Goal: Communication & Community: Answer question/provide support

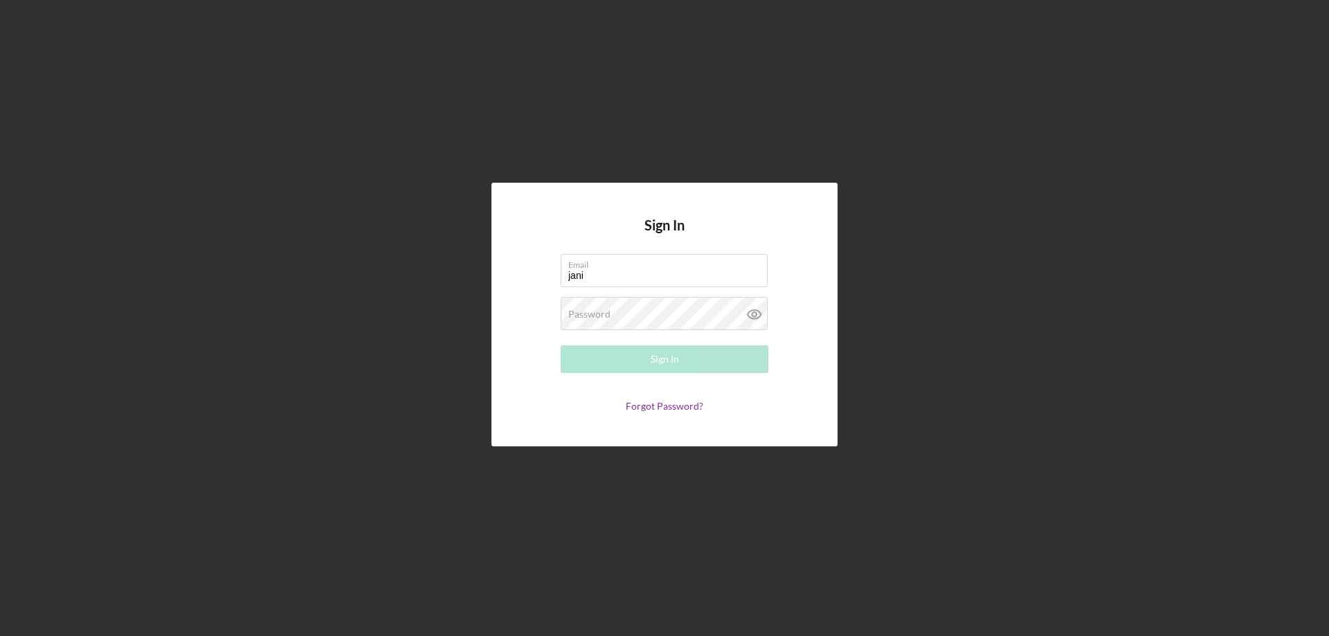
type input "[PERSON_NAME][EMAIL_ADDRESS][PERSON_NAME][DOMAIN_NAME]"
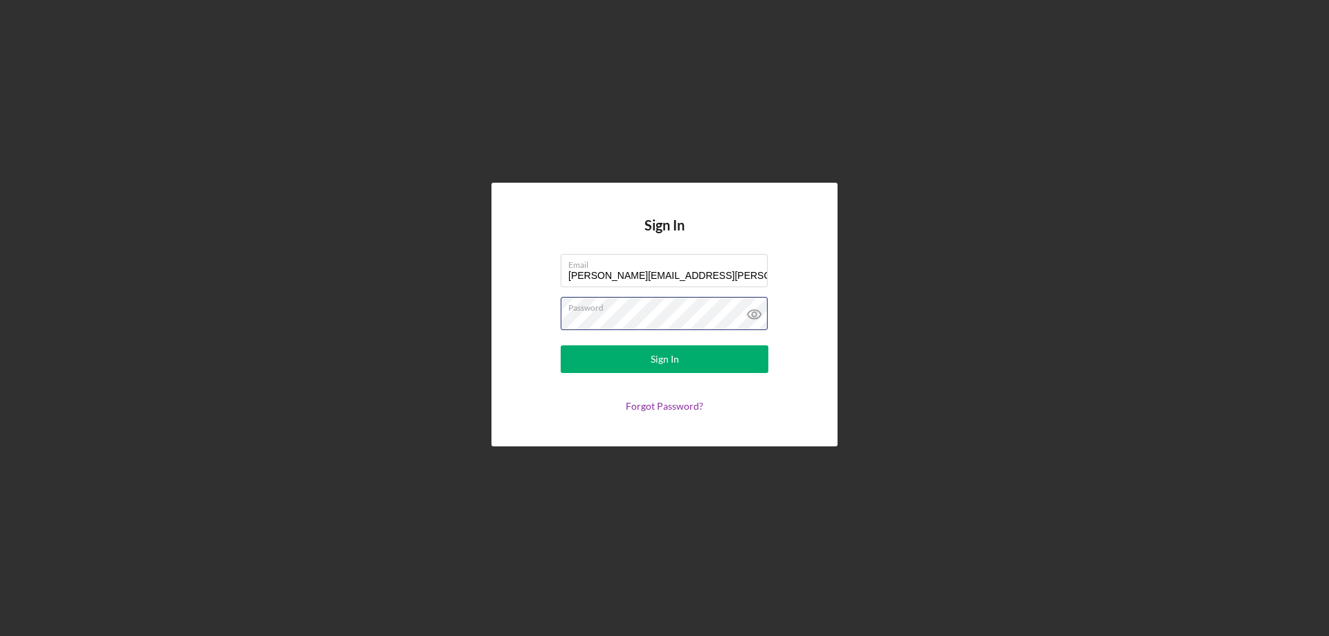
click at [561, 345] on button "Sign In" at bounding box center [665, 359] width 208 height 28
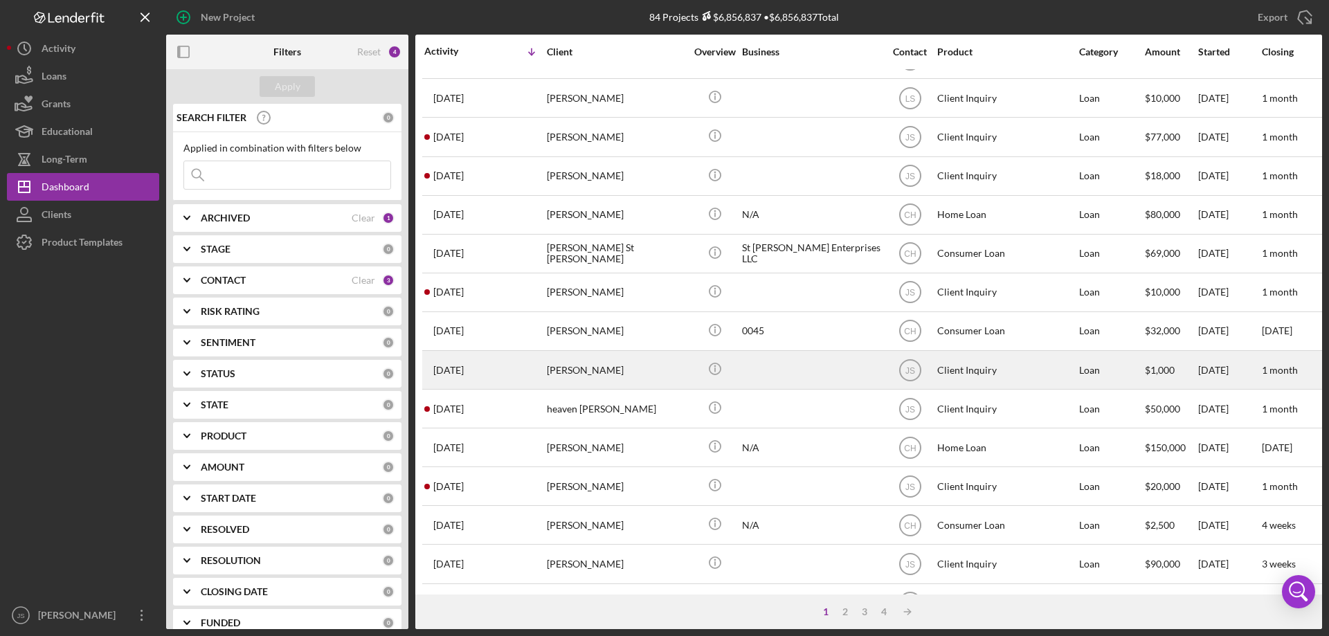
scroll to position [463, 0]
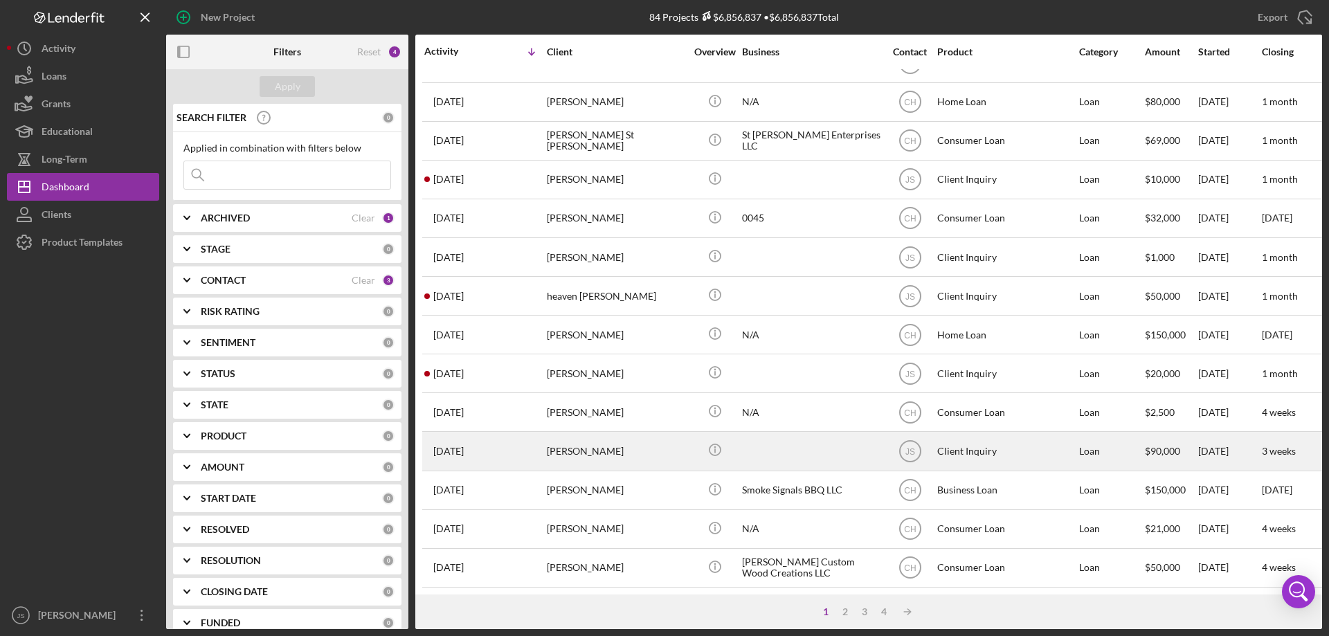
click at [644, 446] on div "[PERSON_NAME]" at bounding box center [616, 451] width 138 height 37
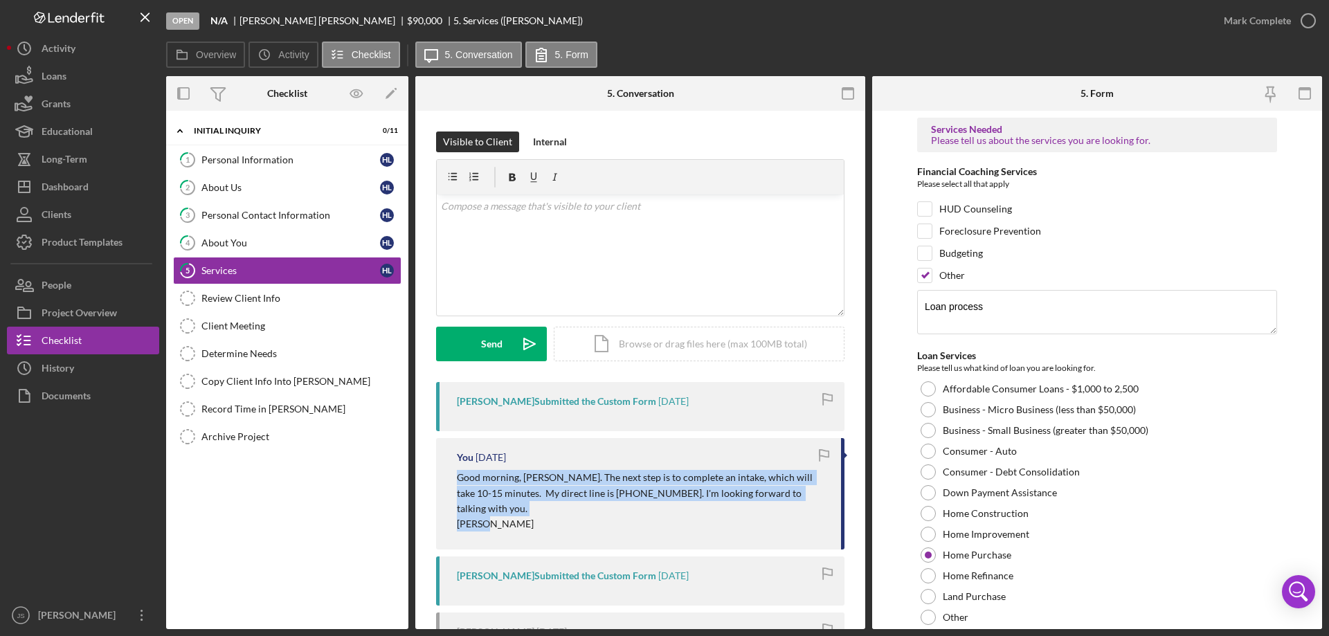
drag, startPoint x: 460, startPoint y: 478, endPoint x: 810, endPoint y: 517, distance: 351.7
click at [810, 517] on div "You [DATE] Good morning, [PERSON_NAME]. The next step is to complete an intake,…" at bounding box center [640, 493] width 408 height 111
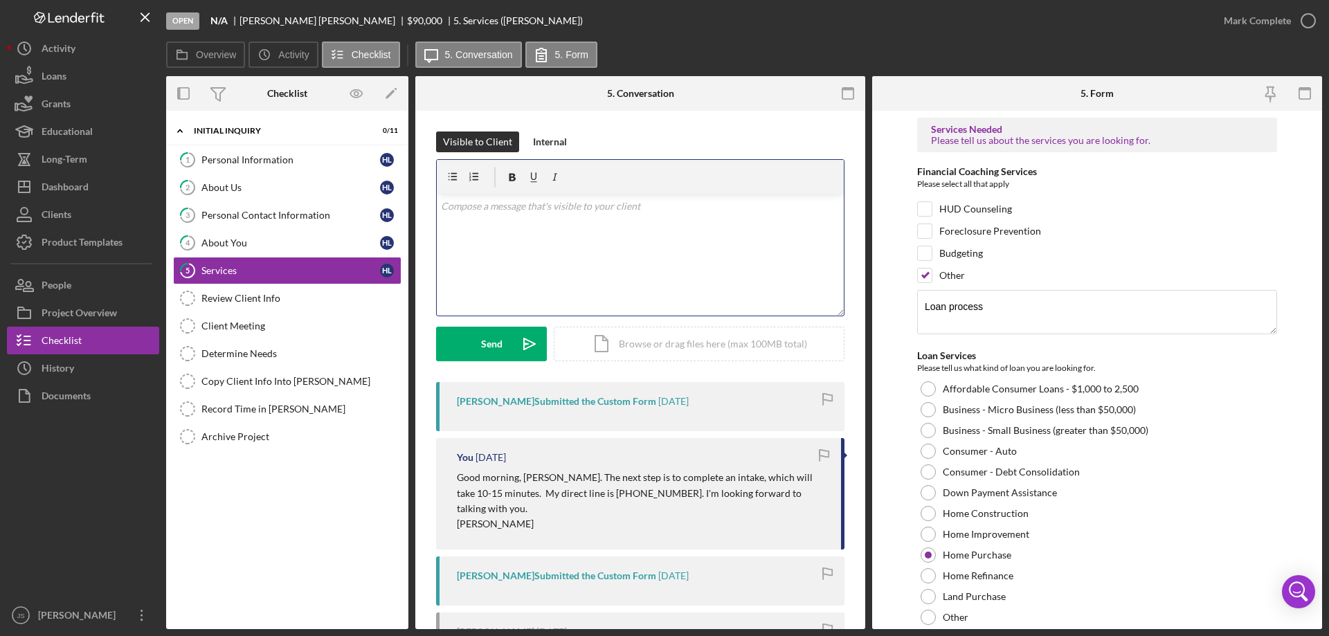
click at [484, 202] on p at bounding box center [640, 206] width 399 height 15
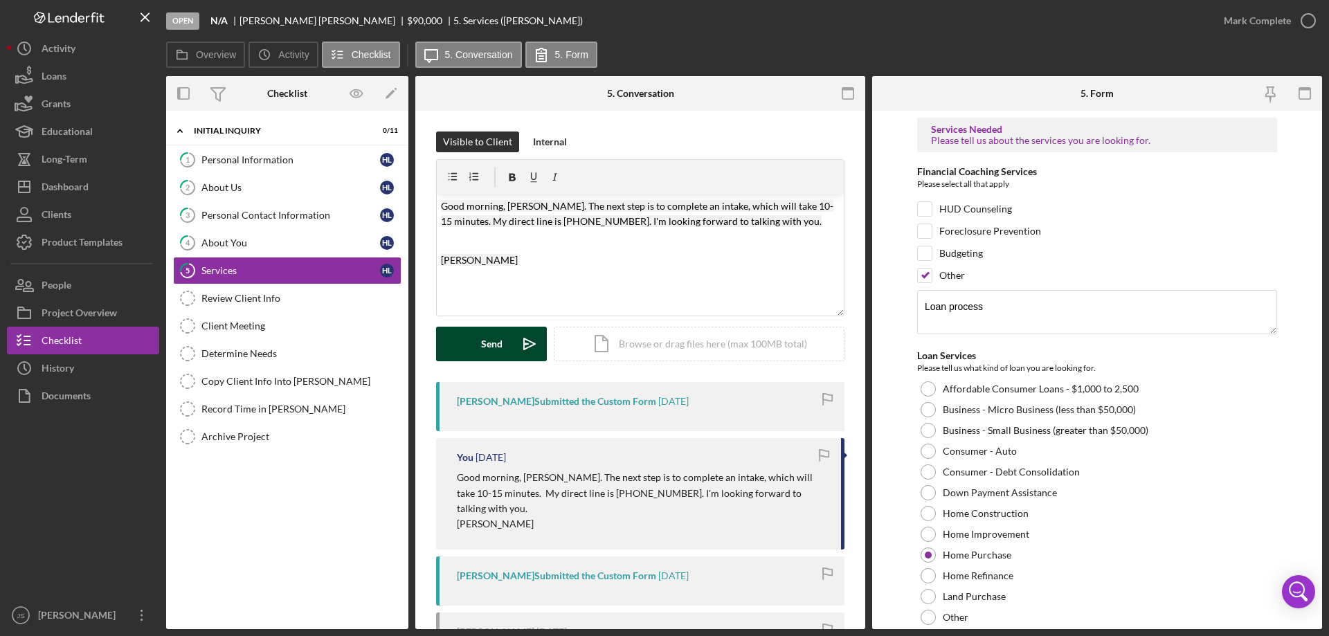
click at [482, 337] on div "Send" at bounding box center [491, 344] width 21 height 35
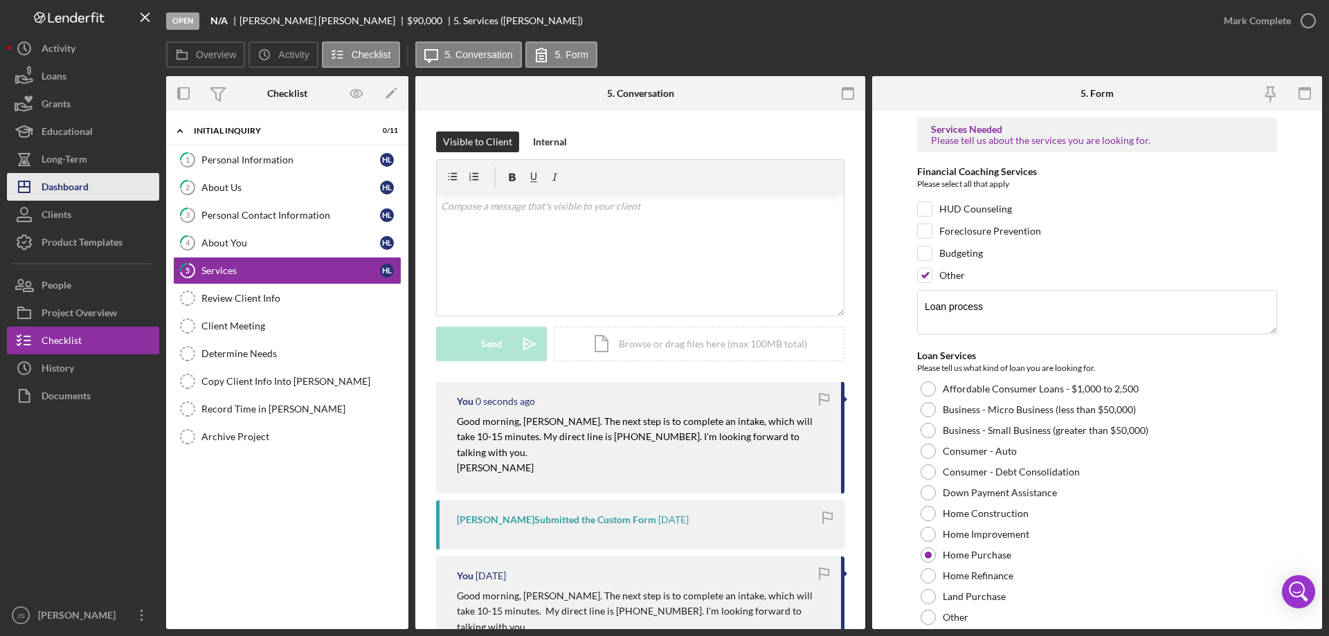
click at [75, 190] on div "Dashboard" at bounding box center [65, 188] width 47 height 31
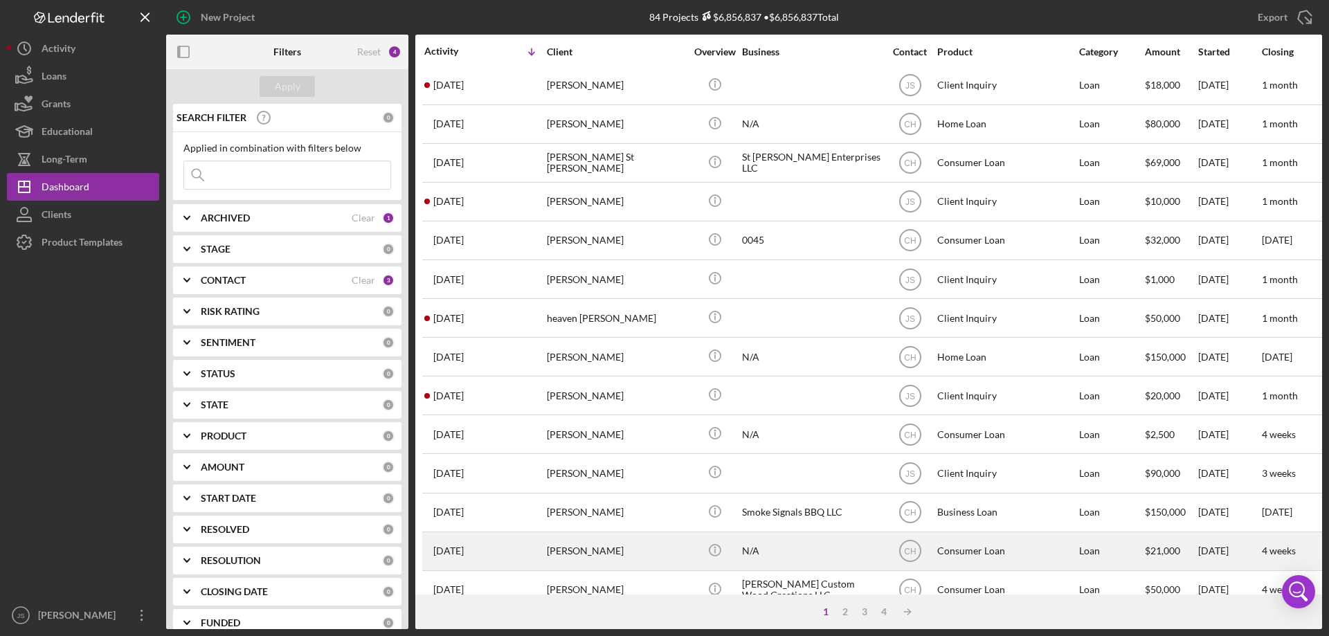
scroll to position [463, 0]
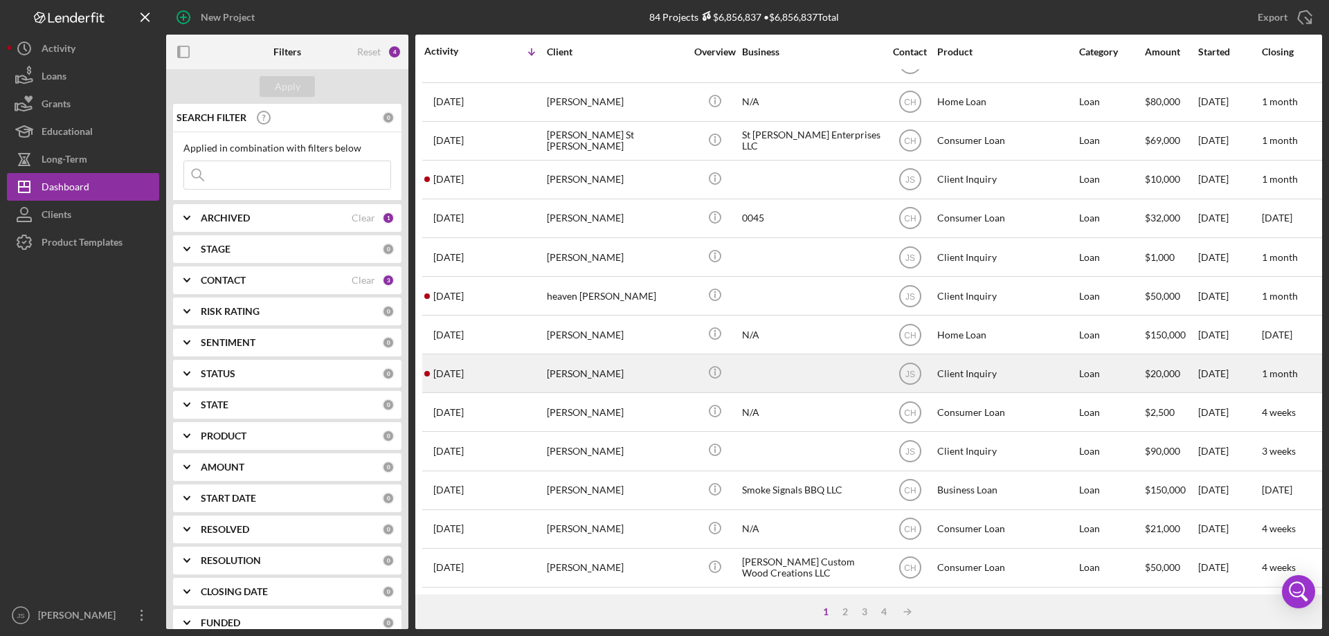
click at [672, 370] on div "[PERSON_NAME]" at bounding box center [616, 373] width 138 height 37
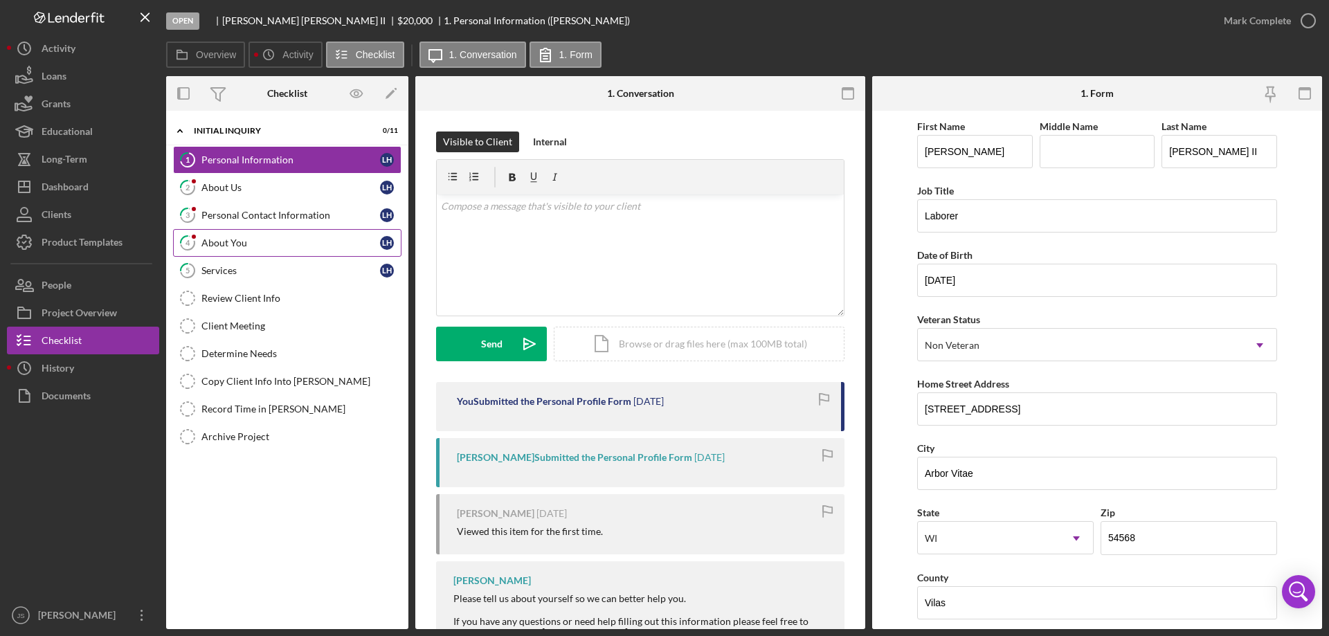
click at [265, 246] on div "About You" at bounding box center [290, 242] width 179 height 11
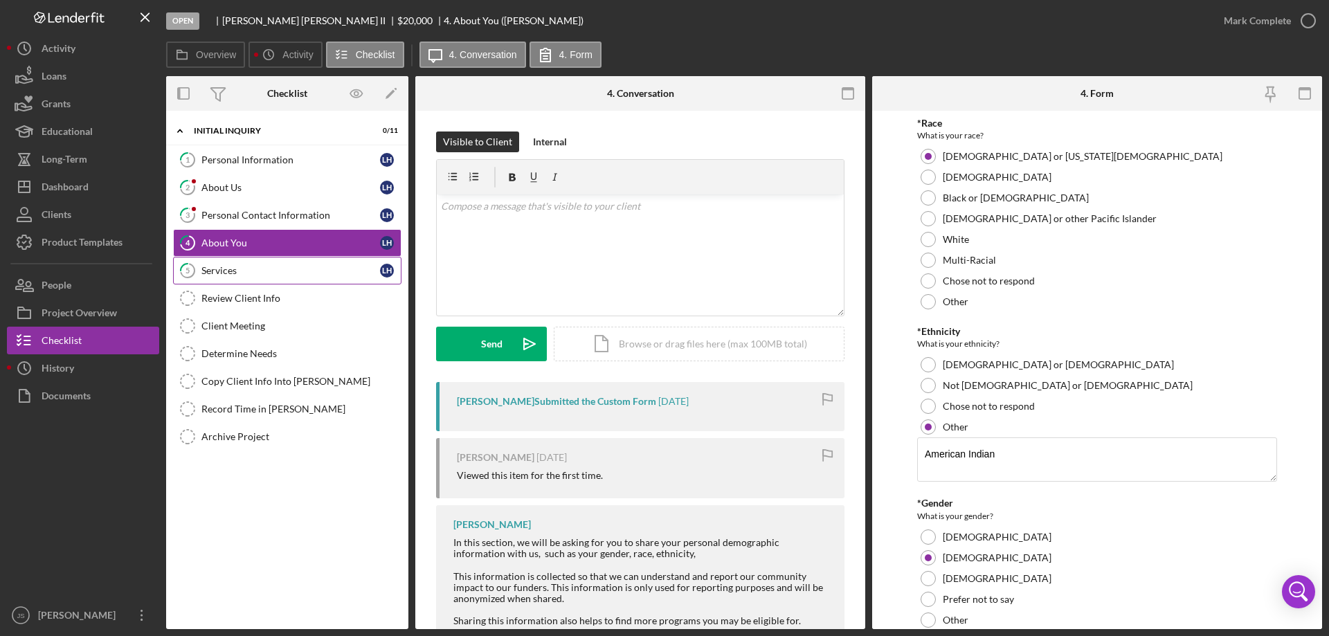
click at [262, 266] on div "Services" at bounding box center [290, 270] width 179 height 11
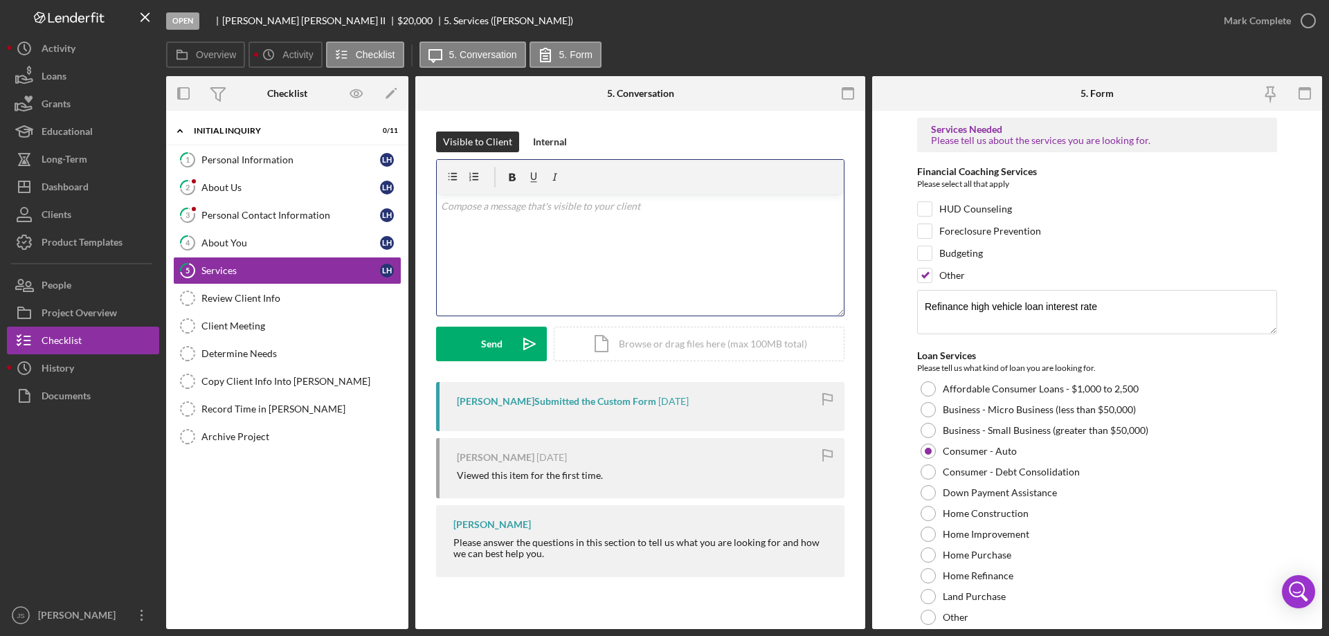
drag, startPoint x: 486, startPoint y: 222, endPoint x: 889, endPoint y: 322, distance: 415.6
click at [487, 222] on div "v Color teal Color pink Remove color Add row above Add row below Add column bef…" at bounding box center [640, 254] width 407 height 121
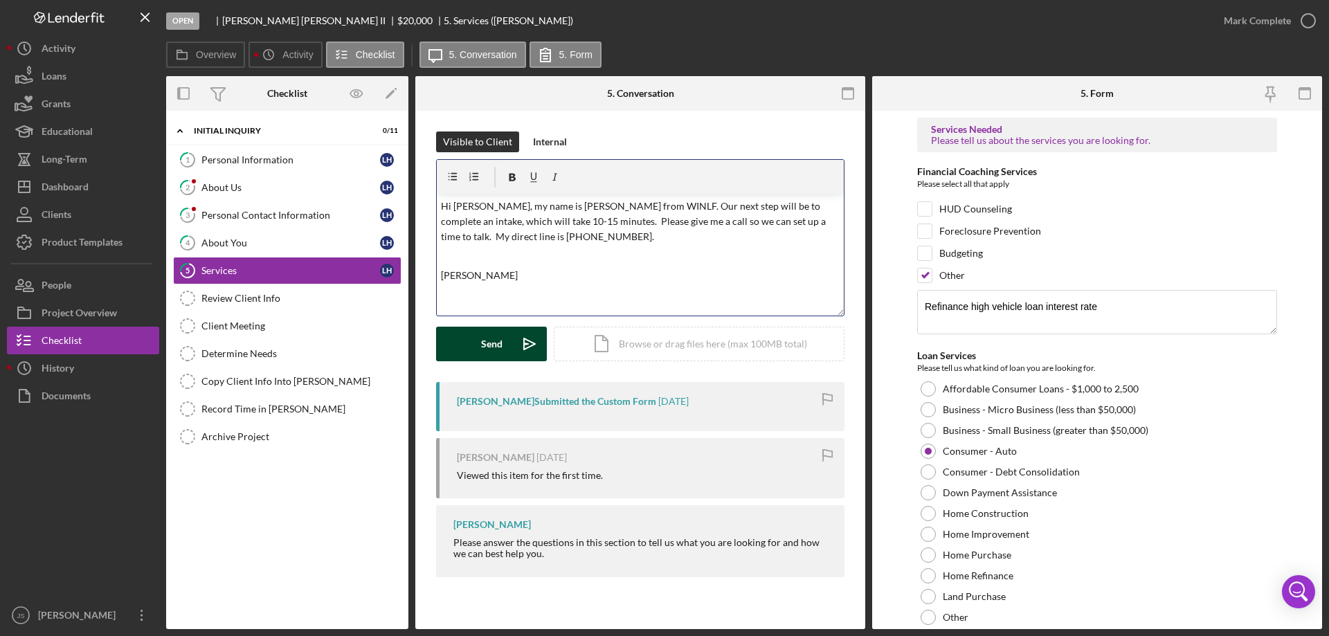
click at [477, 339] on button "Send Icon/icon-invite-send" at bounding box center [491, 344] width 111 height 35
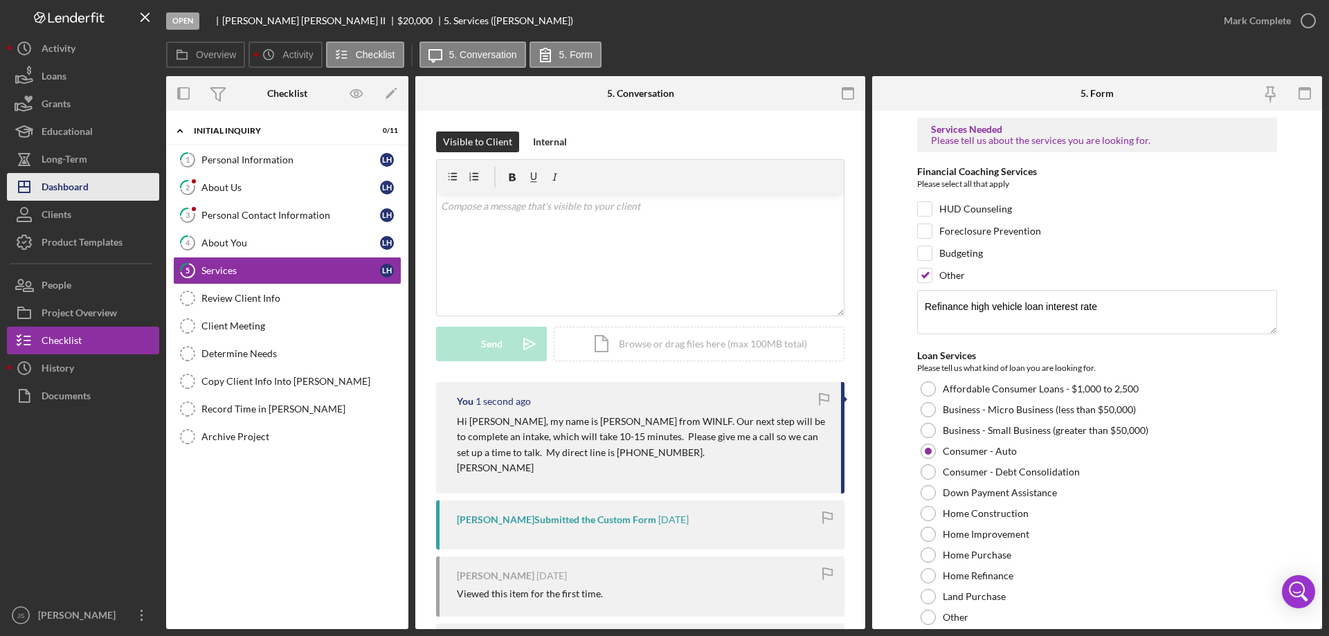
click at [71, 185] on div "Dashboard" at bounding box center [65, 188] width 47 height 31
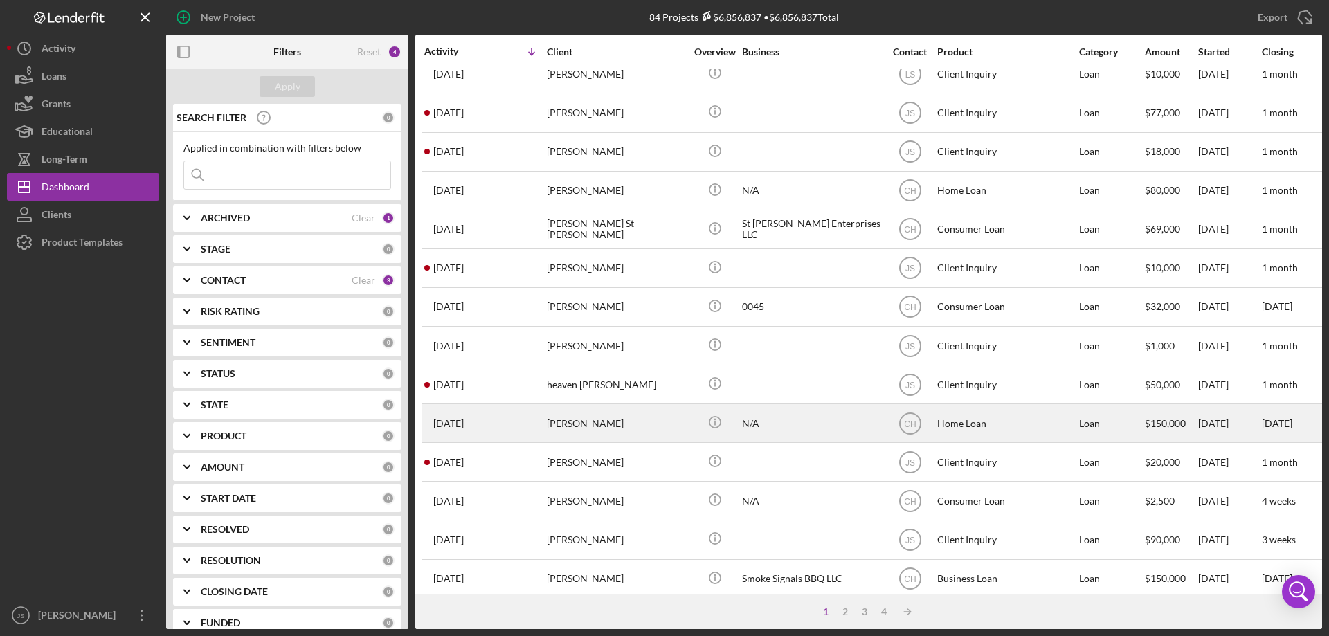
scroll to position [463, 0]
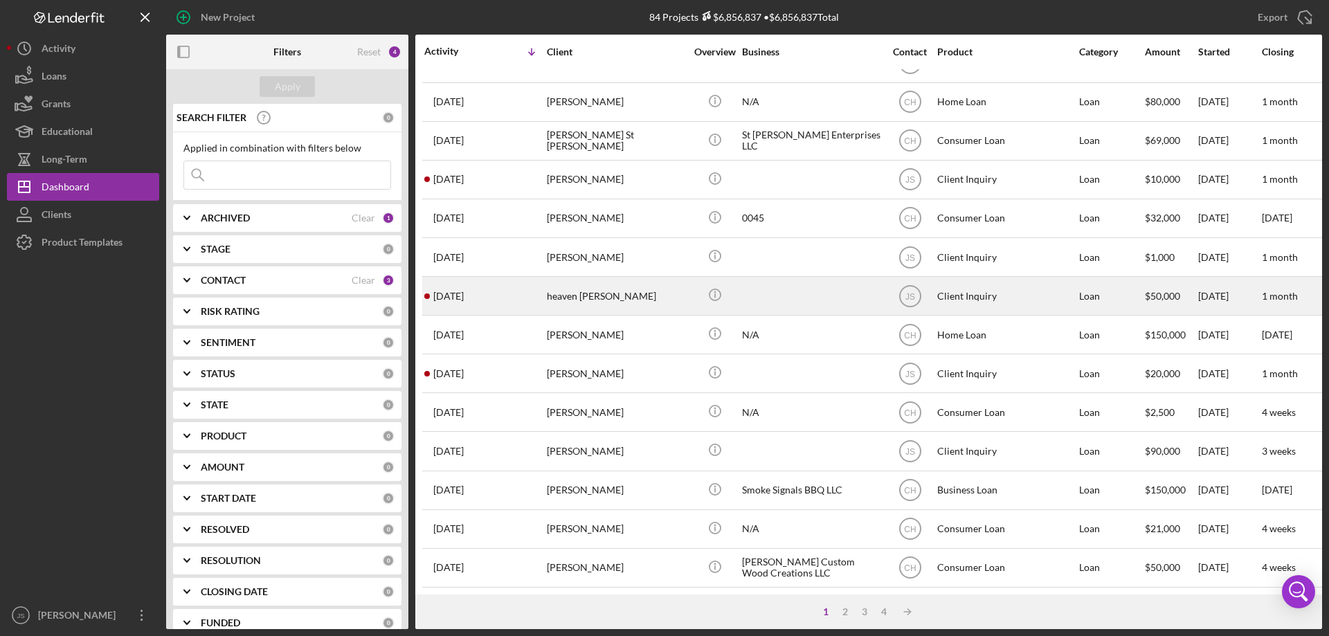
click at [662, 292] on div "heaven [PERSON_NAME]" at bounding box center [616, 296] width 138 height 37
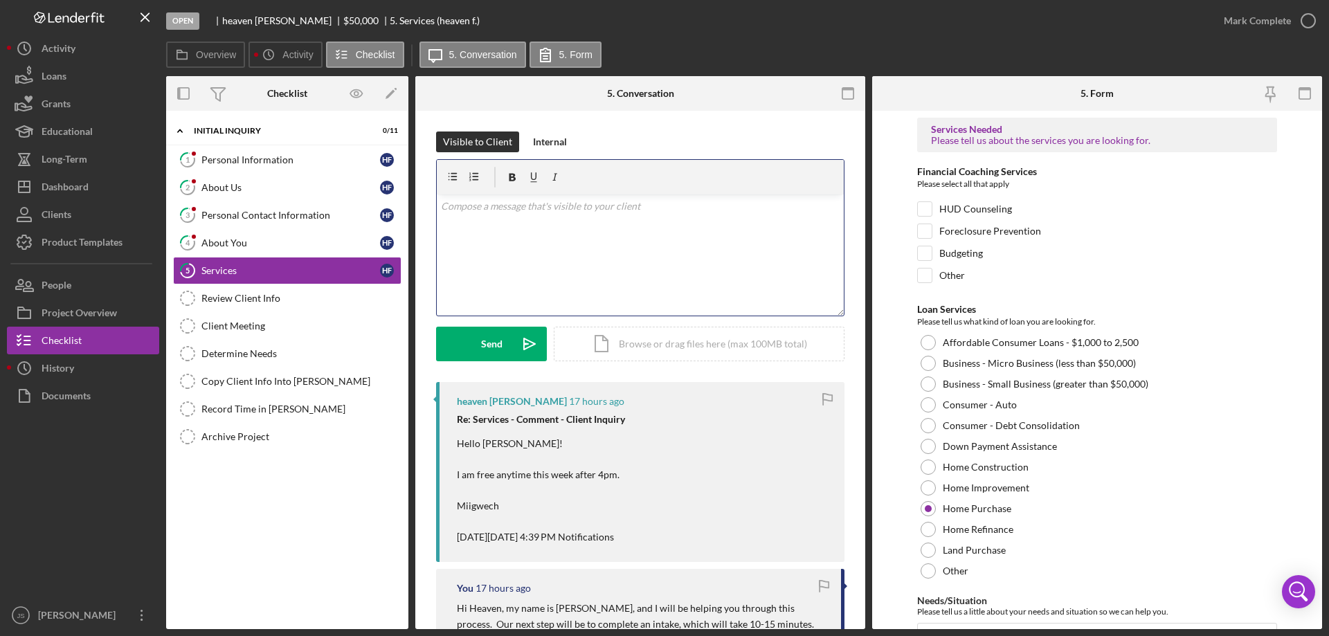
click at [492, 233] on div "v Color teal Color pink Remove color Add row above Add row below Add column bef…" at bounding box center [640, 254] width 407 height 121
click at [803, 42] on div "Overview Icon/History Activity Checklist Icon/Message 5. Conversation 5. Form" at bounding box center [744, 56] width 1156 height 28
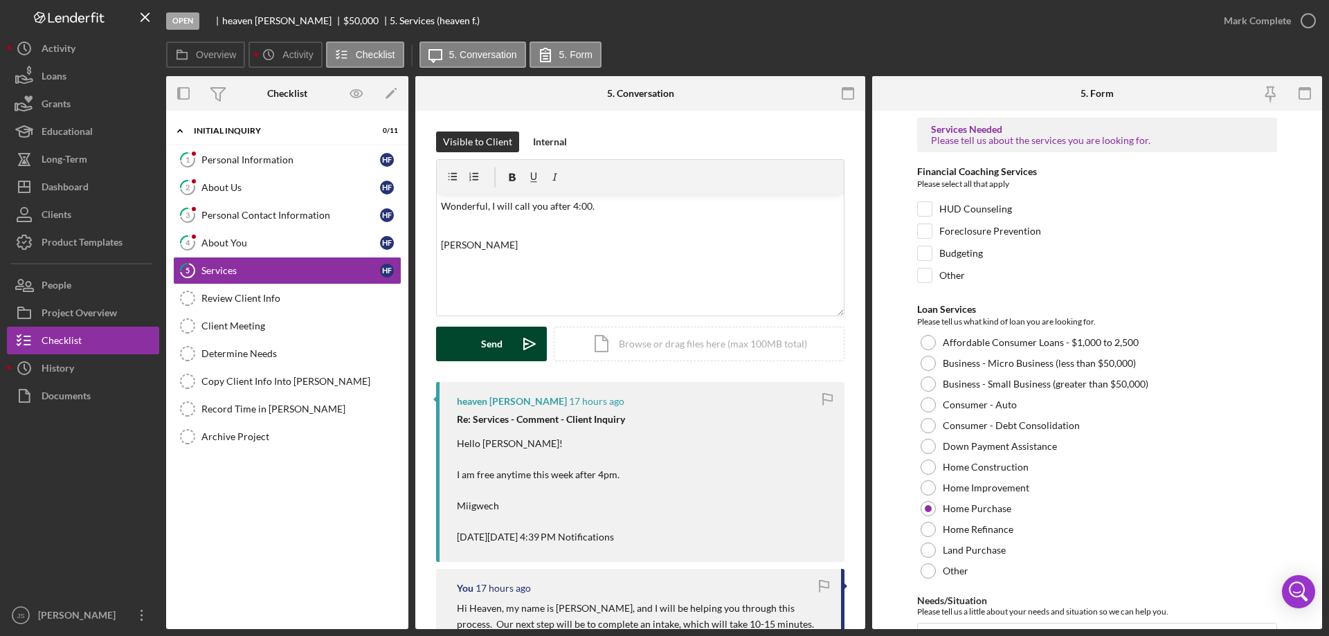
click at [477, 336] on button "Send Icon/icon-invite-send" at bounding box center [491, 344] width 111 height 35
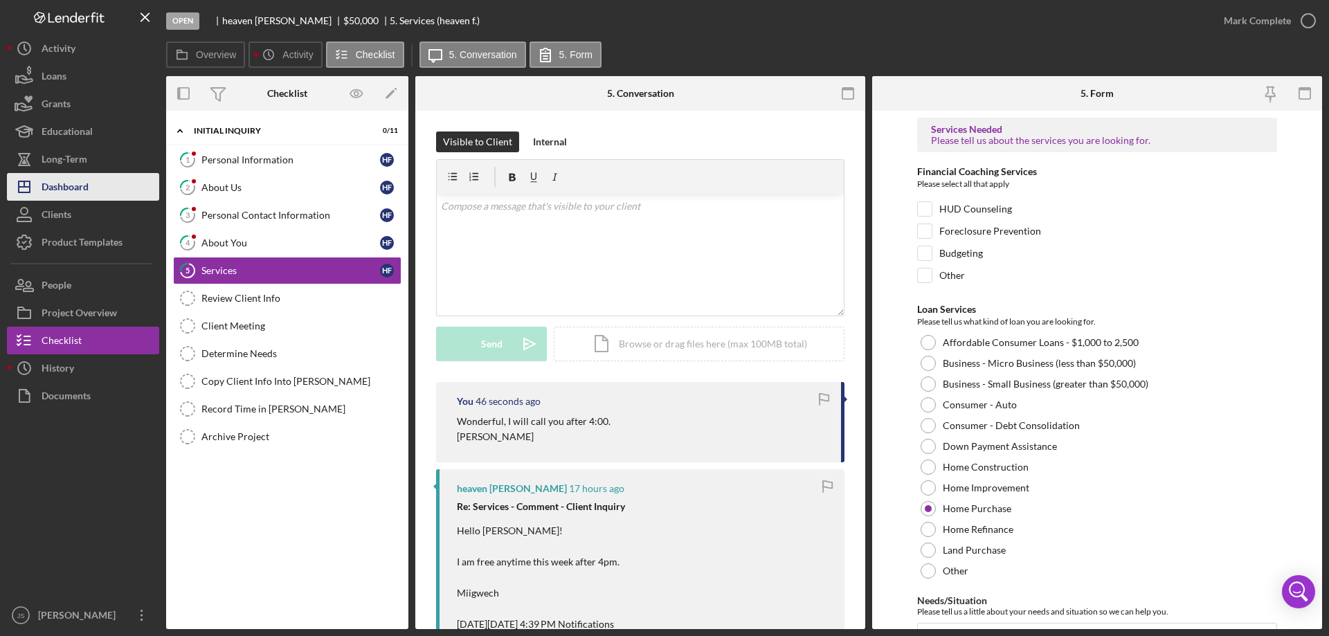
click at [78, 186] on div "Dashboard" at bounding box center [65, 188] width 47 height 31
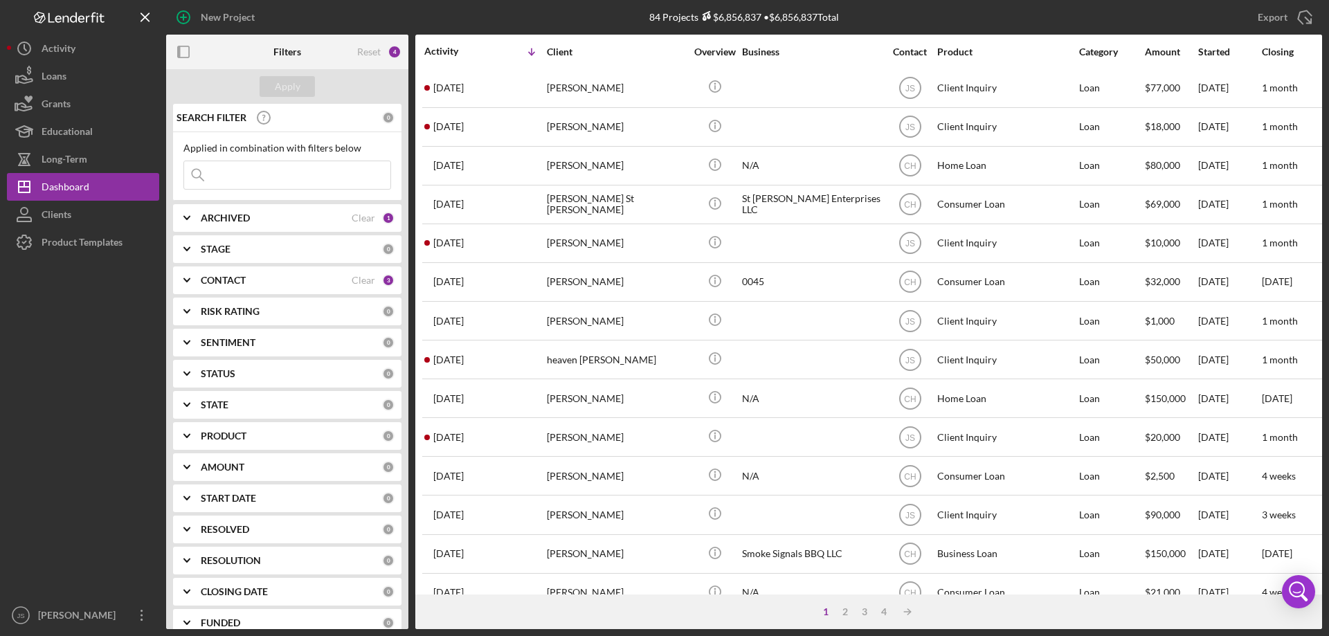
scroll to position [463, 0]
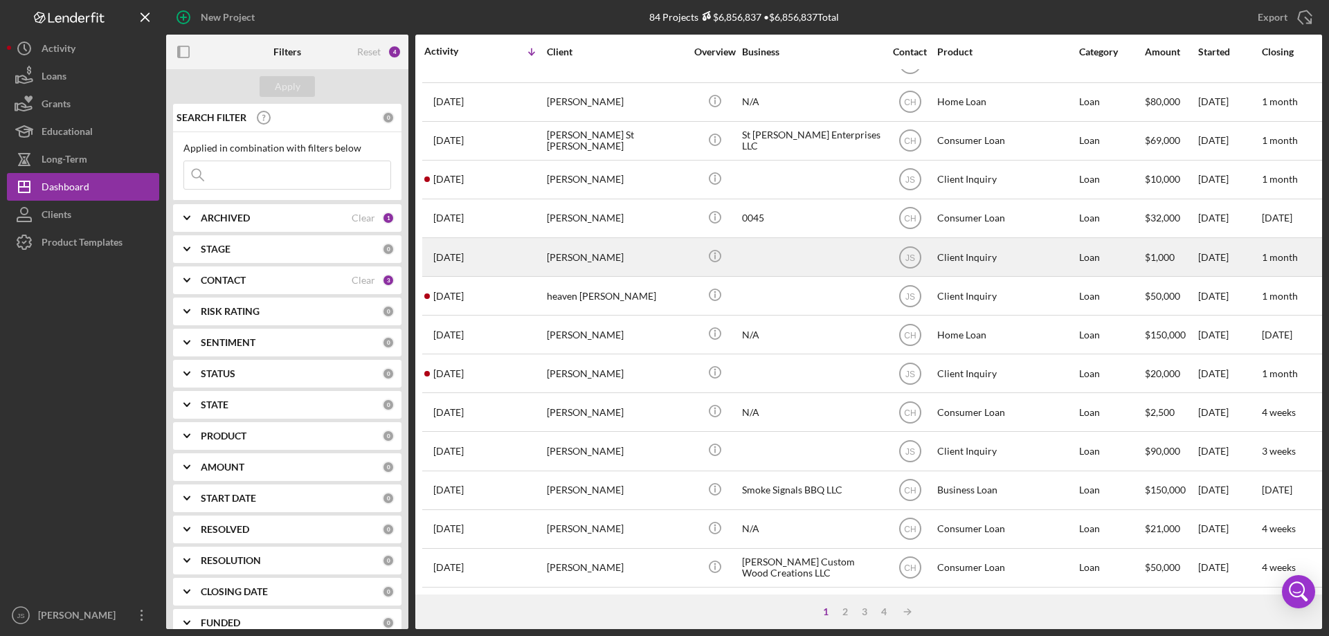
click at [655, 253] on div "[PERSON_NAME]" at bounding box center [616, 257] width 138 height 37
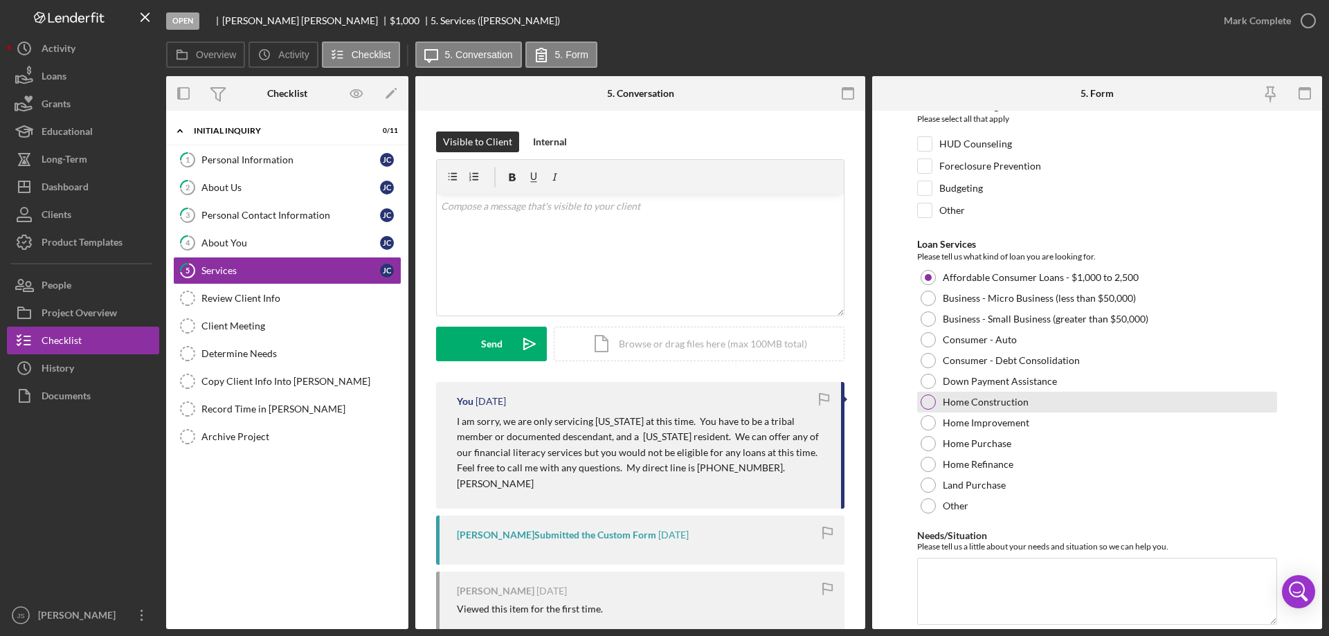
scroll to position [113, 0]
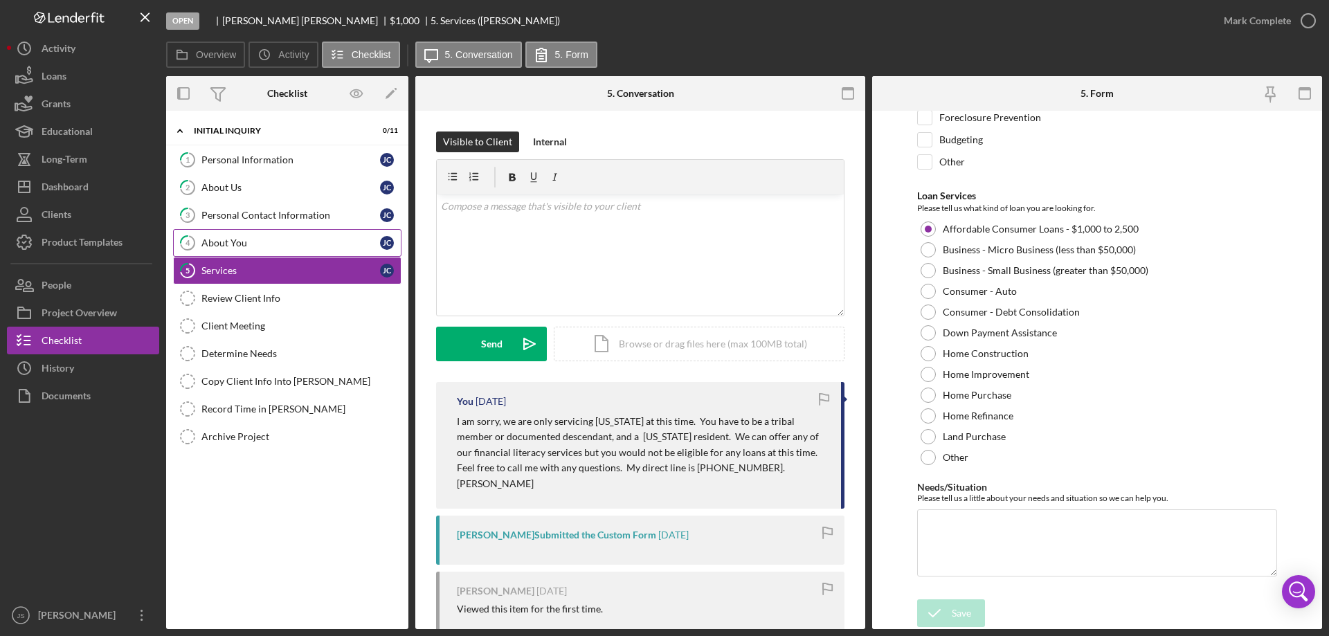
click at [235, 239] on div "About You" at bounding box center [290, 242] width 179 height 11
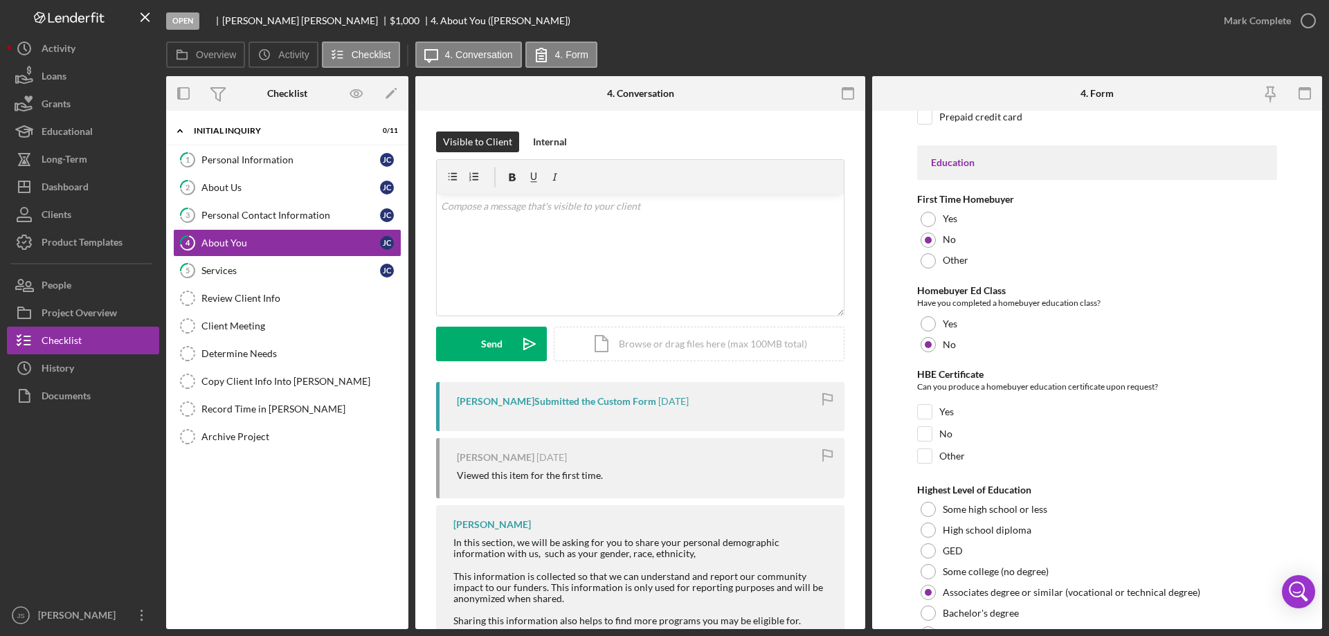
scroll to position [2877, 0]
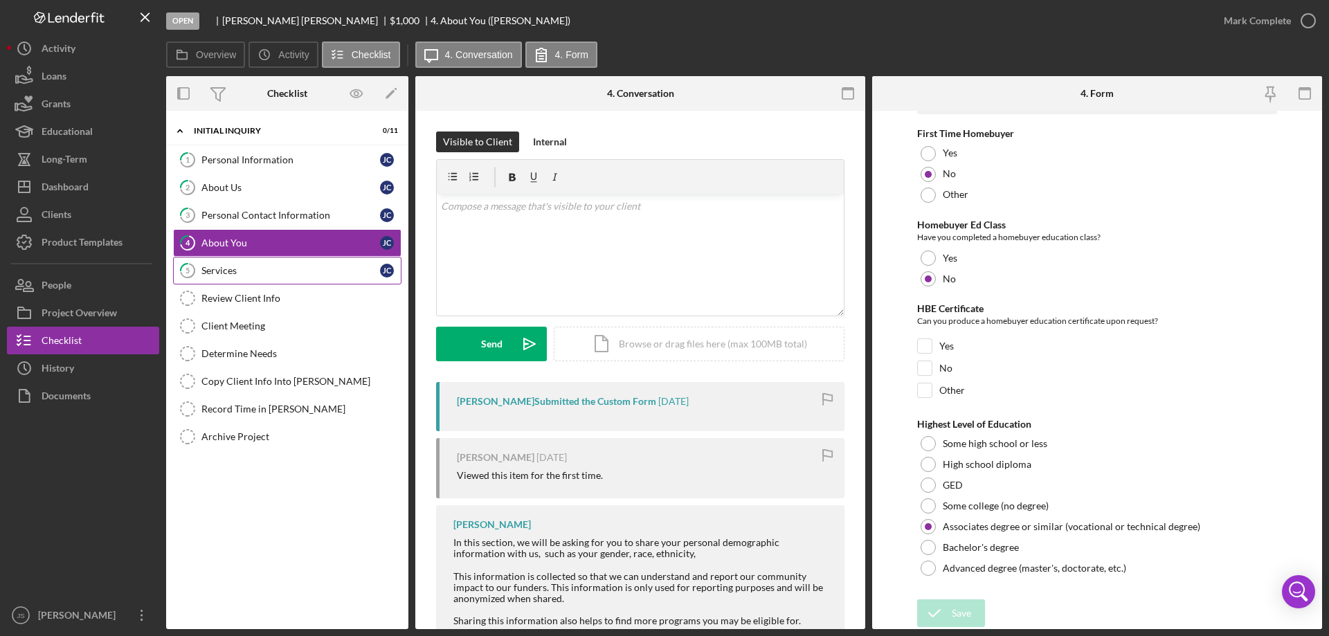
click at [263, 279] on link "5 Services [PERSON_NAME]" at bounding box center [287, 271] width 228 height 28
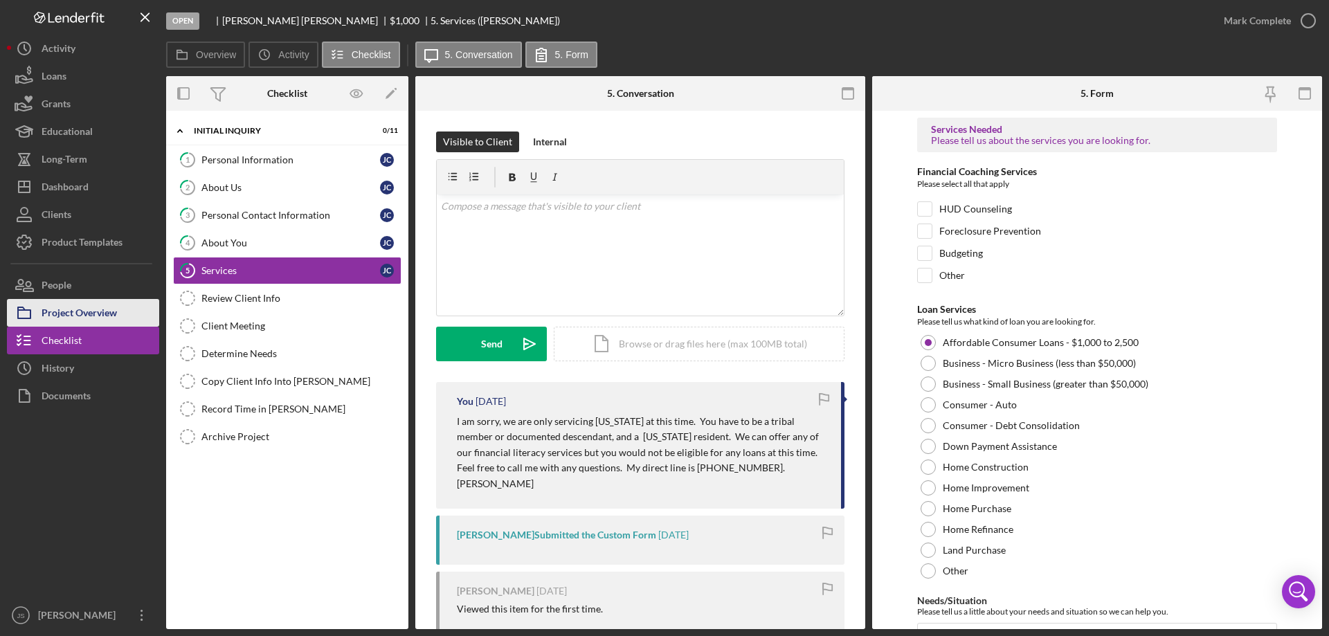
click at [62, 311] on div "Project Overview" at bounding box center [79, 314] width 75 height 31
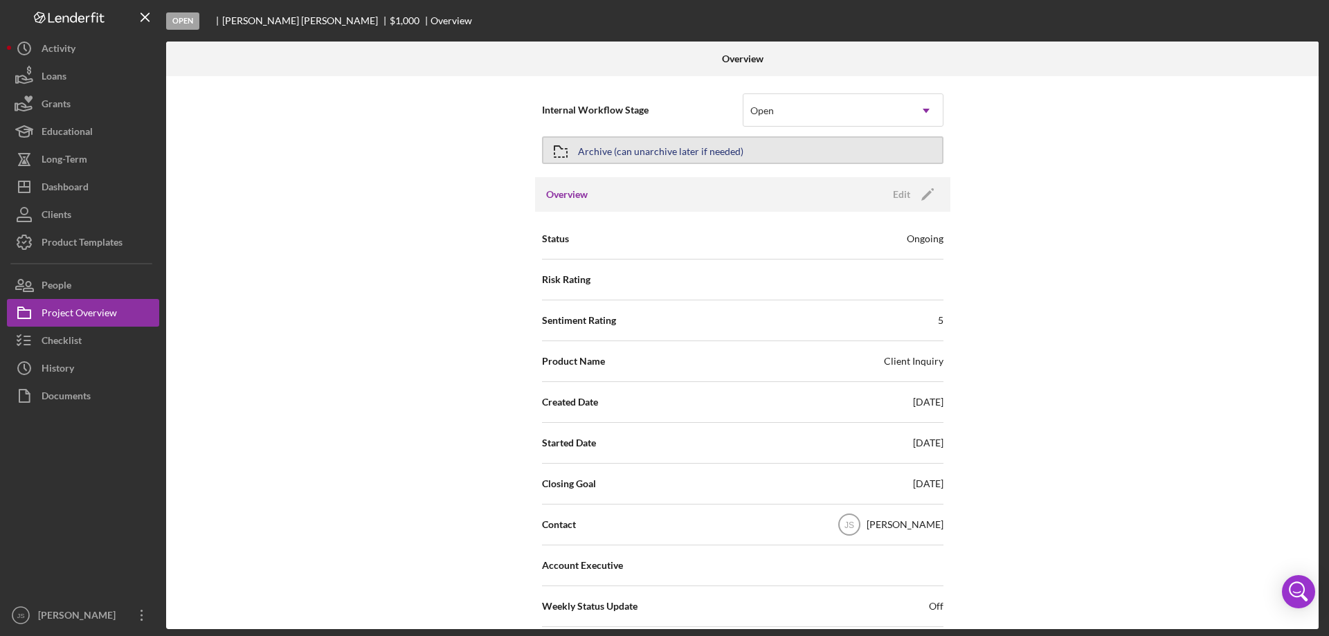
click at [766, 147] on button "Archive (can unarchive later if needed)" at bounding box center [742, 150] width 401 height 28
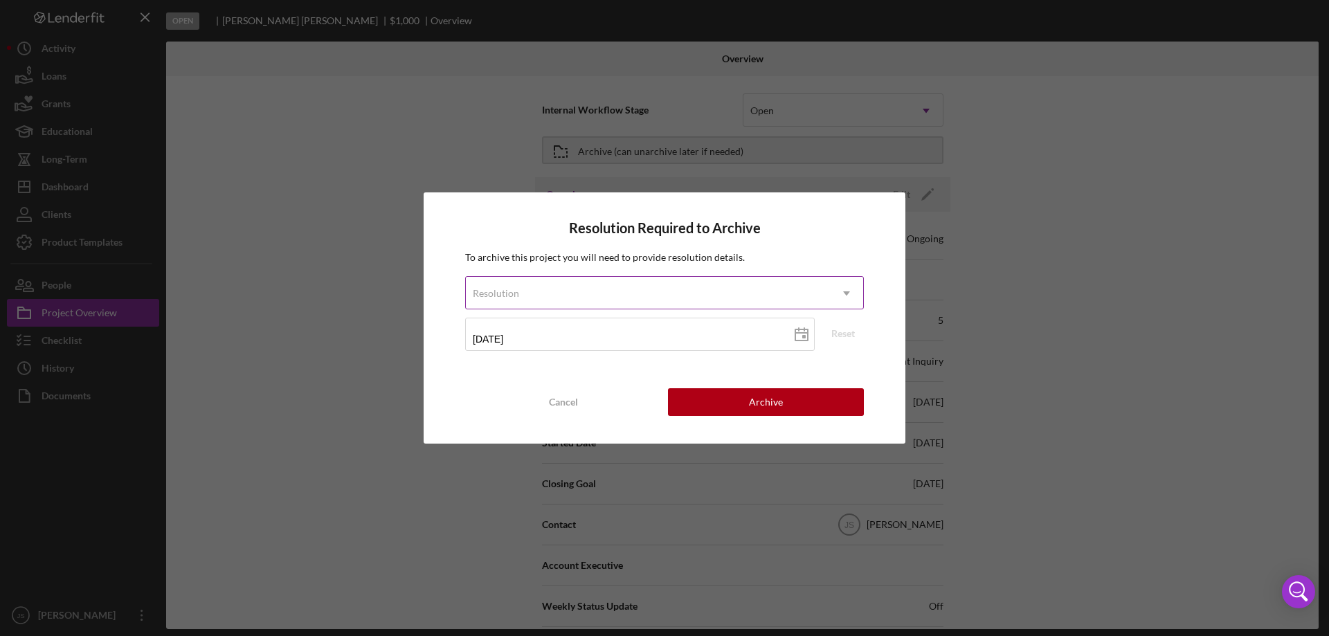
click at [574, 293] on div "Resolution" at bounding box center [648, 294] width 364 height 32
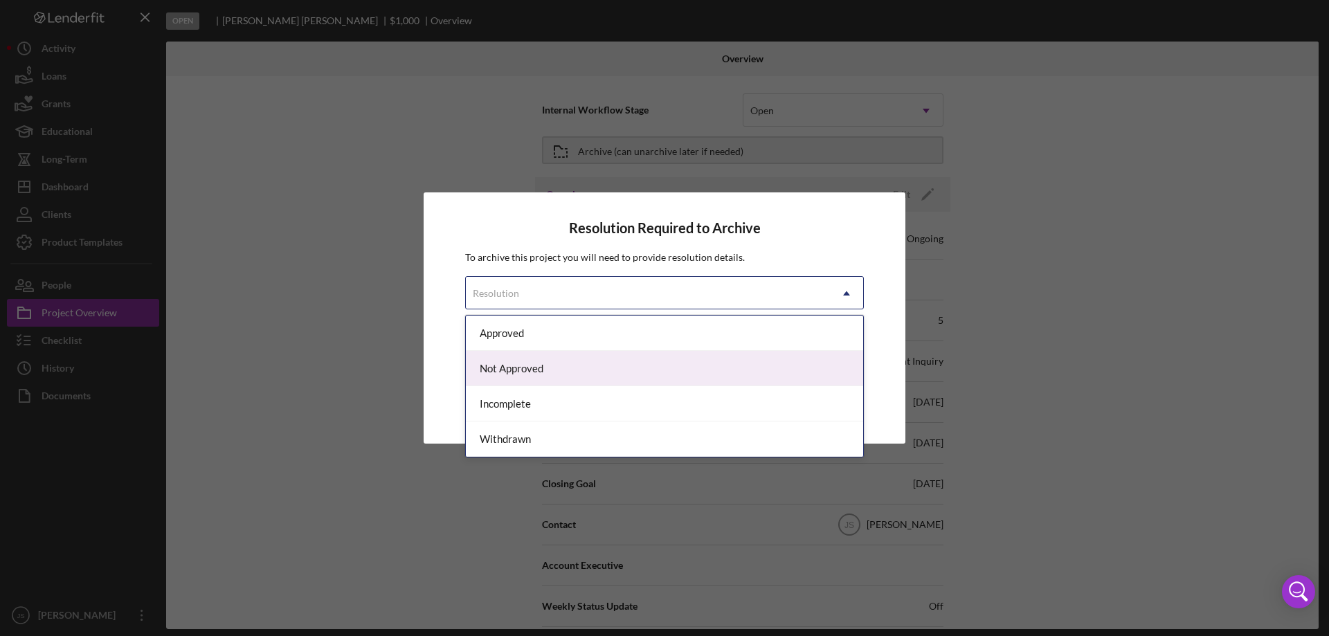
click at [560, 364] on div "Not Approved" at bounding box center [664, 368] width 397 height 35
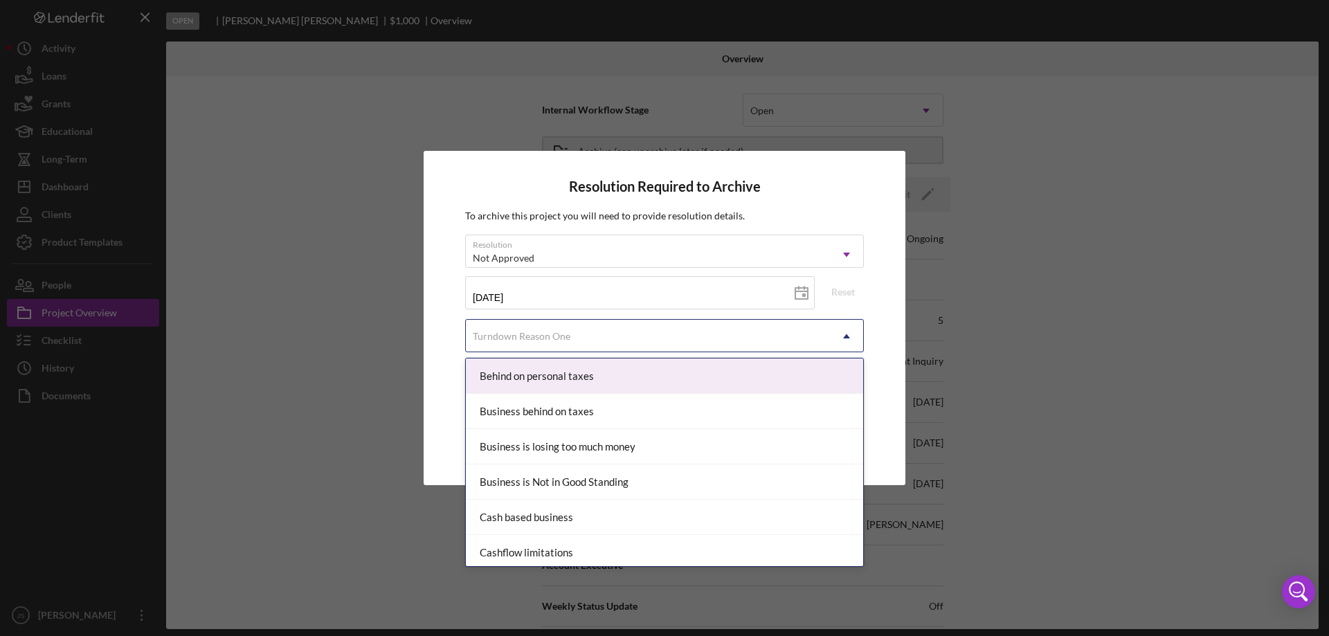
click at [628, 331] on div "Turndown Reason One" at bounding box center [648, 336] width 364 height 32
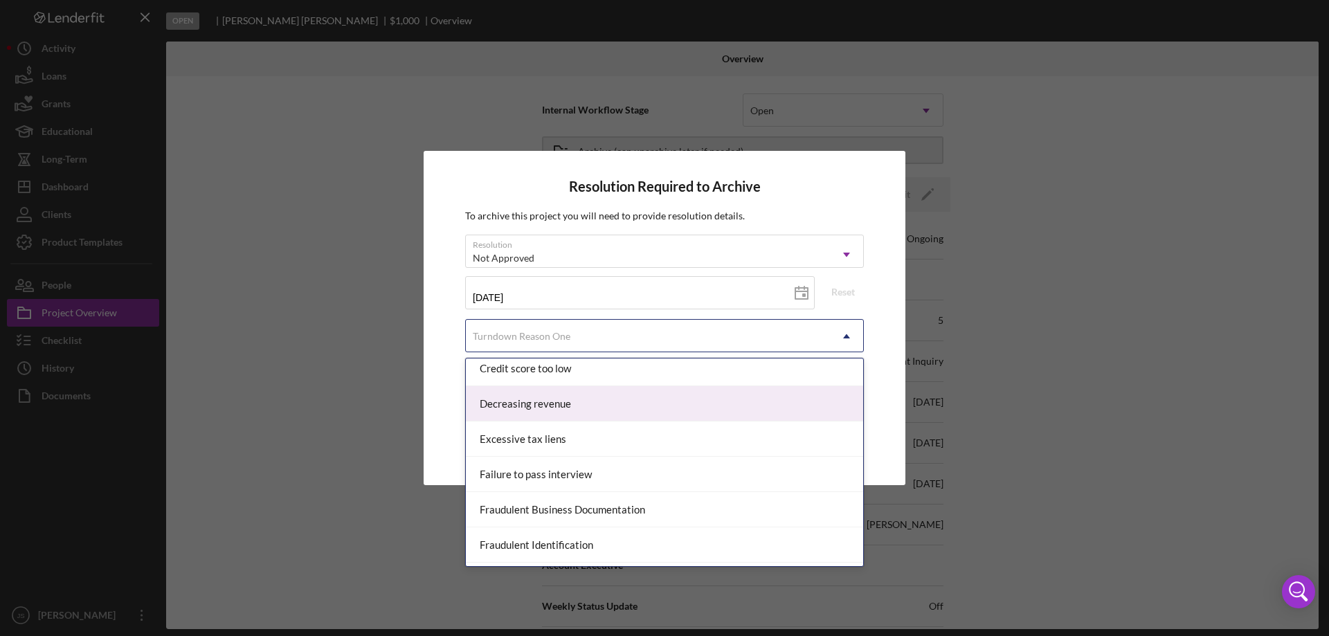
scroll to position [277, 0]
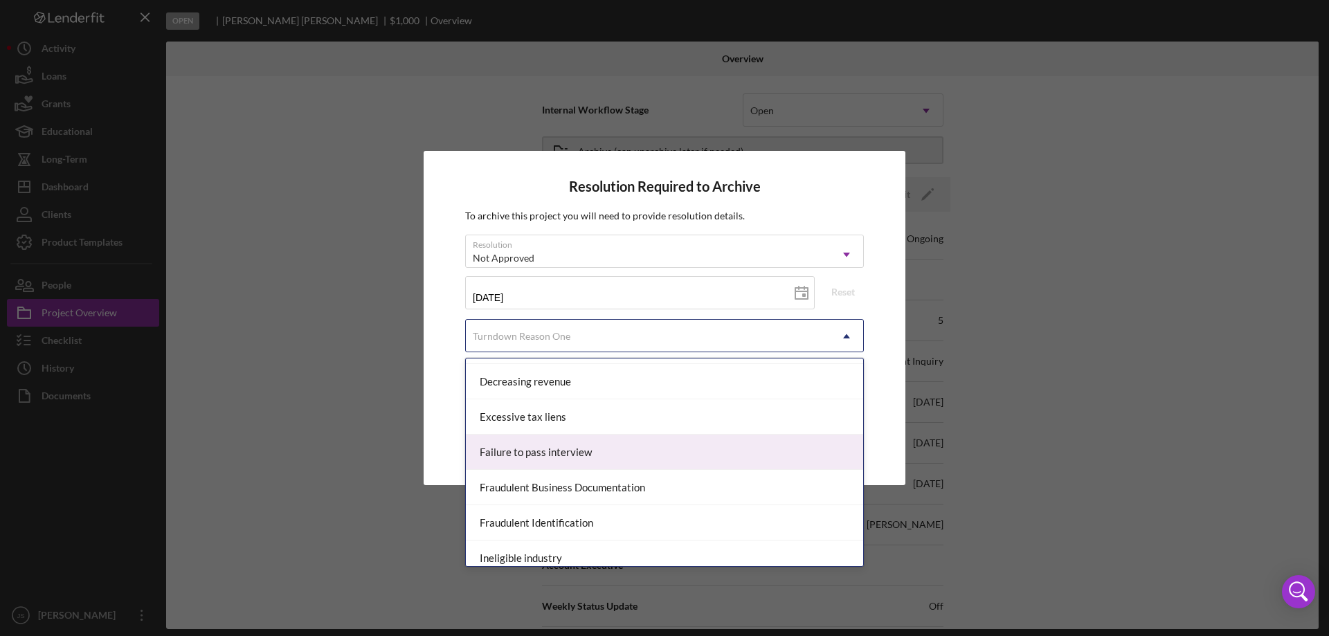
click at [591, 457] on div "Failure to pass interview" at bounding box center [664, 452] width 397 height 35
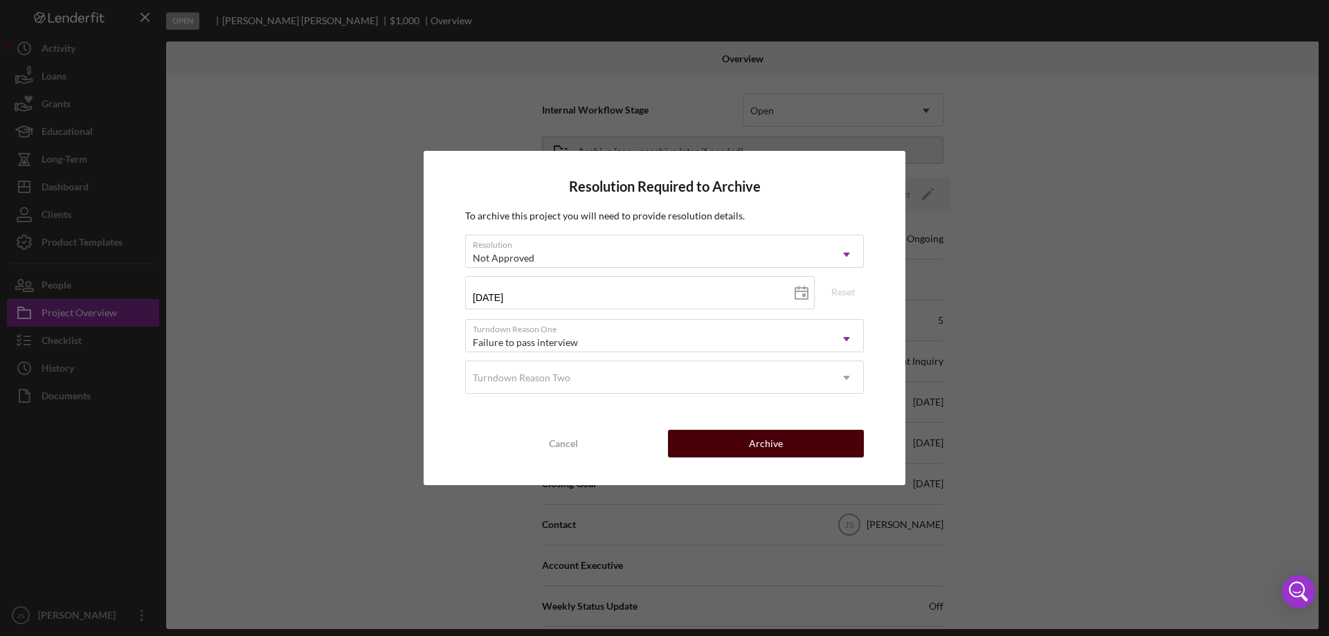
click at [764, 446] on div "Archive" at bounding box center [766, 444] width 34 height 28
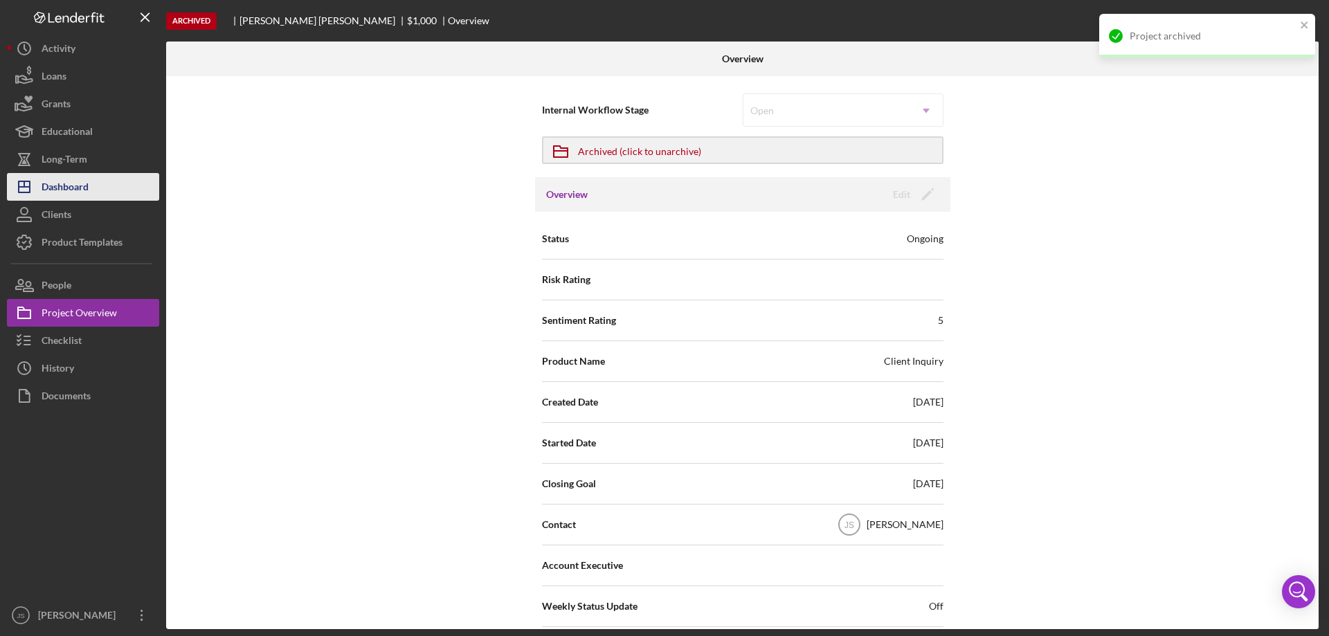
click at [81, 189] on div "Dashboard" at bounding box center [65, 188] width 47 height 31
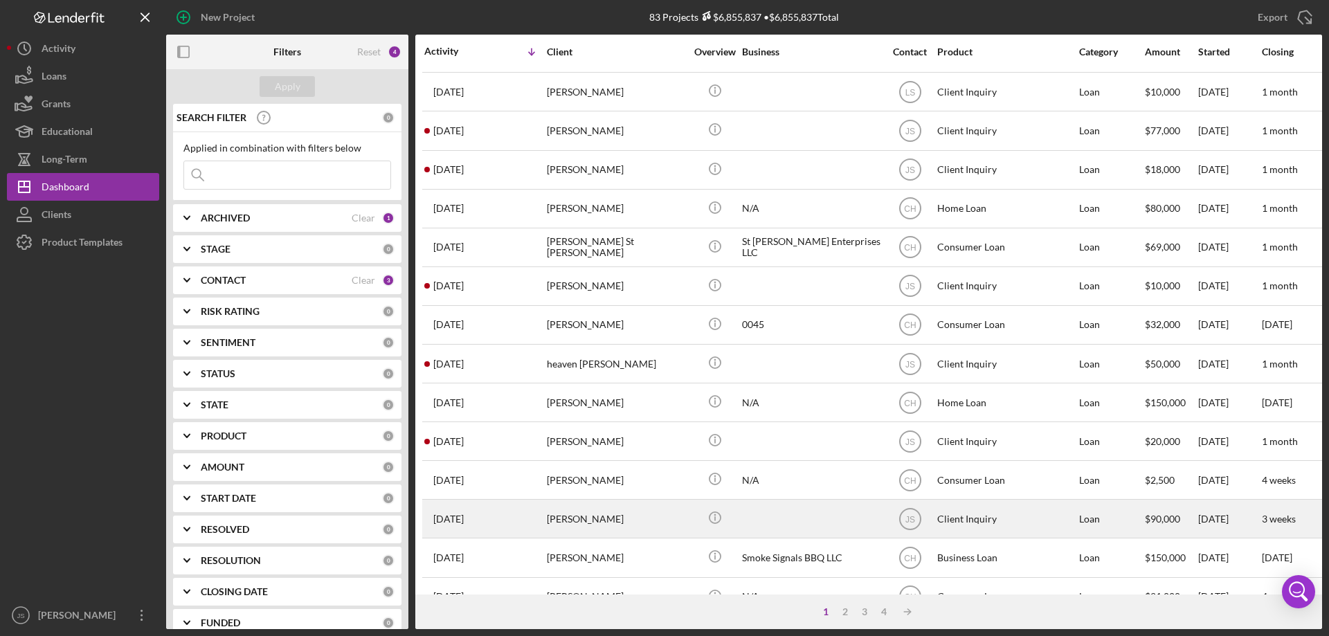
scroll to position [463, 0]
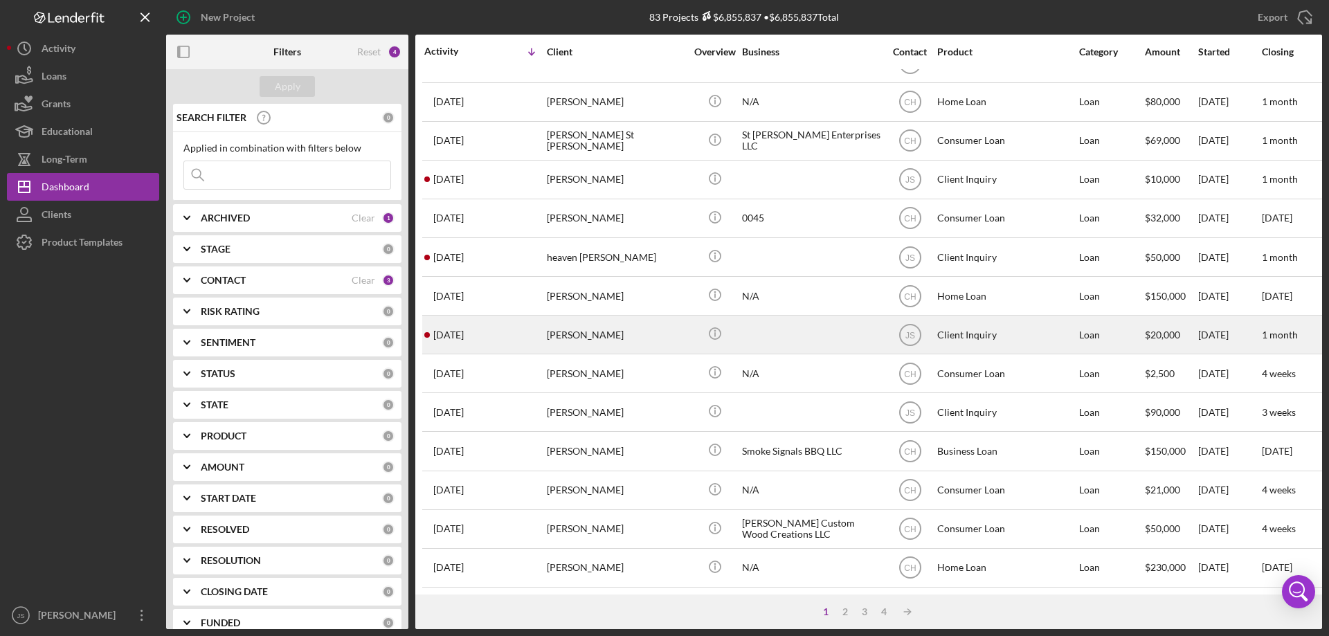
click at [675, 331] on div "[PERSON_NAME]" at bounding box center [616, 334] width 138 height 37
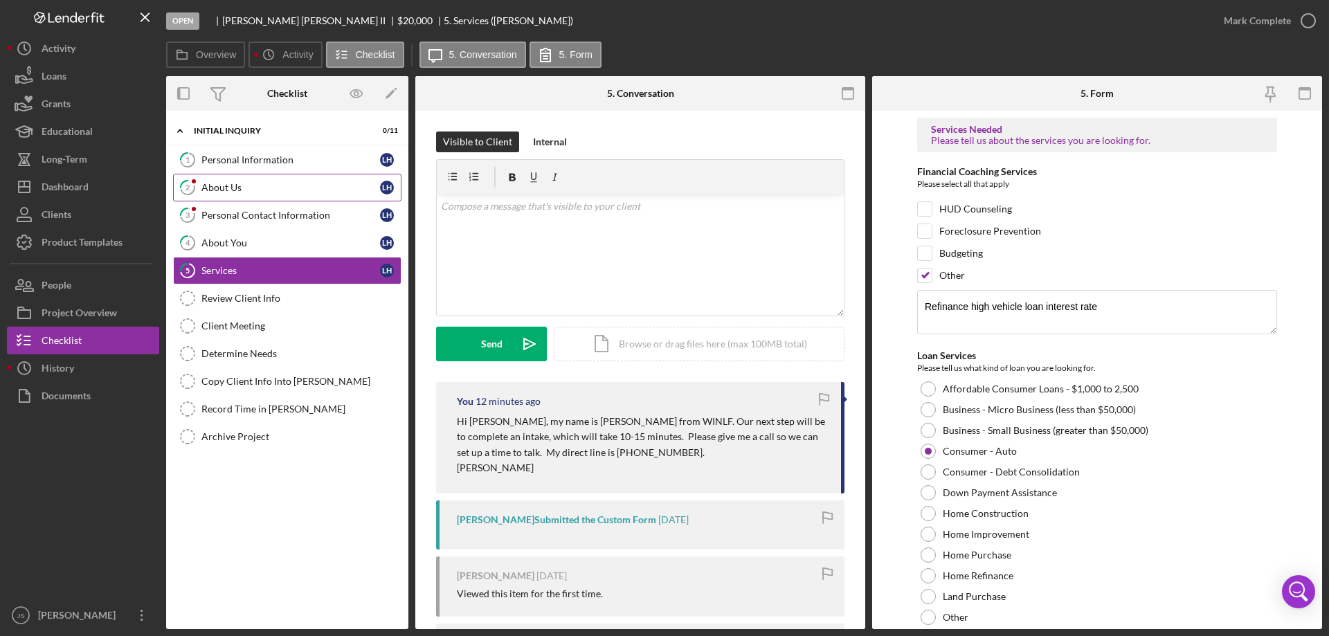
click at [268, 183] on div "About Us" at bounding box center [290, 187] width 179 height 11
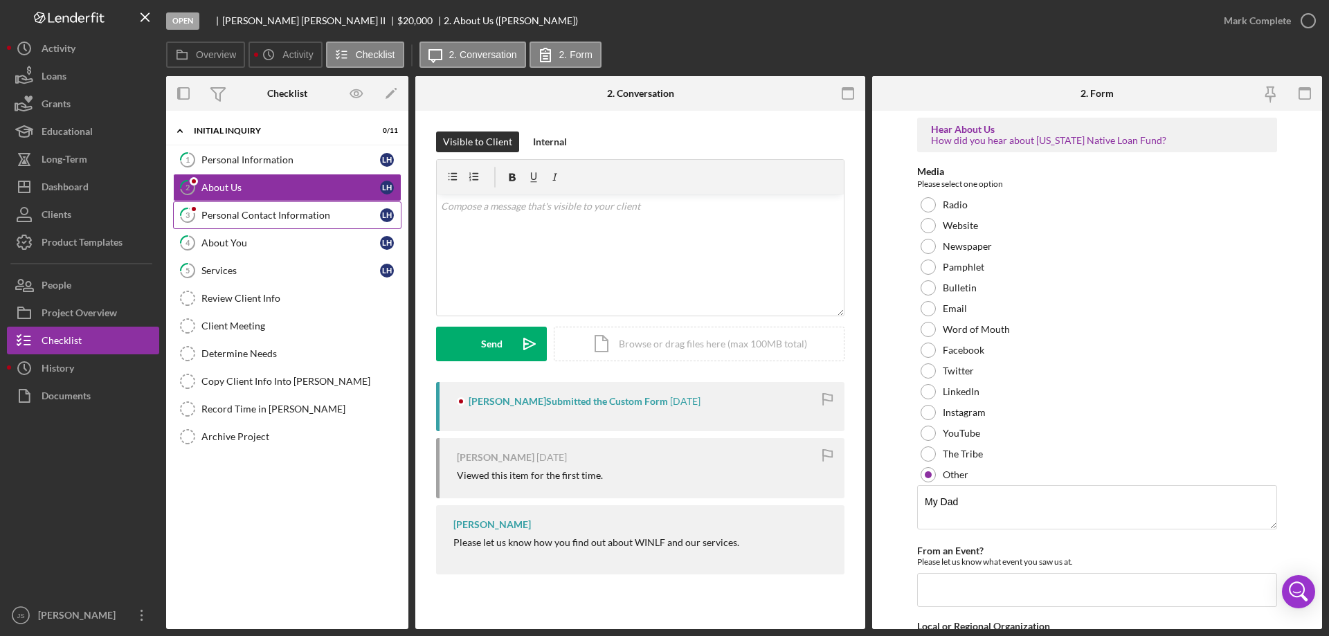
click at [275, 215] on div "Personal Contact Information" at bounding box center [290, 215] width 179 height 11
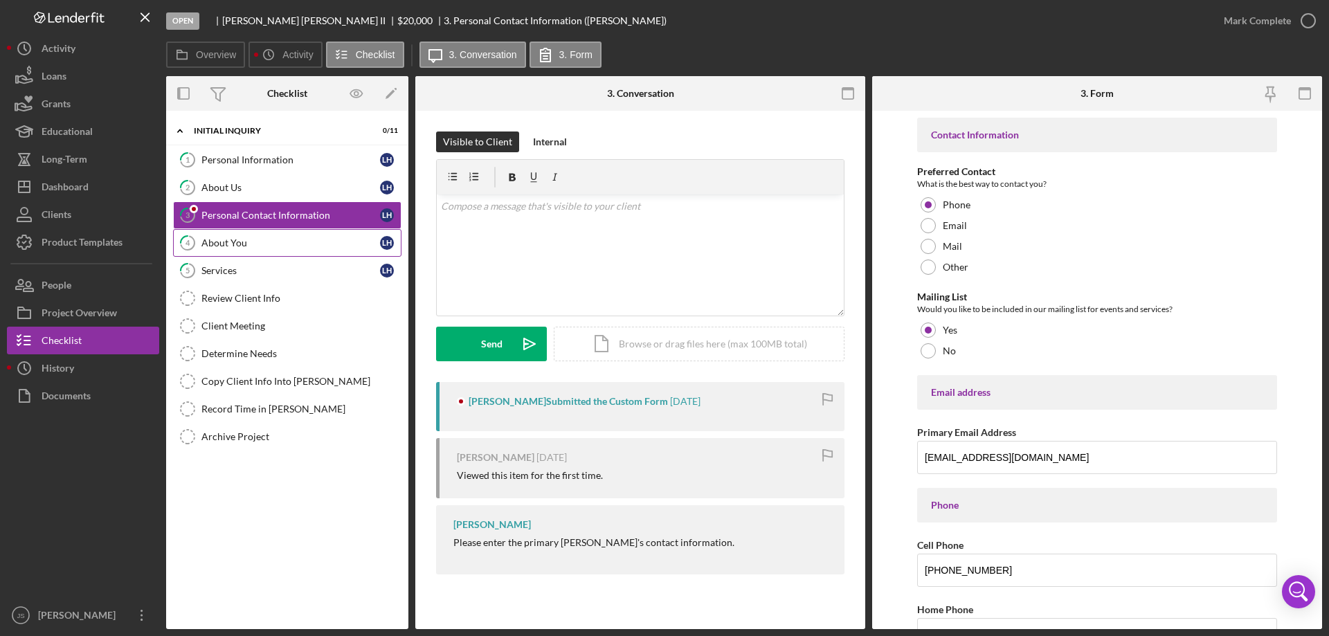
click at [275, 248] on div "About You" at bounding box center [290, 242] width 179 height 11
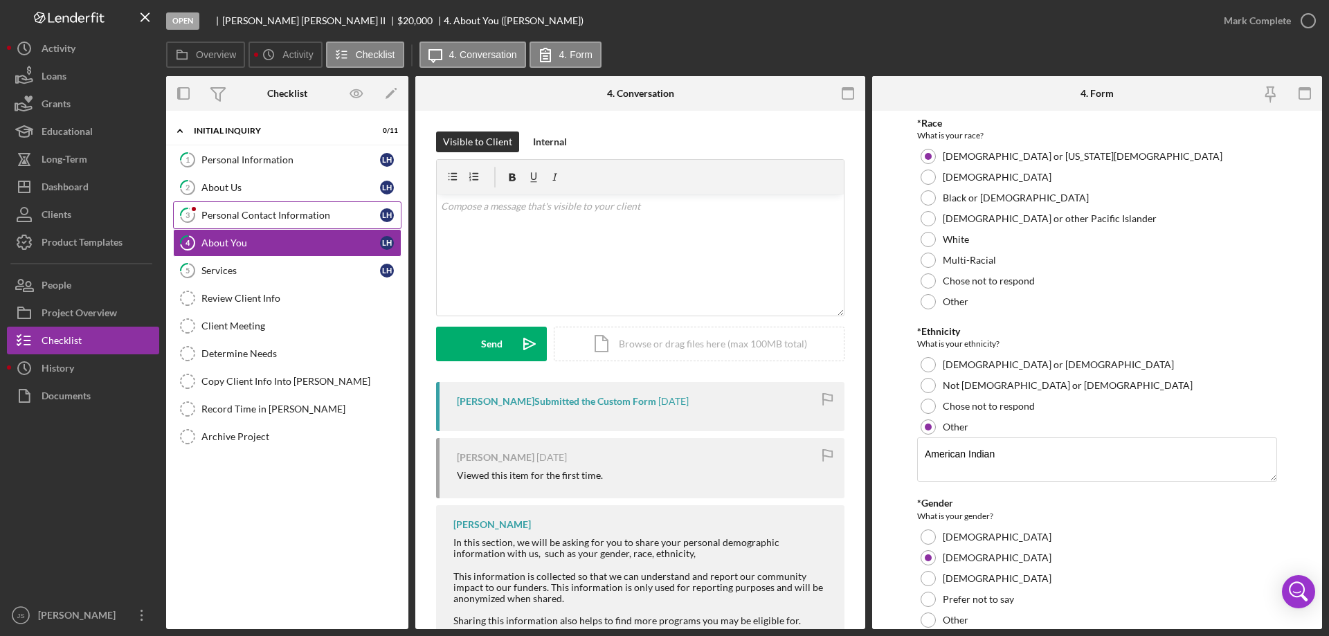
click at [275, 214] on div "Personal Contact Information" at bounding box center [290, 215] width 179 height 11
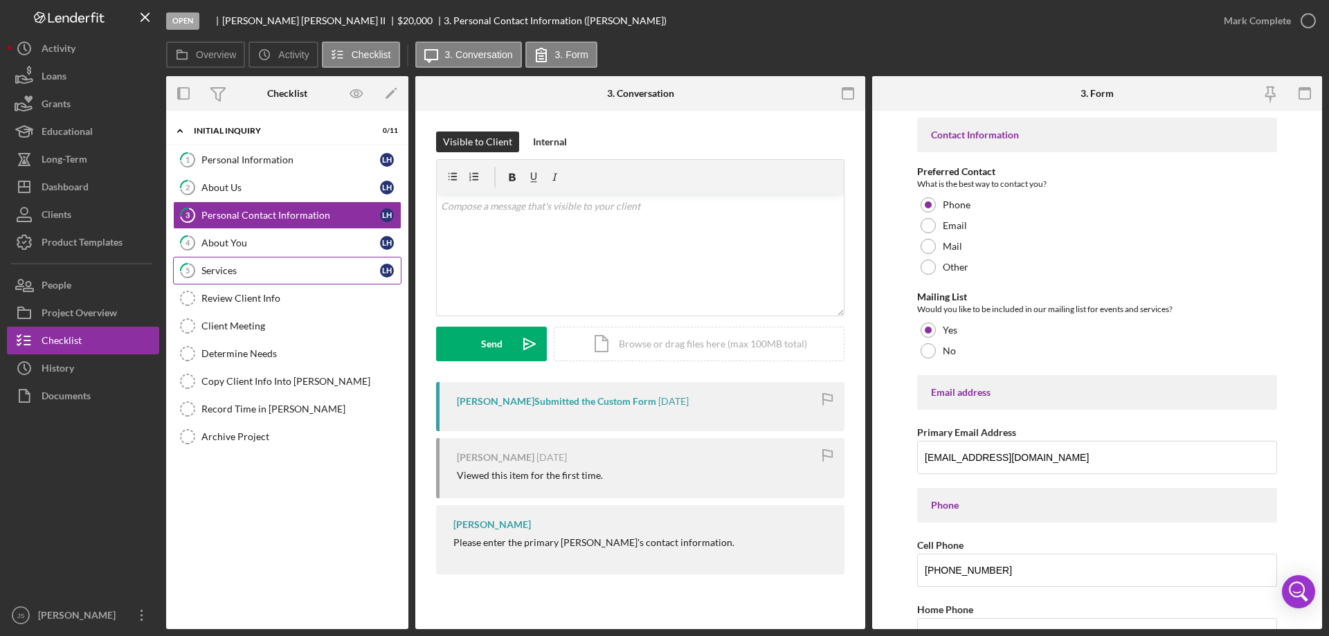
click at [247, 269] on div "Services" at bounding box center [290, 270] width 179 height 11
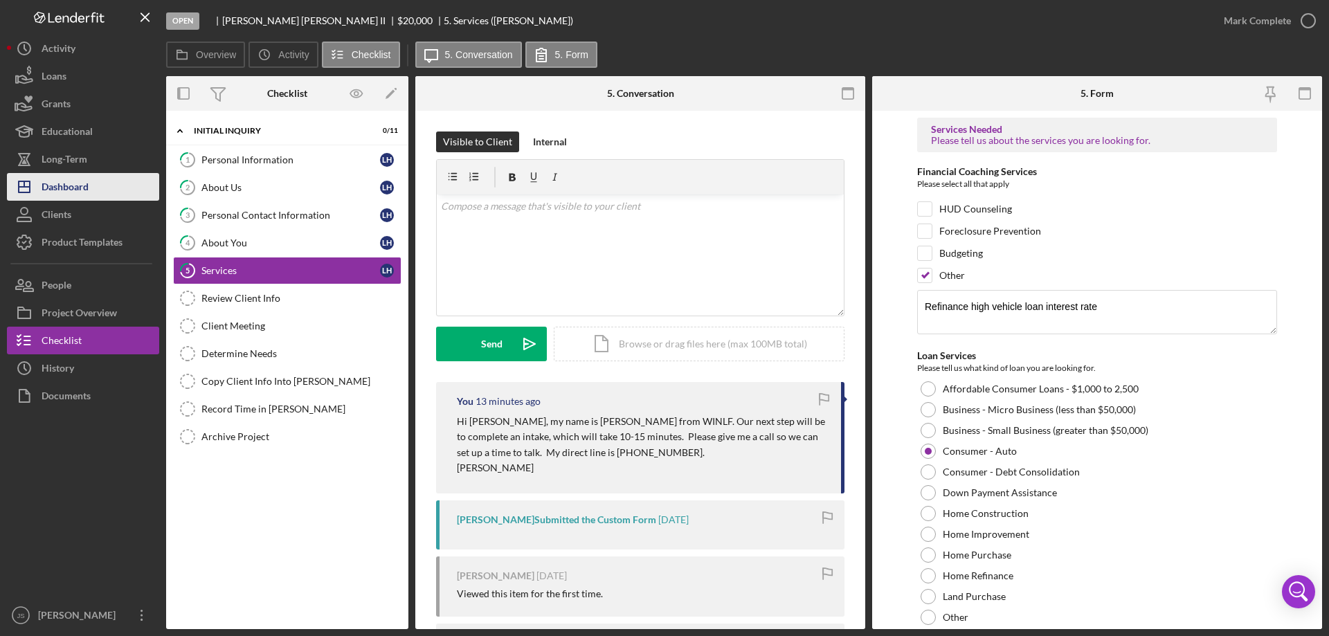
click at [87, 183] on div "Dashboard" at bounding box center [65, 188] width 47 height 31
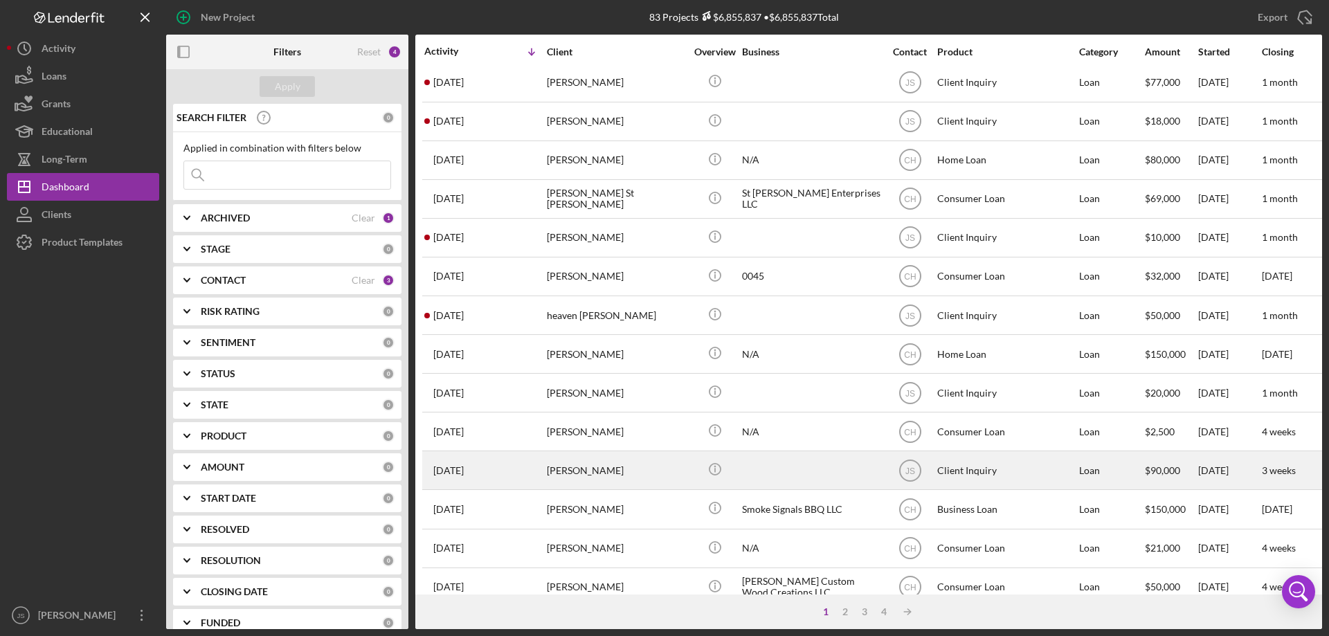
scroll to position [394, 0]
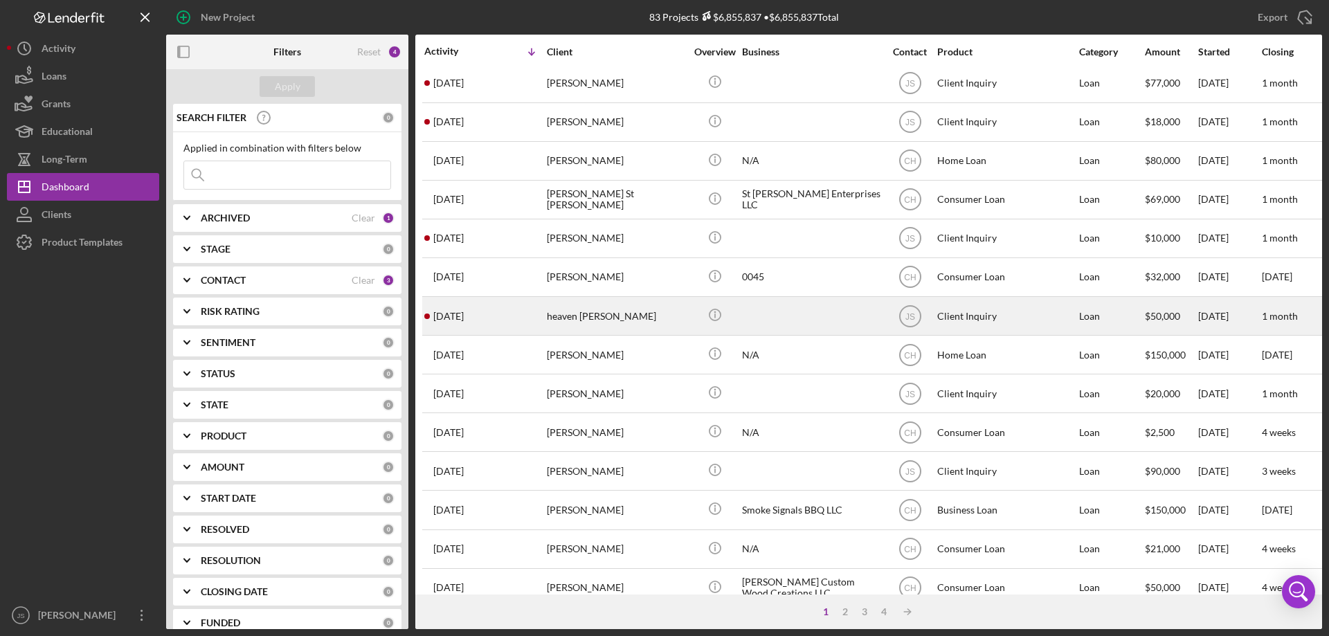
click at [642, 319] on div "heaven [PERSON_NAME]" at bounding box center [616, 316] width 138 height 37
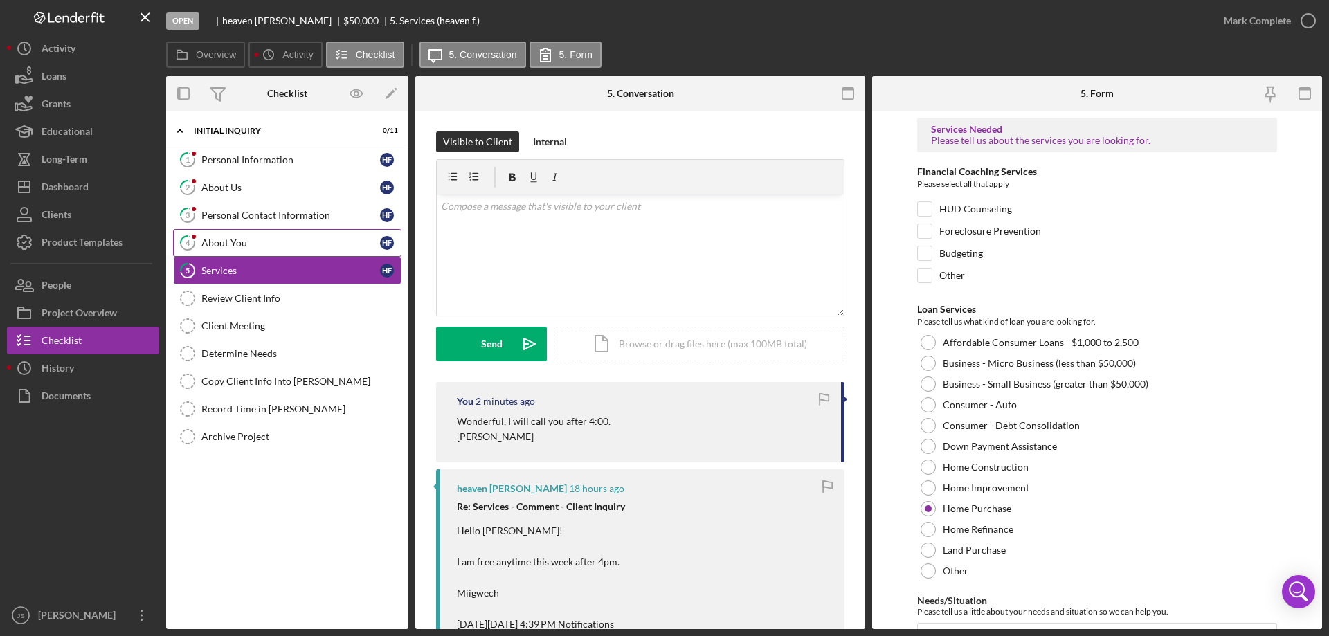
click at [273, 241] on div "About You" at bounding box center [290, 242] width 179 height 11
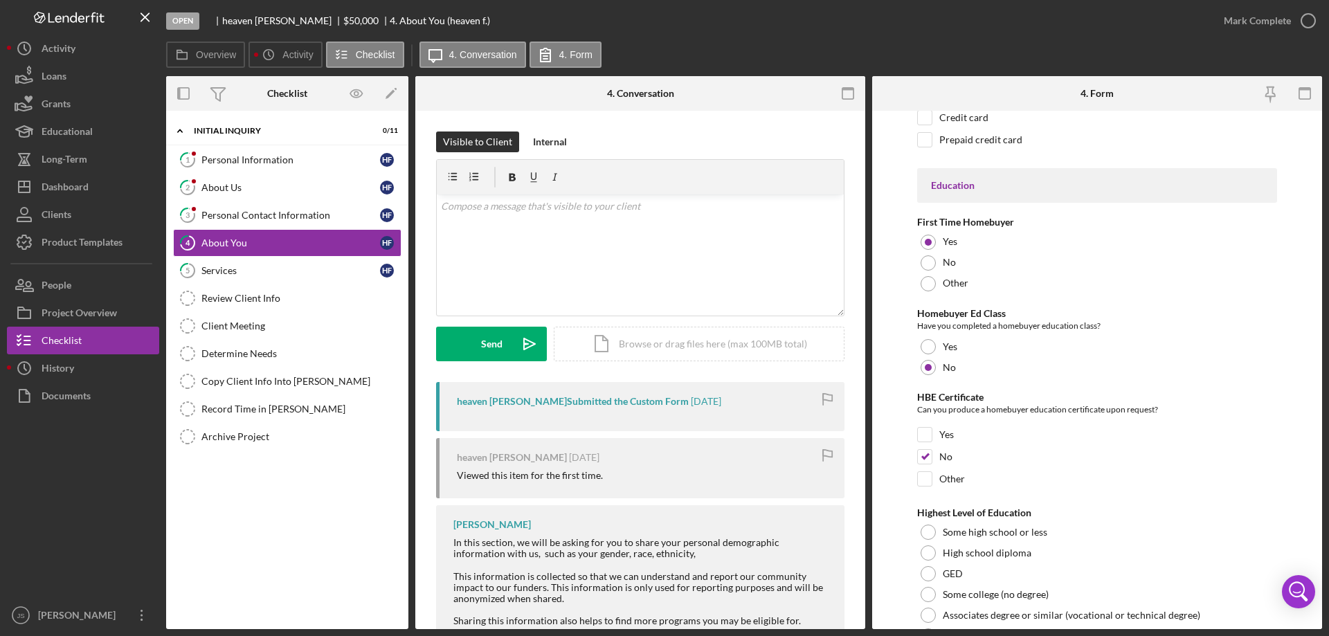
scroll to position [2877, 0]
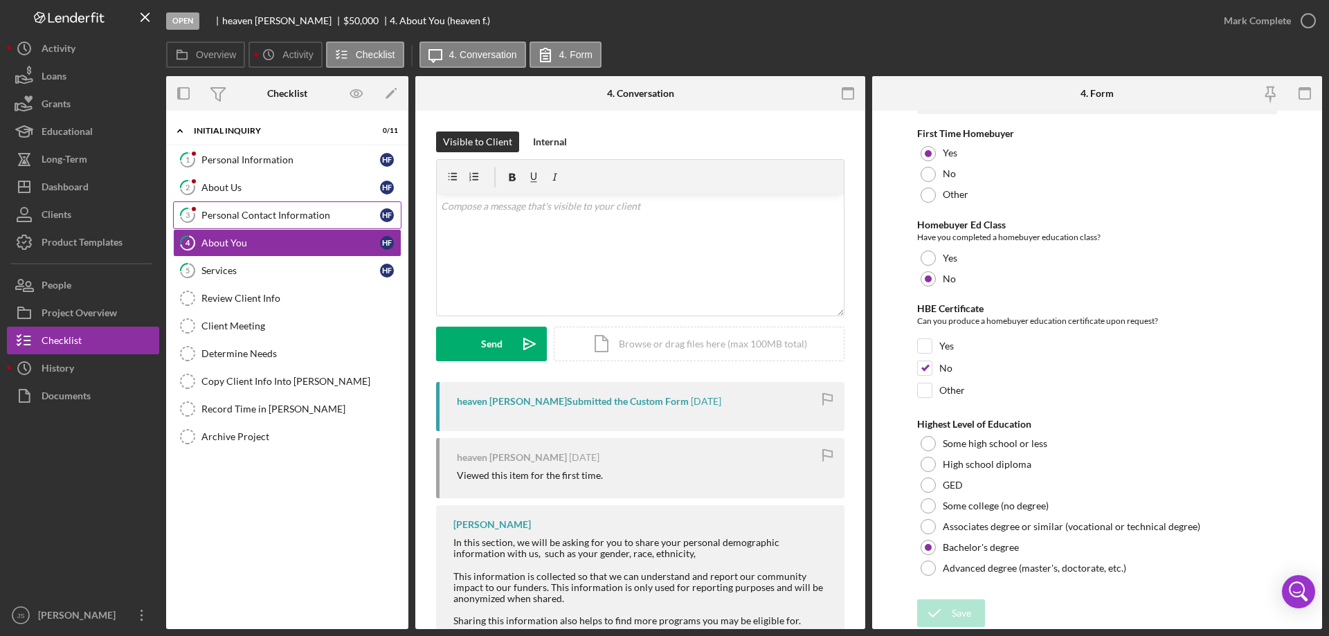
click at [244, 216] on div "Personal Contact Information" at bounding box center [290, 215] width 179 height 11
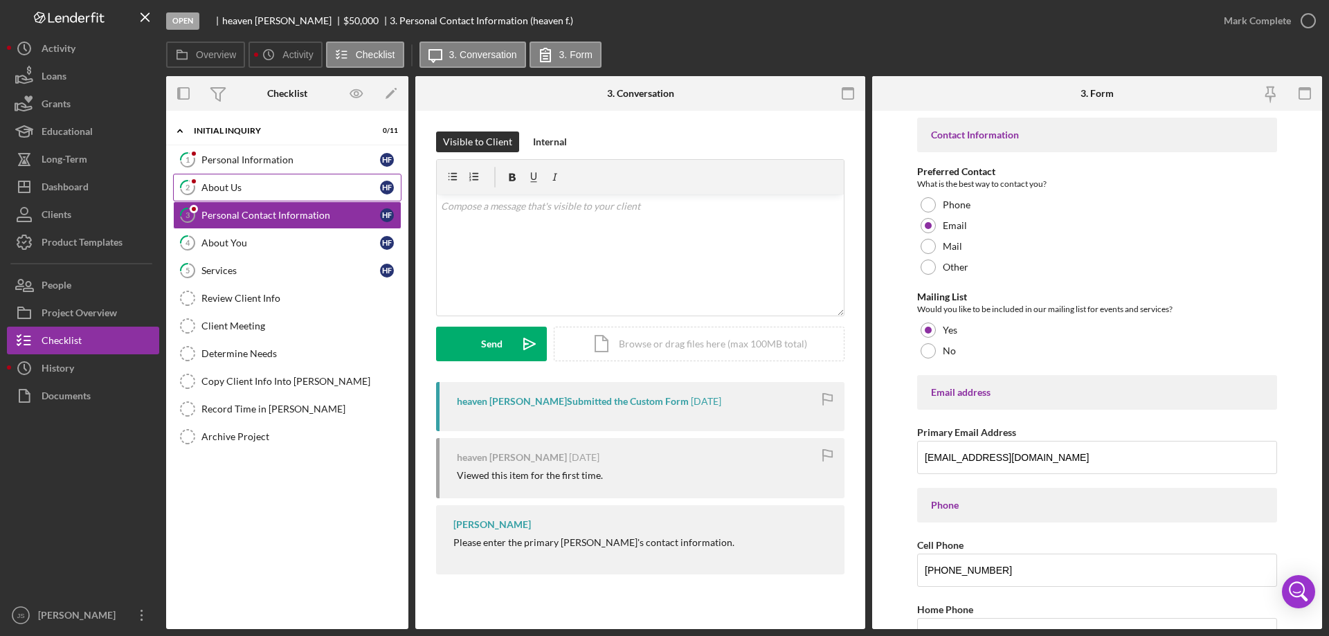
click at [256, 190] on div "About Us" at bounding box center [290, 187] width 179 height 11
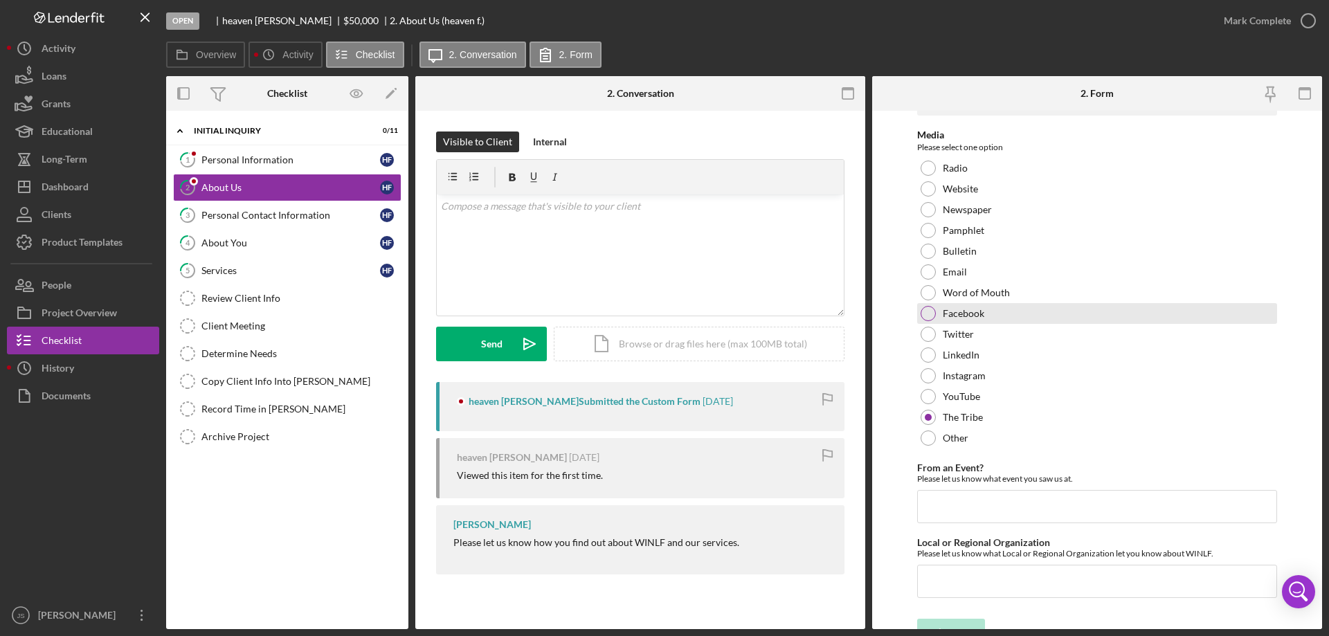
scroll to position [57, 0]
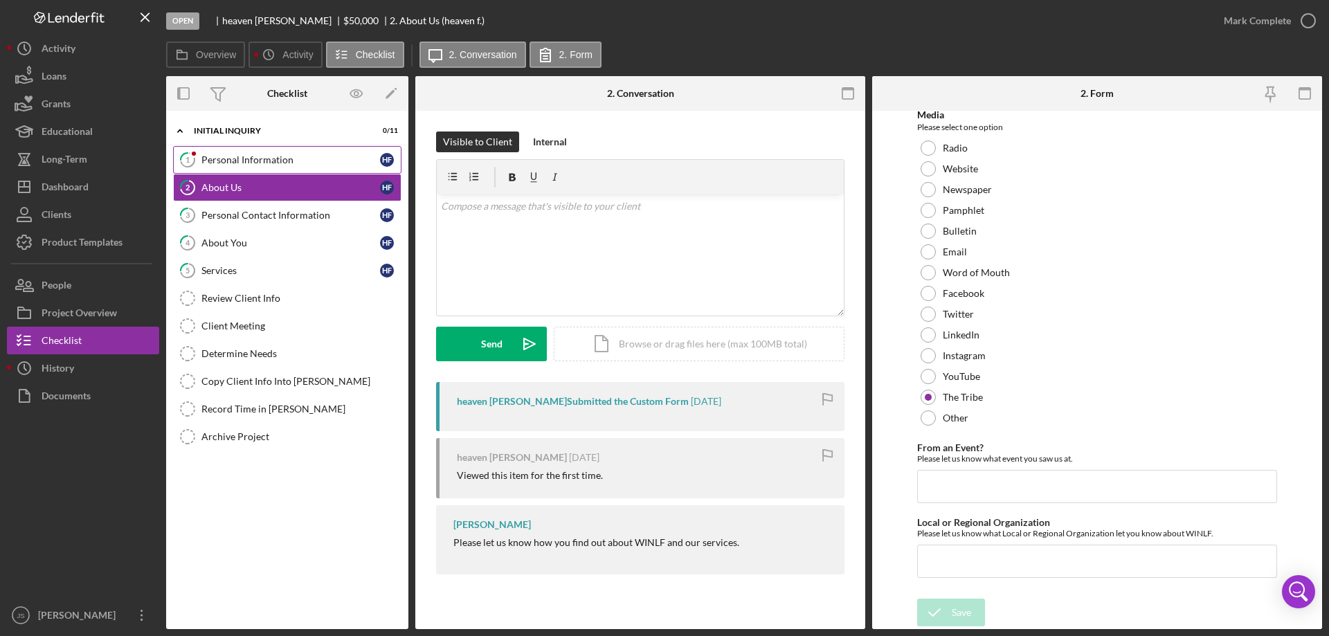
click at [290, 163] on div "Personal Information" at bounding box center [290, 159] width 179 height 11
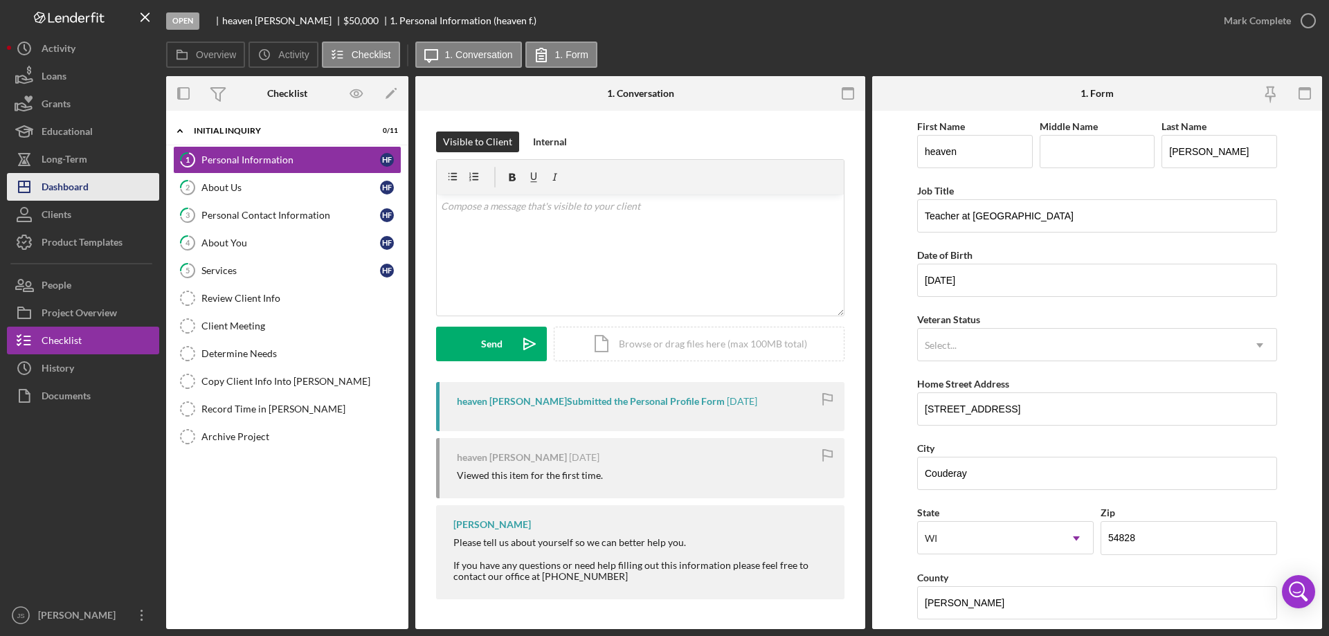
click at [60, 188] on div "Dashboard" at bounding box center [65, 188] width 47 height 31
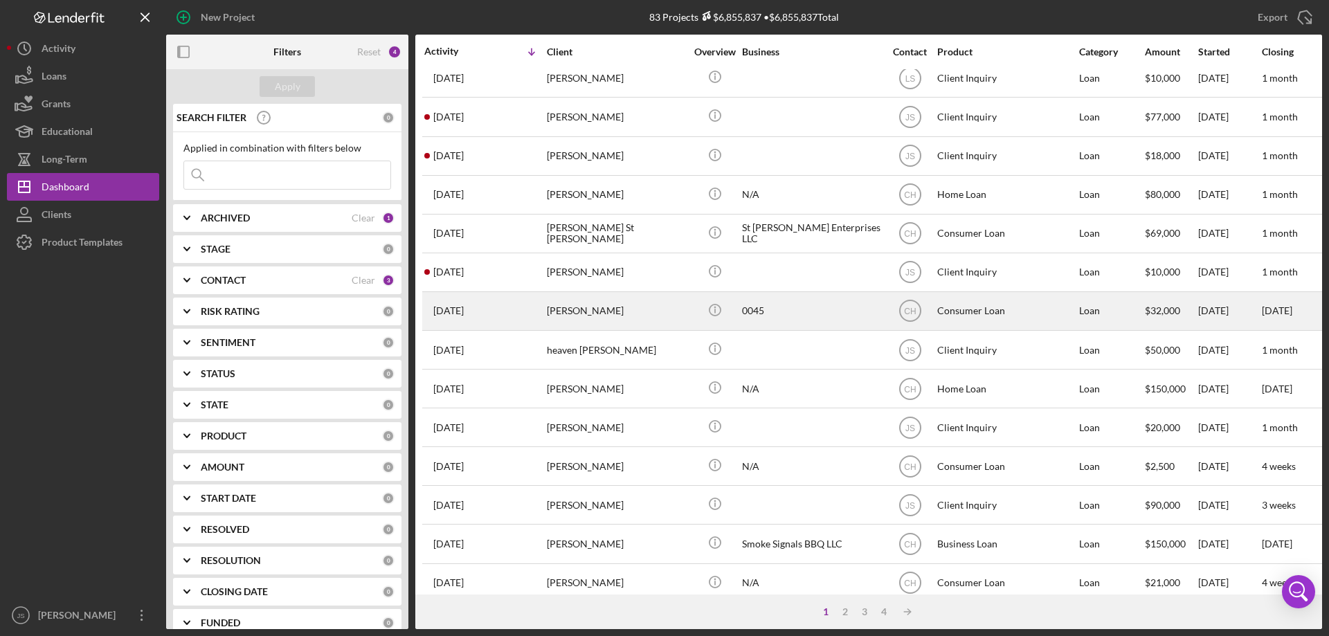
scroll to position [325, 0]
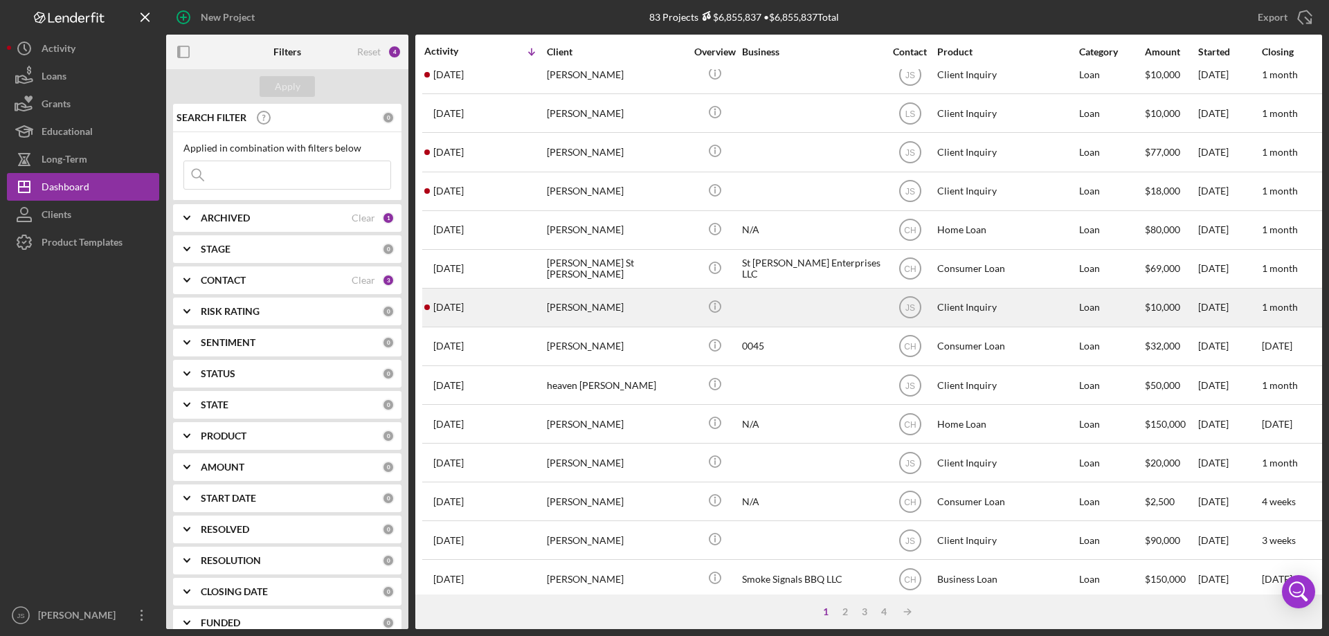
click at [675, 313] on div "[PERSON_NAME]" at bounding box center [616, 307] width 138 height 37
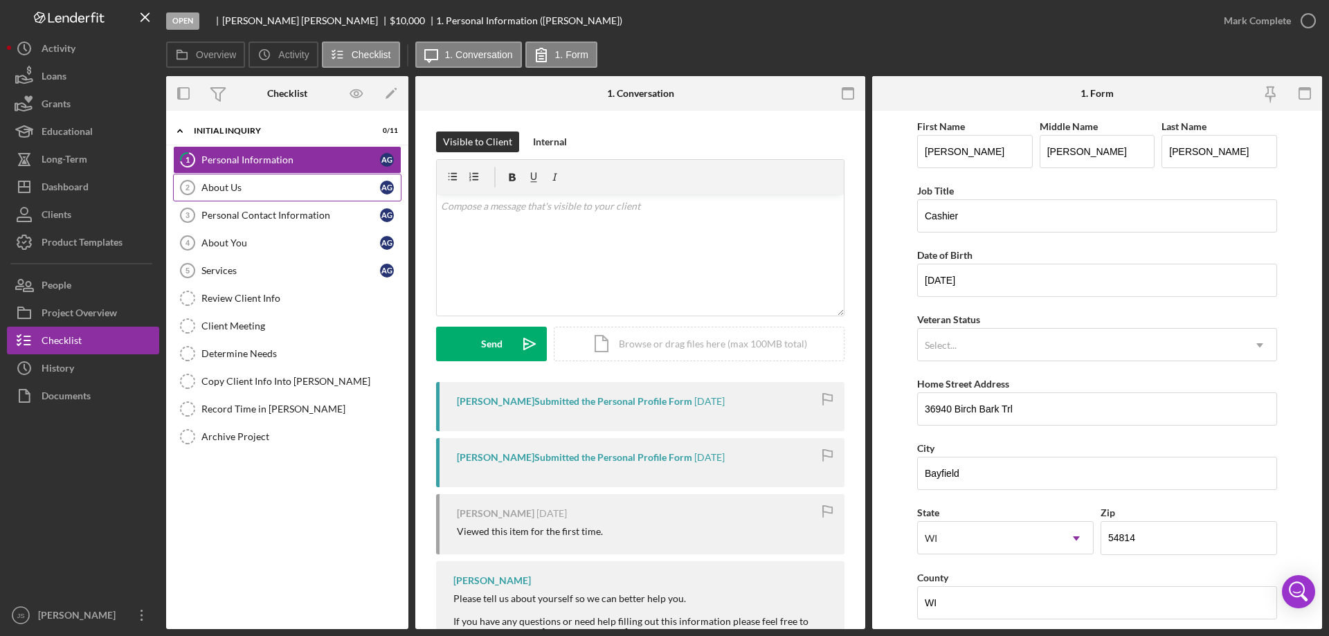
click at [287, 185] on div "About Us" at bounding box center [290, 187] width 179 height 11
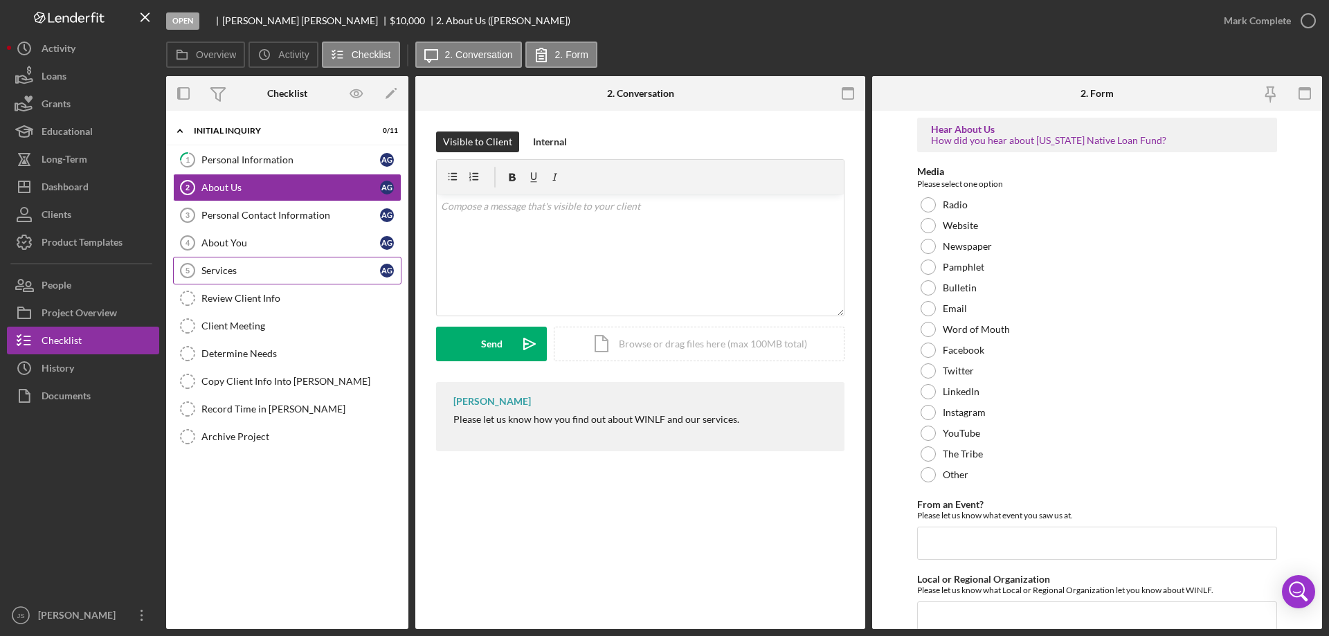
click at [244, 269] on div "Services" at bounding box center [290, 270] width 179 height 11
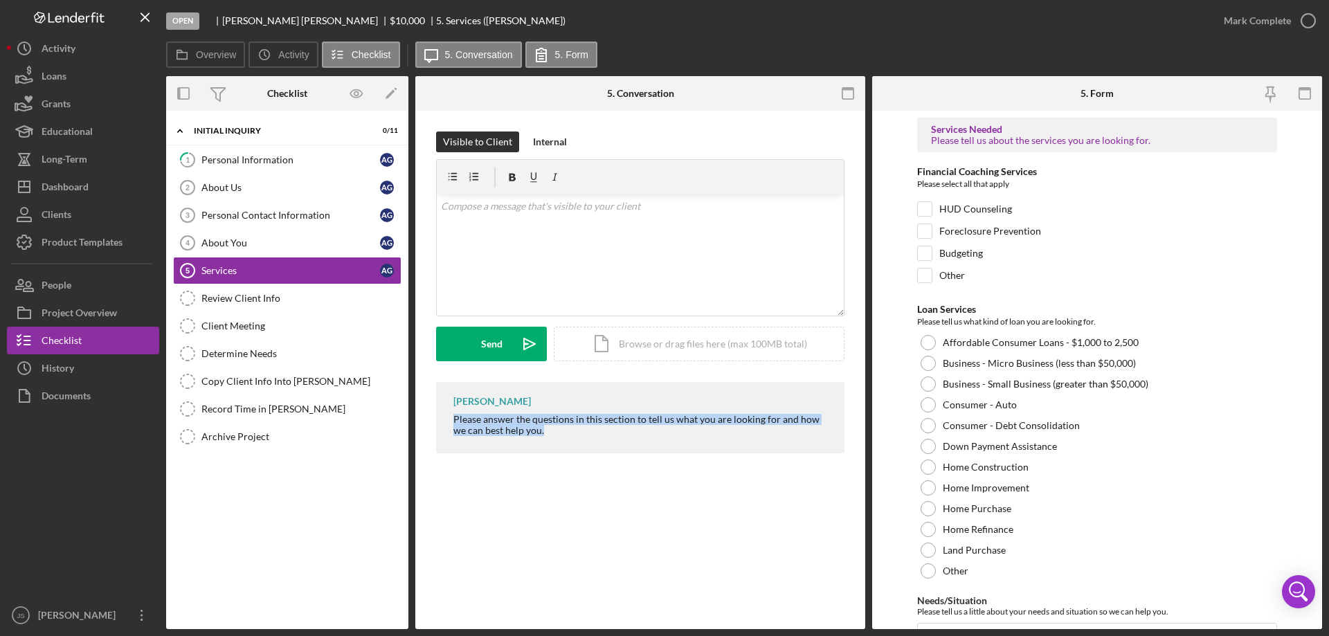
drag, startPoint x: 453, startPoint y: 418, endPoint x: 654, endPoint y: 439, distance: 201.8
click at [654, 439] on div "[PERSON_NAME] Please answer the questions in this section to tell us what you a…" at bounding box center [640, 417] width 408 height 71
copy div "Please answer the questions in this section to tell us what you are looking for…"
click at [469, 218] on div "v Color teal Color pink Remove color Add row above Add row below Add column bef…" at bounding box center [640, 254] width 407 height 121
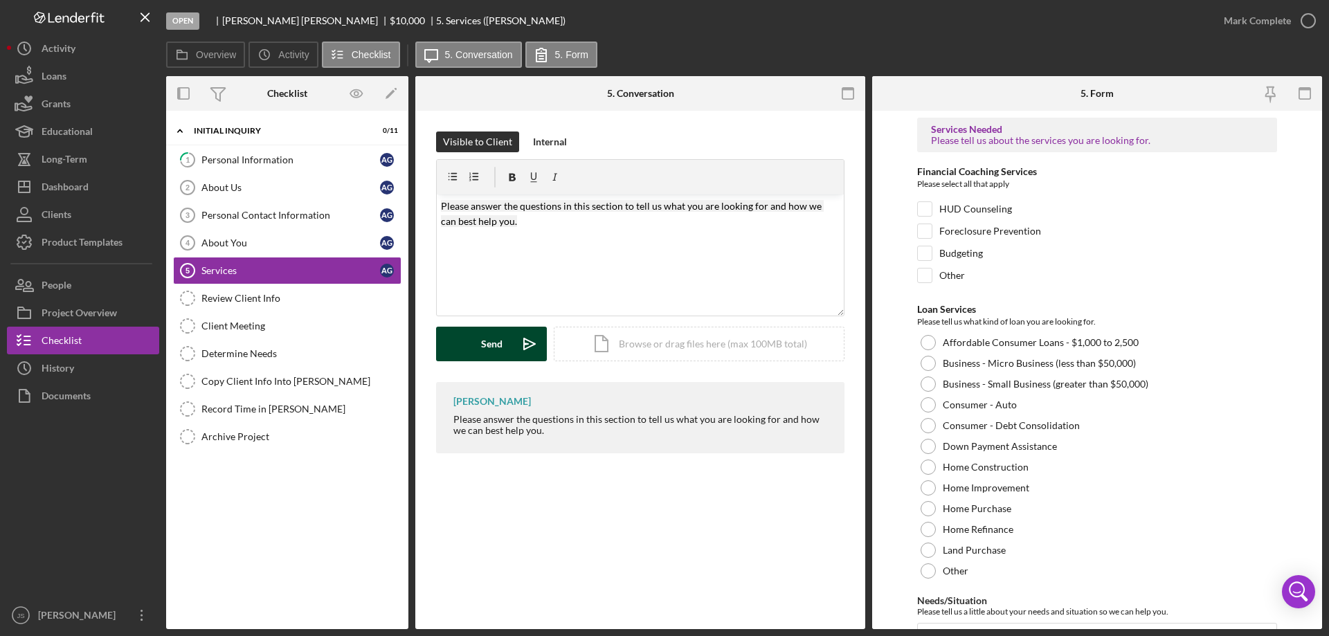
click at [470, 345] on button "Send Icon/icon-invite-send" at bounding box center [491, 344] width 111 height 35
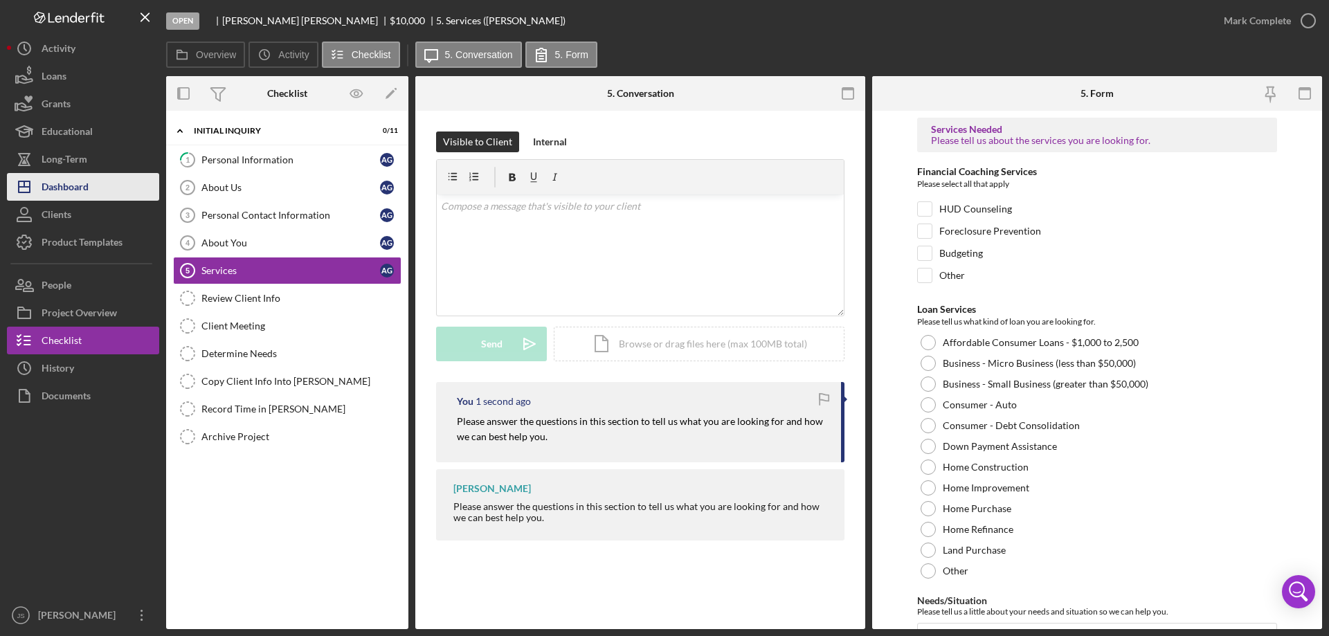
click at [78, 188] on div "Dashboard" at bounding box center [65, 188] width 47 height 31
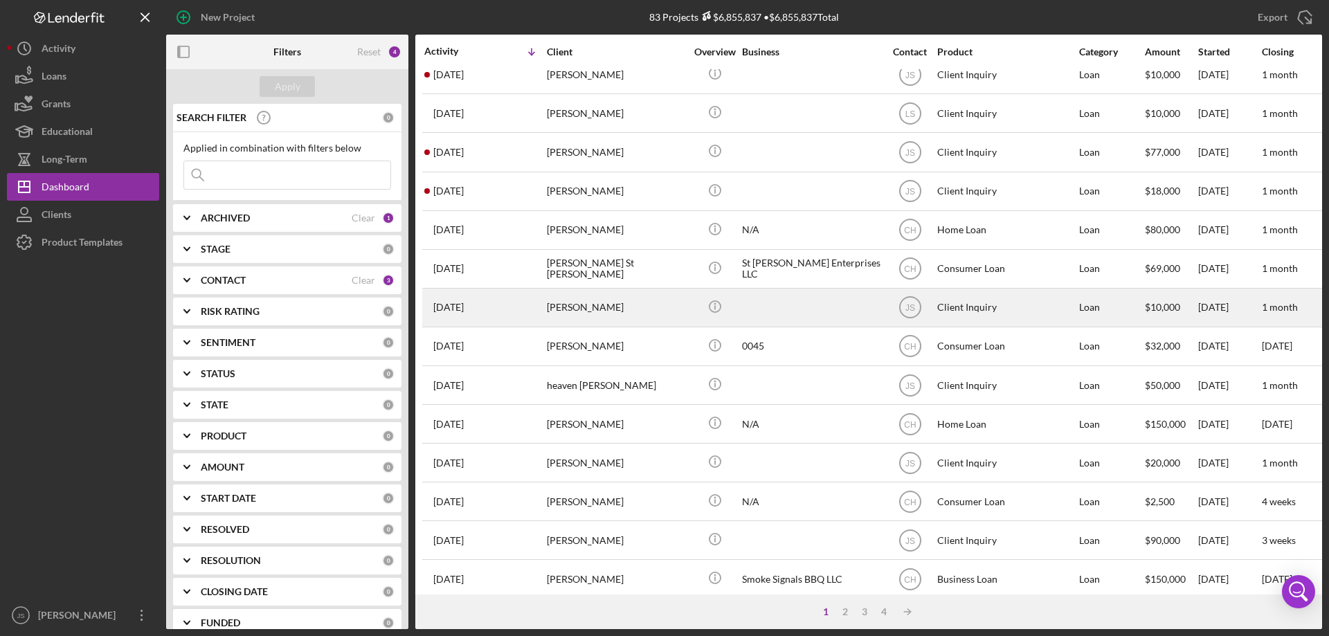
scroll to position [255, 0]
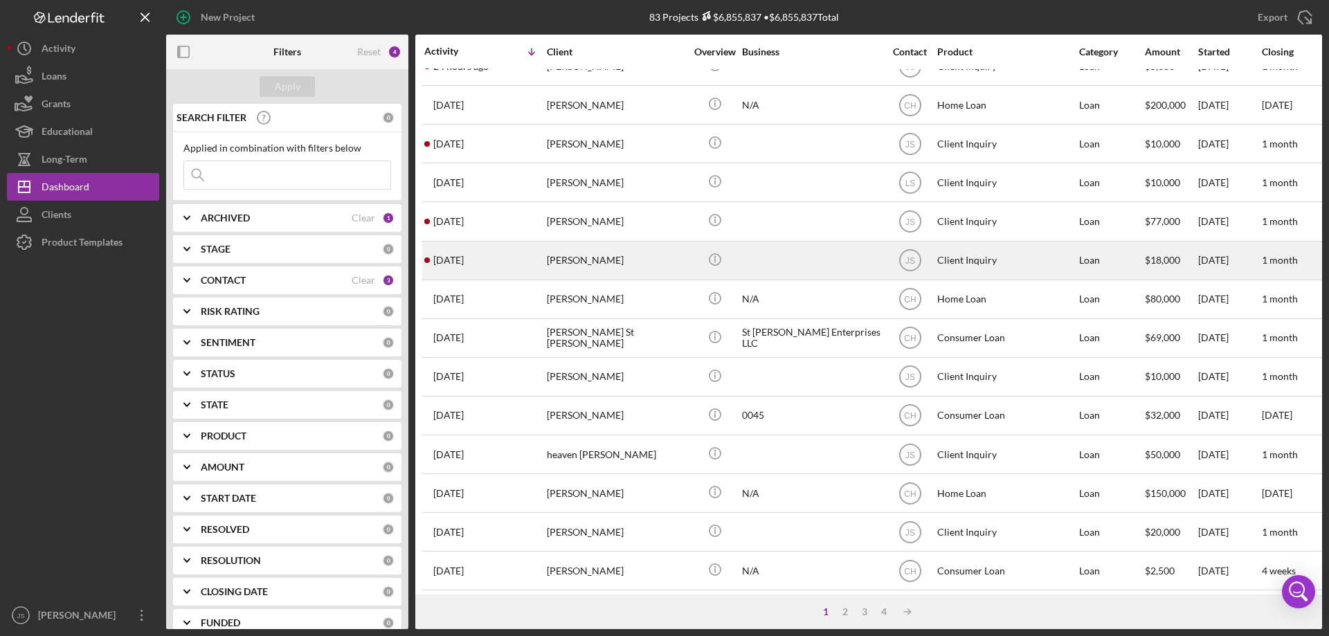
click at [654, 267] on div "[PERSON_NAME]" at bounding box center [616, 260] width 138 height 37
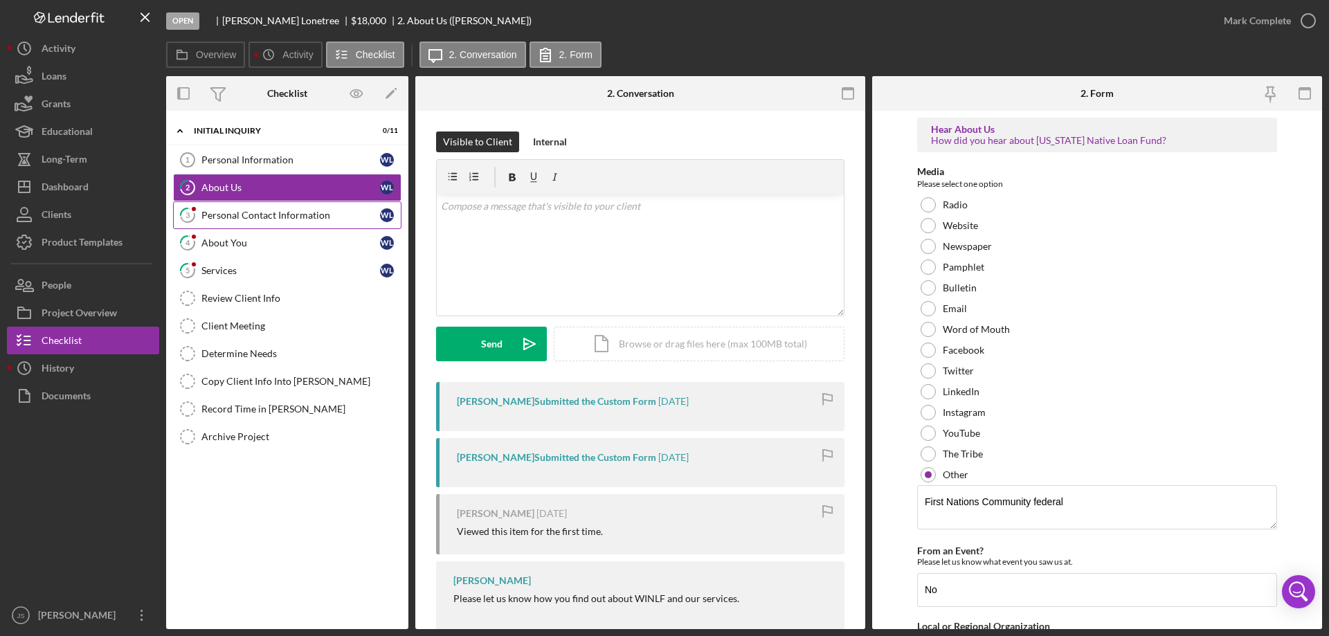
click at [256, 213] on div "Personal Contact Information" at bounding box center [290, 215] width 179 height 11
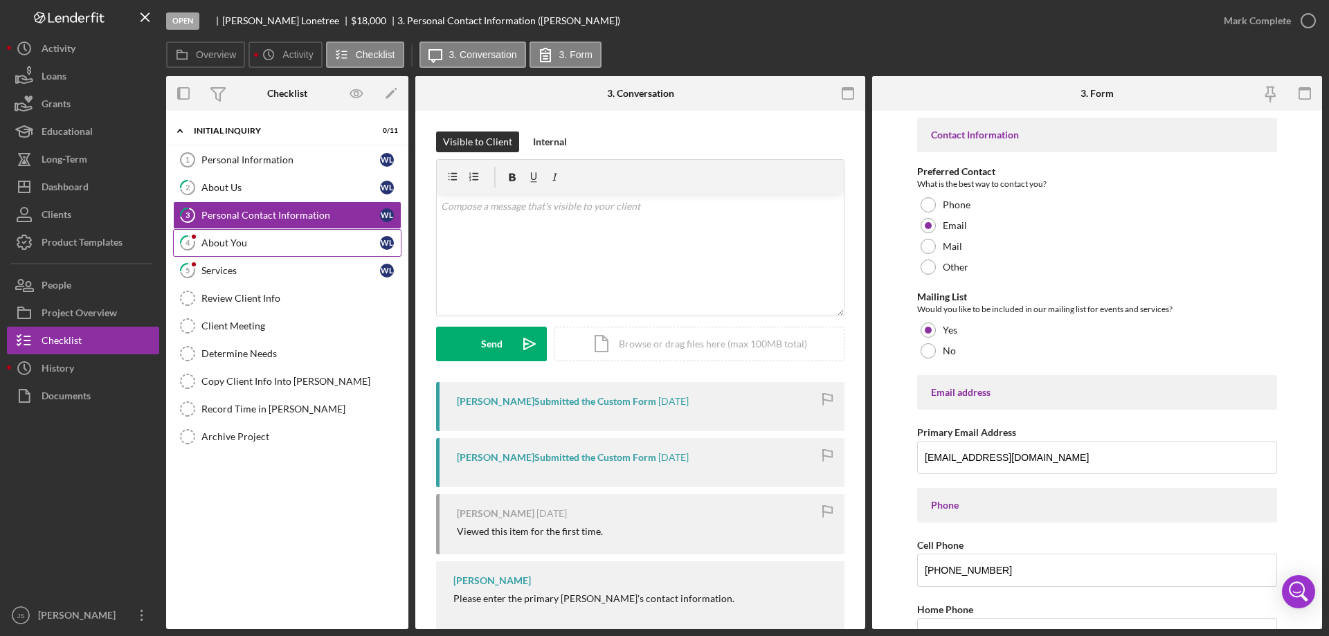
drag, startPoint x: 295, startPoint y: 243, endPoint x: 308, endPoint y: 242, distance: 13.2
click at [295, 244] on div "About You" at bounding box center [290, 242] width 179 height 11
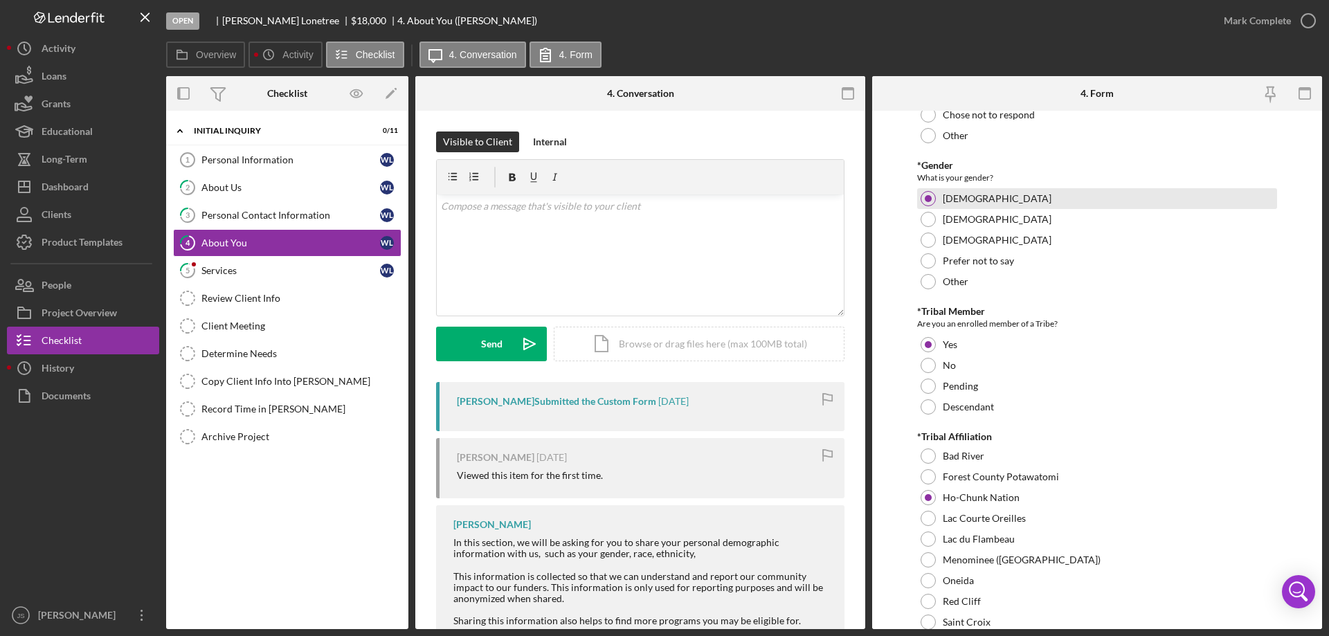
scroll to position [346, 0]
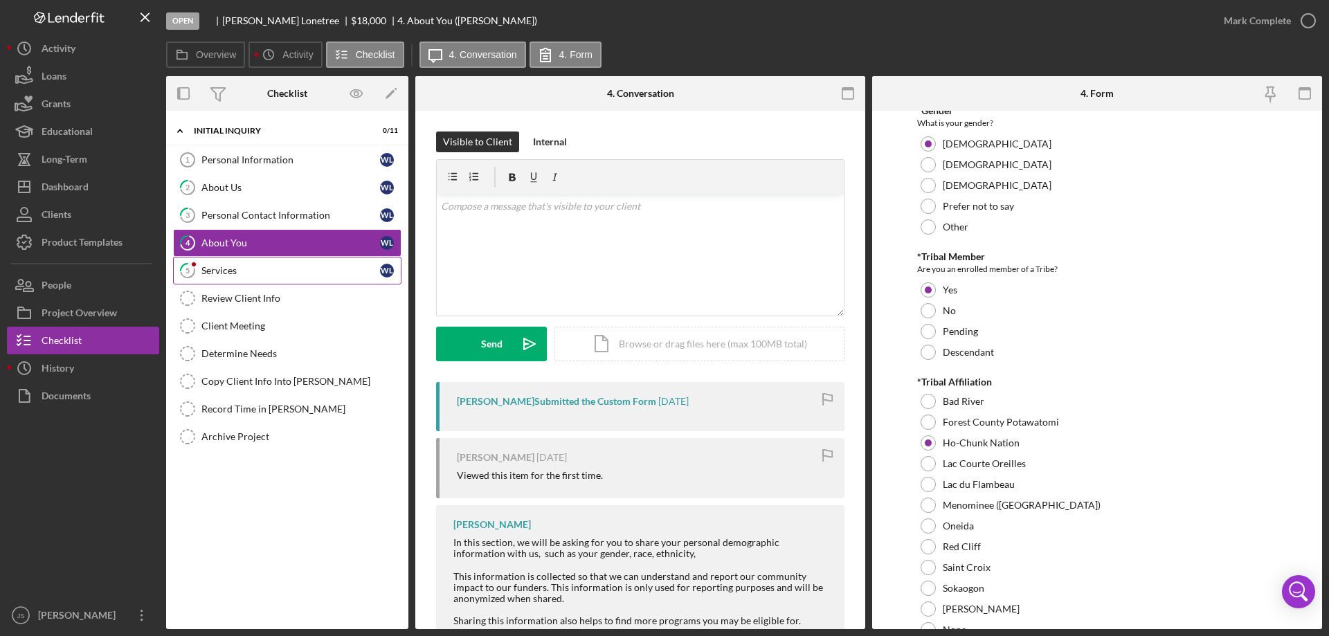
click at [284, 272] on div "Services" at bounding box center [290, 270] width 179 height 11
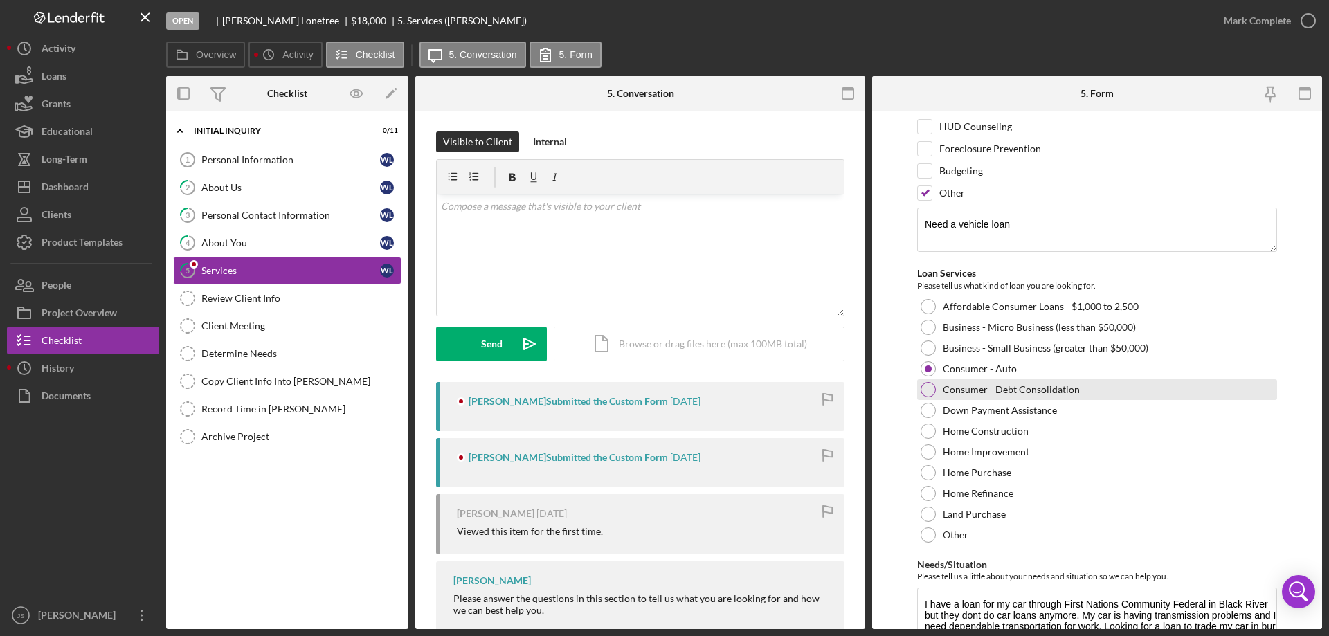
scroll to position [160, 0]
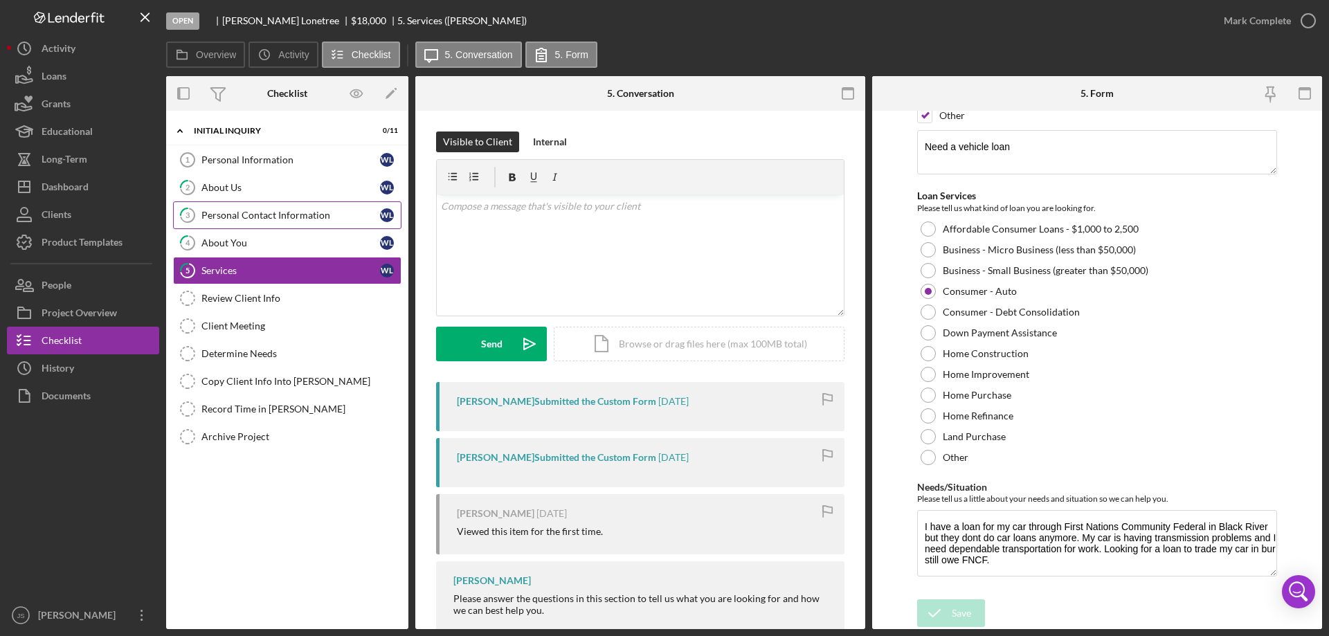
click at [289, 215] on div "Personal Contact Information" at bounding box center [290, 215] width 179 height 11
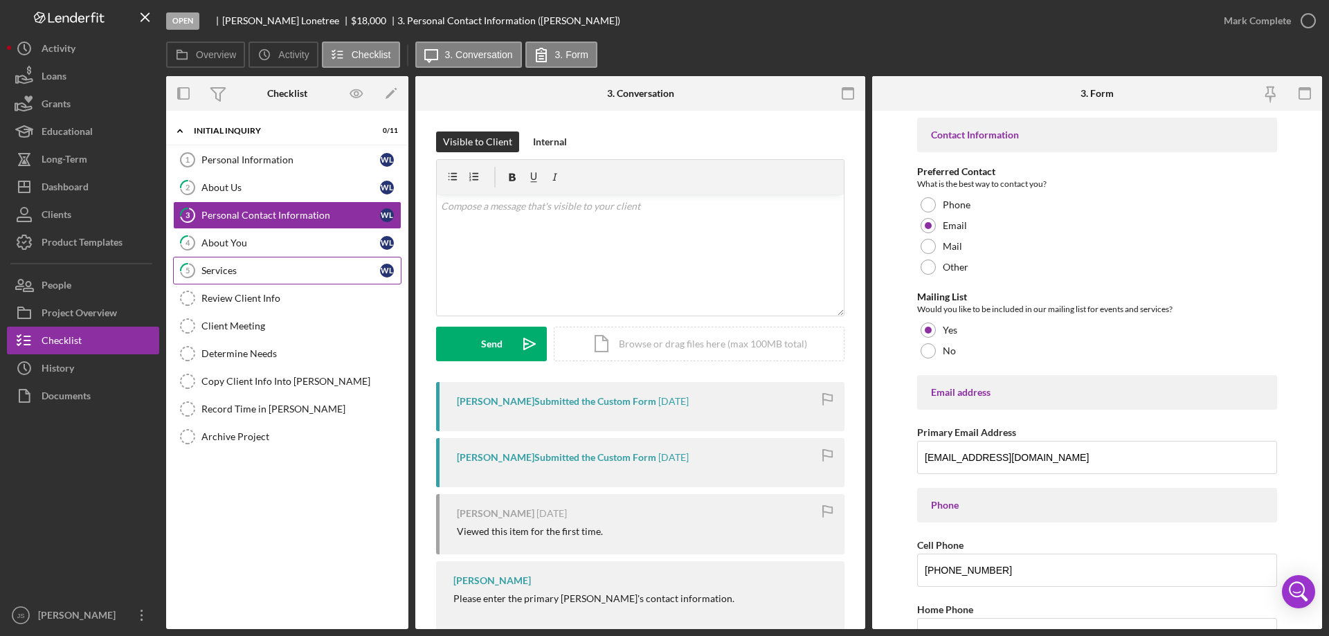
click at [297, 266] on div "Services" at bounding box center [290, 270] width 179 height 11
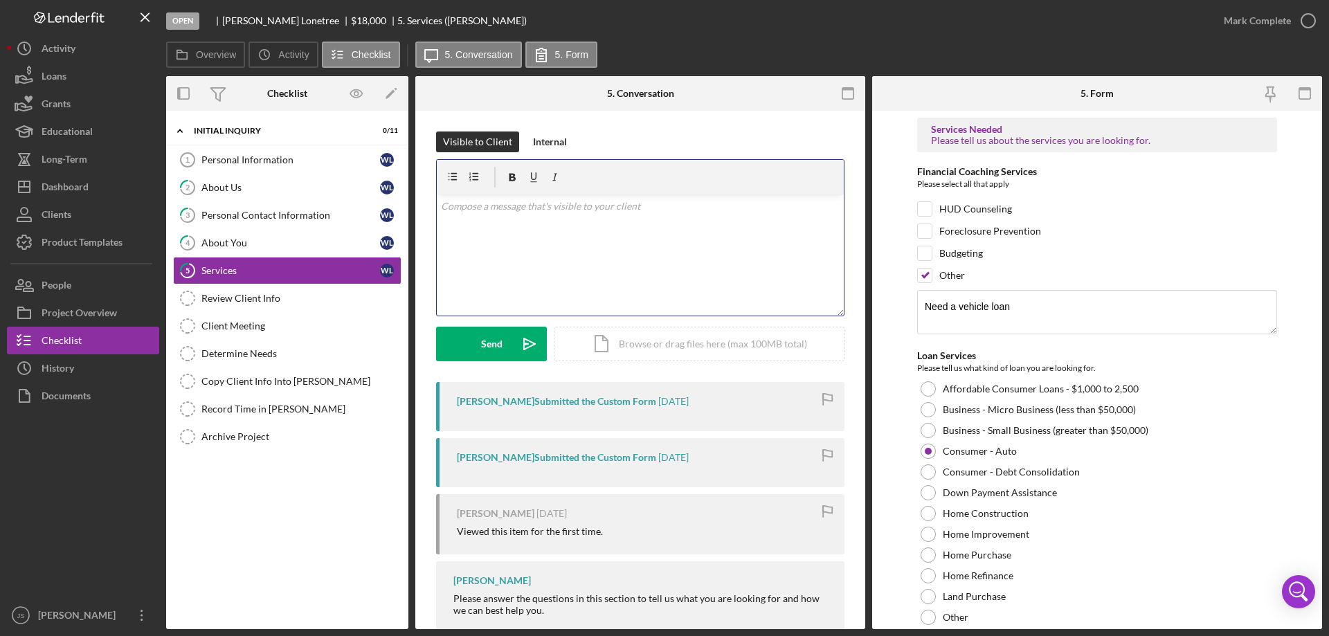
click at [462, 213] on p at bounding box center [640, 206] width 399 height 15
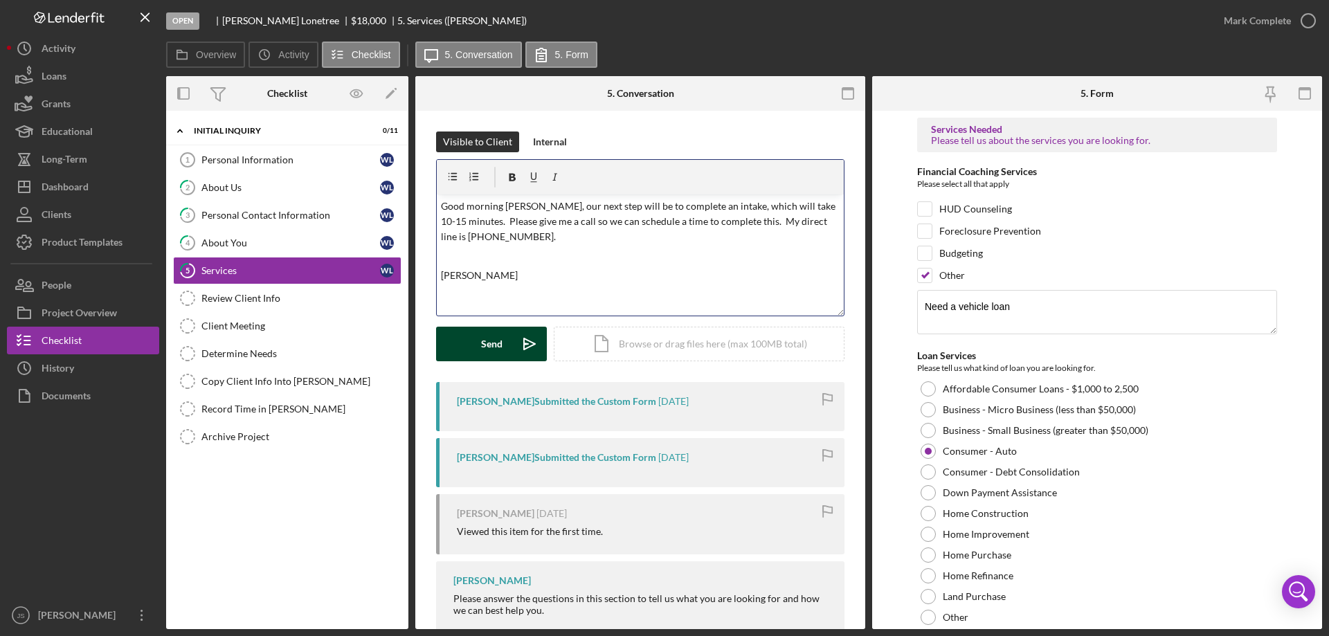
click at [485, 342] on div "Send" at bounding box center [491, 344] width 21 height 35
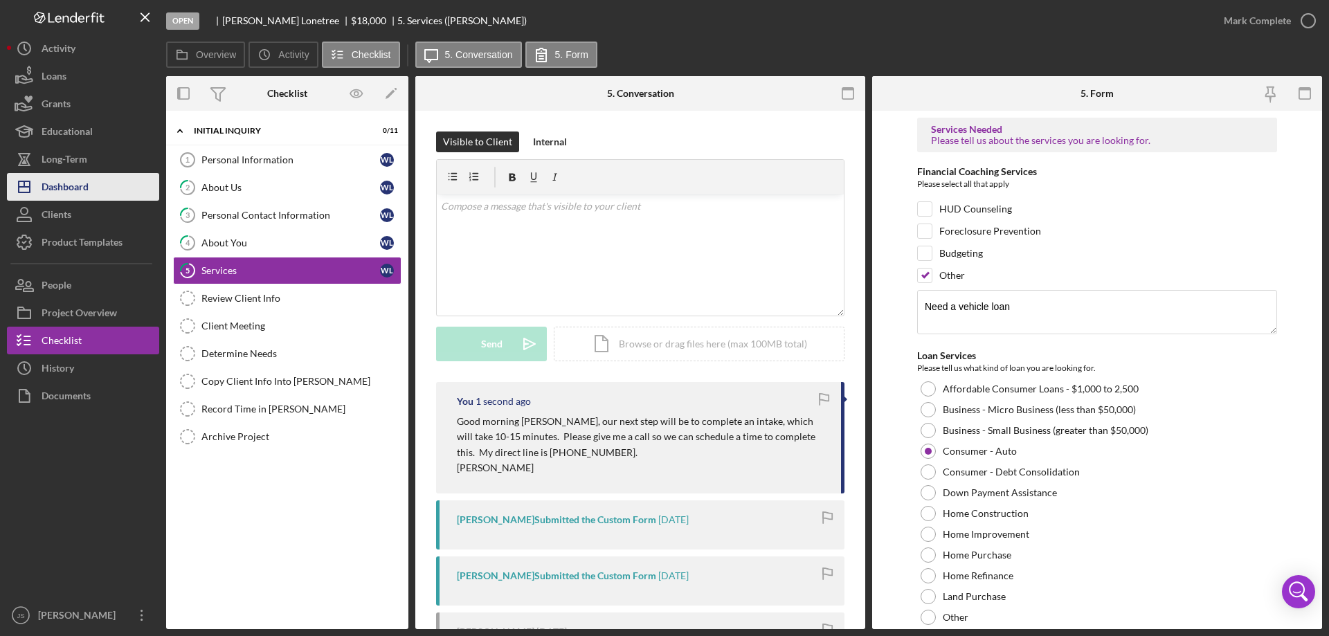
click at [71, 187] on div "Dashboard" at bounding box center [65, 188] width 47 height 31
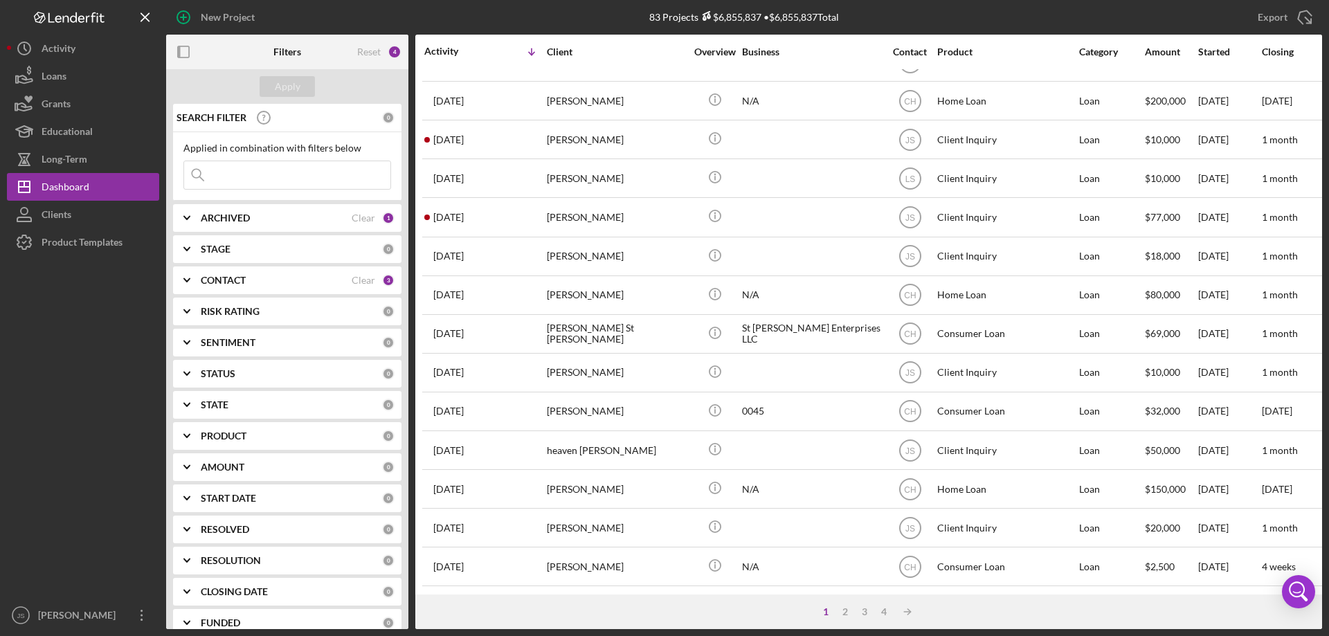
scroll to position [255, 0]
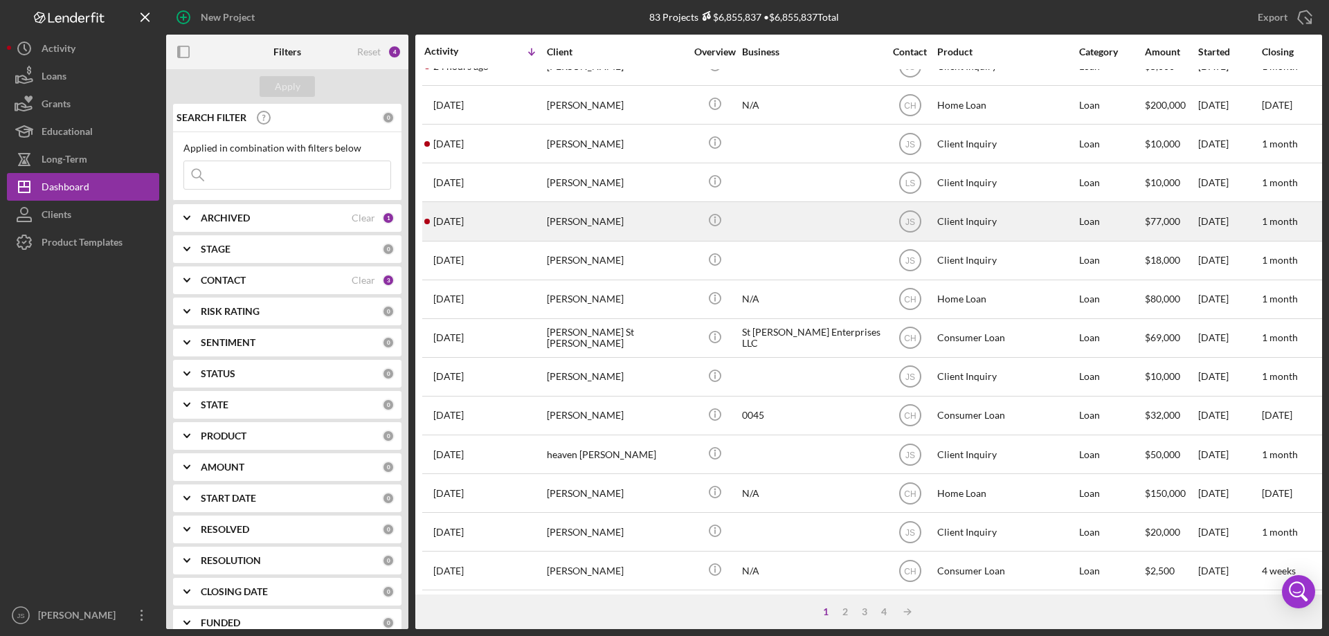
click at [660, 224] on div "[PERSON_NAME]" at bounding box center [616, 221] width 138 height 37
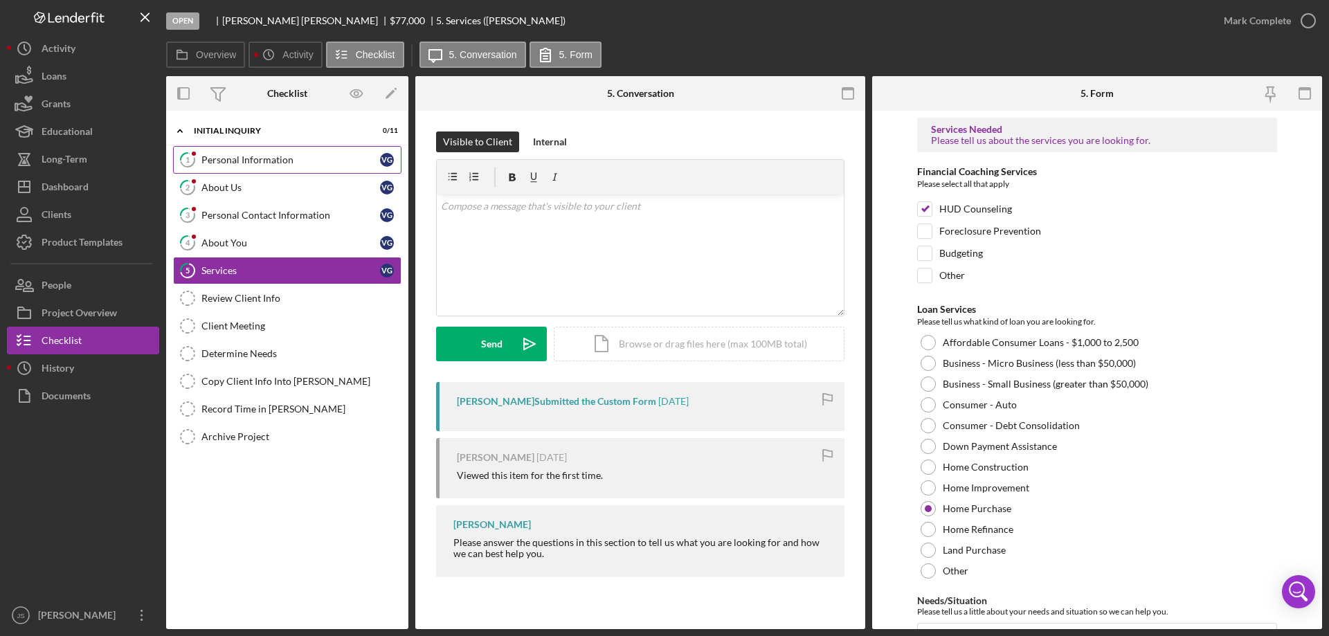
click at [250, 159] on div "Personal Information" at bounding box center [290, 159] width 179 height 11
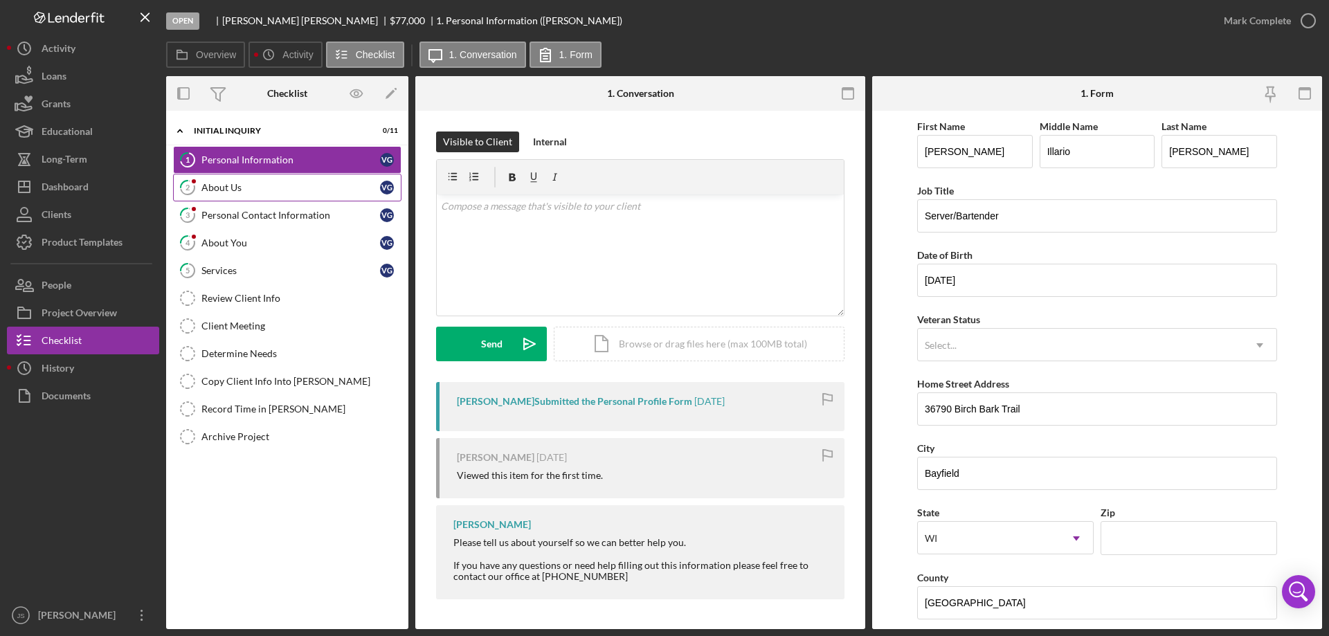
click at [251, 188] on div "About Us" at bounding box center [290, 187] width 179 height 11
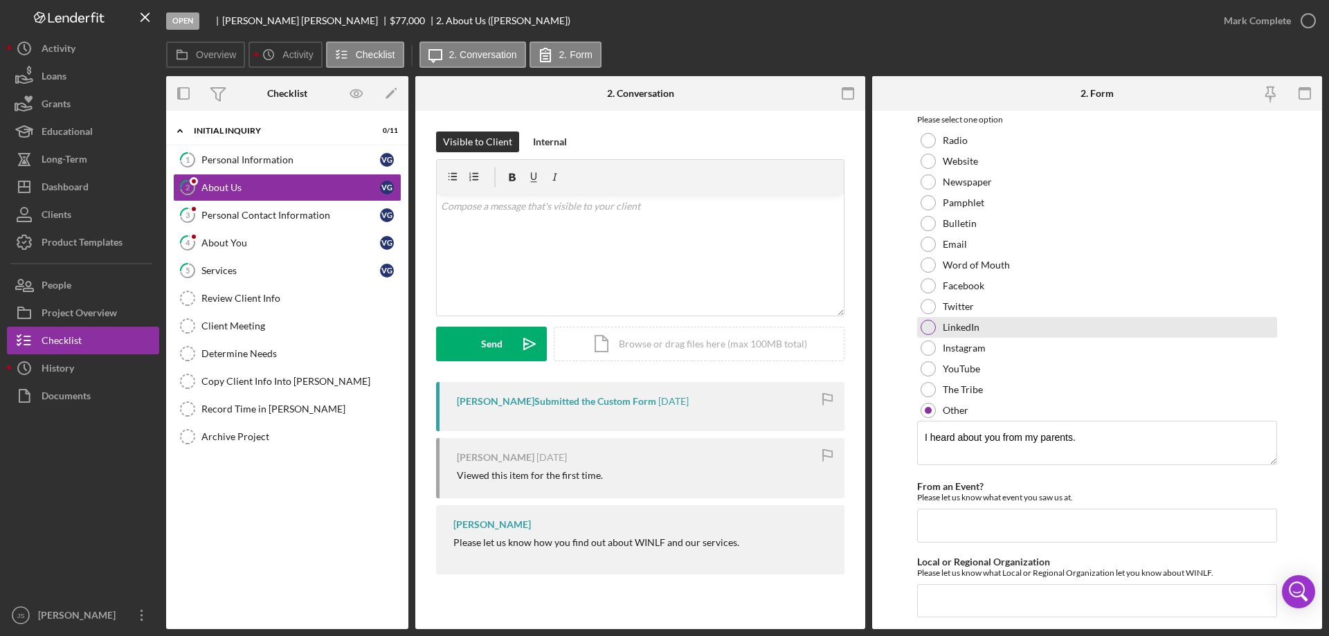
scroll to position [103, 0]
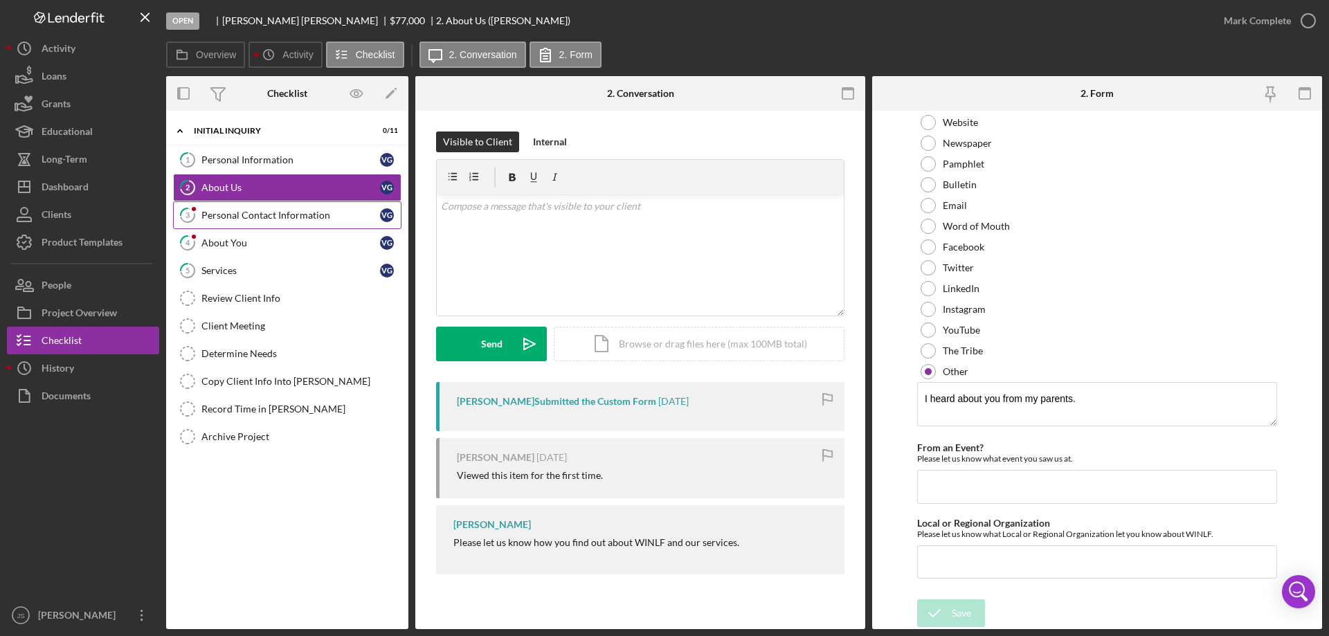
drag, startPoint x: 266, startPoint y: 214, endPoint x: 309, endPoint y: 212, distance: 42.9
click at [266, 214] on div "Personal Contact Information" at bounding box center [290, 215] width 179 height 11
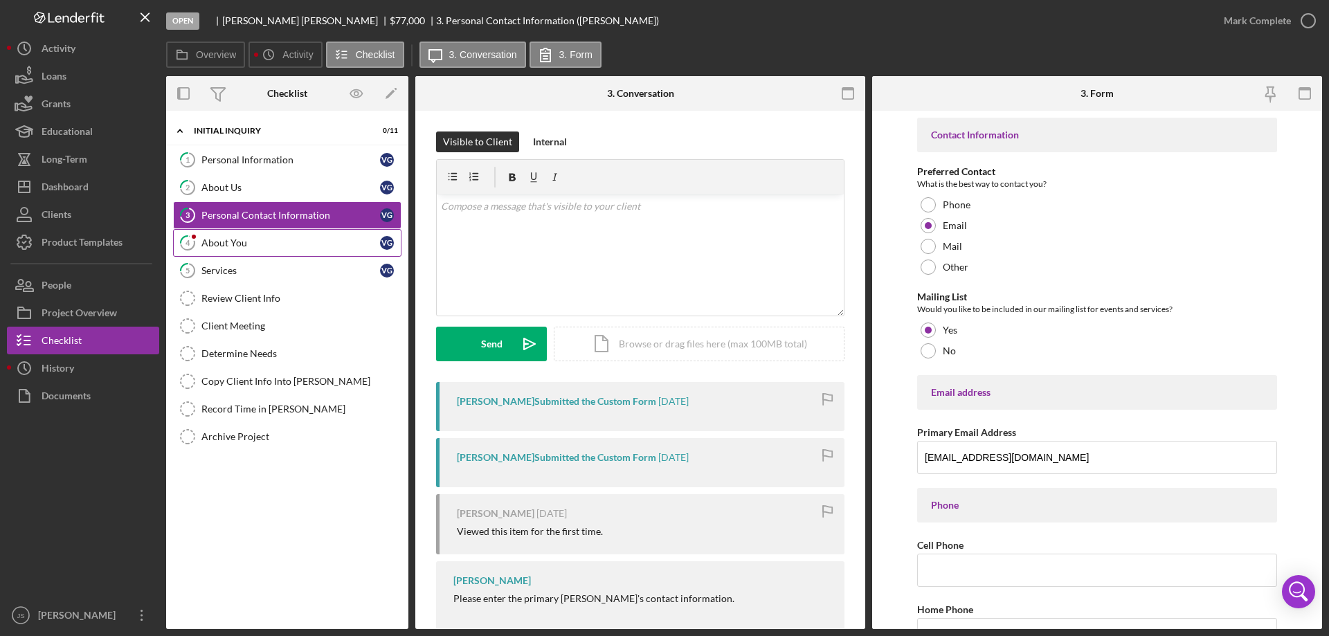
click at [246, 245] on div "About You" at bounding box center [290, 242] width 179 height 11
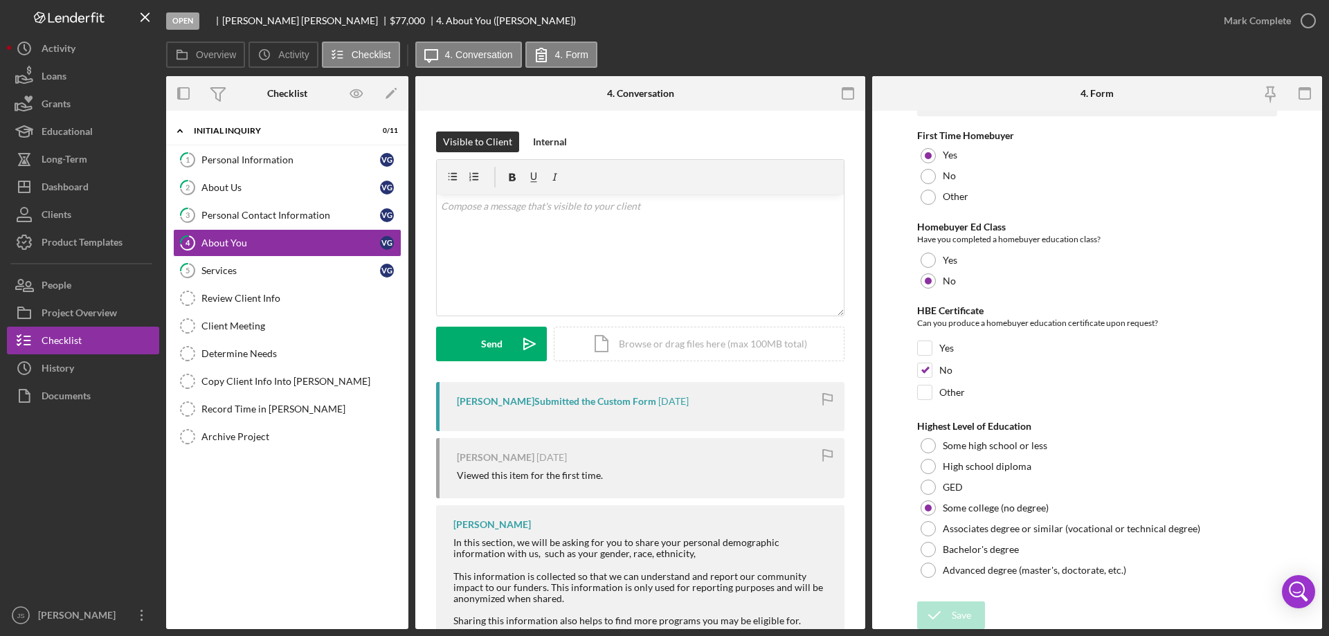
scroll to position [2877, 0]
click at [274, 276] on div "Services" at bounding box center [290, 270] width 179 height 11
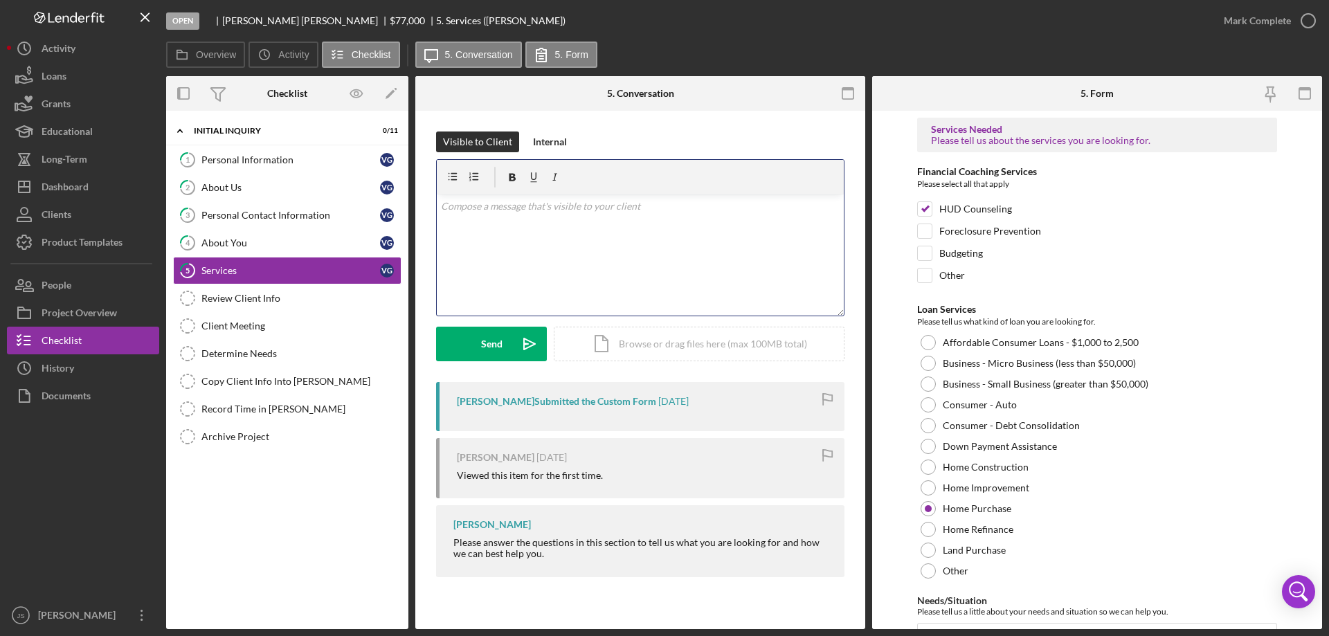
click at [464, 214] on div "v Color teal Color pink Remove color Add row above Add row below Add column bef…" at bounding box center [640, 254] width 407 height 121
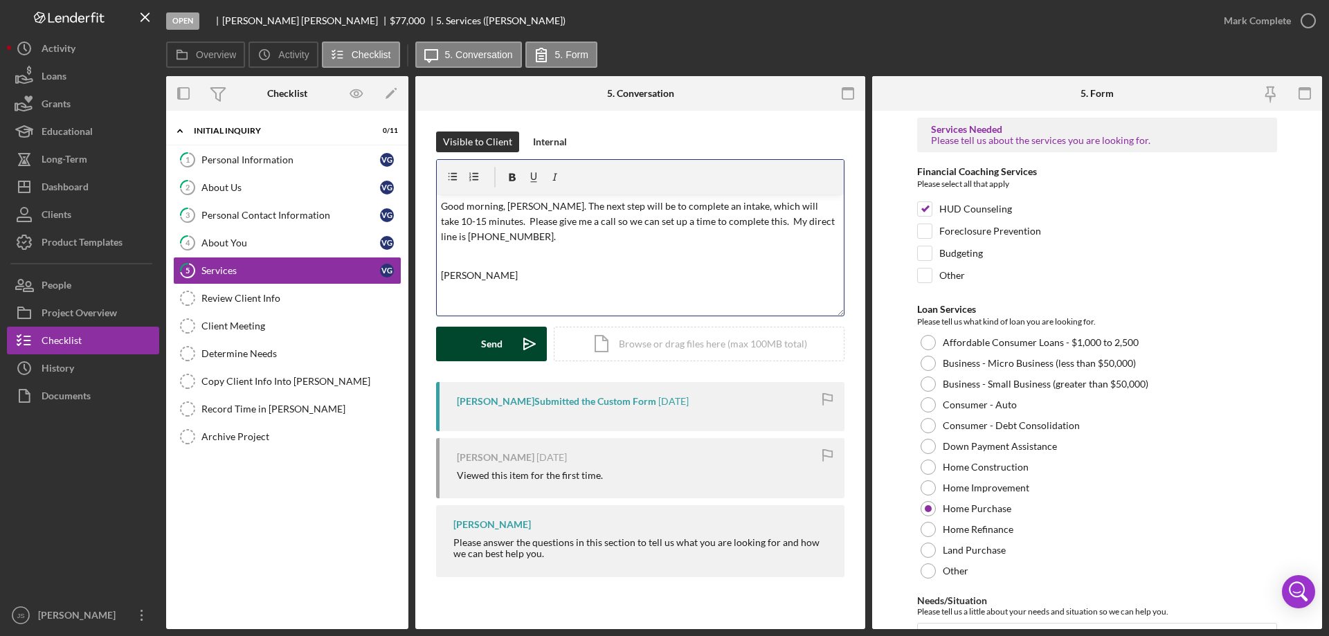
click at [481, 345] on div "Send" at bounding box center [491, 344] width 21 height 35
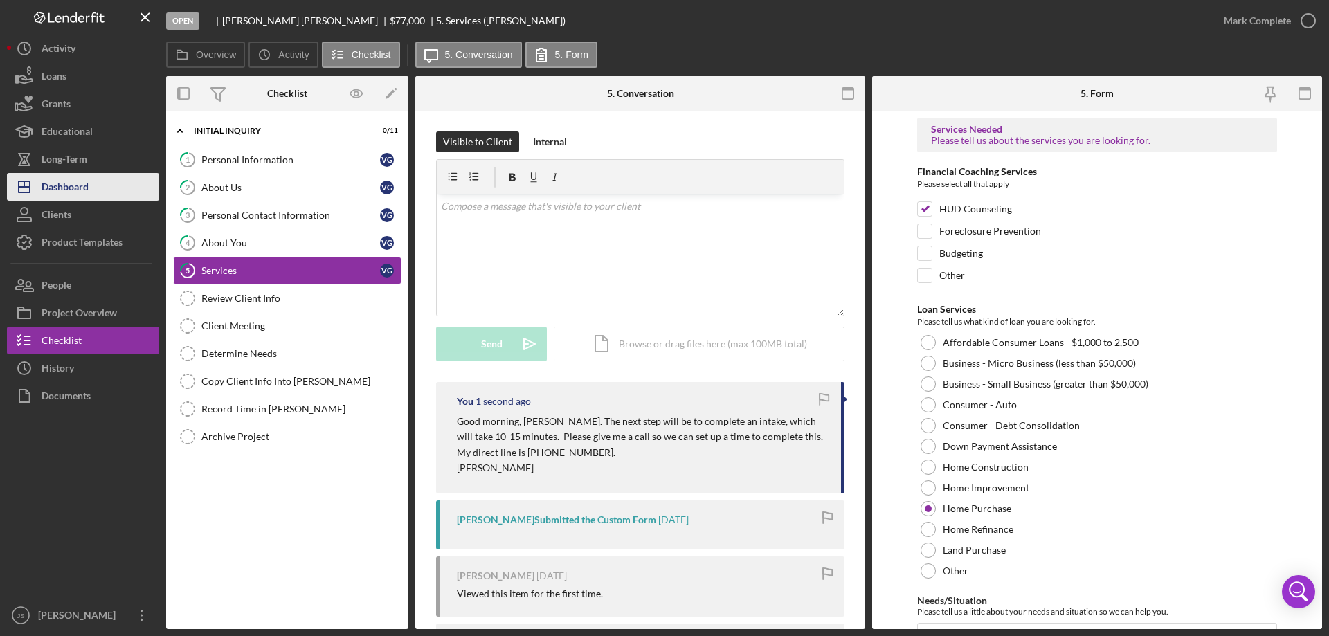
click at [86, 183] on div "Dashboard" at bounding box center [65, 188] width 47 height 31
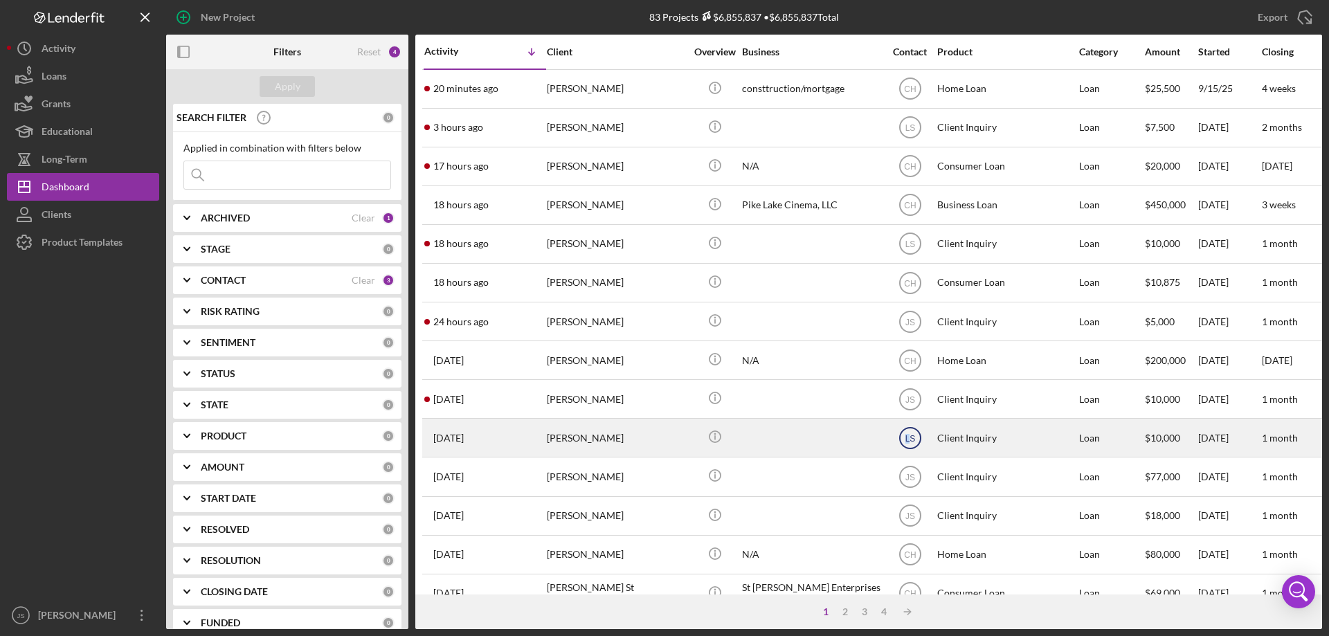
click at [907, 436] on text "LS" at bounding box center [909, 438] width 10 height 10
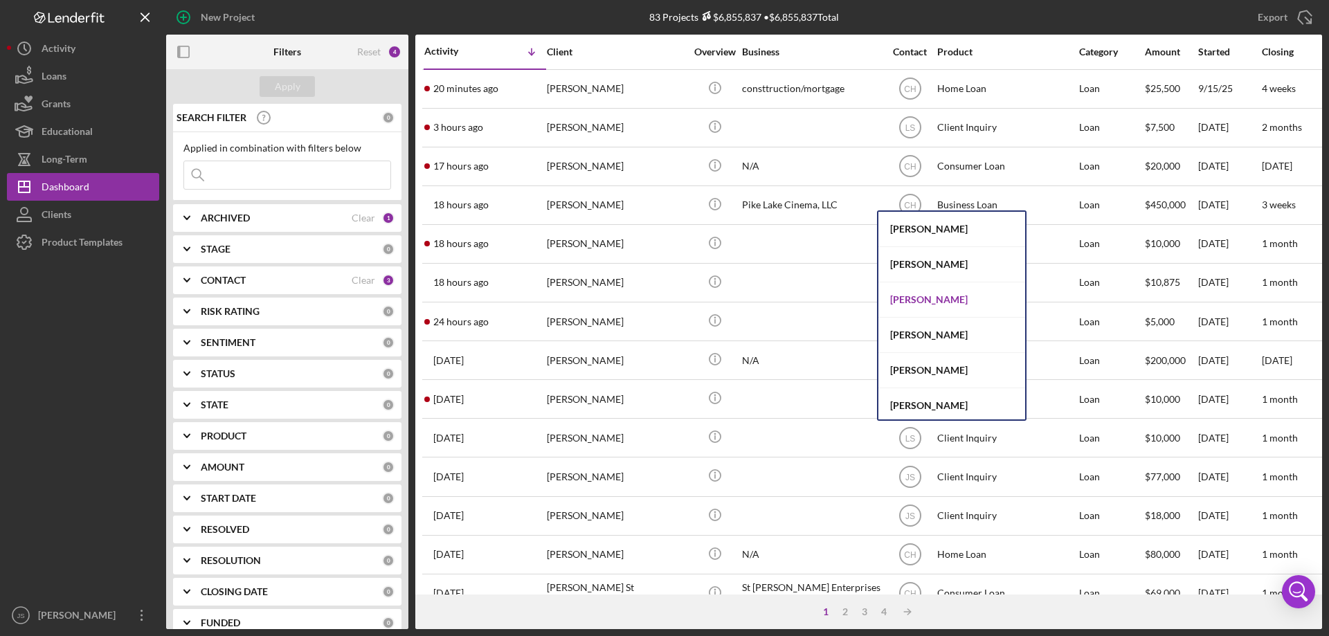
click at [938, 296] on div "[PERSON_NAME]" at bounding box center [951, 299] width 147 height 35
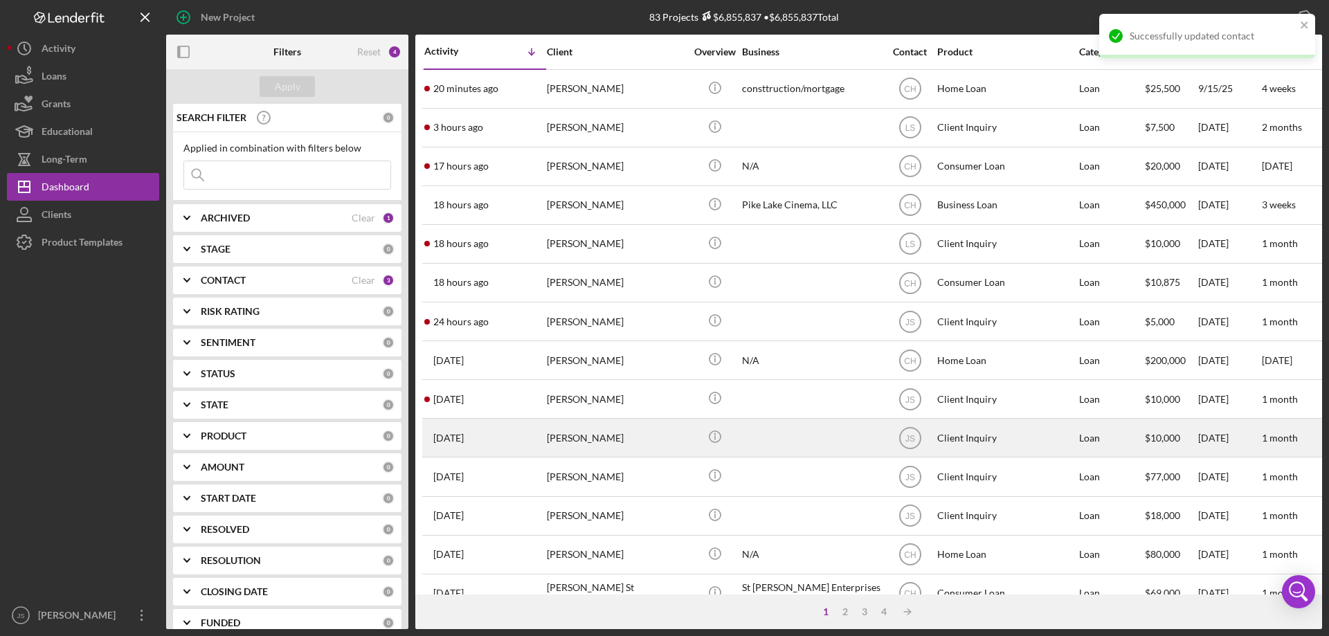
click at [638, 442] on div "[PERSON_NAME]" at bounding box center [616, 437] width 138 height 37
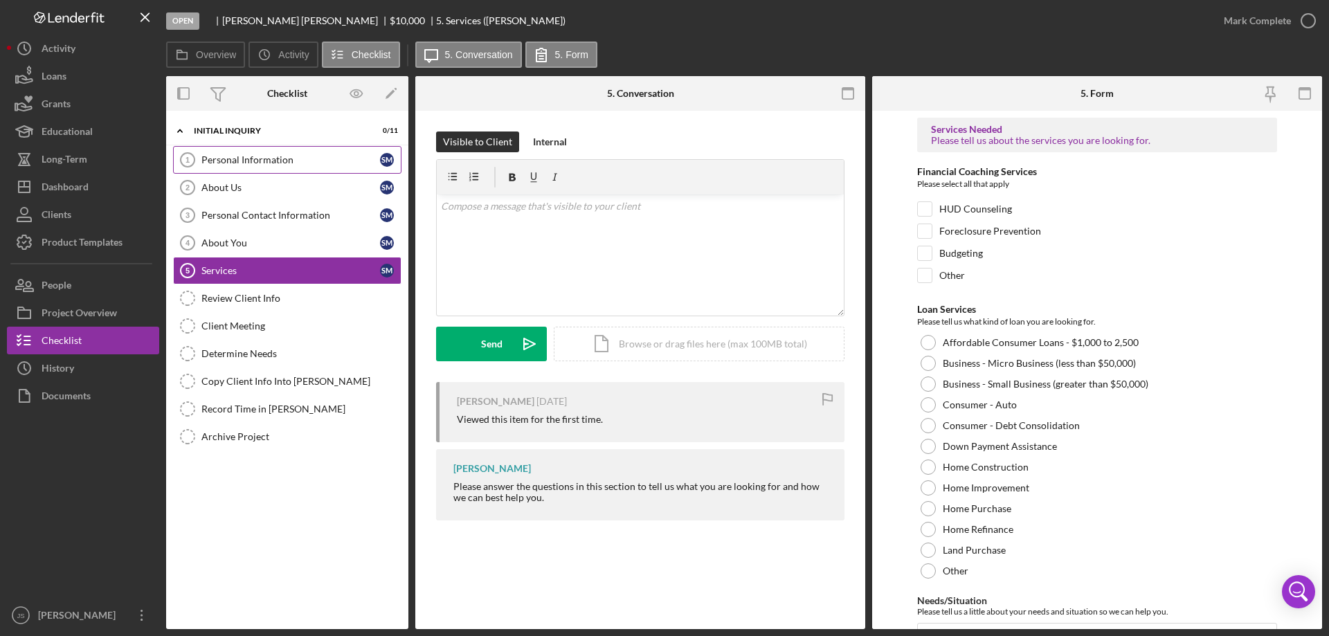
click at [316, 164] on div "Personal Information" at bounding box center [290, 159] width 179 height 11
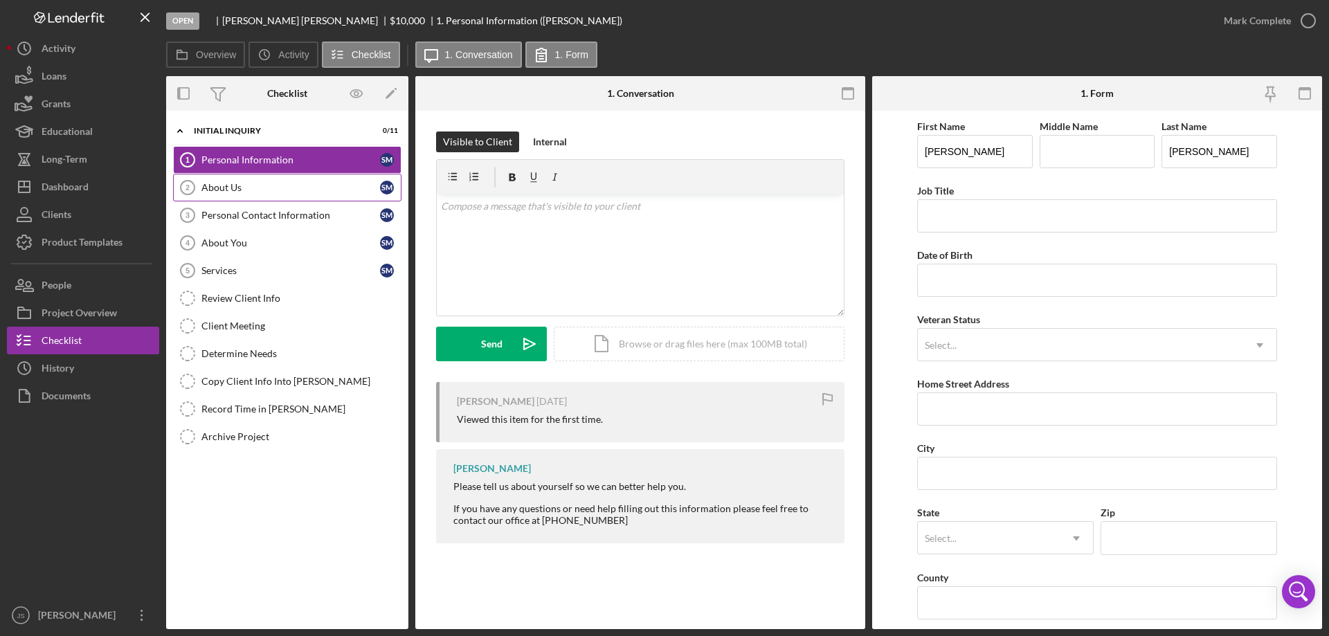
click at [291, 189] on div "About Us" at bounding box center [290, 187] width 179 height 11
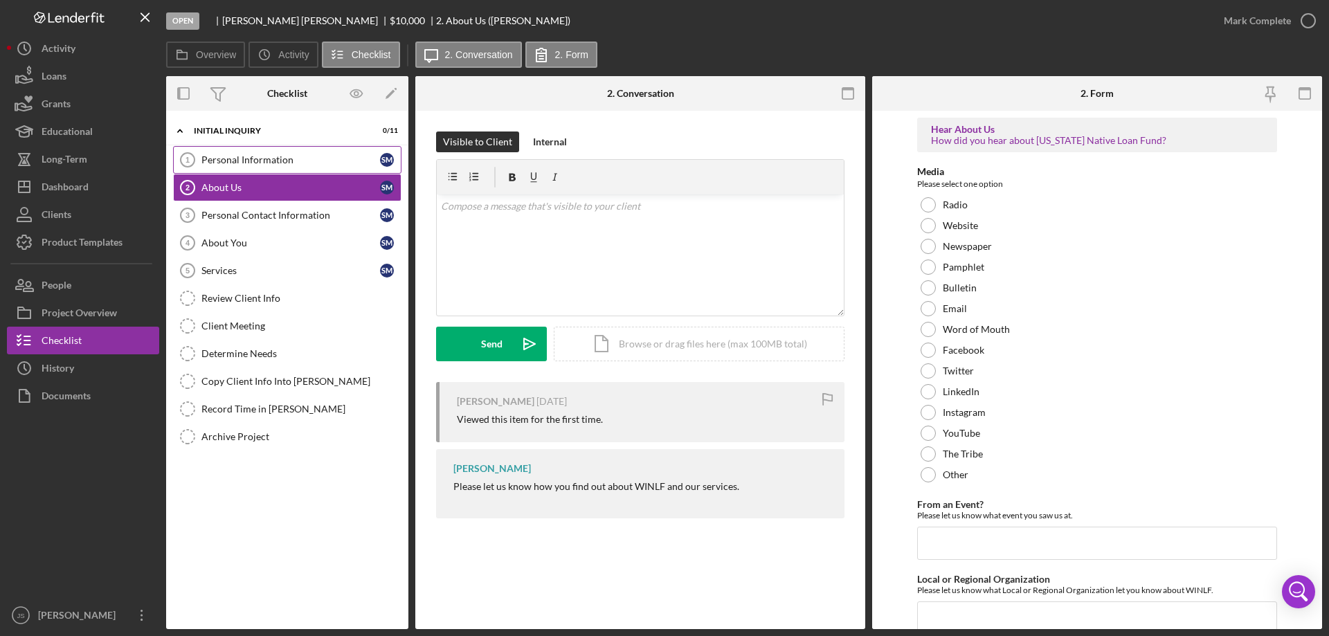
click at [293, 162] on div "Personal Information" at bounding box center [290, 159] width 179 height 11
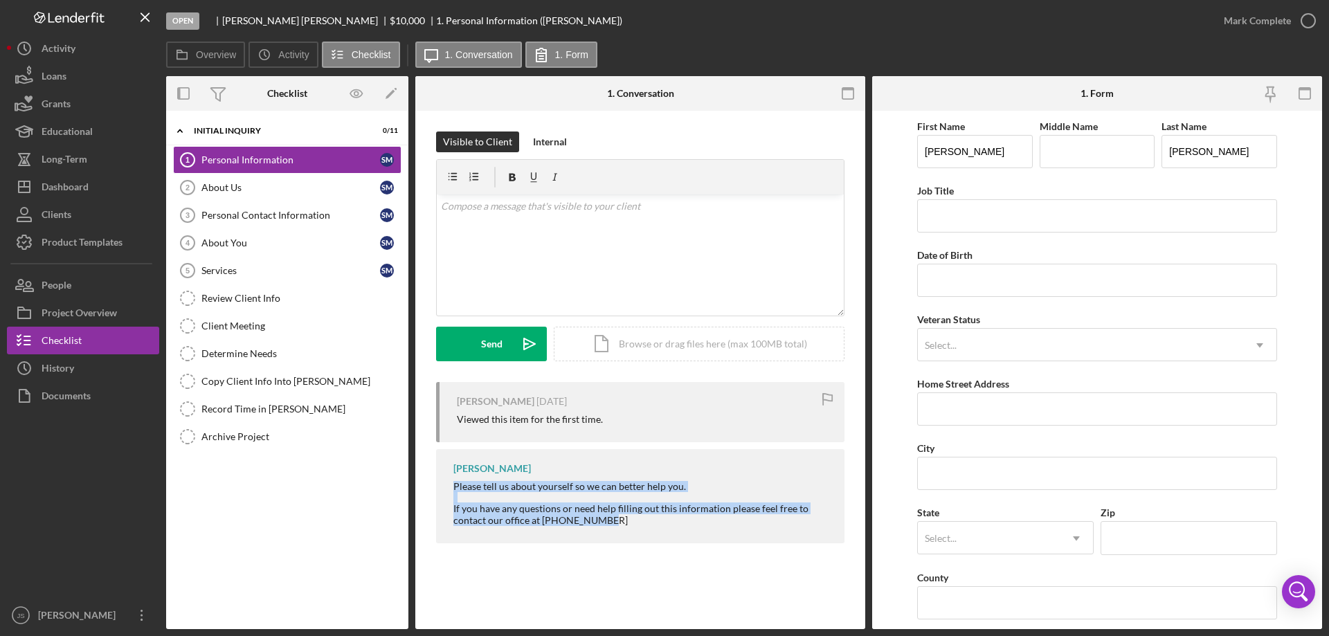
drag, startPoint x: 455, startPoint y: 488, endPoint x: 773, endPoint y: 537, distance: 322.1
click at [773, 537] on div "[PERSON_NAME] Please tell us about yourself so we can better help you. If you h…" at bounding box center [640, 495] width 408 height 93
copy div "Please tell us about yourself so we can better help you. If you have any questi…"
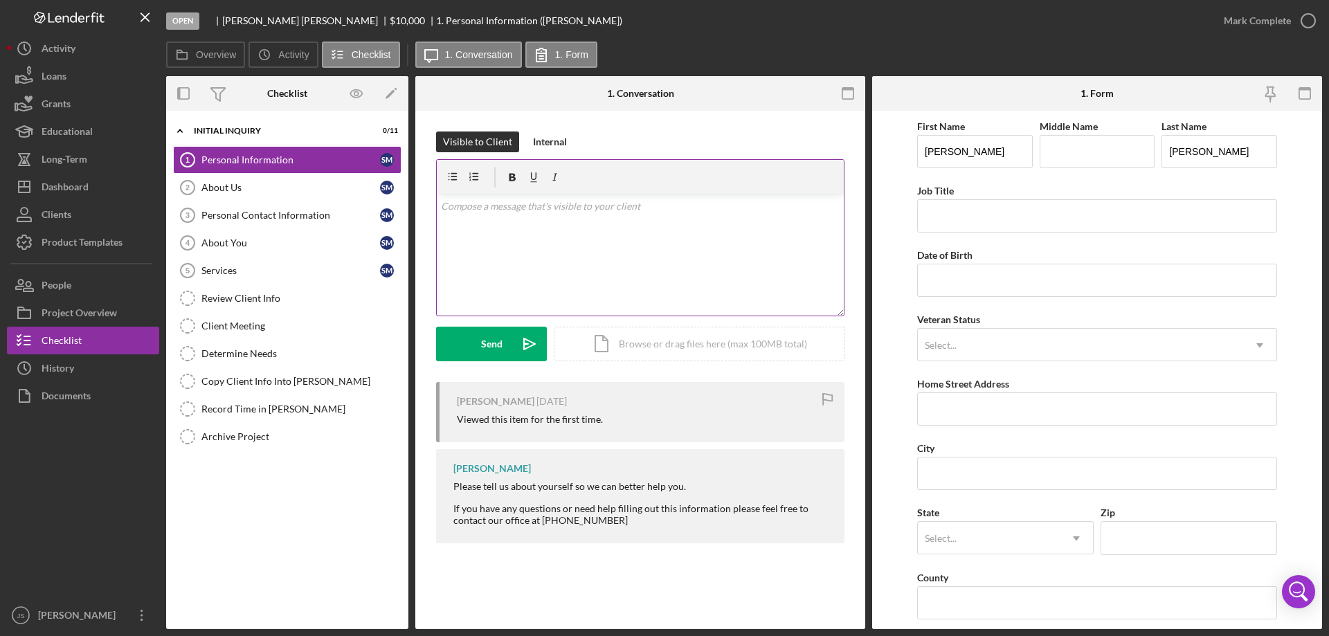
click at [487, 232] on div "v Color teal Color pink Remove color Add row above Add row below Add column bef…" at bounding box center [640, 254] width 407 height 121
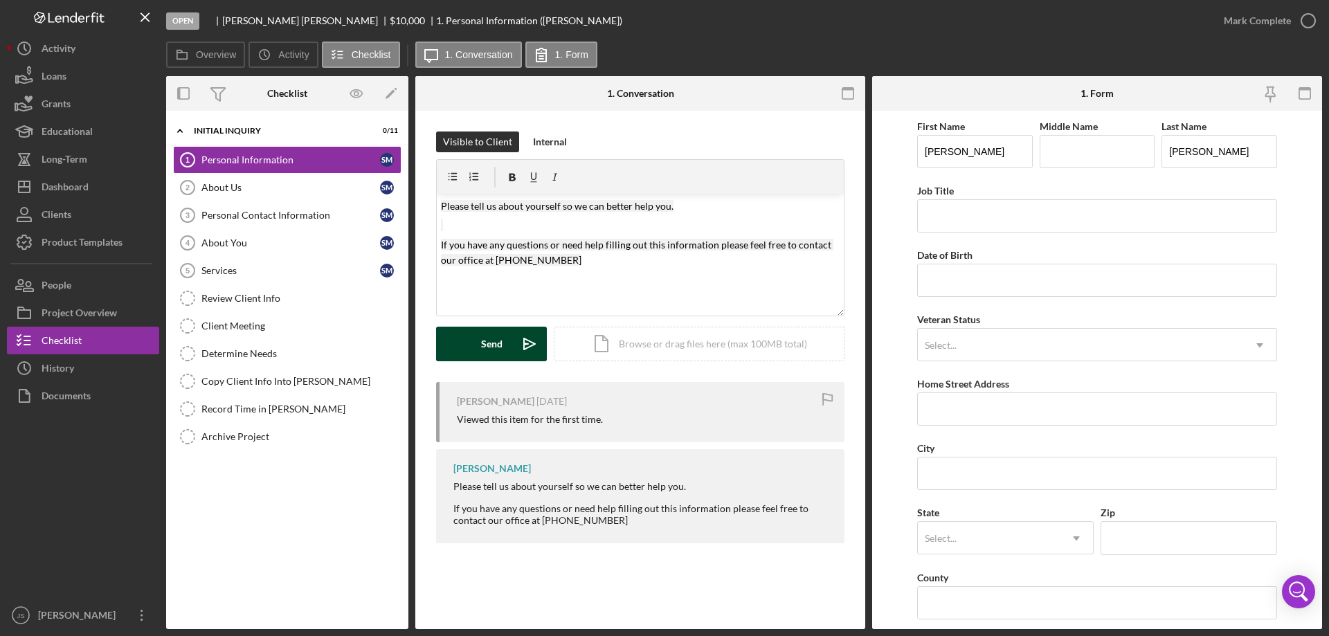
click at [481, 343] on button "Send Icon/icon-invite-send" at bounding box center [491, 344] width 111 height 35
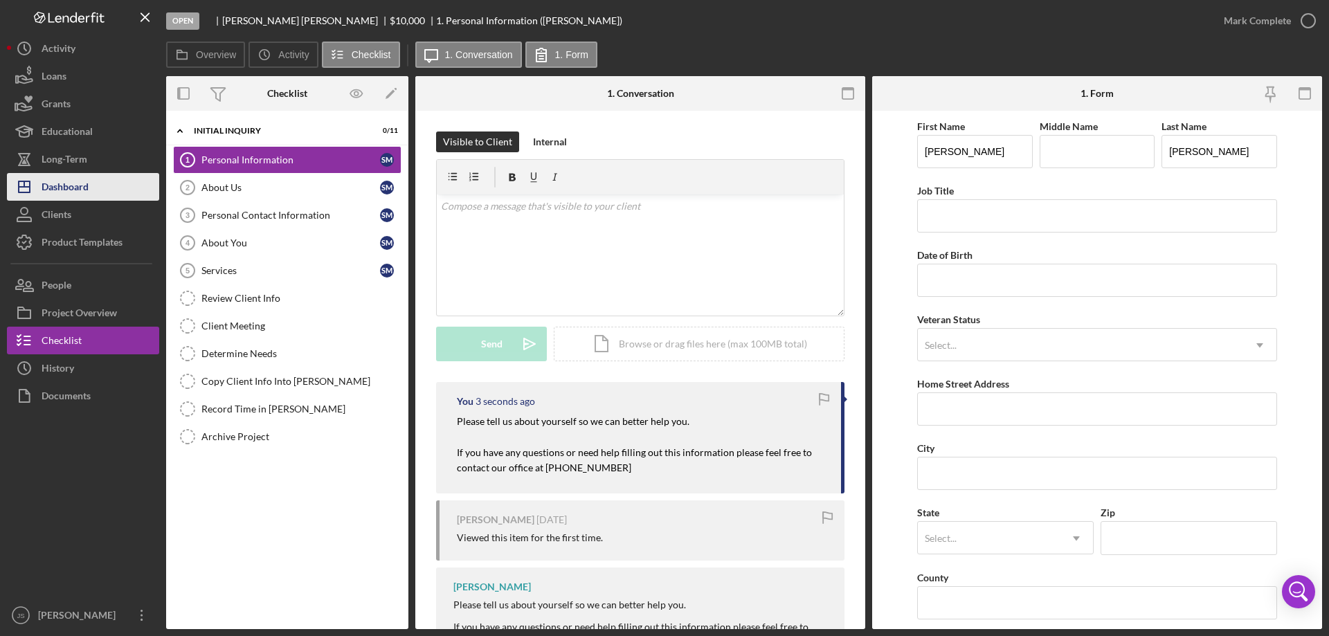
click at [64, 184] on div "Dashboard" at bounding box center [65, 188] width 47 height 31
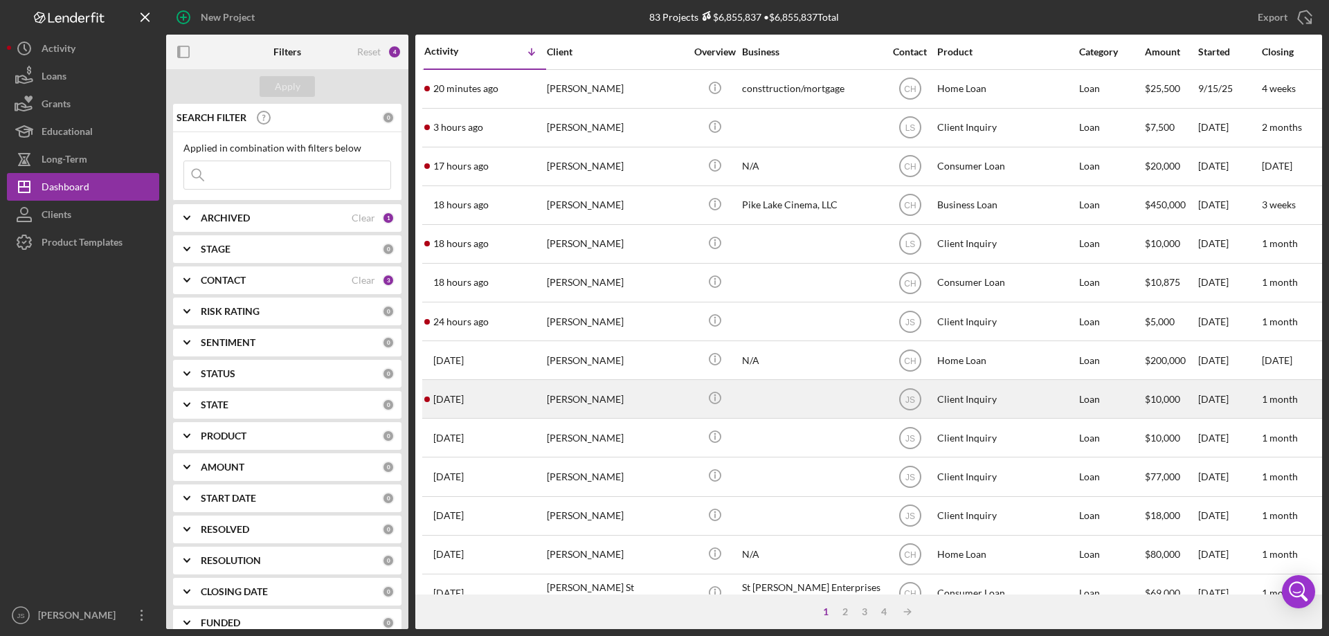
click at [678, 403] on div "[PERSON_NAME]" at bounding box center [616, 399] width 138 height 37
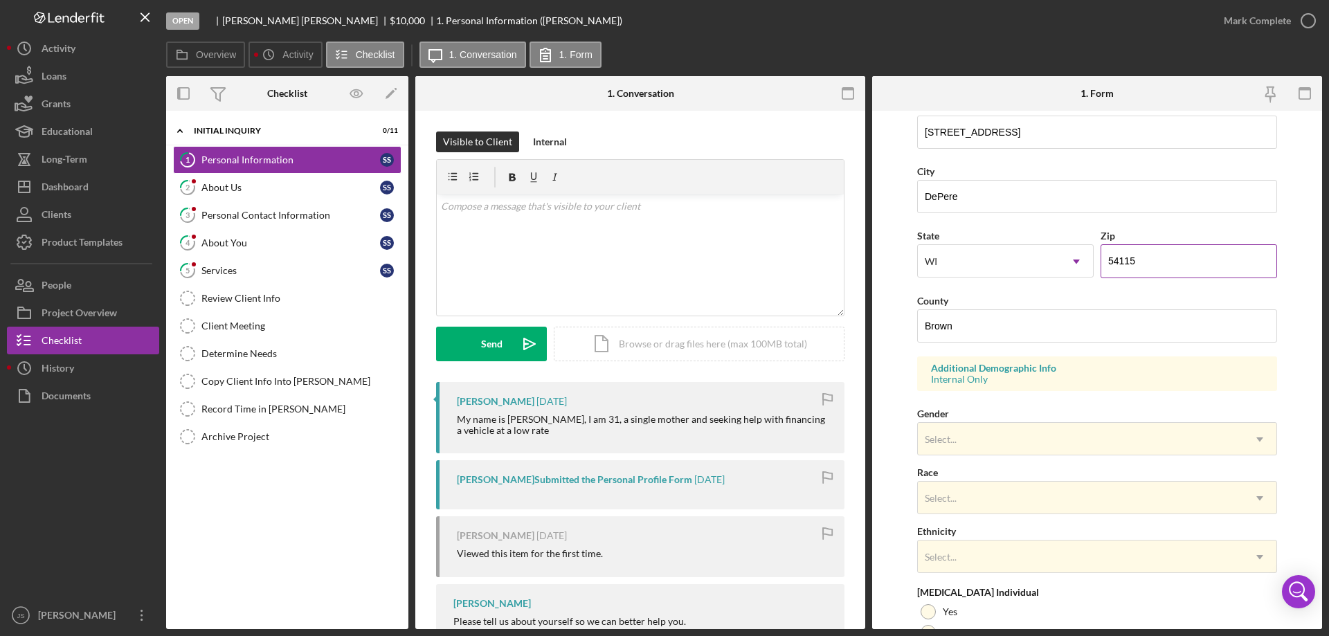
scroll to position [406, 0]
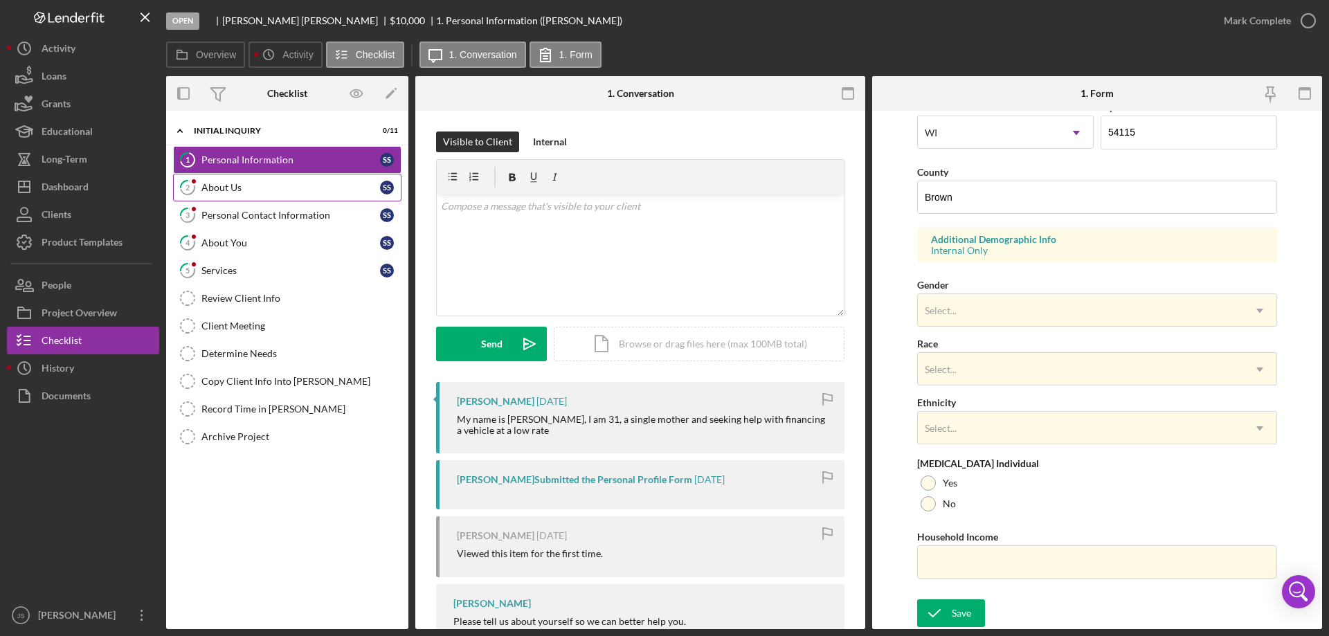
click at [269, 185] on div "About Us" at bounding box center [290, 187] width 179 height 11
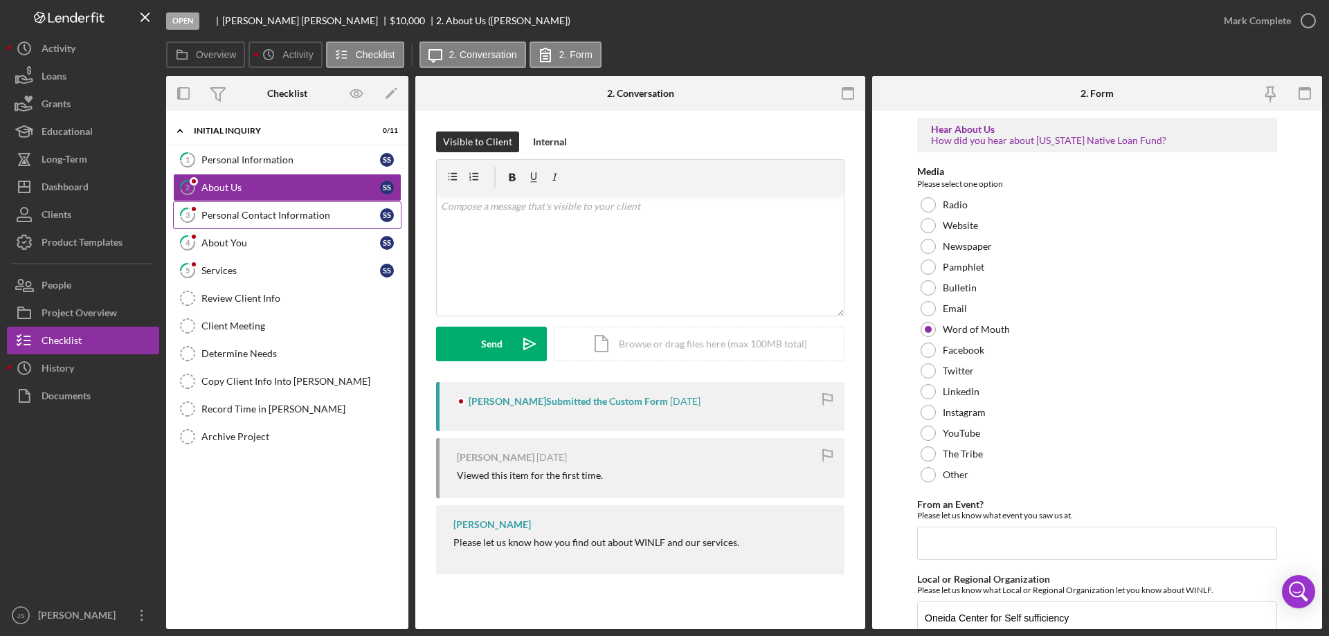
click at [273, 215] on div "Personal Contact Information" at bounding box center [290, 215] width 179 height 11
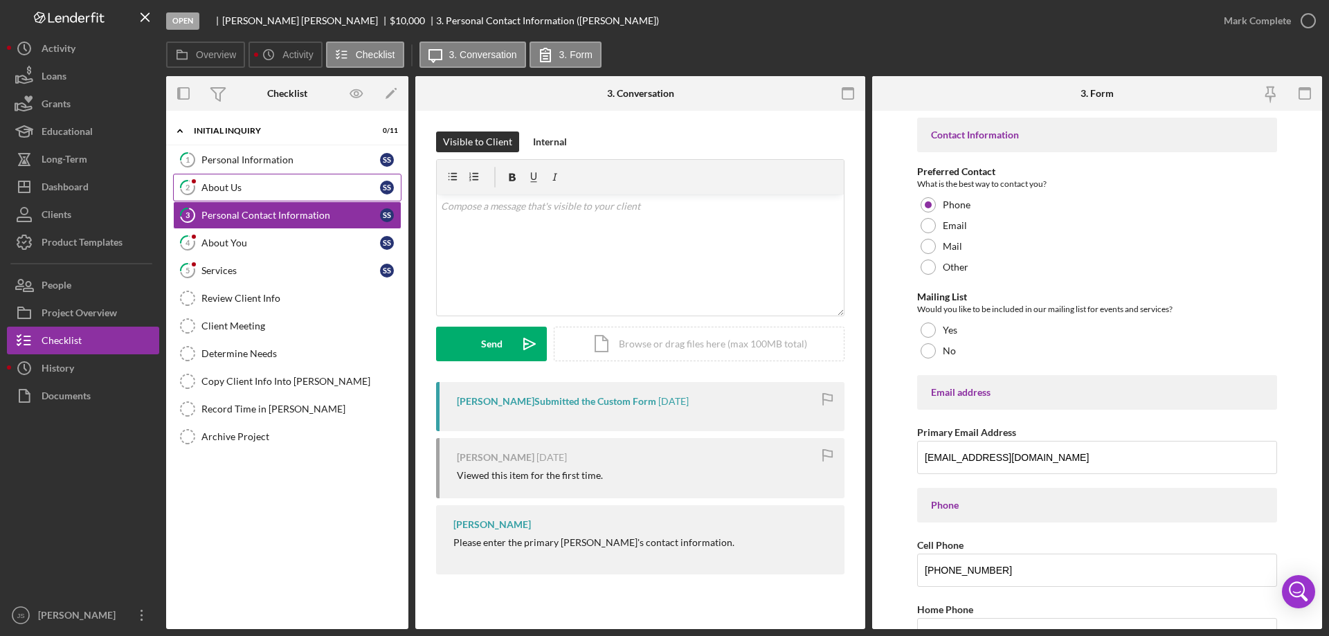
click at [287, 189] on div "About Us" at bounding box center [290, 187] width 179 height 11
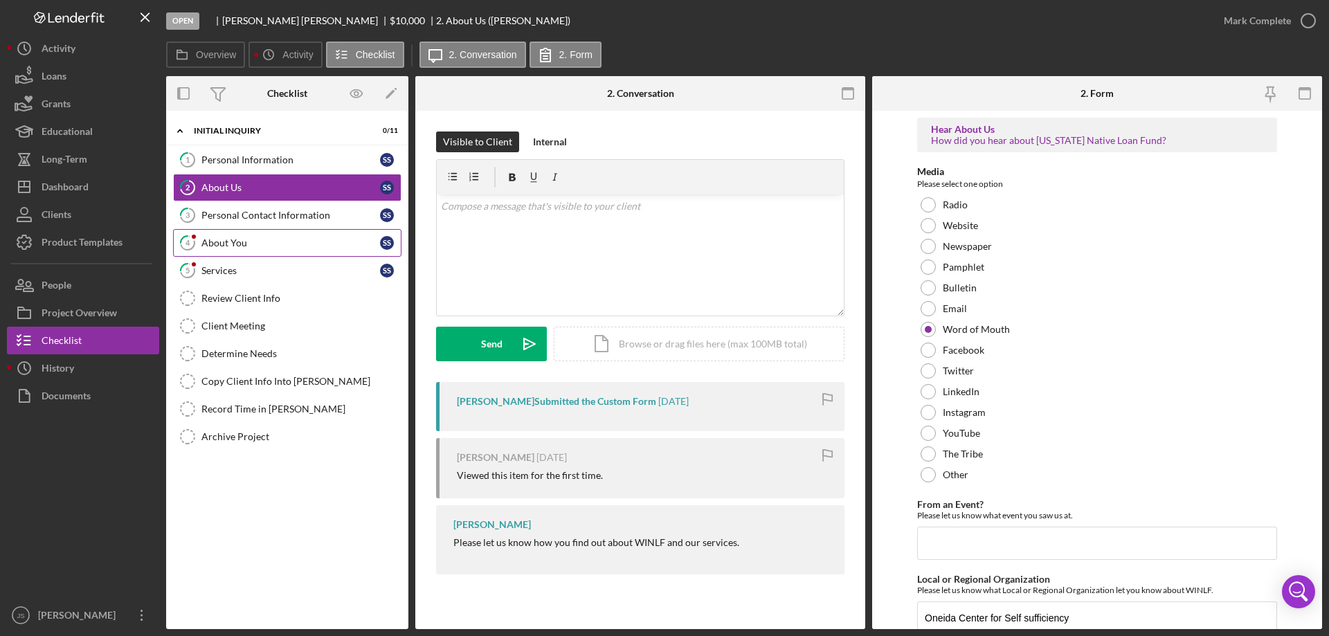
click at [296, 246] on div "About You" at bounding box center [290, 242] width 179 height 11
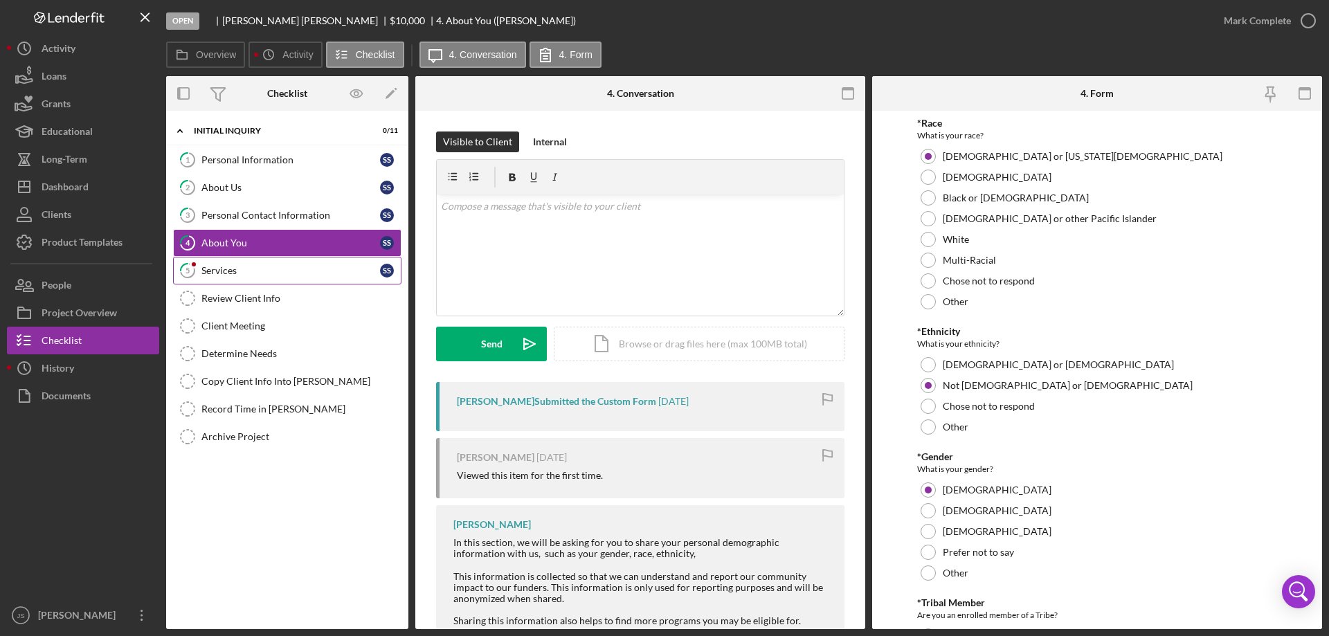
click at [281, 266] on div "Services" at bounding box center [290, 270] width 179 height 11
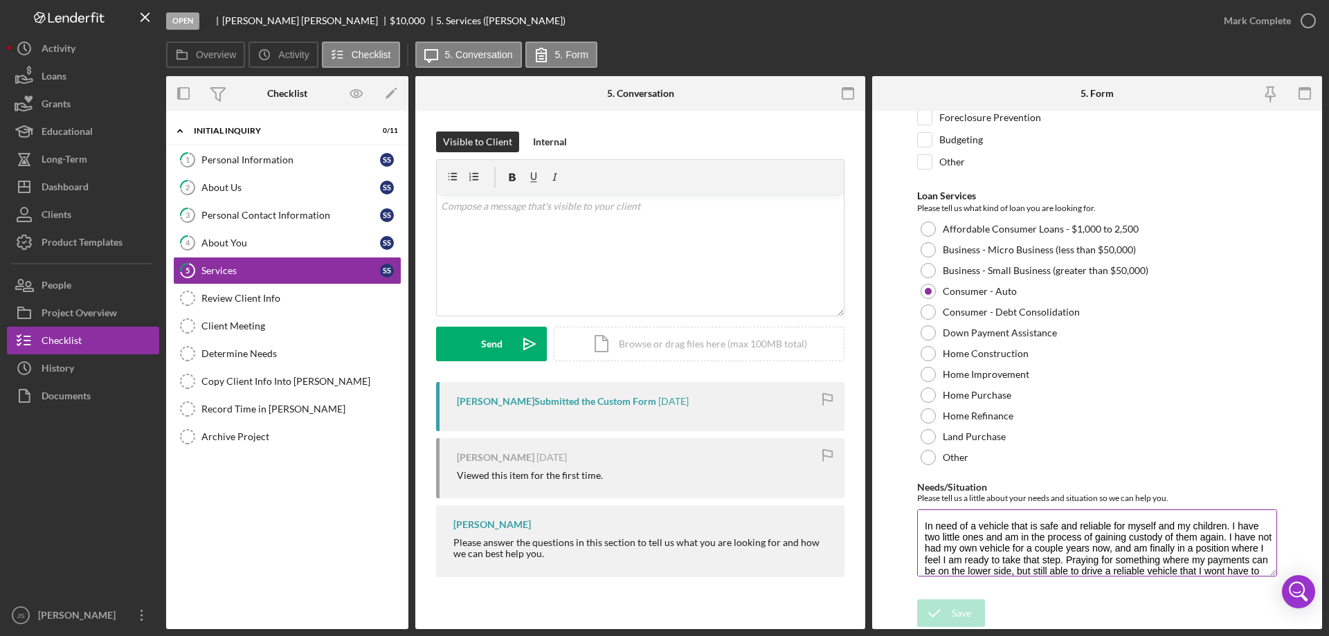
scroll to position [22, 0]
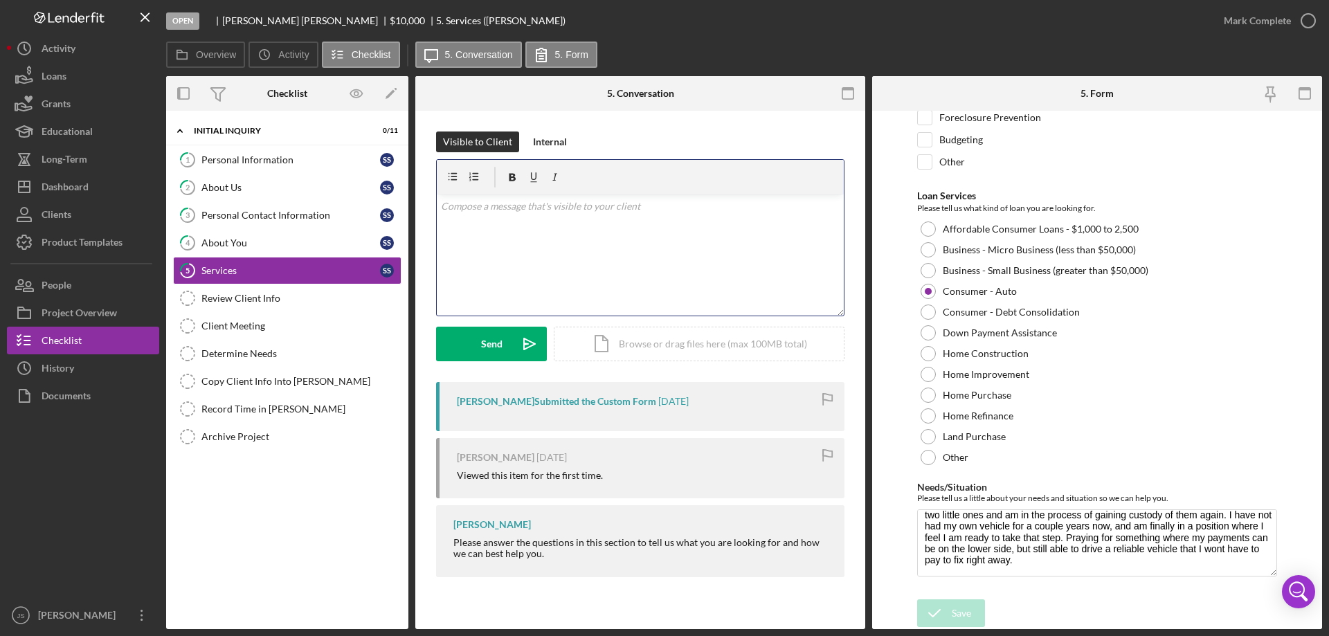
drag, startPoint x: 480, startPoint y: 215, endPoint x: 574, endPoint y: 230, distance: 94.5
click at [480, 215] on div "v Color teal Color pink Remove color Add row above Add row below Add column bef…" at bounding box center [640, 254] width 407 height 121
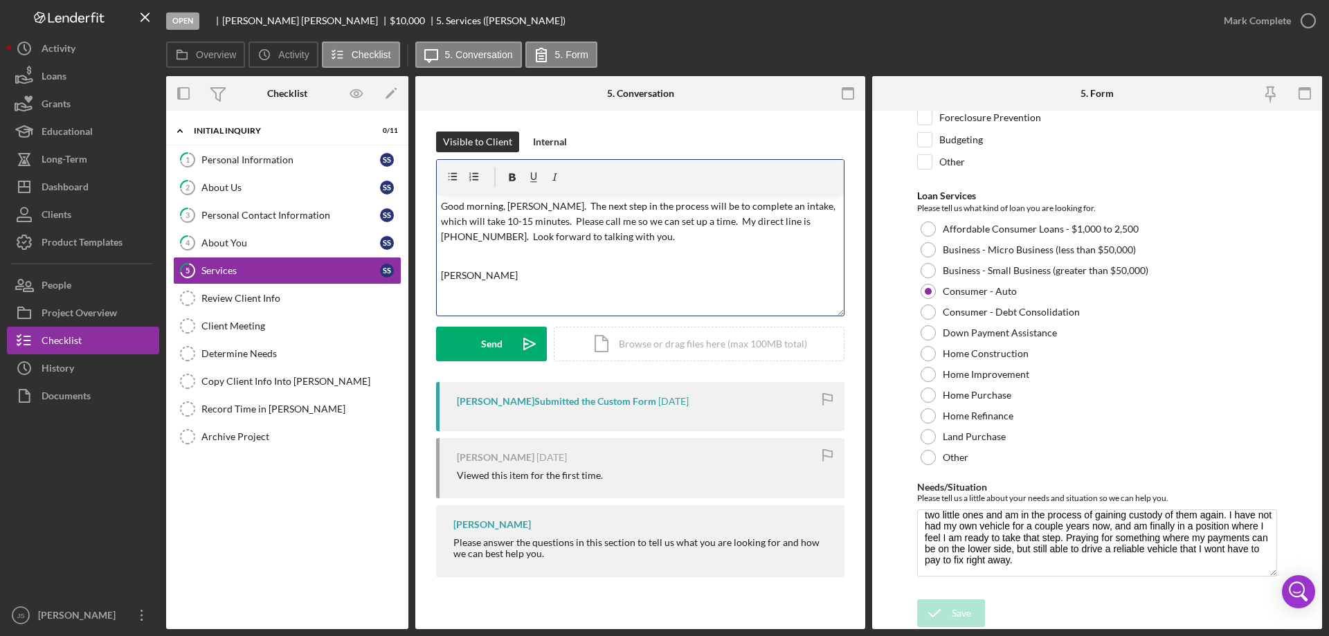
click at [452, 237] on p "Good morning, [PERSON_NAME]. The next step in the process will be to complete a…" at bounding box center [640, 222] width 399 height 46
click at [451, 242] on p "Good morning, [PERSON_NAME]. The next step in the process will be to complete a…" at bounding box center [640, 222] width 399 height 46
click at [489, 345] on div "Send" at bounding box center [491, 344] width 21 height 35
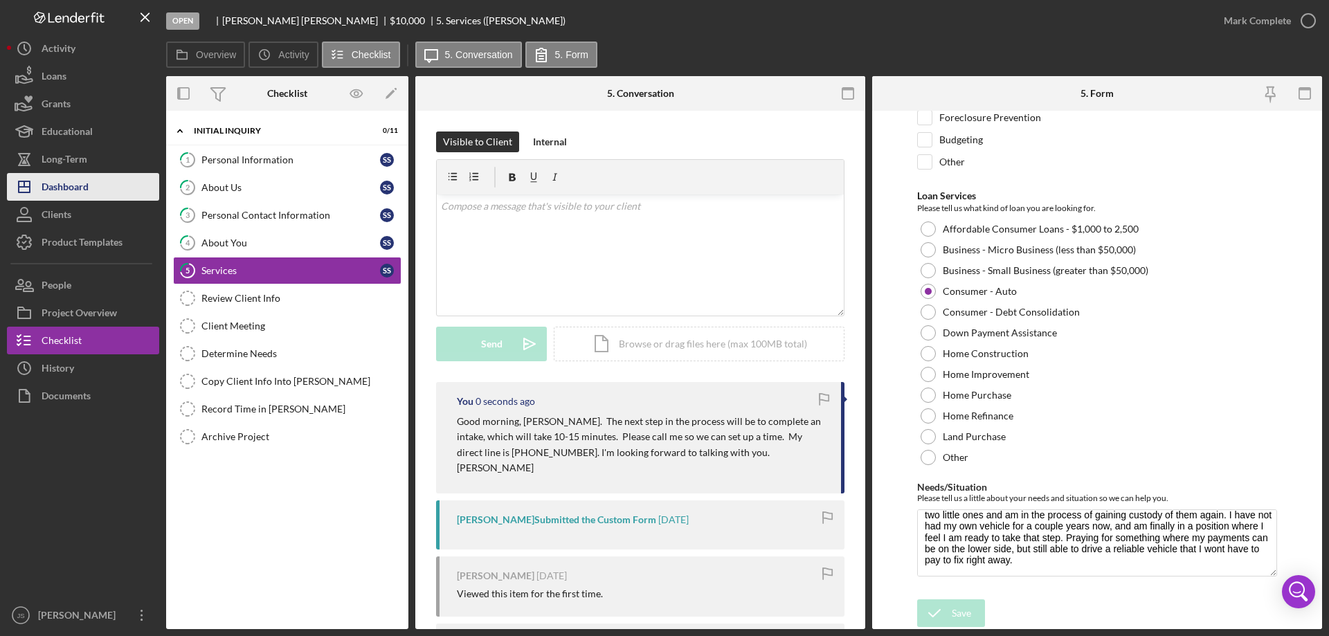
click at [69, 186] on div "Dashboard" at bounding box center [65, 188] width 47 height 31
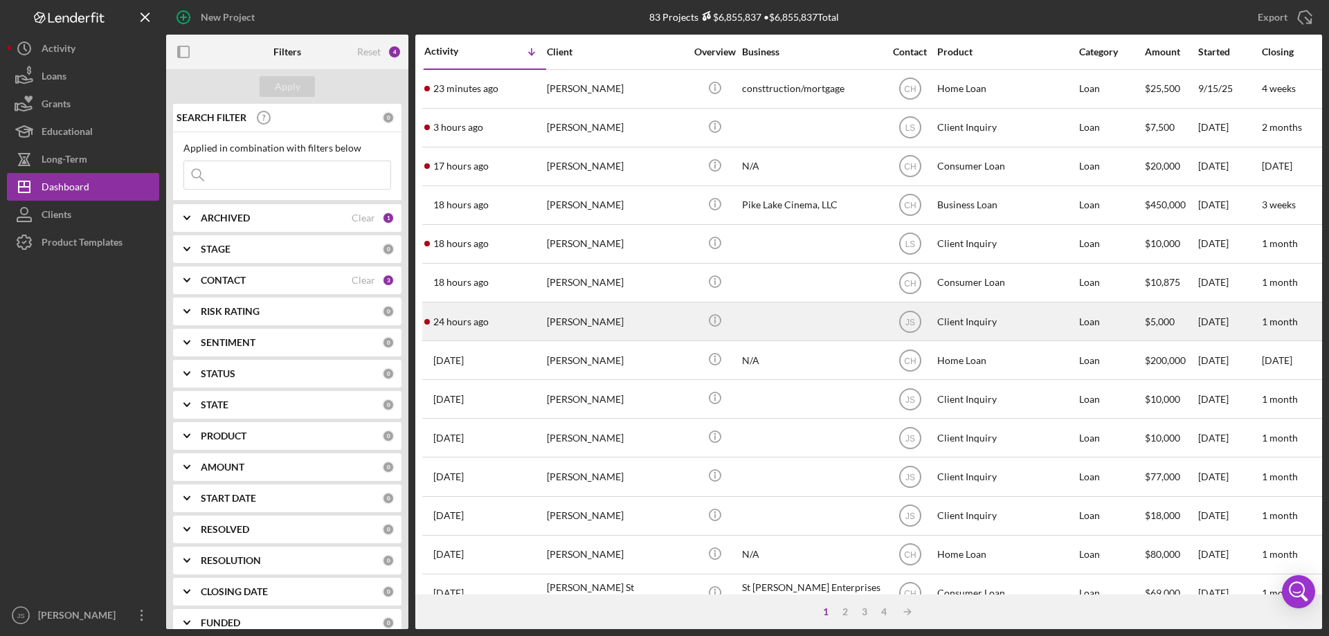
click at [654, 327] on div "[PERSON_NAME]" at bounding box center [616, 321] width 138 height 37
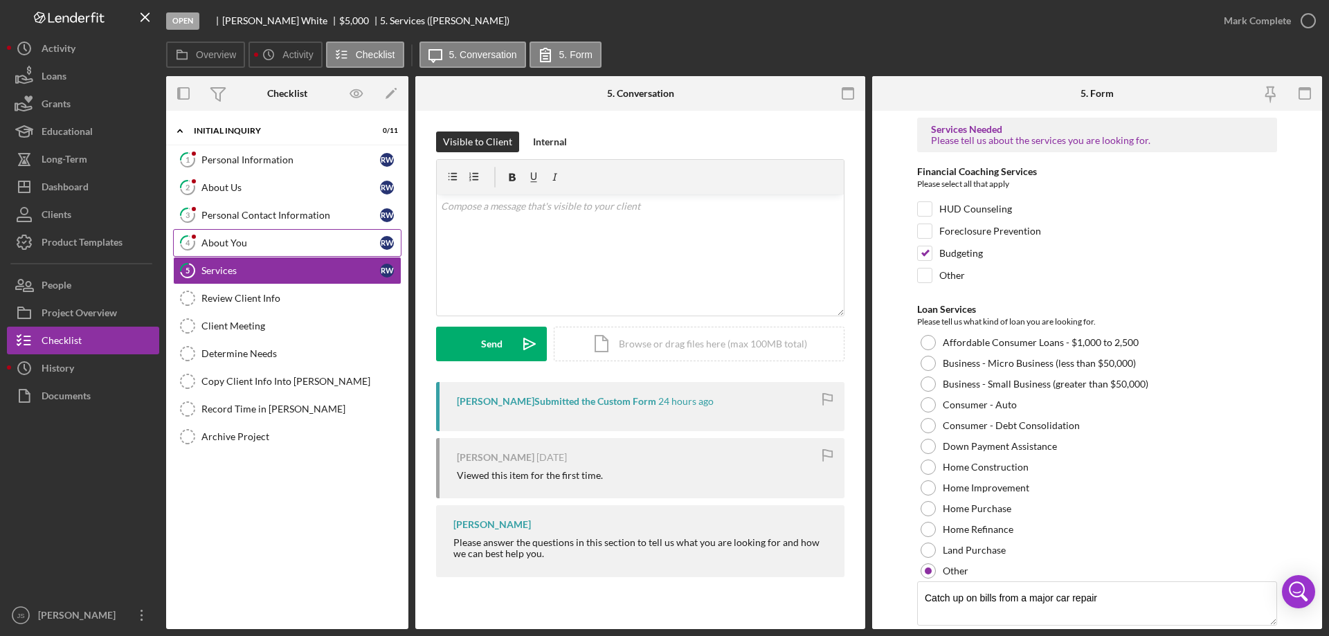
click at [278, 242] on div "About You" at bounding box center [290, 242] width 179 height 11
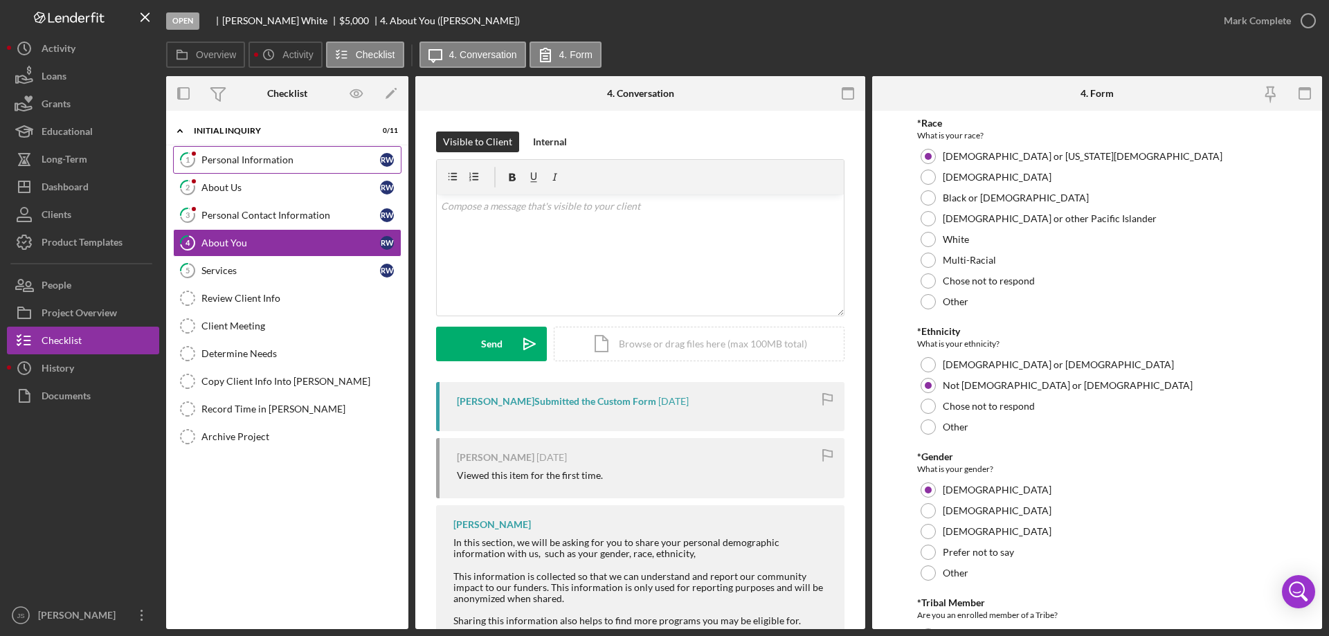
click at [303, 160] on div "Personal Information" at bounding box center [290, 159] width 179 height 11
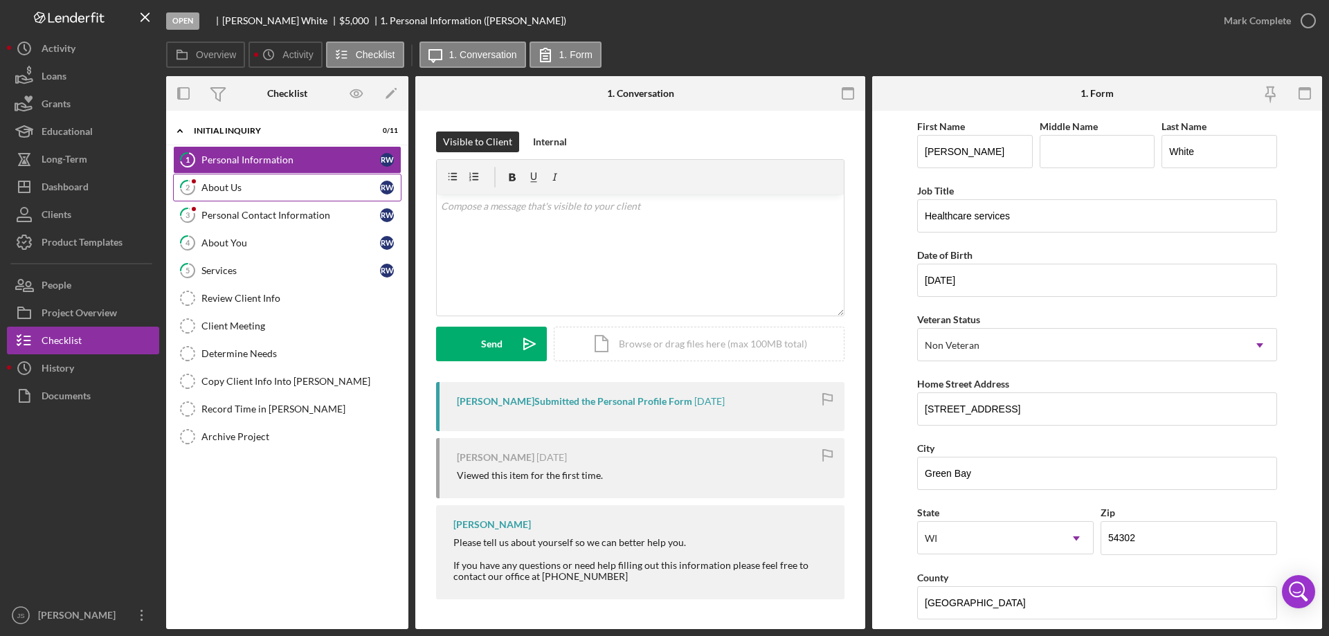
click at [265, 189] on div "About Us" at bounding box center [290, 187] width 179 height 11
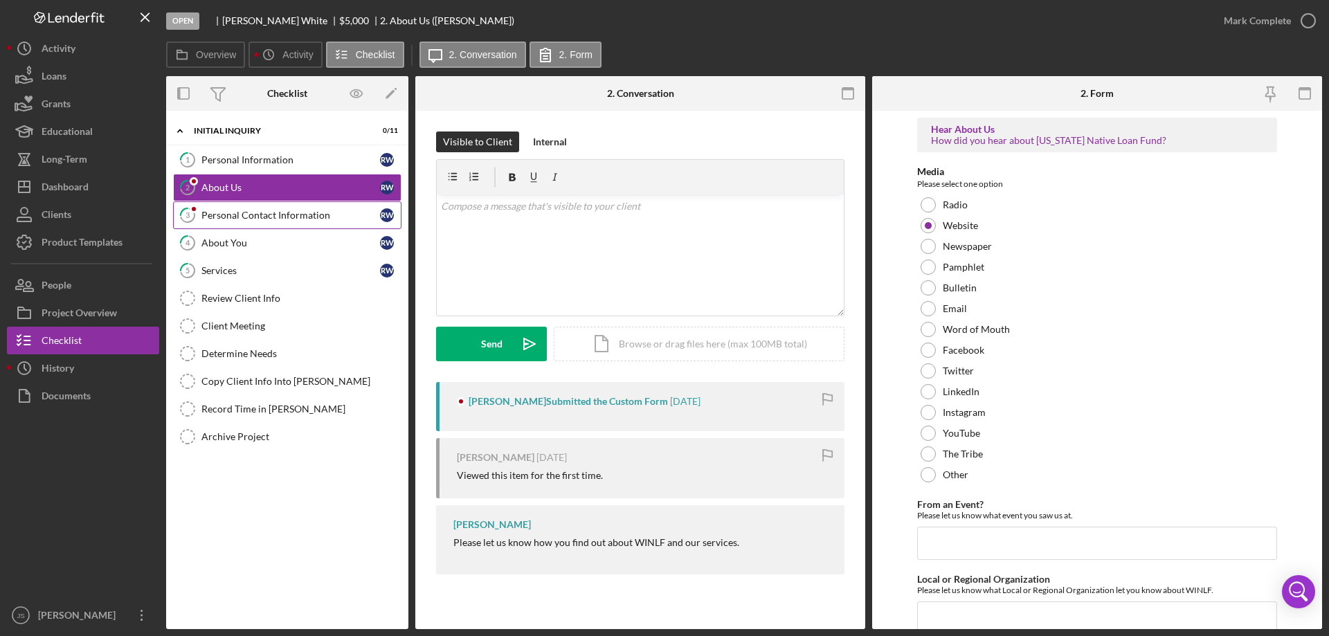
click at [273, 217] on div "Personal Contact Information" at bounding box center [290, 215] width 179 height 11
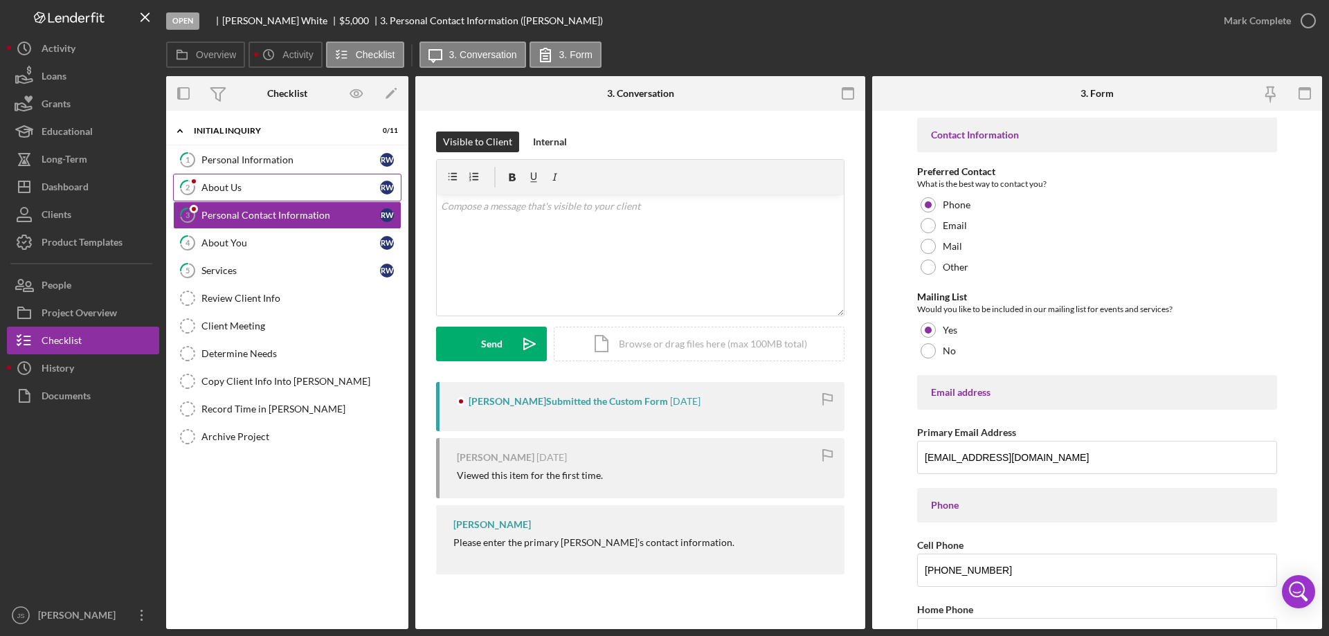
click at [312, 183] on div "About Us" at bounding box center [290, 187] width 179 height 11
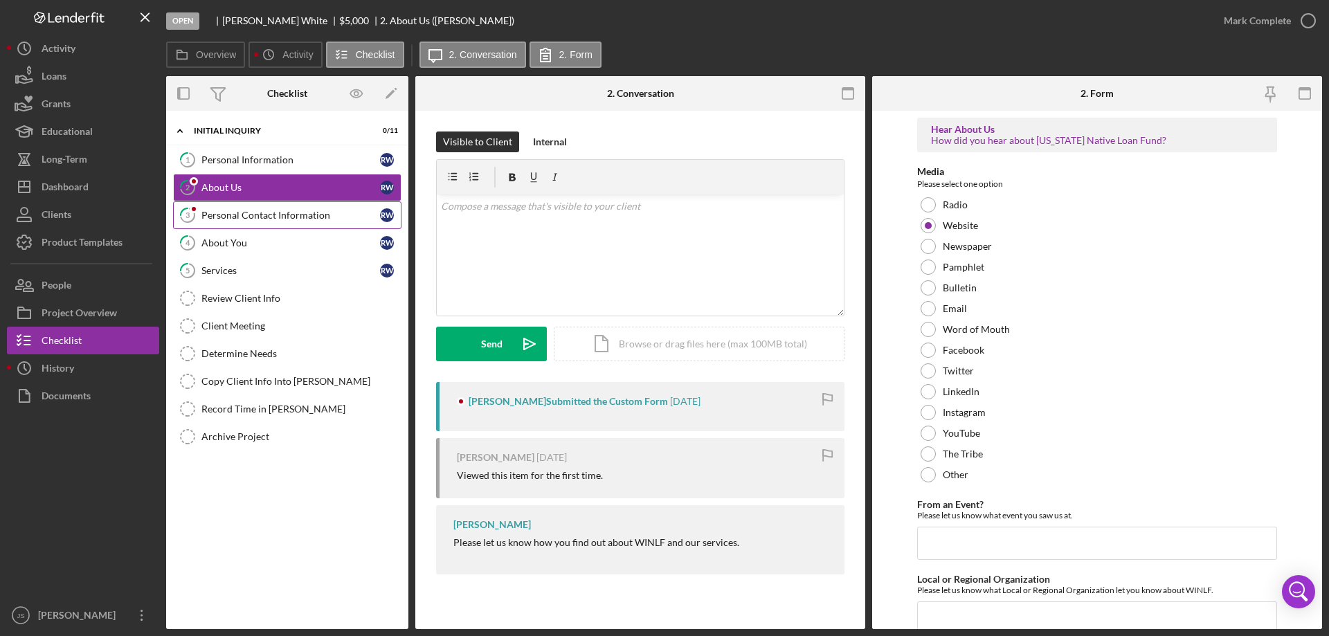
click at [289, 213] on div "Personal Contact Information" at bounding box center [290, 215] width 179 height 11
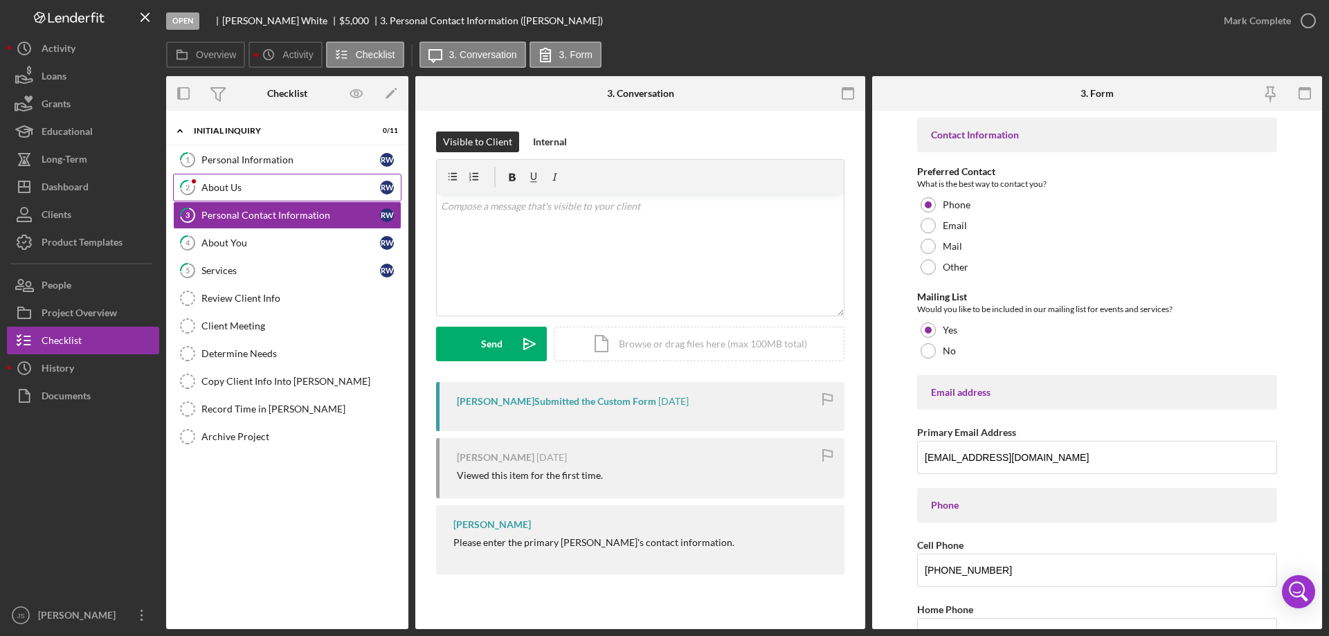
click at [266, 185] on div "About Us" at bounding box center [290, 187] width 179 height 11
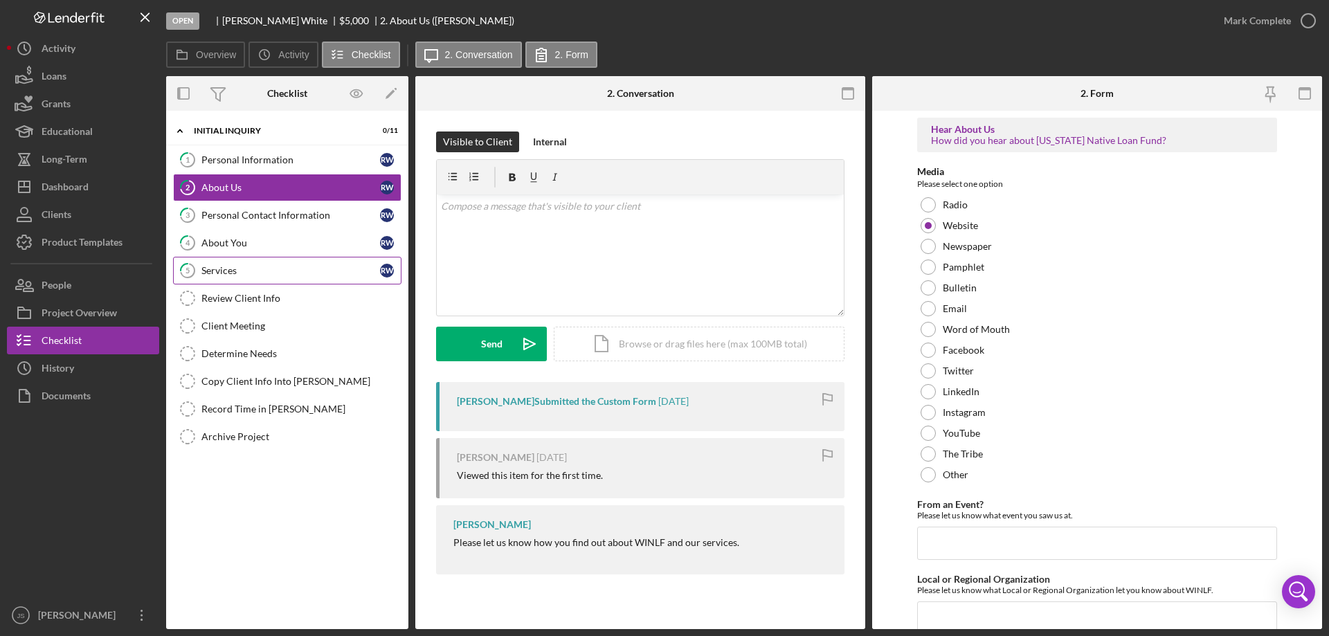
click at [284, 274] on div "Services" at bounding box center [290, 270] width 179 height 11
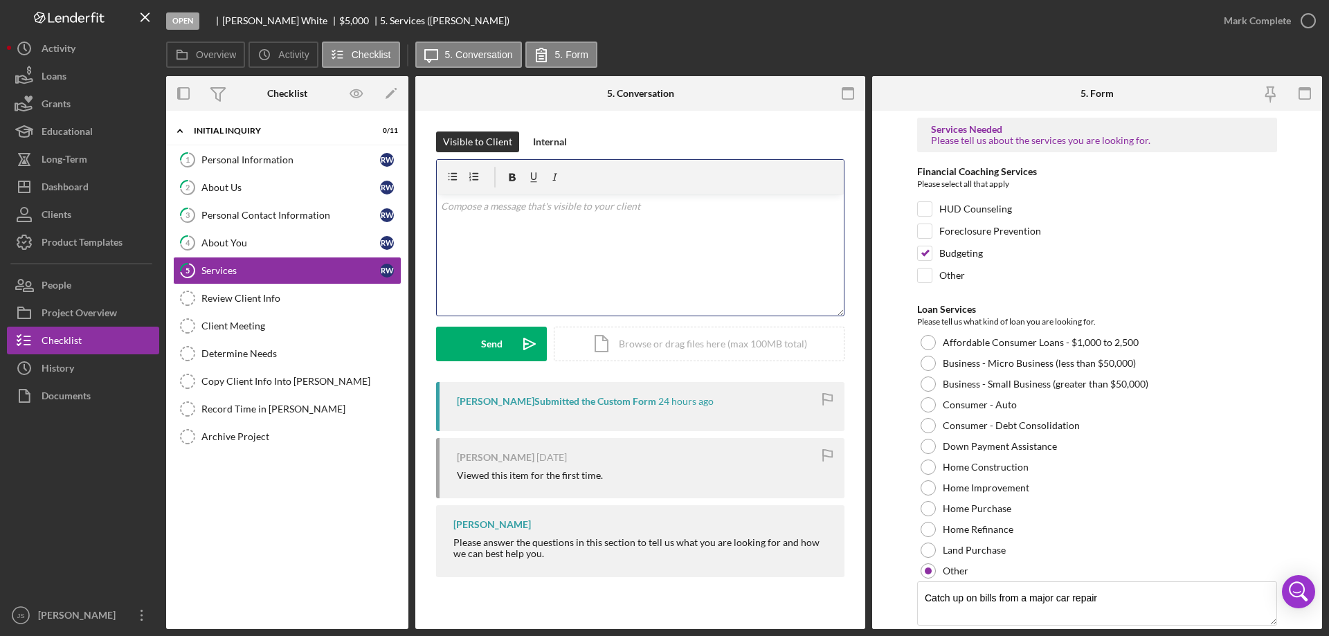
click at [462, 213] on p at bounding box center [640, 206] width 399 height 15
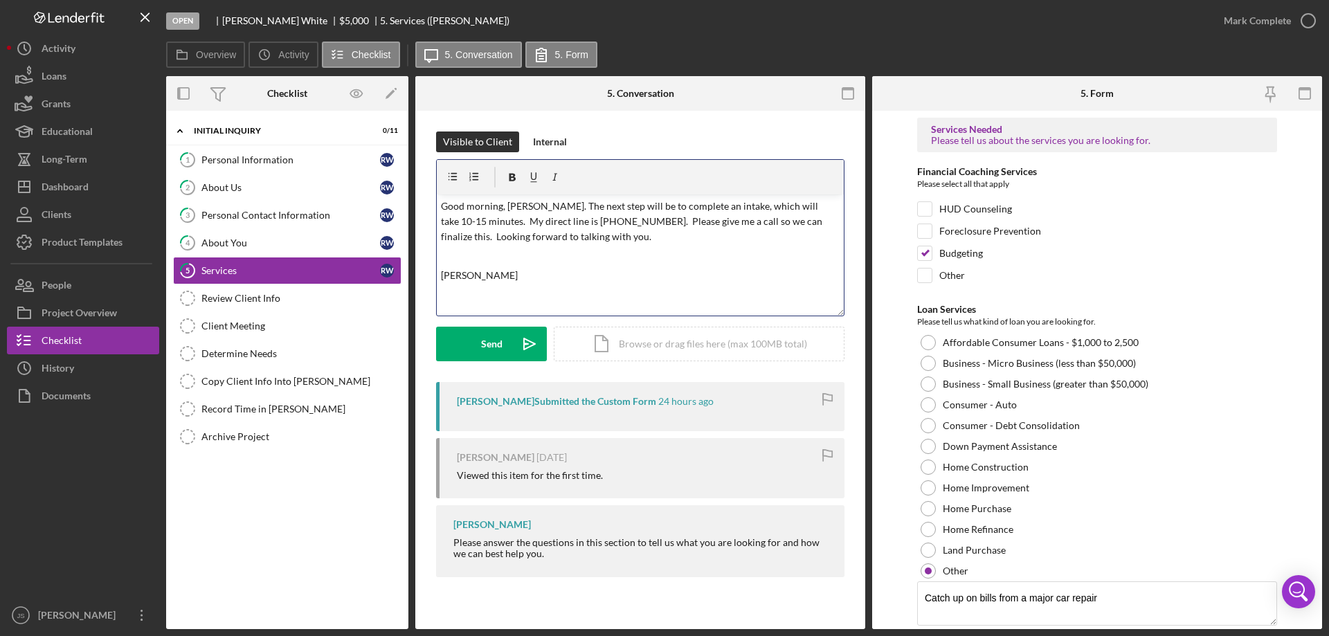
click at [747, 221] on p "Good morning, [PERSON_NAME]. The next step will be to complete an intake, which…" at bounding box center [640, 222] width 399 height 46
click at [491, 343] on div "Send" at bounding box center [491, 344] width 21 height 35
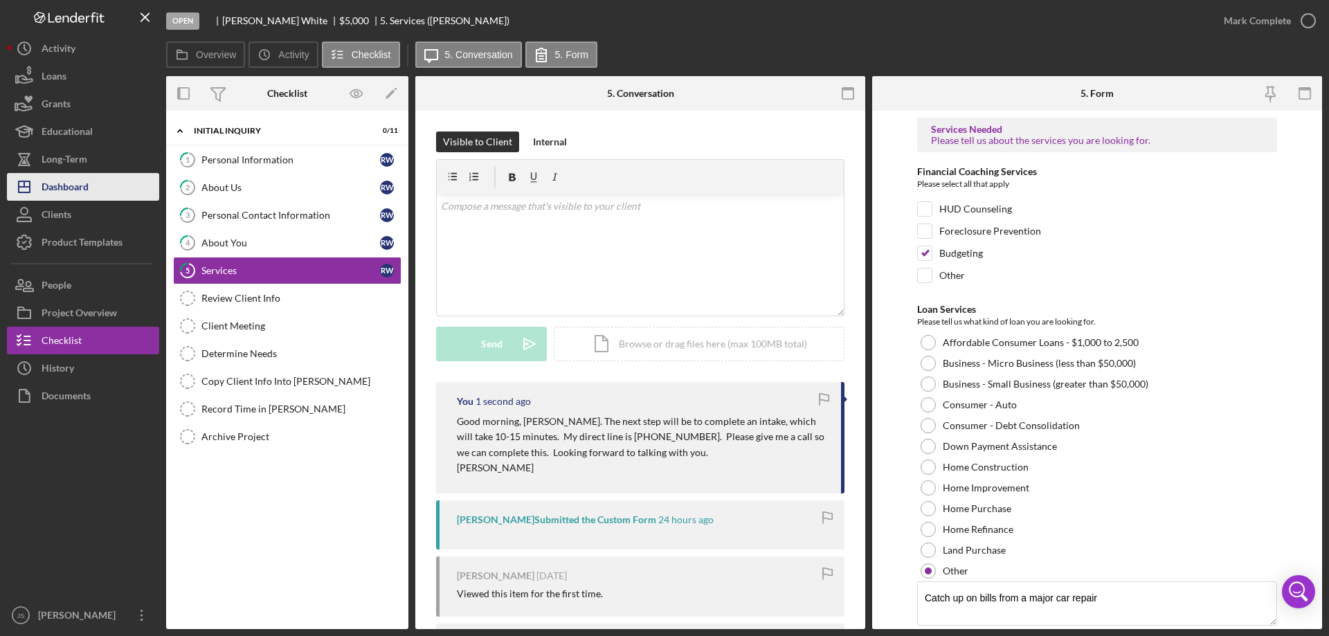
click at [74, 180] on div "Dashboard" at bounding box center [65, 188] width 47 height 31
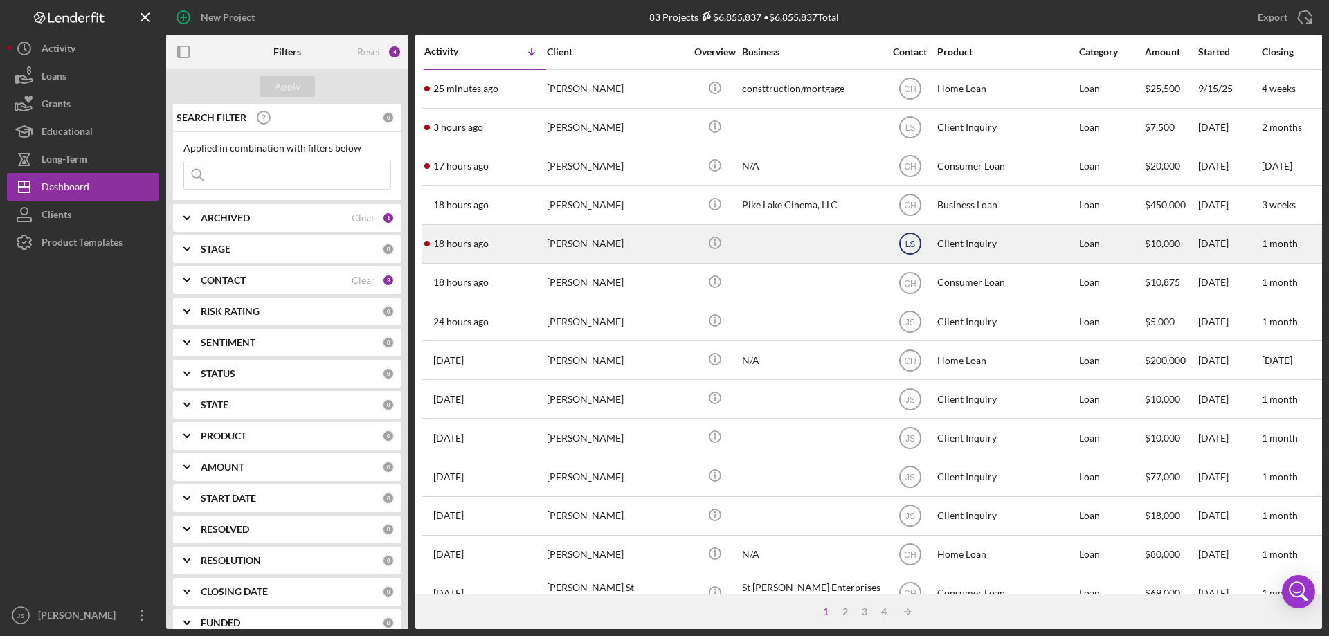
click at [907, 242] on text "LS" at bounding box center [909, 244] width 10 height 10
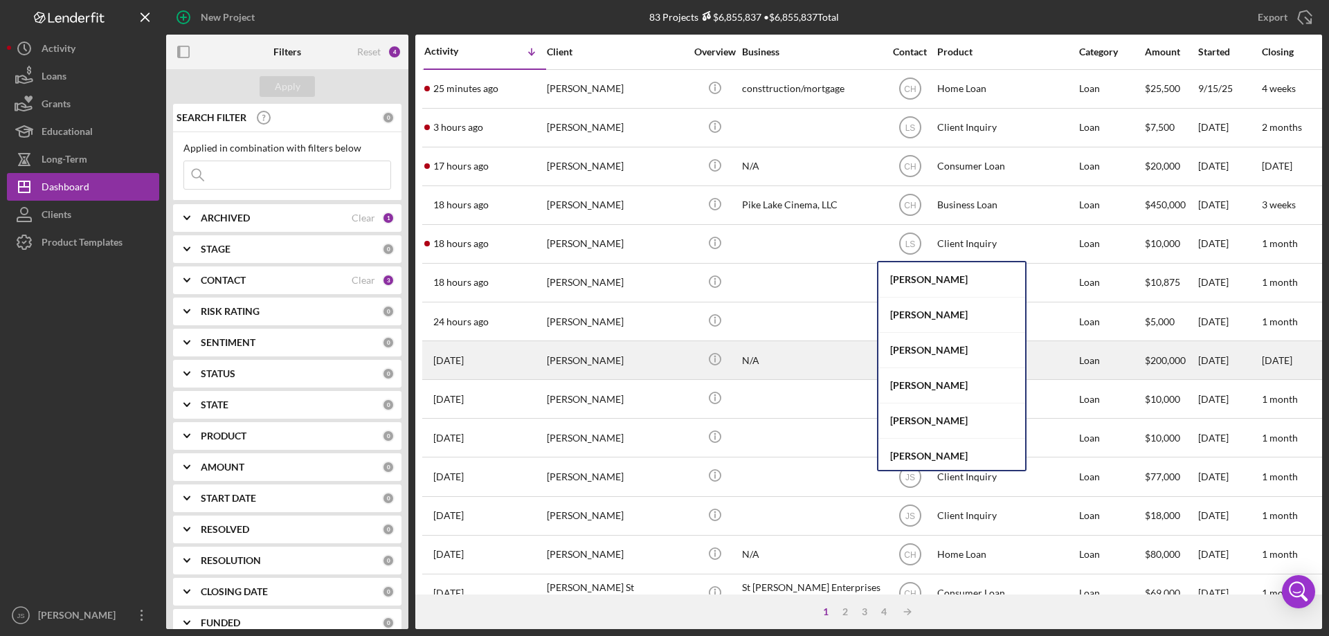
click at [921, 350] on div "[PERSON_NAME]" at bounding box center [951, 350] width 147 height 35
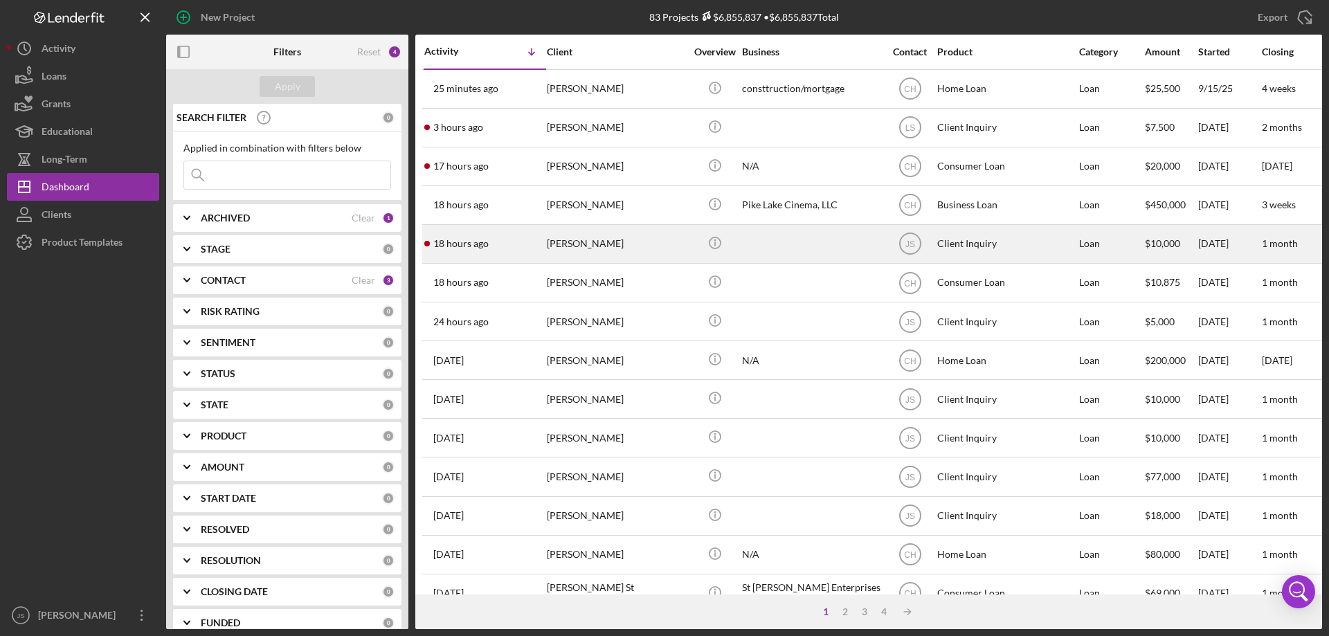
click at [660, 253] on div "[PERSON_NAME]" at bounding box center [616, 244] width 138 height 37
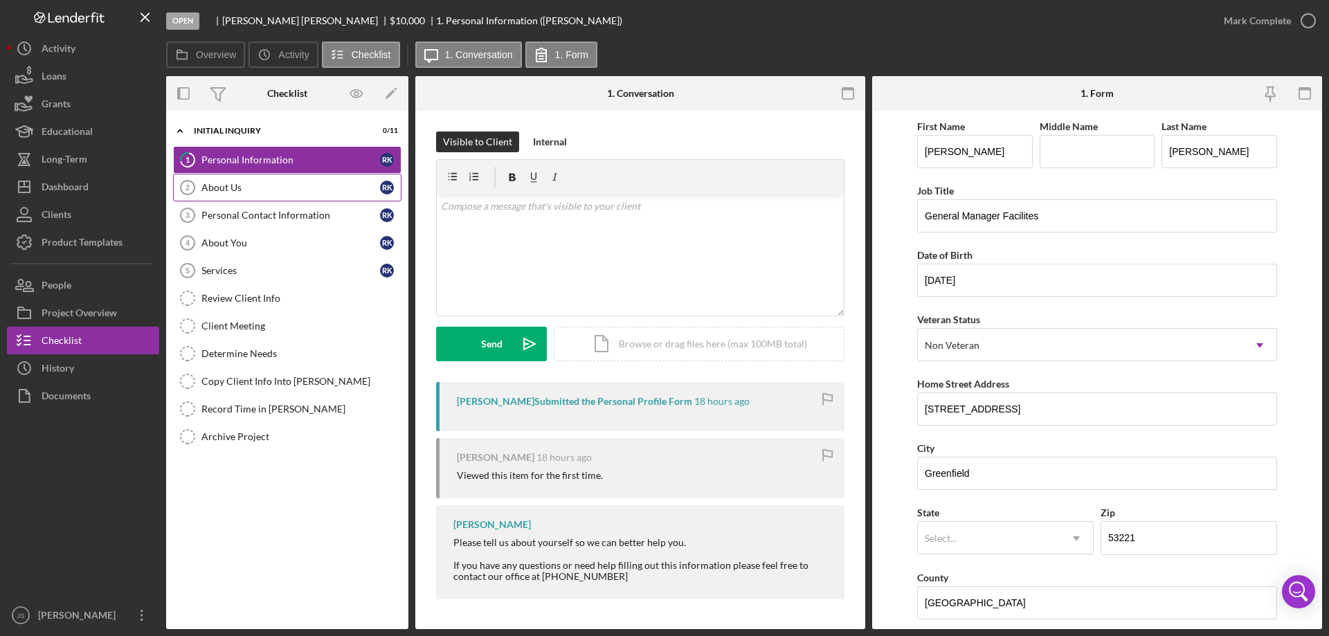
click at [262, 186] on div "About Us" at bounding box center [290, 187] width 179 height 11
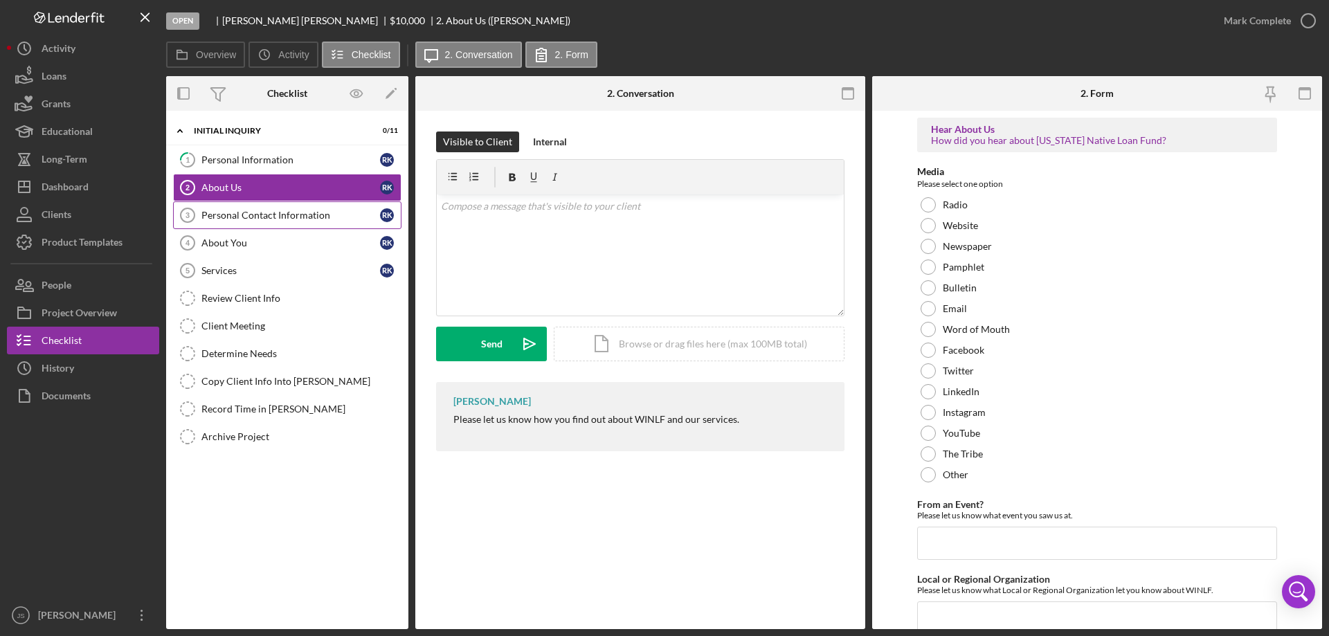
click at [263, 216] on div "Personal Contact Information" at bounding box center [290, 215] width 179 height 11
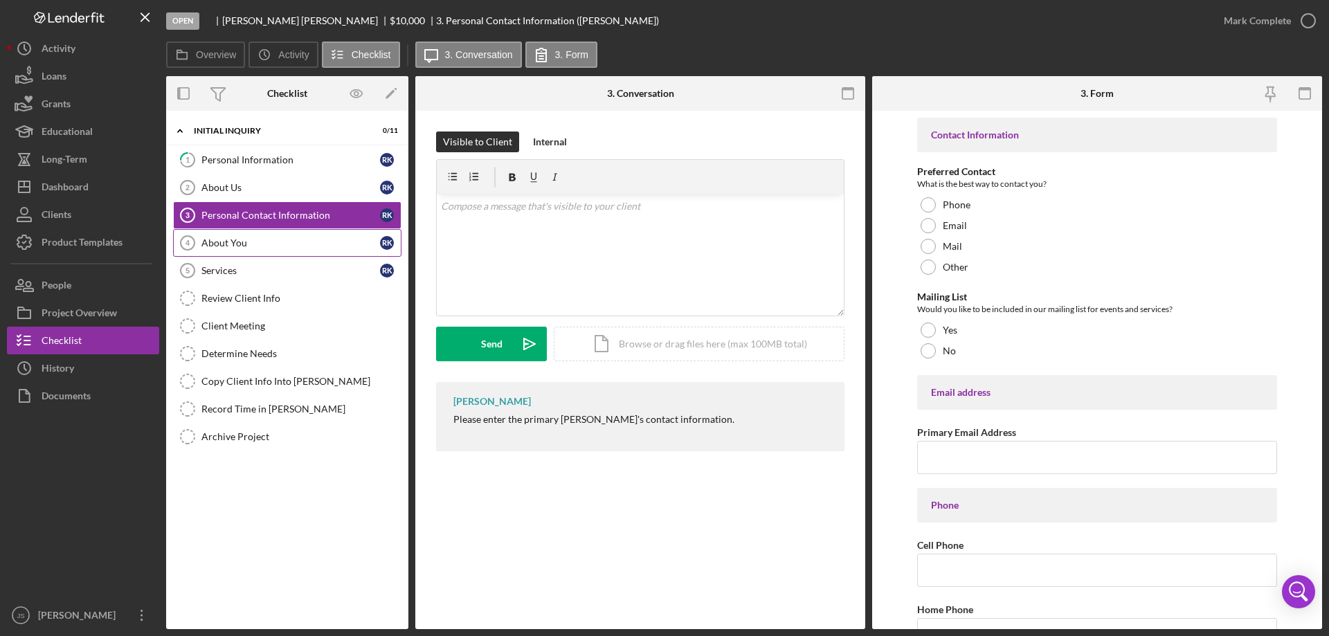
click at [268, 245] on div "About You" at bounding box center [290, 242] width 179 height 11
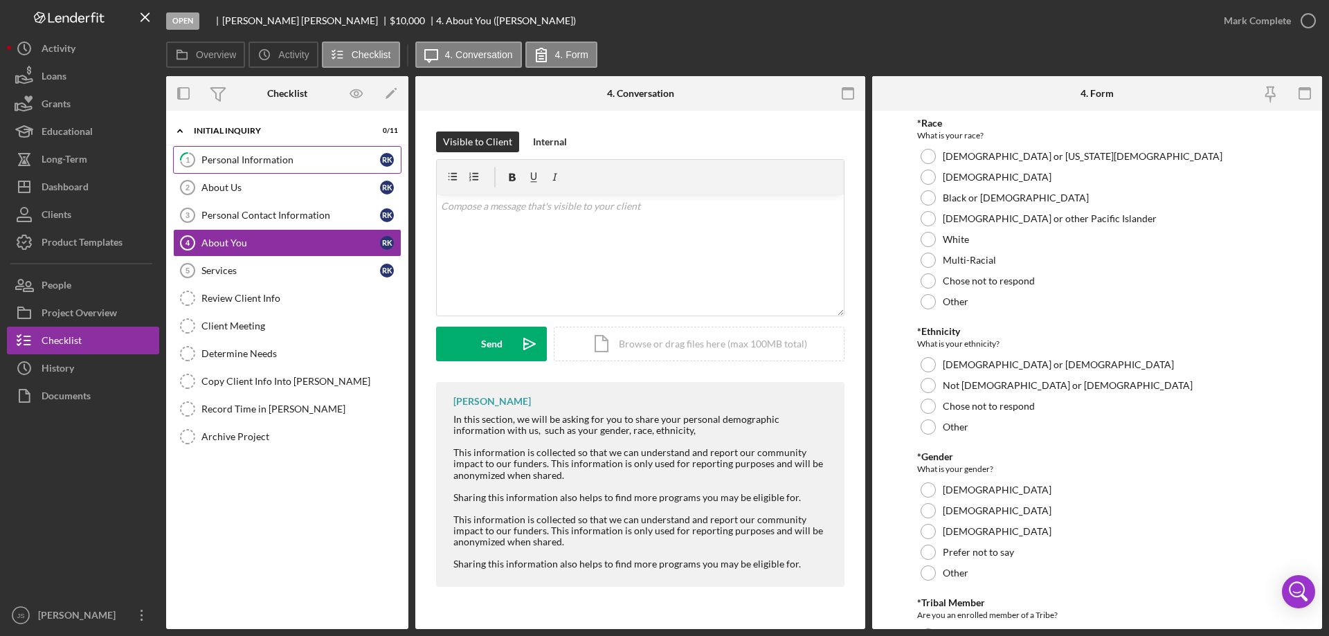
click at [283, 162] on div "Personal Information" at bounding box center [290, 159] width 179 height 11
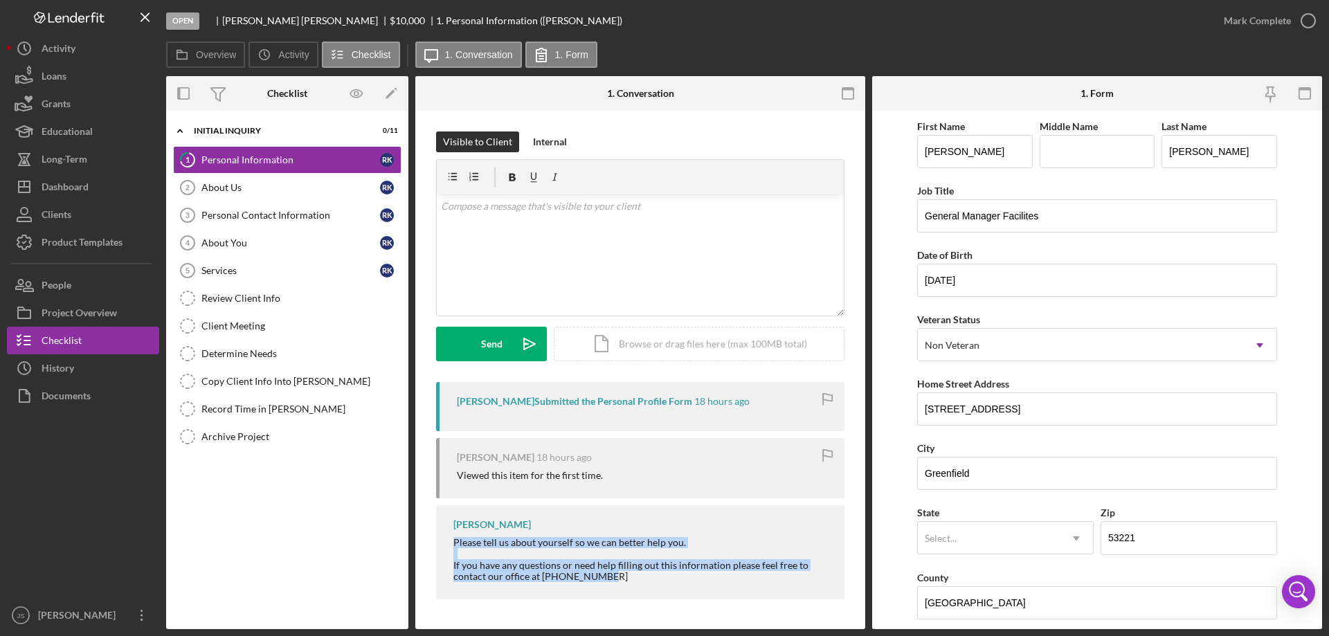
drag, startPoint x: 454, startPoint y: 543, endPoint x: 645, endPoint y: 565, distance: 192.3
click at [792, 595] on div "[PERSON_NAME] Please tell us about yourself so we can better help you. If you h…" at bounding box center [640, 551] width 408 height 93
copy div "Please tell us about yourself so we can better help you. If you have any questi…"
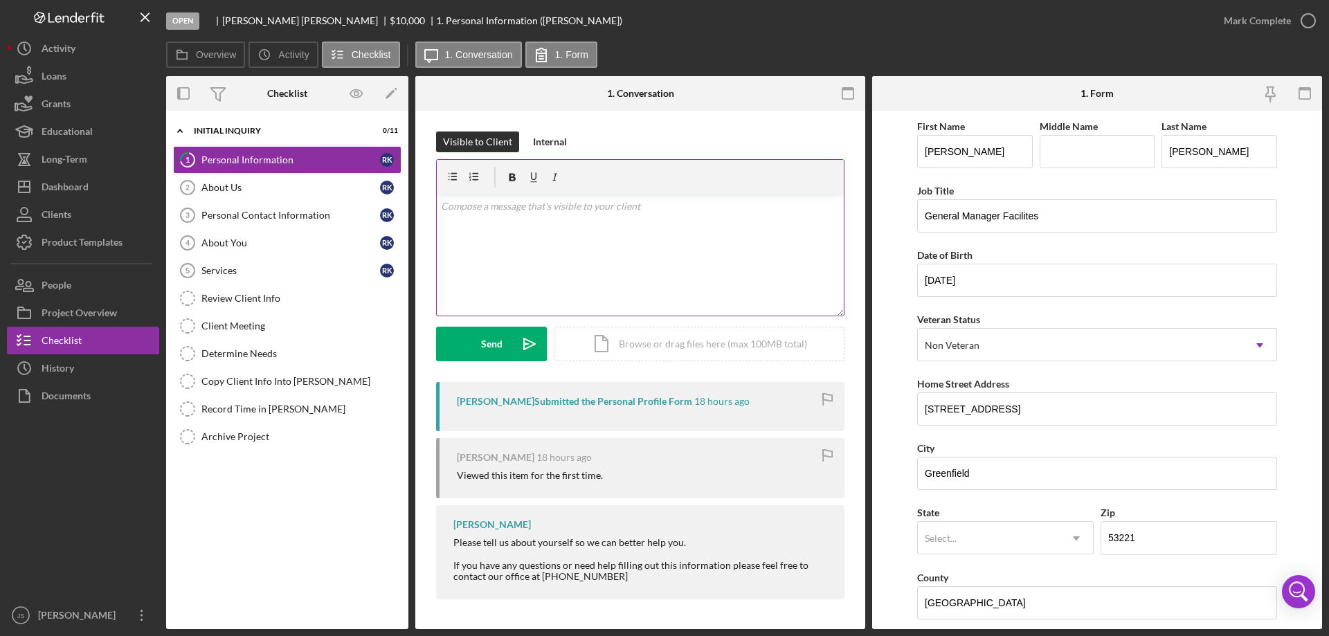
click at [487, 230] on div "v Color teal Color pink Remove color Add row above Add row below Add column bef…" at bounding box center [640, 254] width 407 height 121
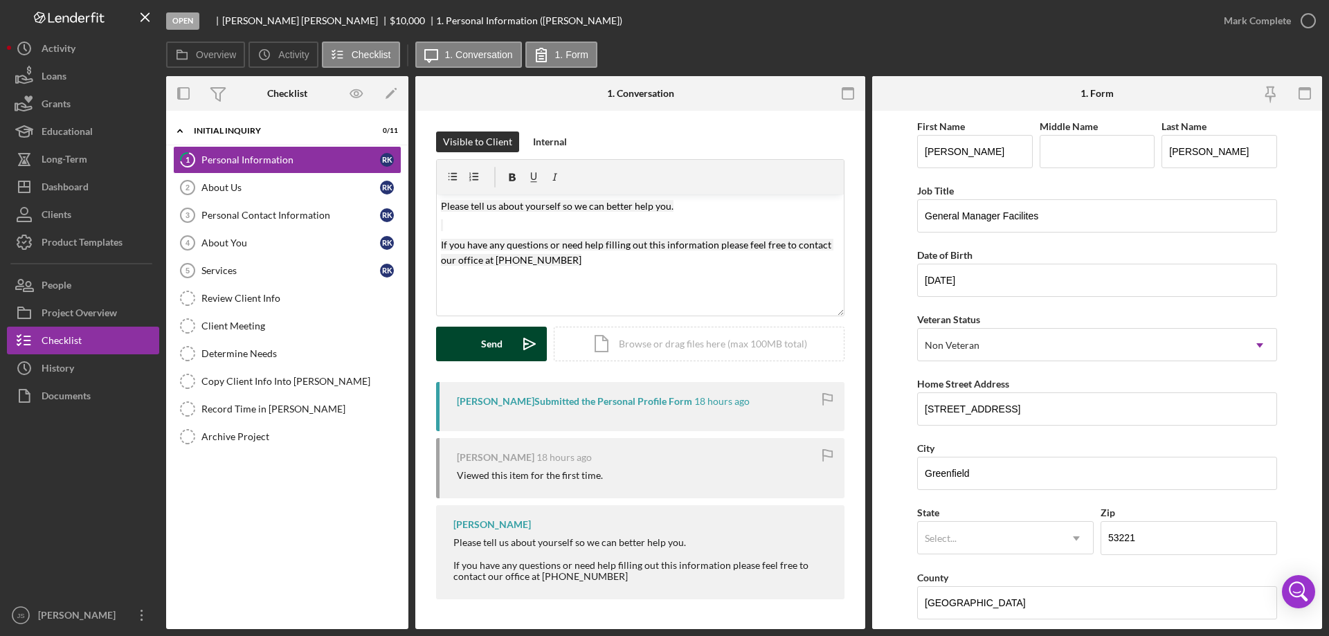
click at [478, 342] on button "Send Icon/icon-invite-send" at bounding box center [491, 344] width 111 height 35
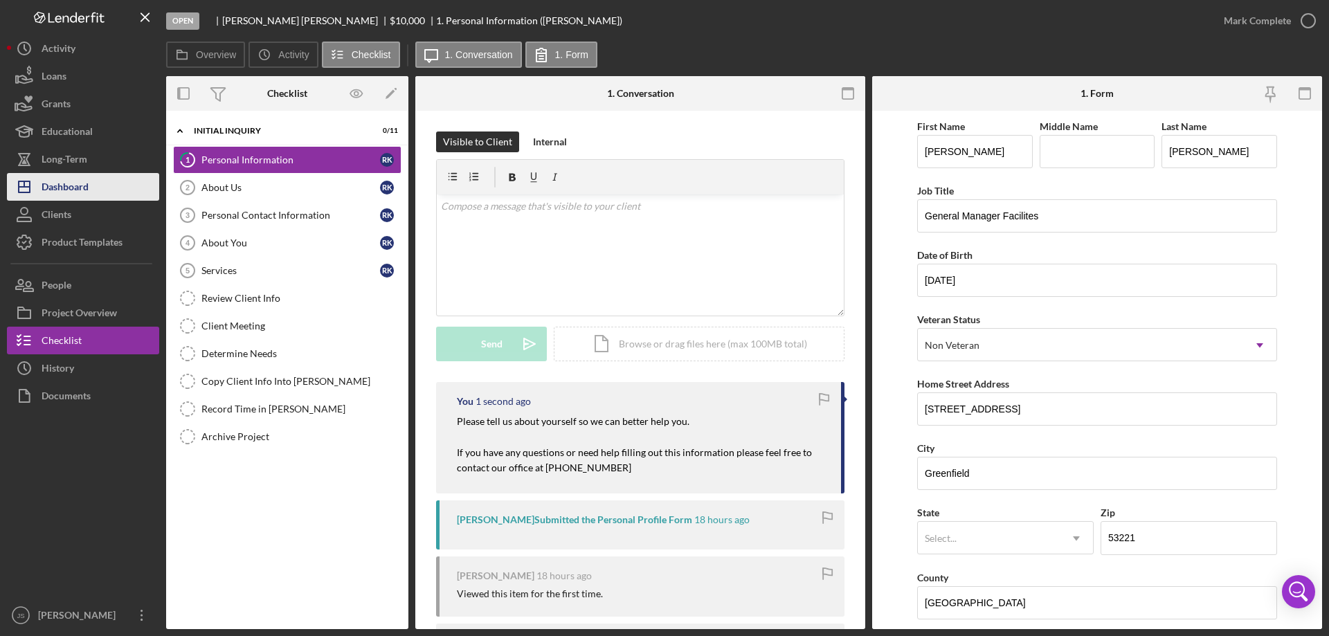
click at [58, 182] on div "Dashboard" at bounding box center [65, 188] width 47 height 31
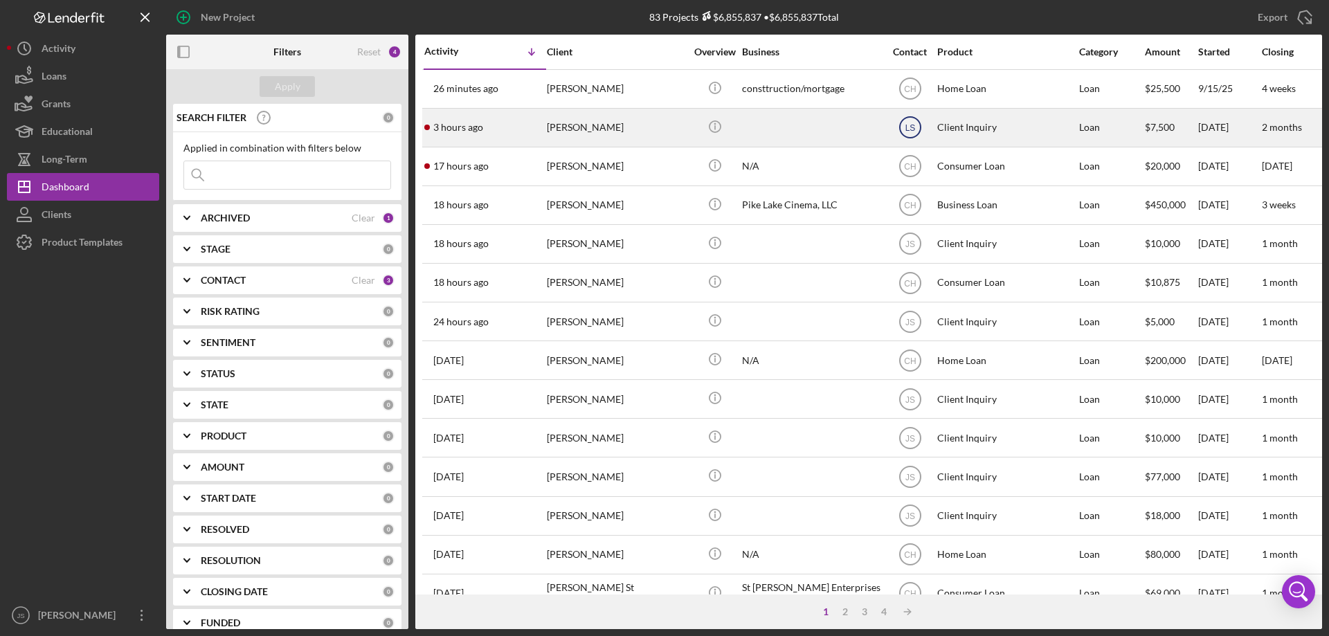
click at [909, 126] on text "LS" at bounding box center [909, 128] width 10 height 10
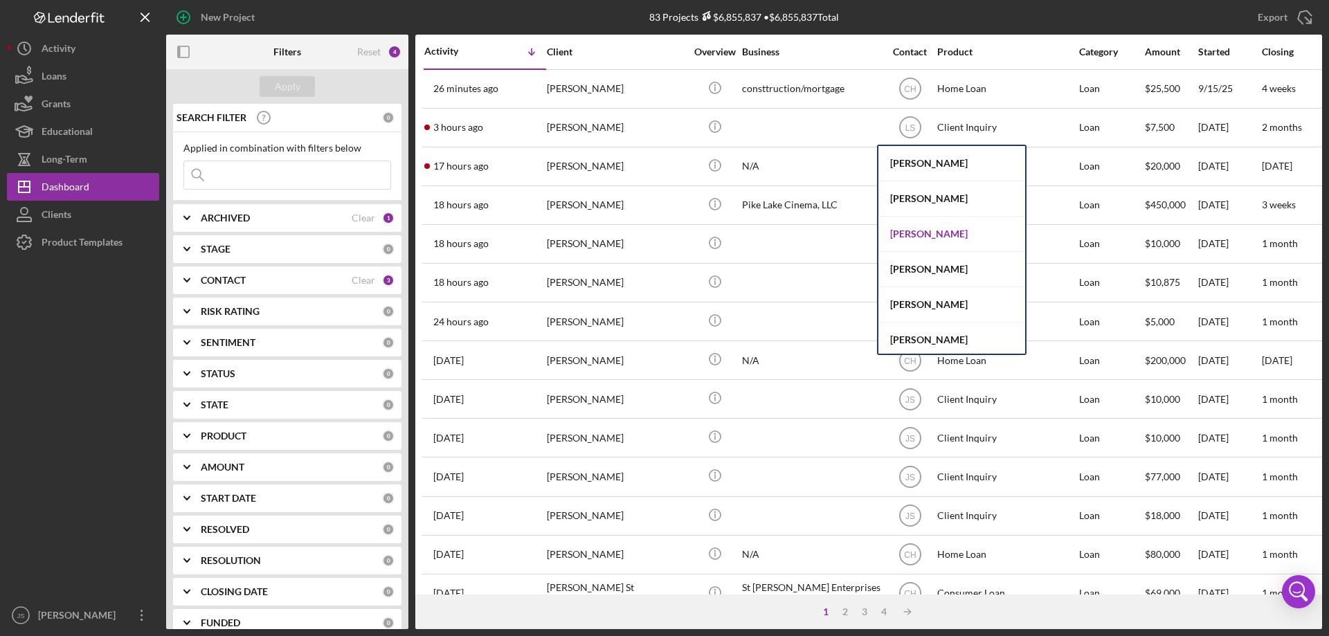
click at [924, 230] on div "[PERSON_NAME]" at bounding box center [951, 234] width 147 height 35
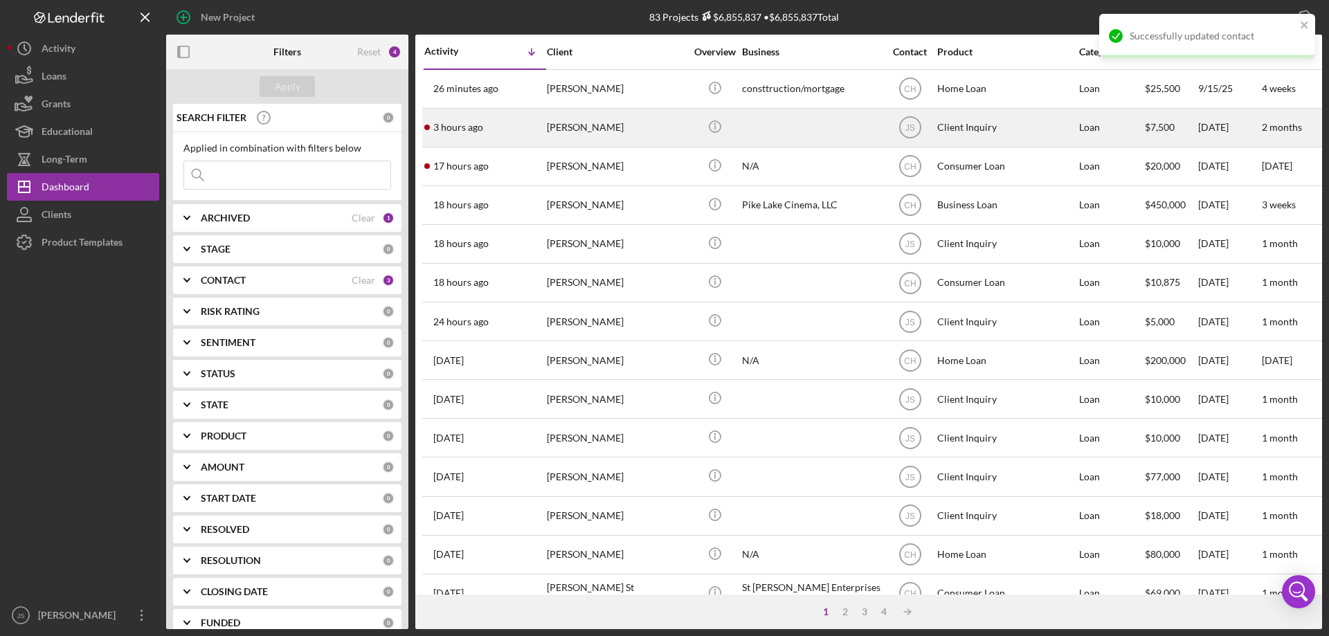
click at [662, 134] on div "[PERSON_NAME]" at bounding box center [616, 127] width 138 height 37
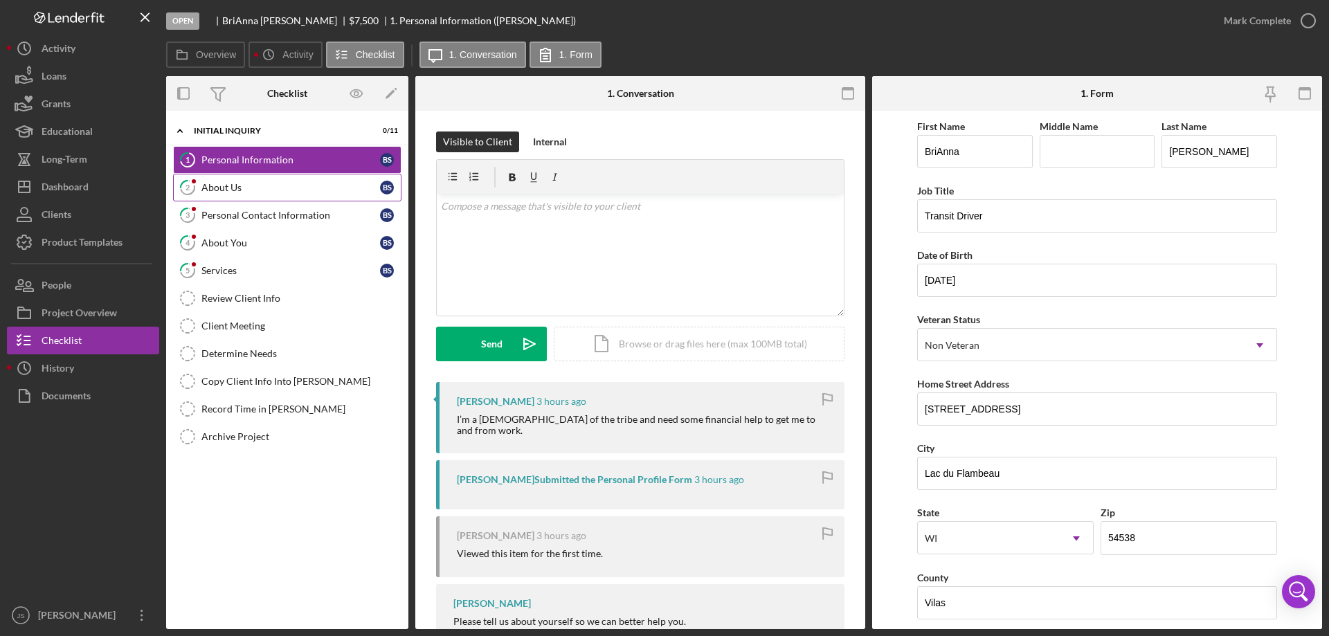
click at [260, 183] on div "About Us" at bounding box center [290, 187] width 179 height 11
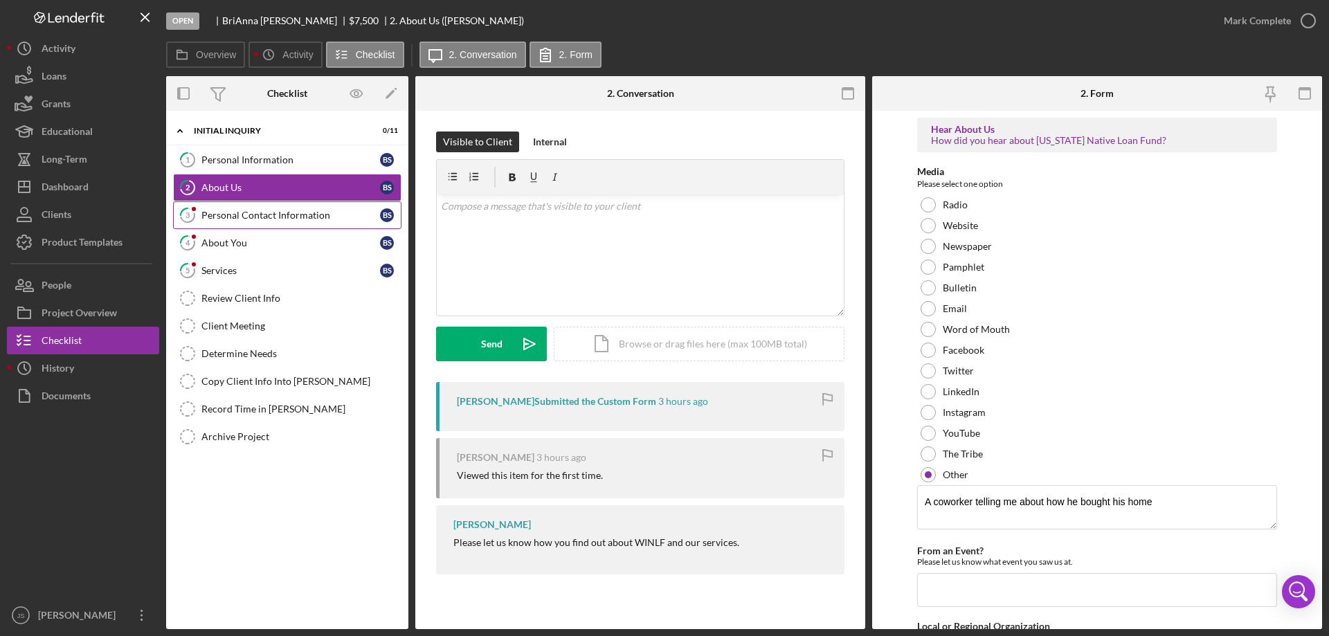
click at [228, 215] on div "Personal Contact Information" at bounding box center [290, 215] width 179 height 11
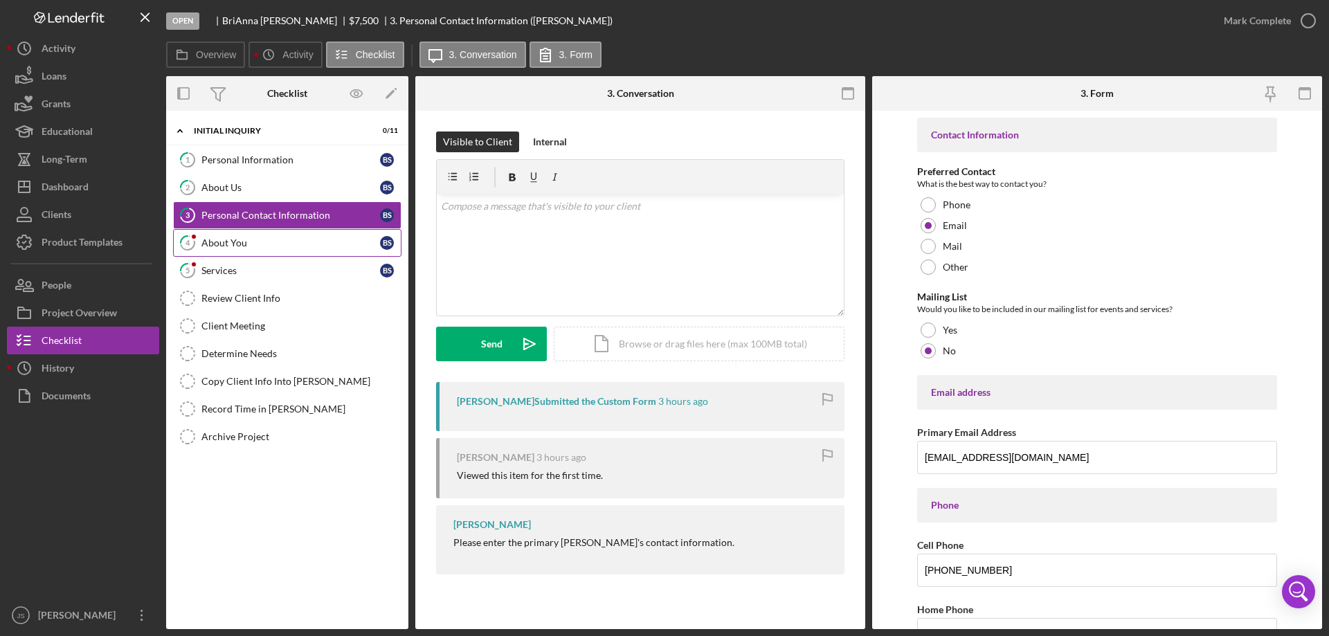
click at [277, 248] on div "About You" at bounding box center [290, 242] width 179 height 11
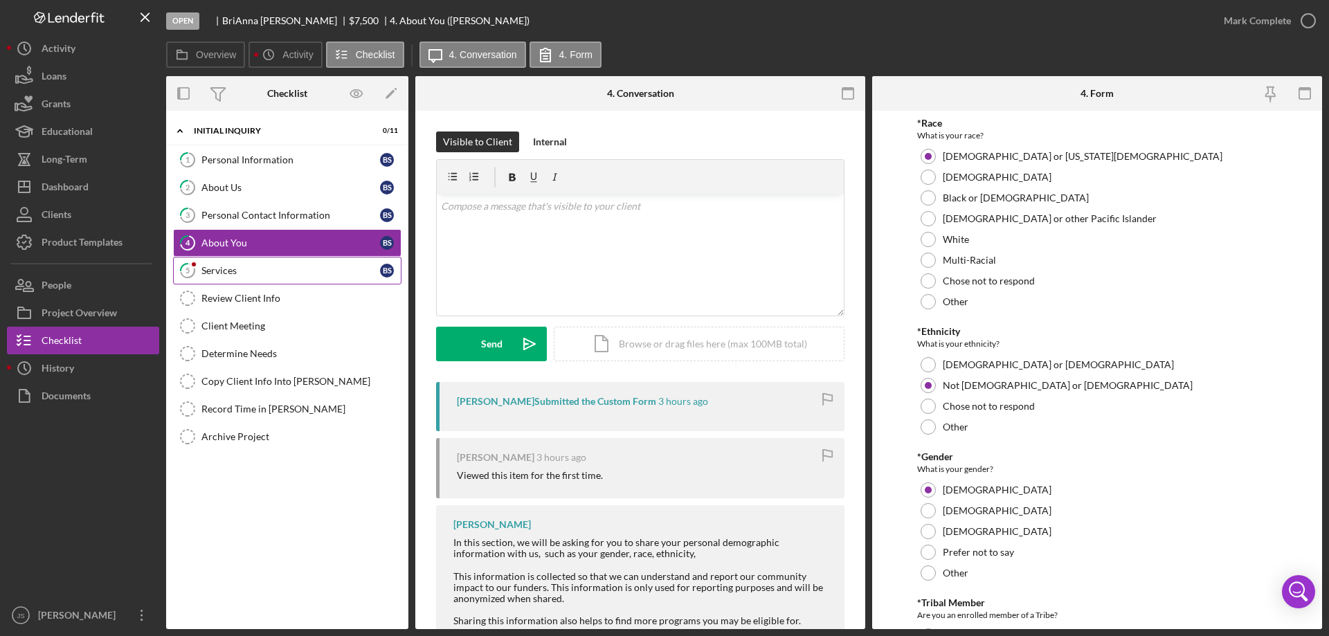
click at [280, 264] on link "5 Services B S" at bounding box center [287, 271] width 228 height 28
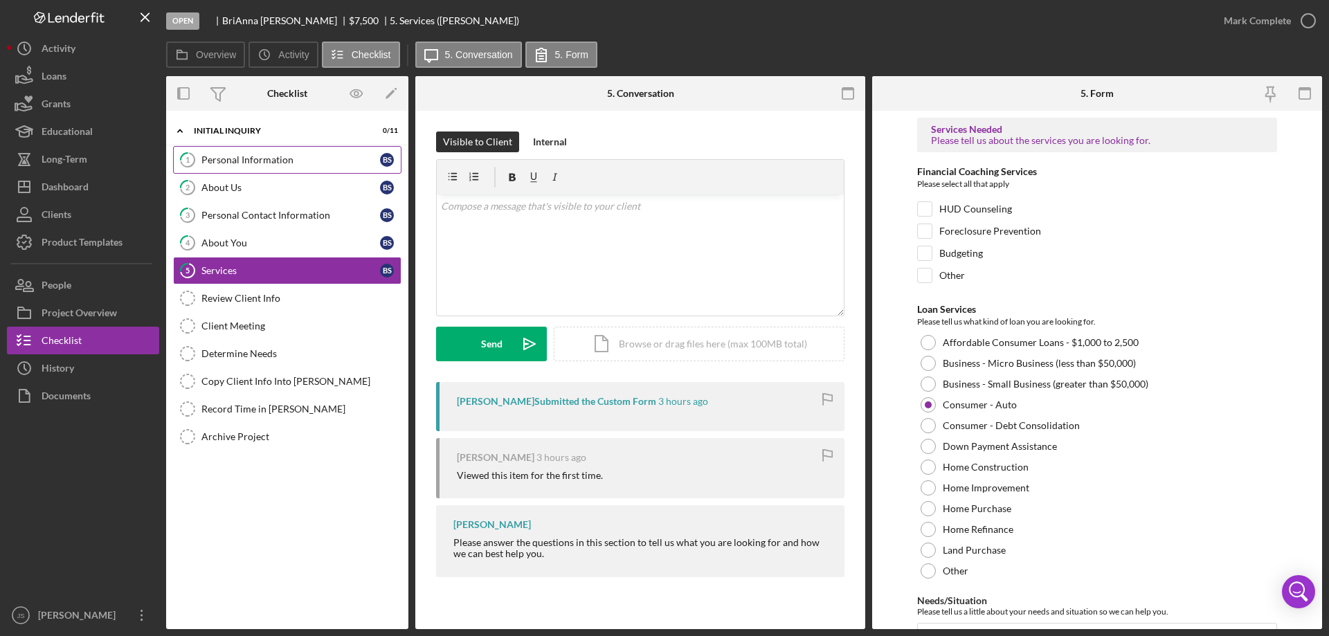
click at [307, 158] on div "Personal Information" at bounding box center [290, 159] width 179 height 11
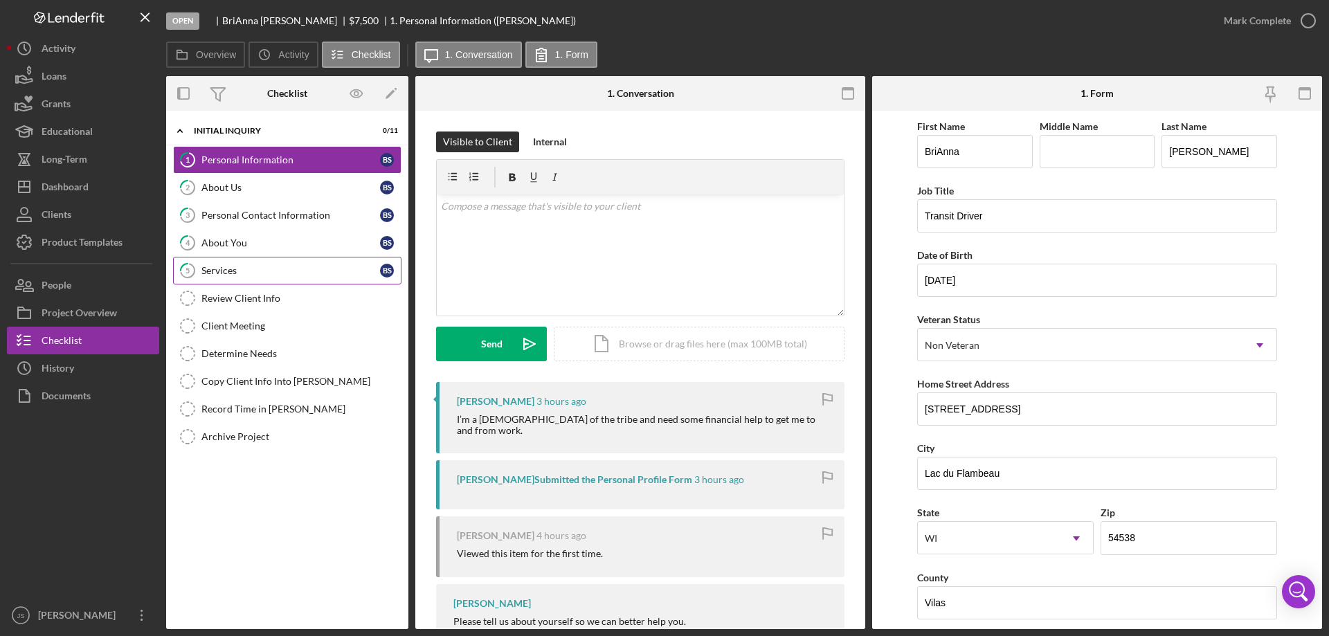
click at [268, 270] on div "Services" at bounding box center [290, 270] width 179 height 11
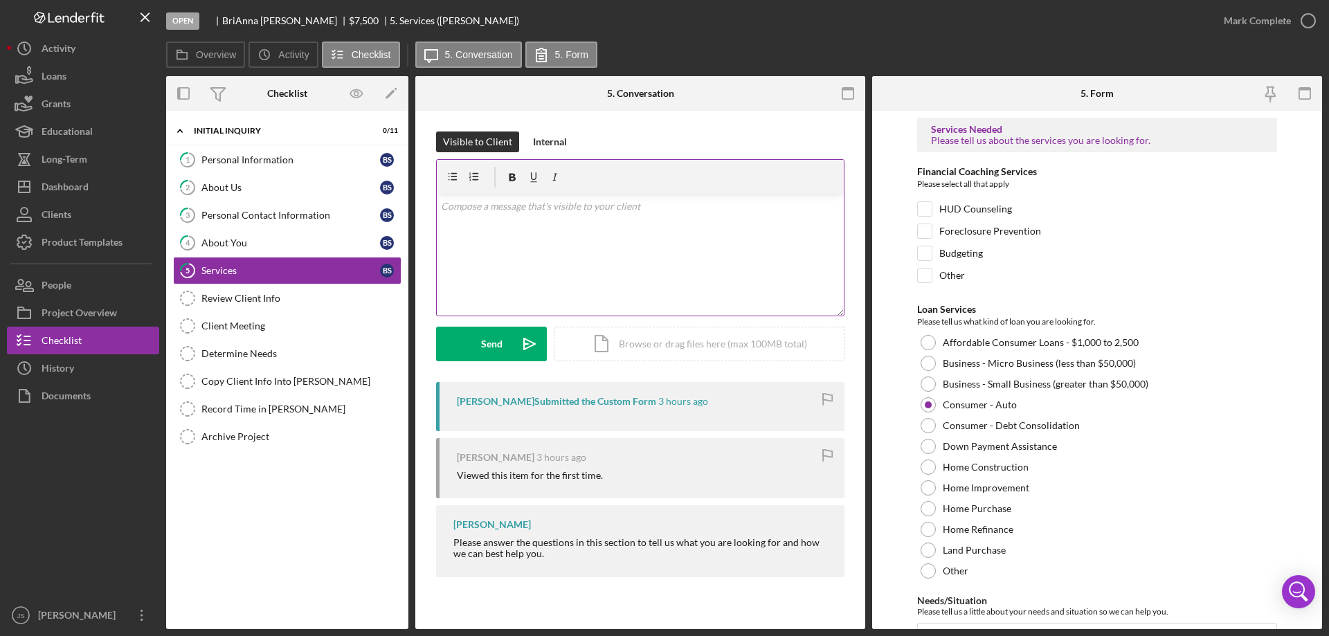
click at [464, 213] on p at bounding box center [640, 206] width 399 height 15
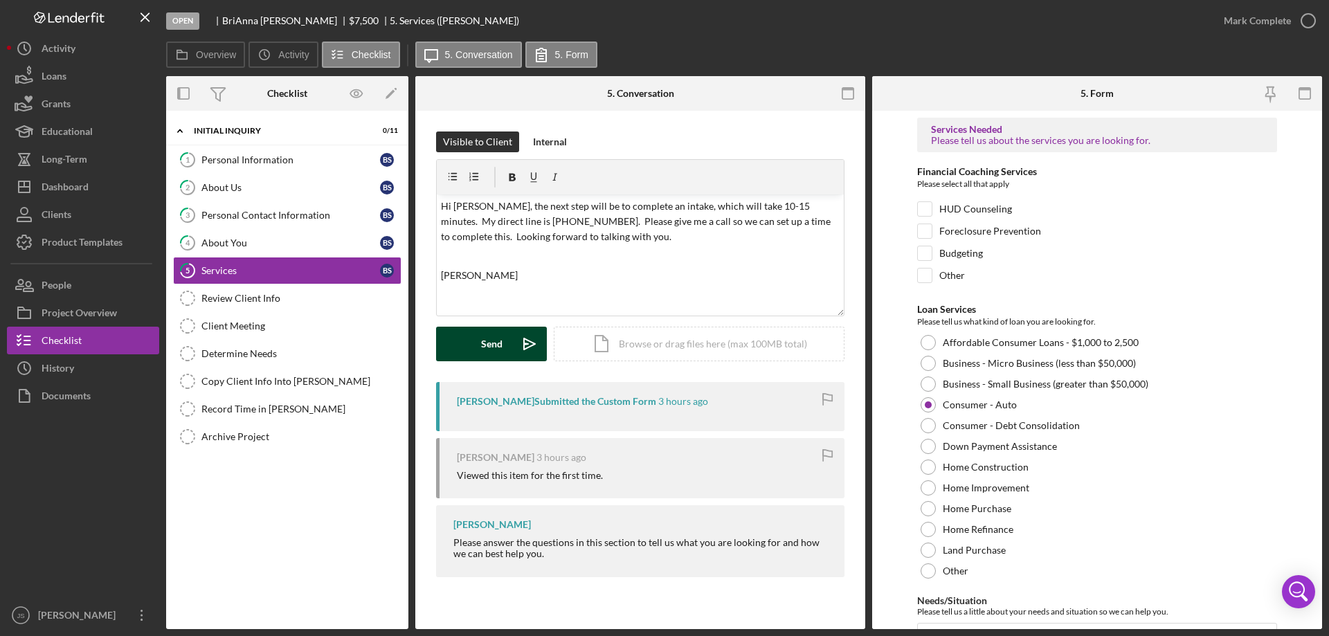
click at [489, 338] on div "Send" at bounding box center [491, 344] width 21 height 35
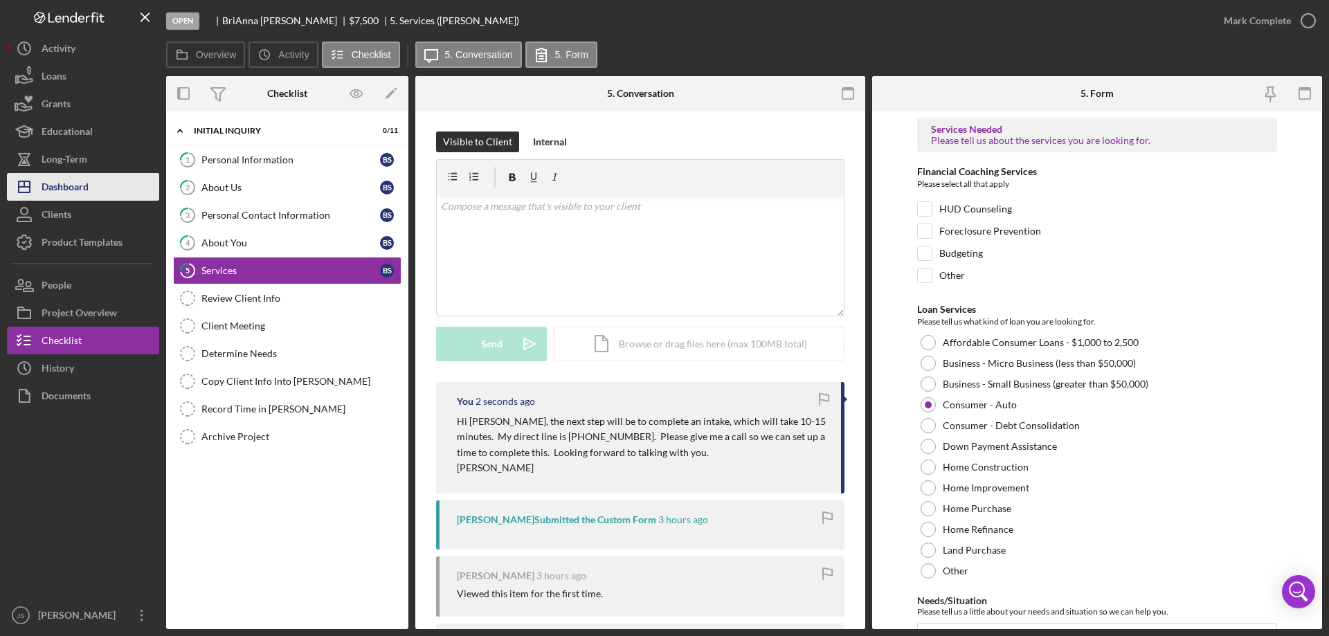
click at [89, 192] on div "Dashboard" at bounding box center [65, 188] width 47 height 31
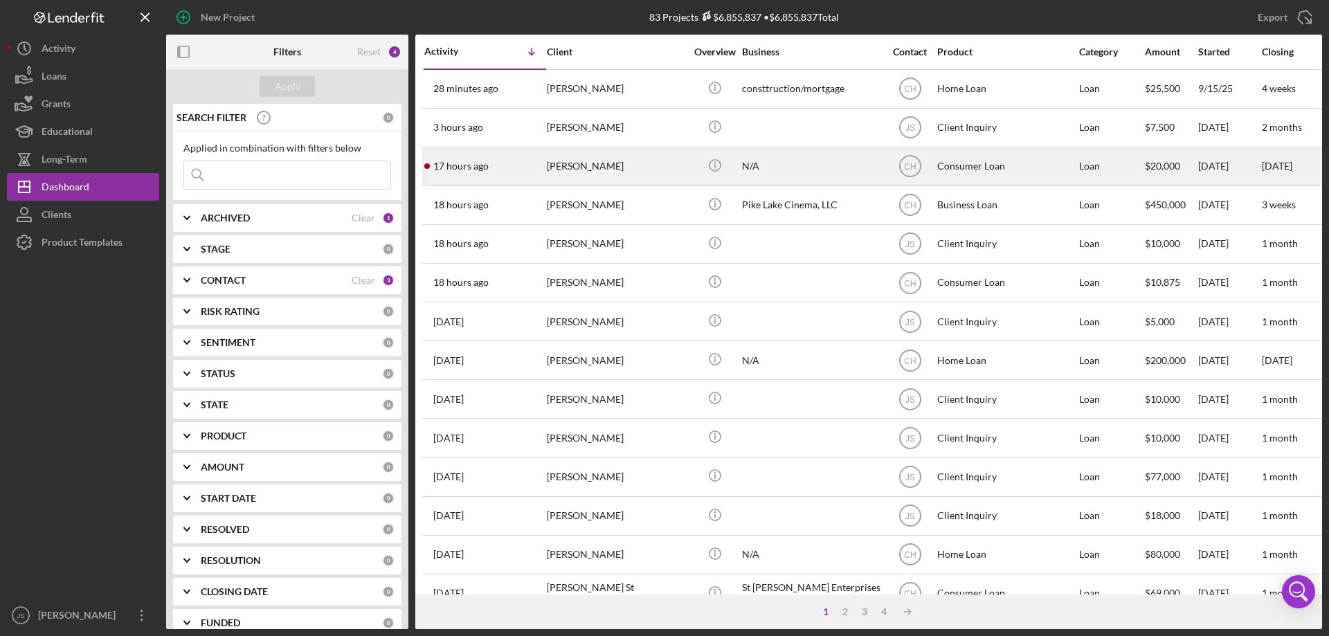
click at [659, 172] on div "[PERSON_NAME]" at bounding box center [616, 166] width 138 height 37
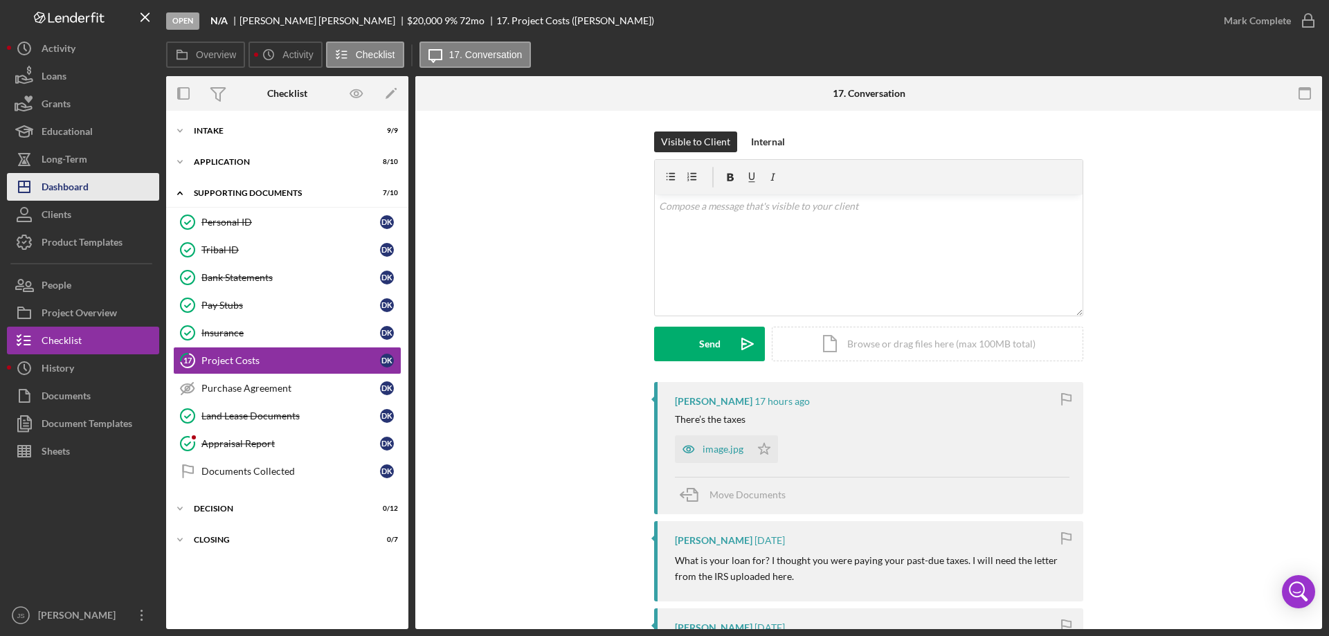
click at [96, 189] on button "Icon/Dashboard Dashboard" at bounding box center [83, 187] width 152 height 28
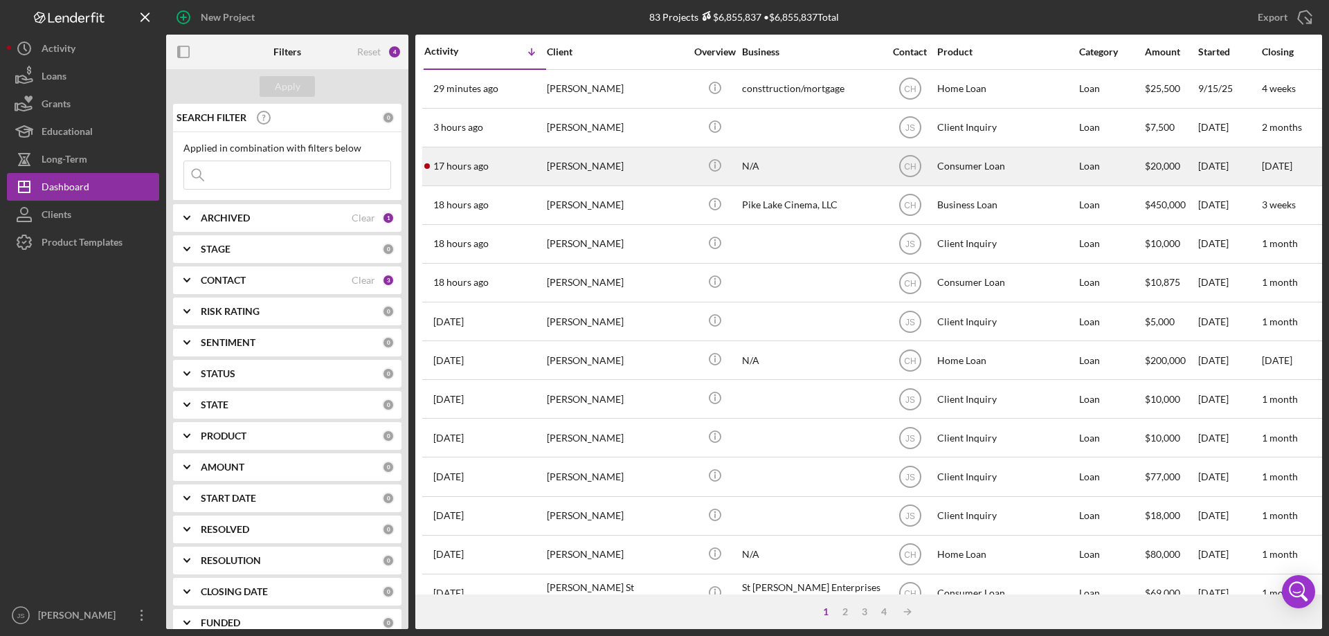
click at [668, 177] on div "[PERSON_NAME]" at bounding box center [616, 166] width 138 height 37
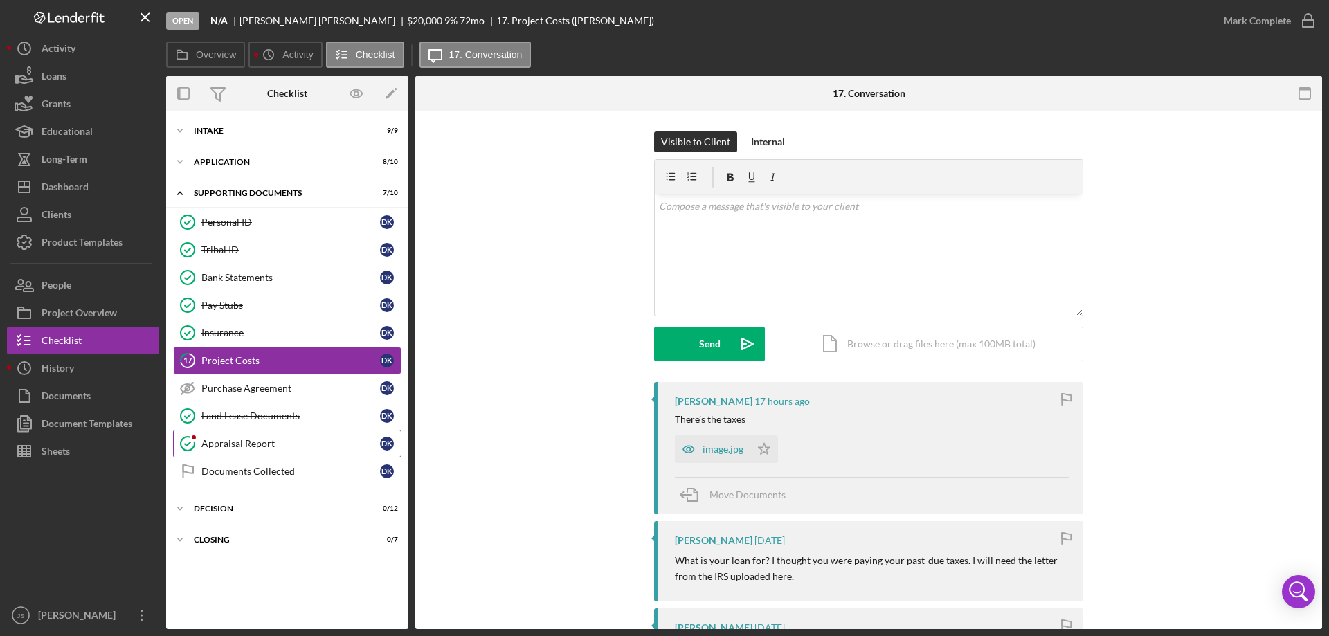
click at [299, 440] on div "Appraisal Report" at bounding box center [290, 443] width 179 height 11
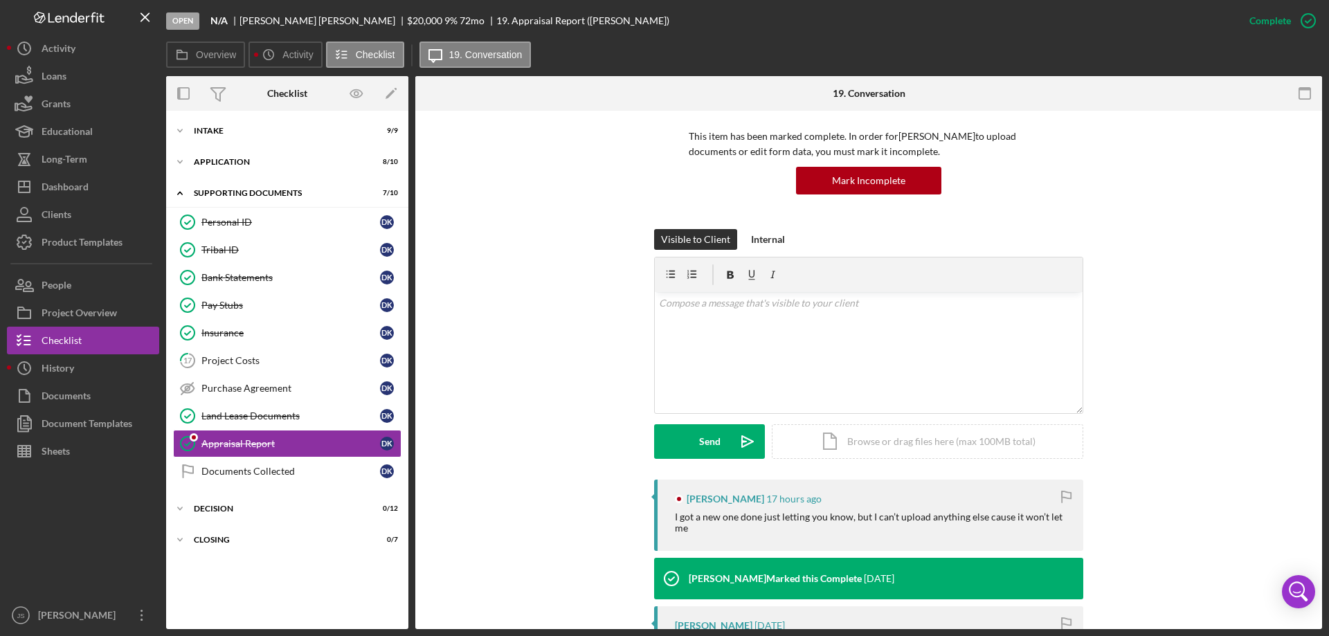
scroll to position [208, 0]
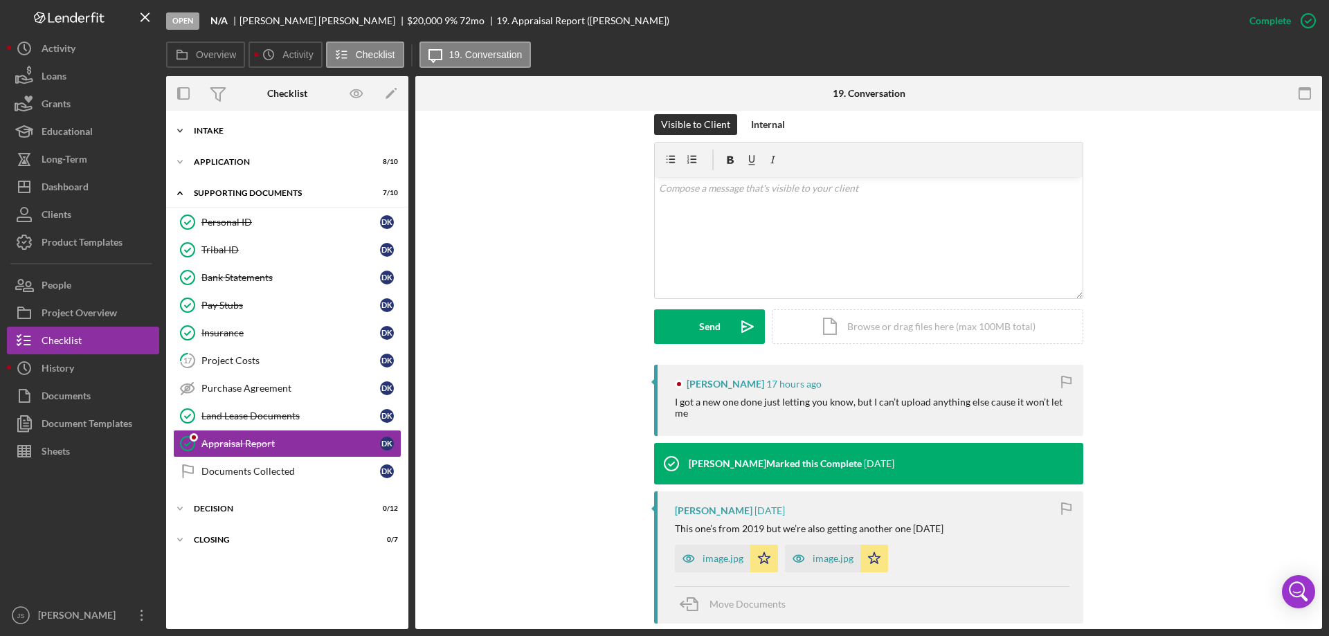
click at [186, 133] on icon "Icon/Expander" at bounding box center [180, 131] width 28 height 28
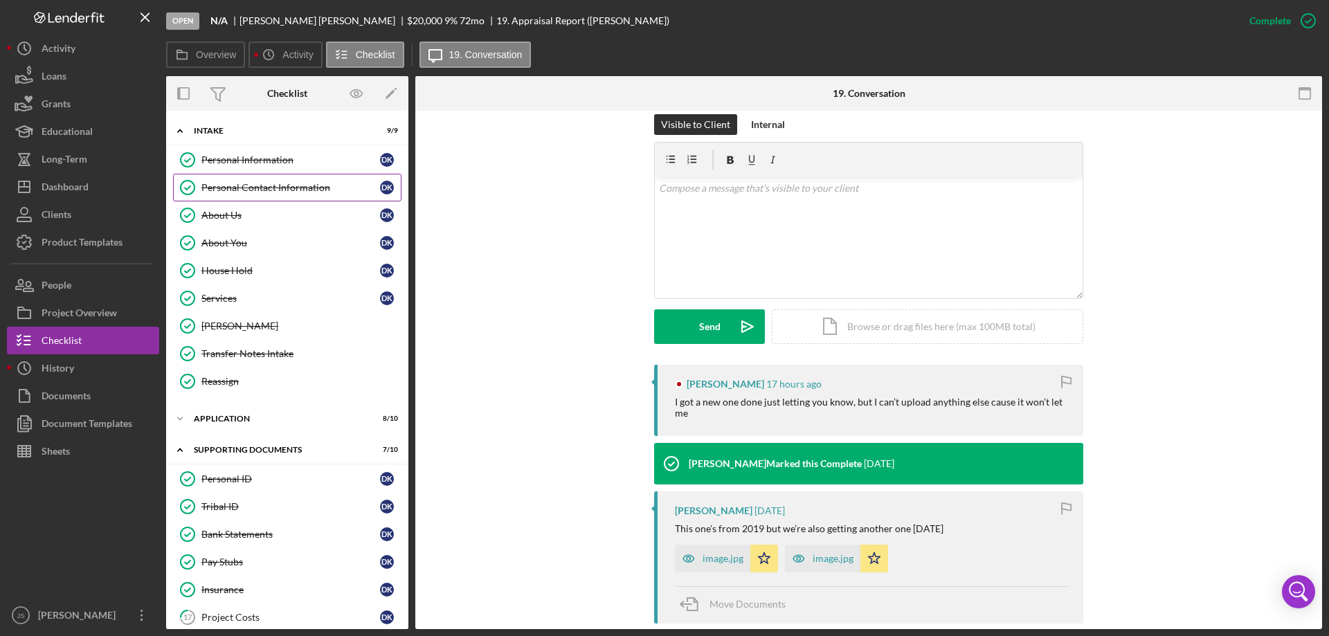
click at [270, 190] on div "Personal Contact Information" at bounding box center [290, 187] width 179 height 11
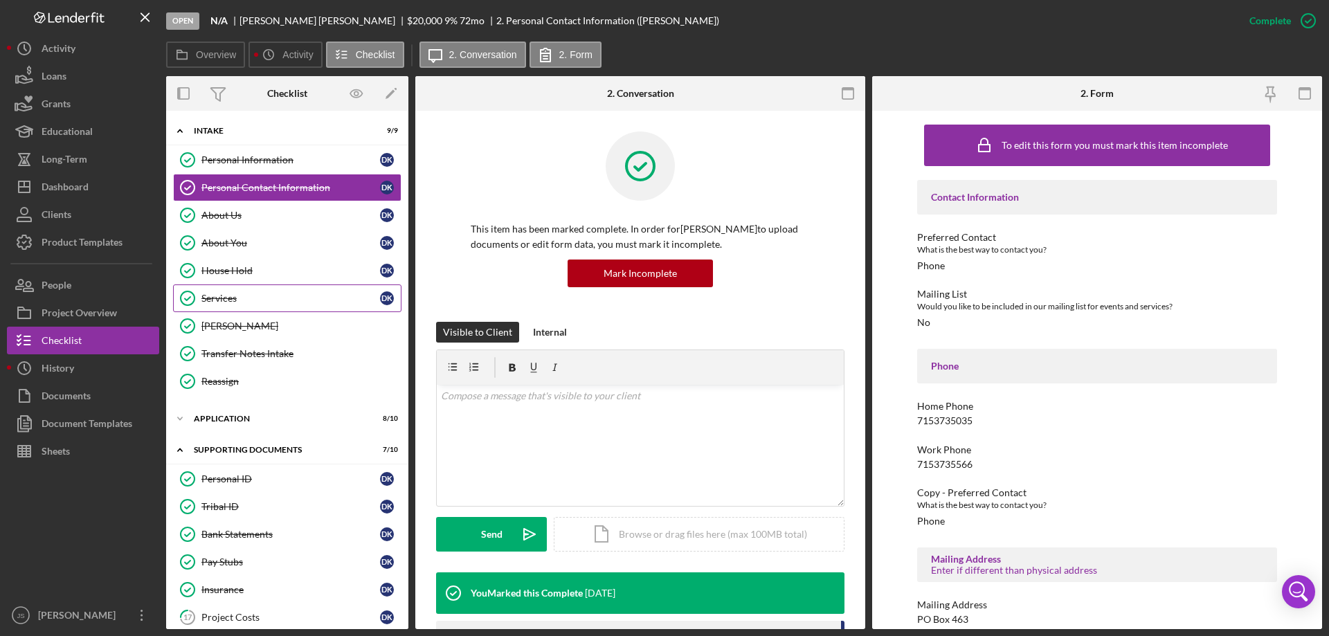
click at [260, 299] on div "Services" at bounding box center [290, 298] width 179 height 11
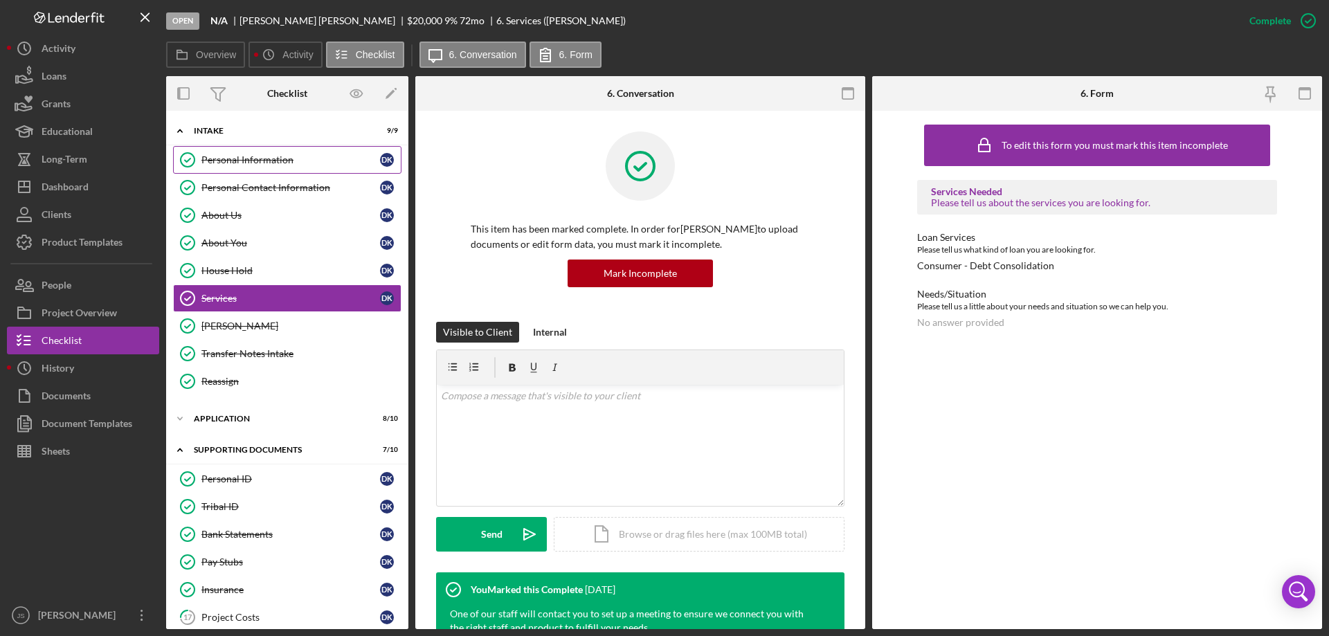
click at [311, 159] on div "Personal Information" at bounding box center [290, 159] width 179 height 11
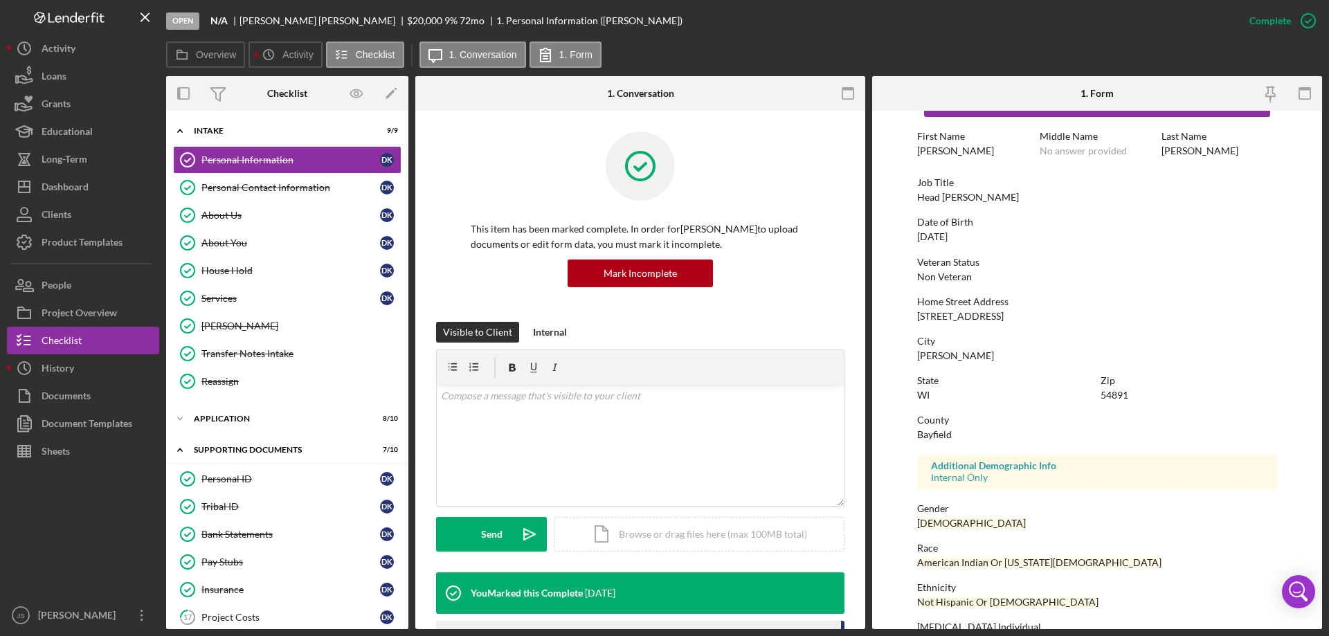
scroll to position [127, 0]
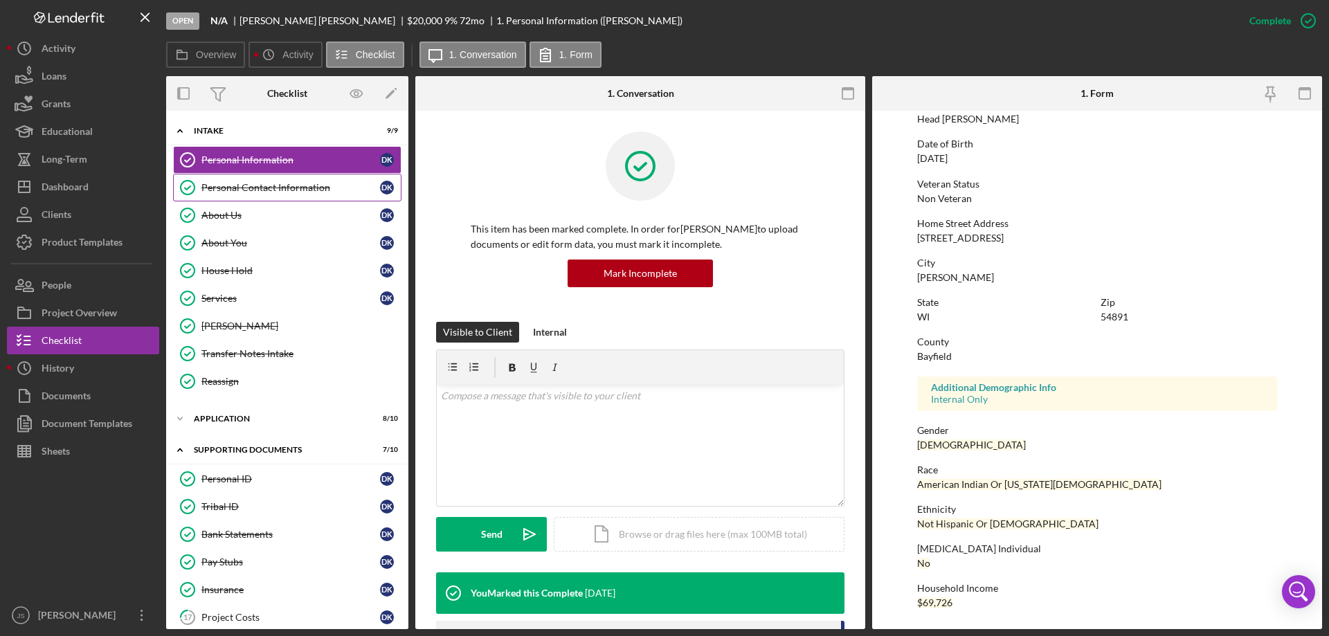
click at [296, 193] on div "Personal Contact Information" at bounding box center [290, 187] width 179 height 11
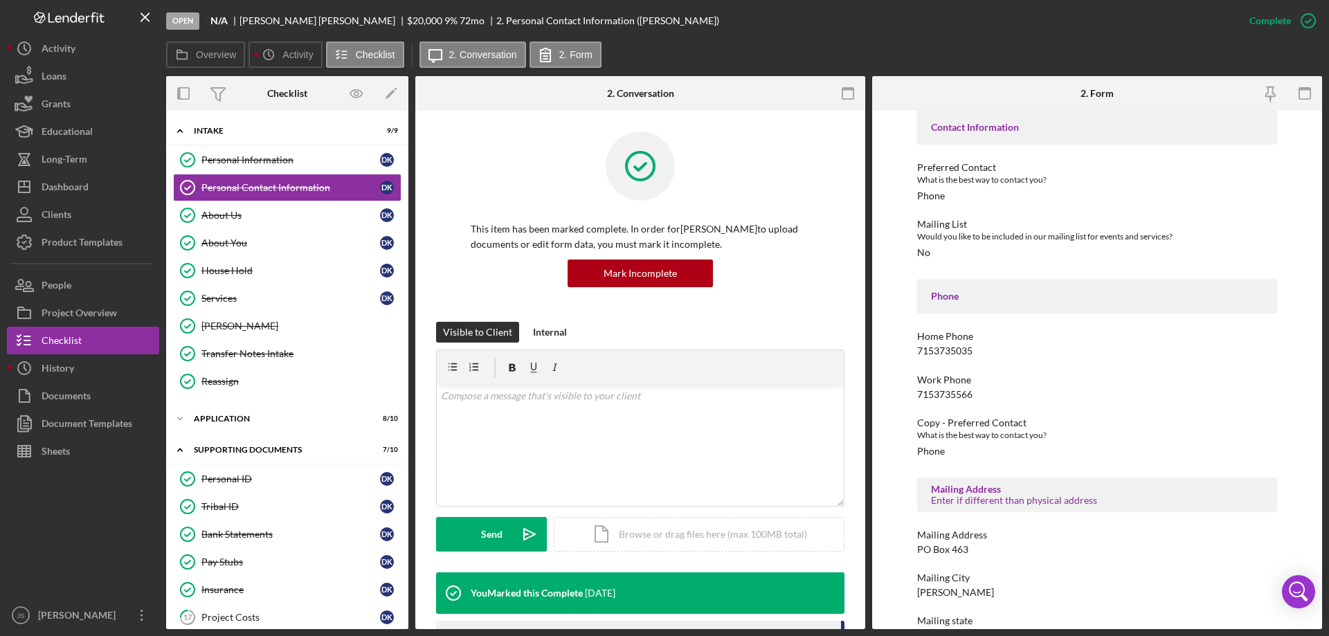
scroll to position [146, 0]
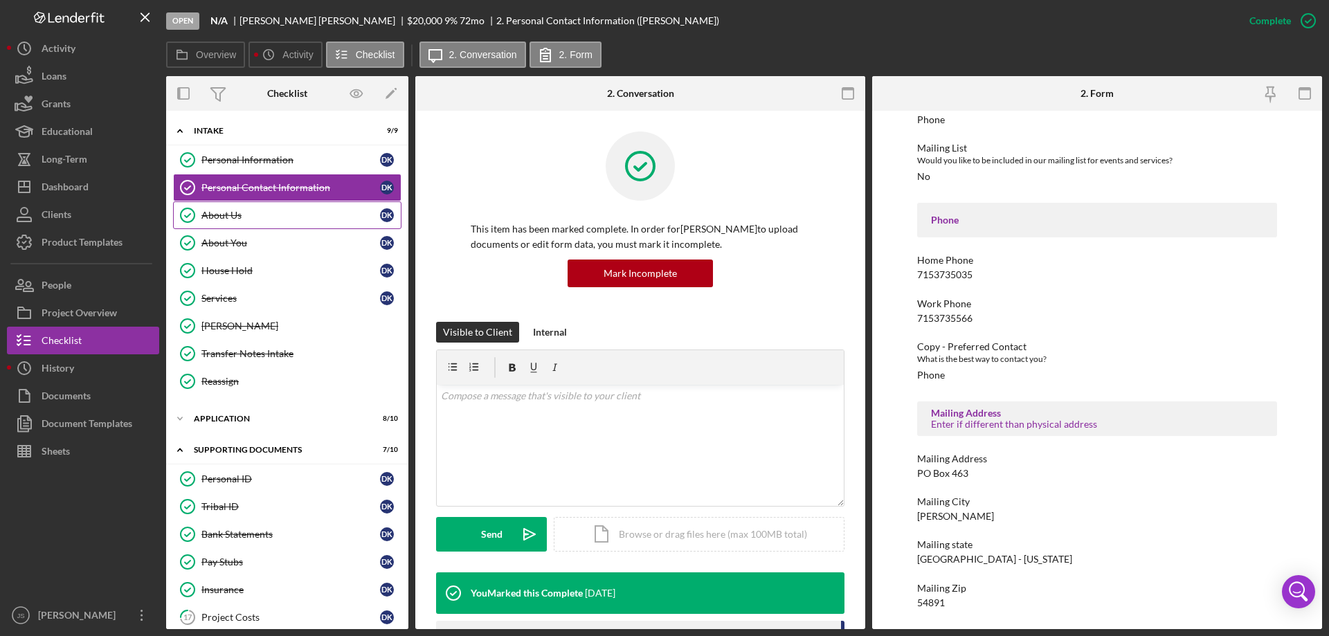
click at [267, 214] on div "About Us" at bounding box center [290, 215] width 179 height 11
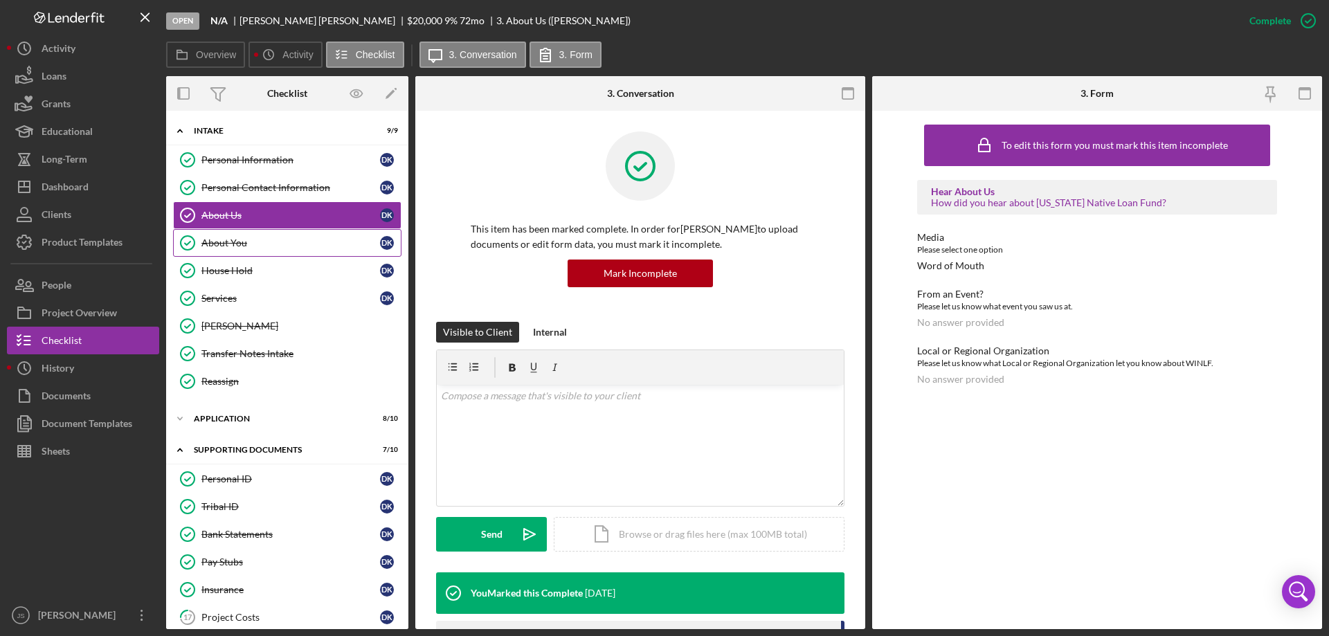
click at [287, 248] on div "About You" at bounding box center [290, 242] width 179 height 11
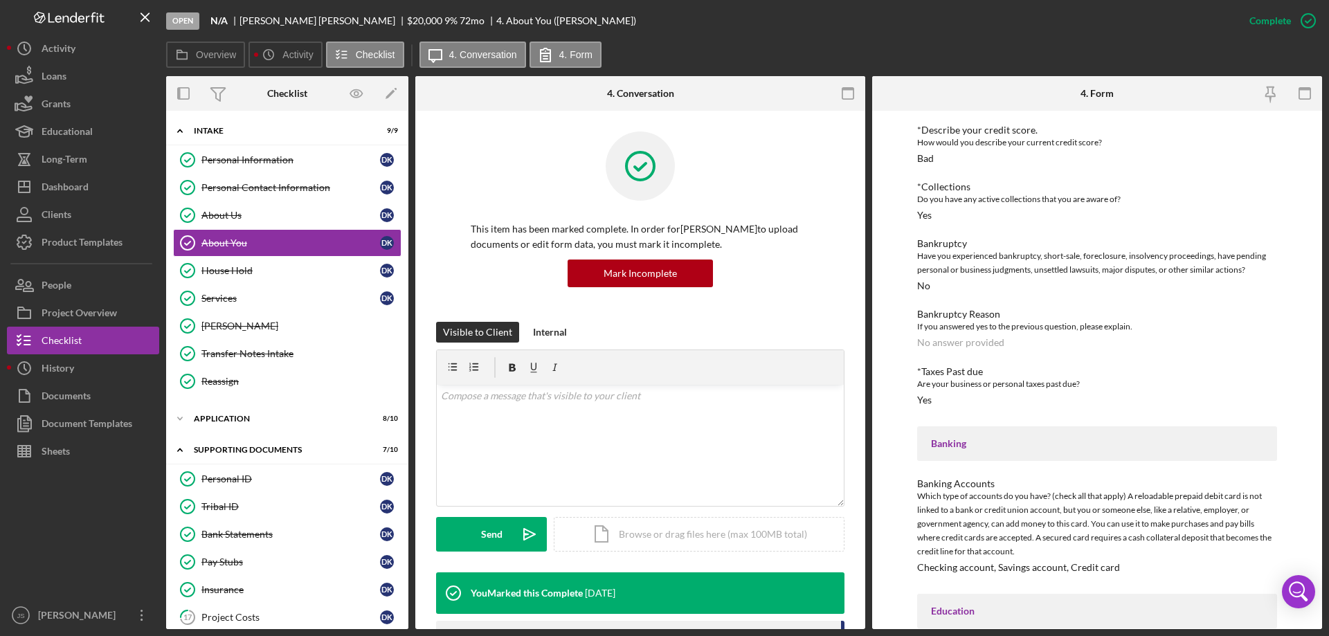
scroll to position [1256, 0]
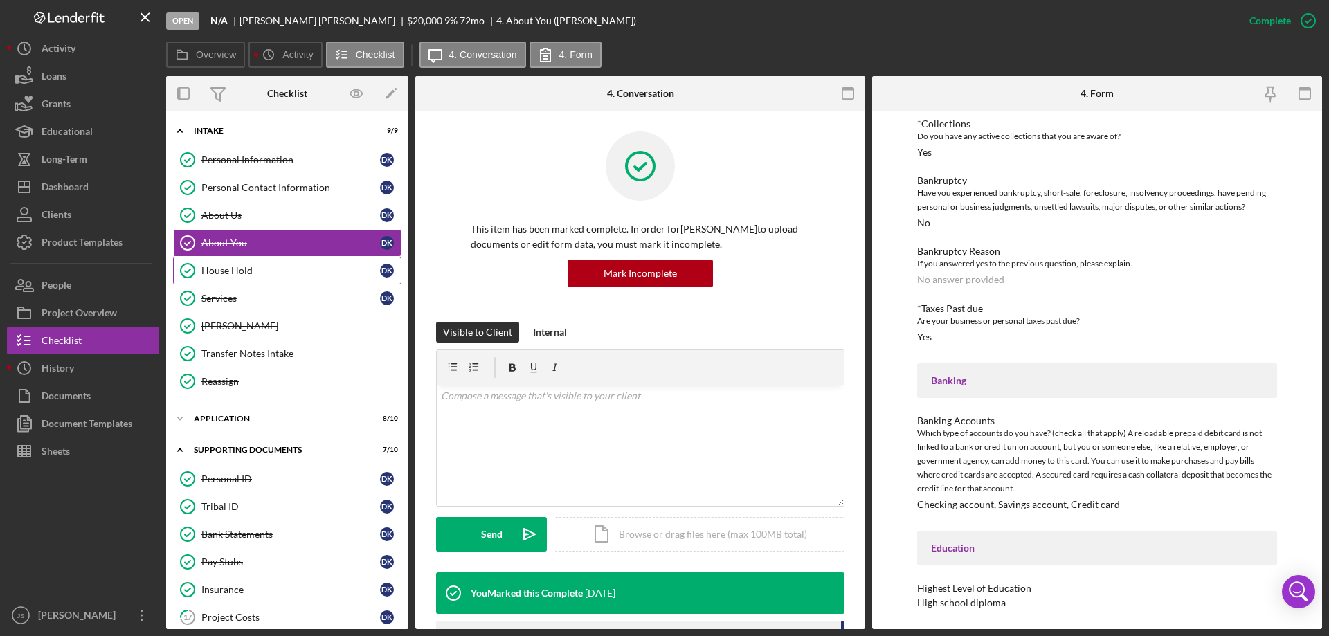
drag, startPoint x: 287, startPoint y: 273, endPoint x: 360, endPoint y: 275, distance: 72.7
click at [289, 273] on div "House Hold" at bounding box center [290, 270] width 179 height 11
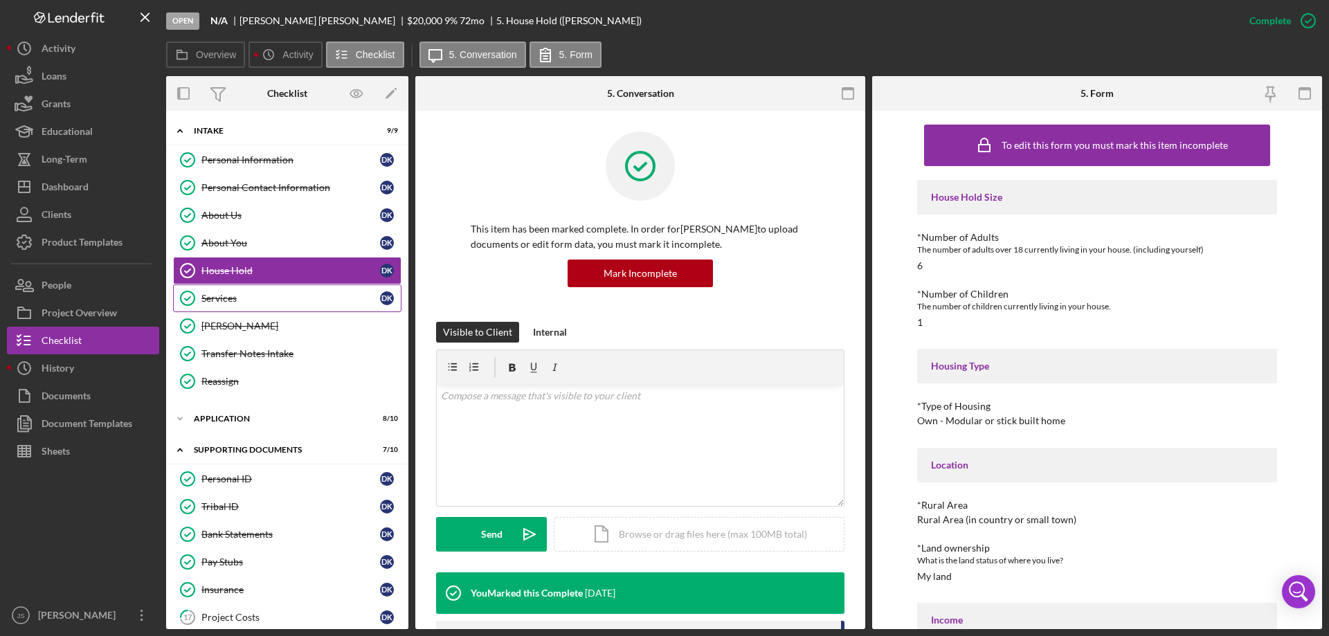
click at [296, 302] on div "Services" at bounding box center [290, 298] width 179 height 11
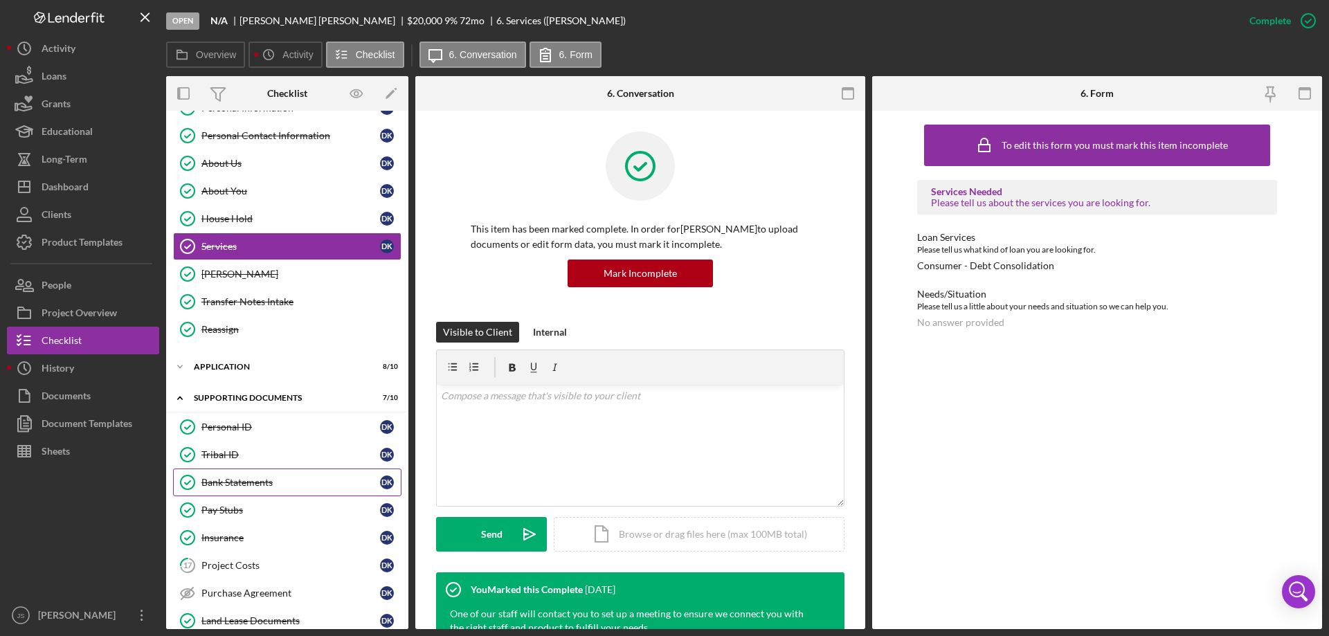
scroll to position [189, 0]
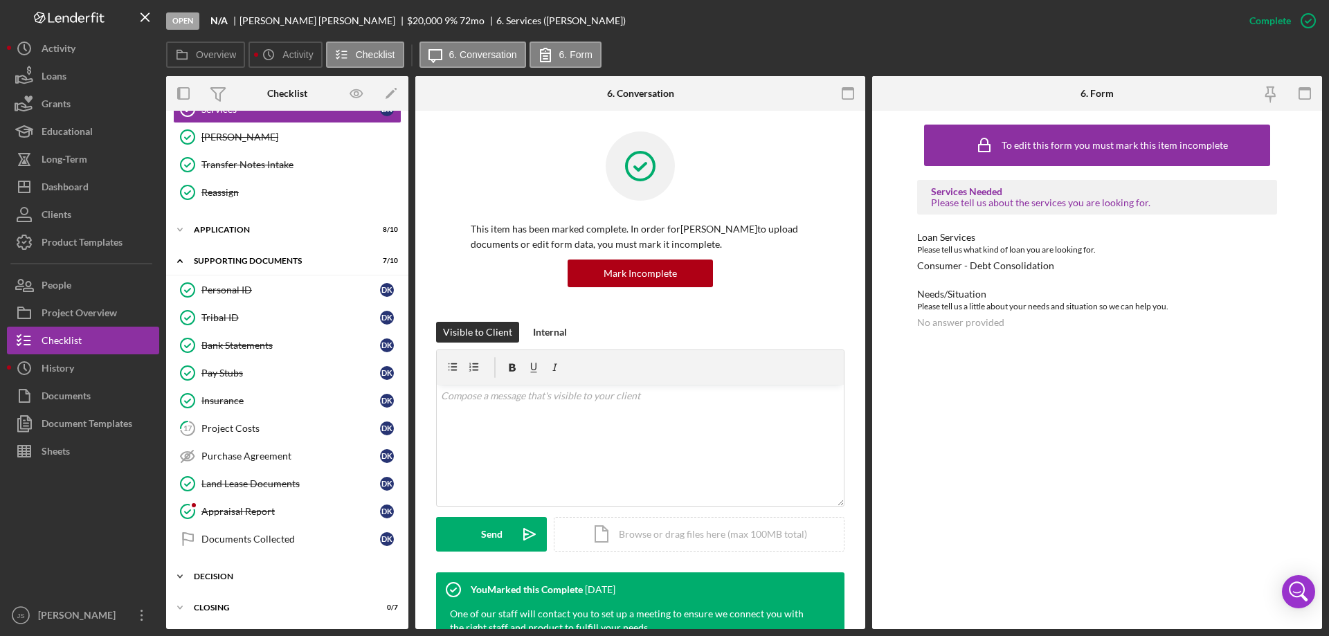
click at [179, 573] on icon "Icon/Expander" at bounding box center [180, 577] width 28 height 28
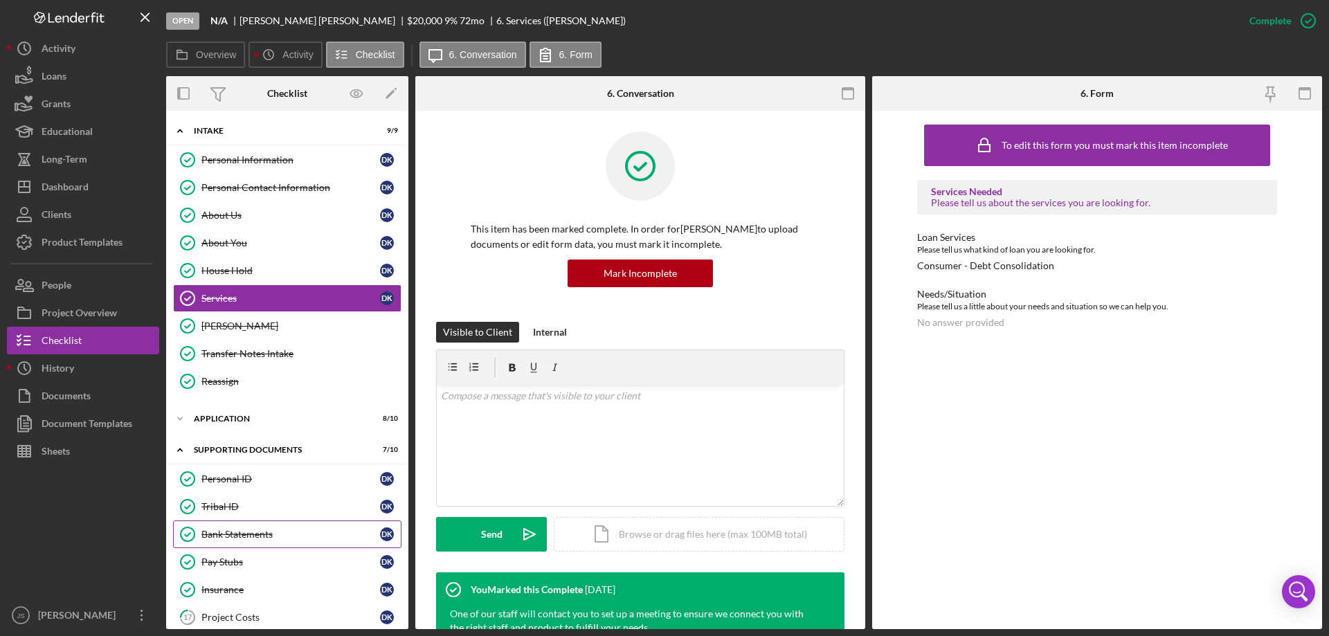
scroll to position [208, 0]
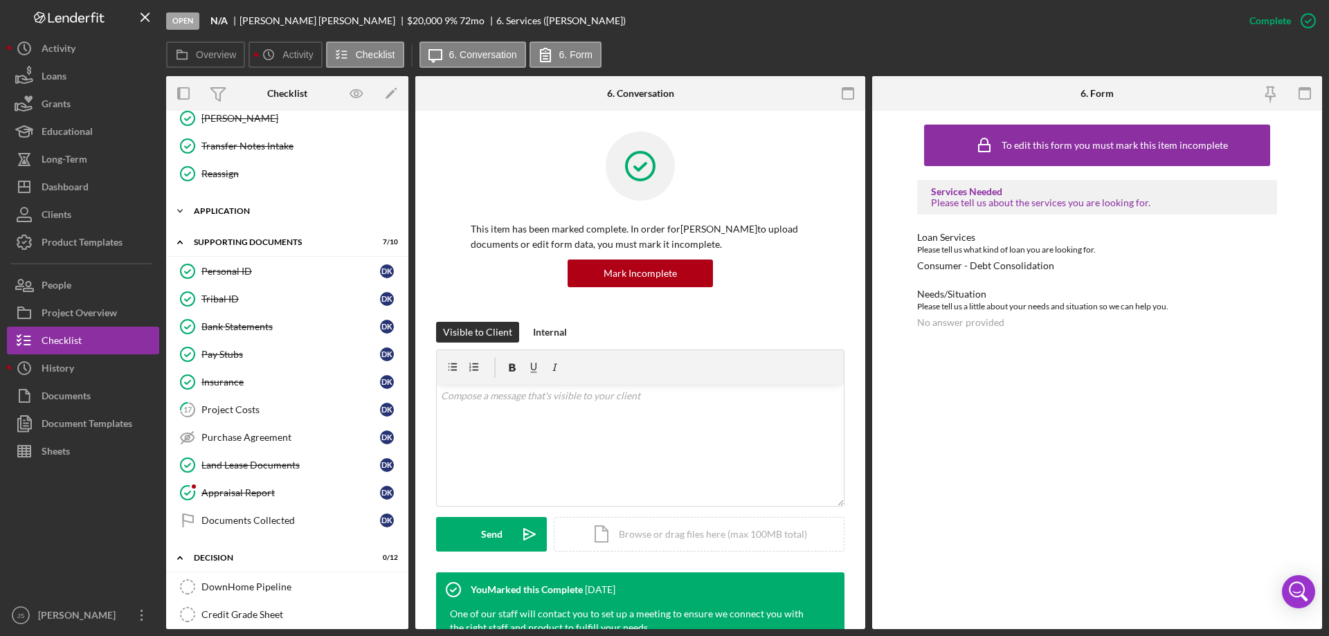
click at [175, 204] on icon "Icon/Expander" at bounding box center [180, 211] width 28 height 28
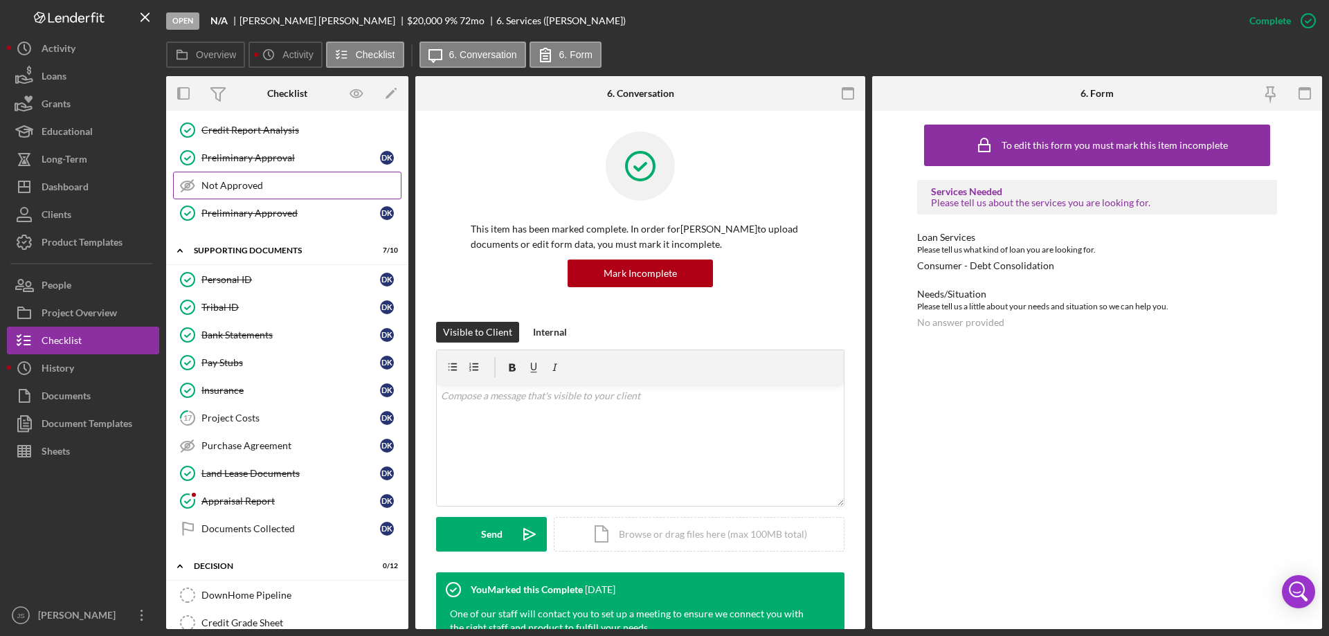
scroll to position [554, 0]
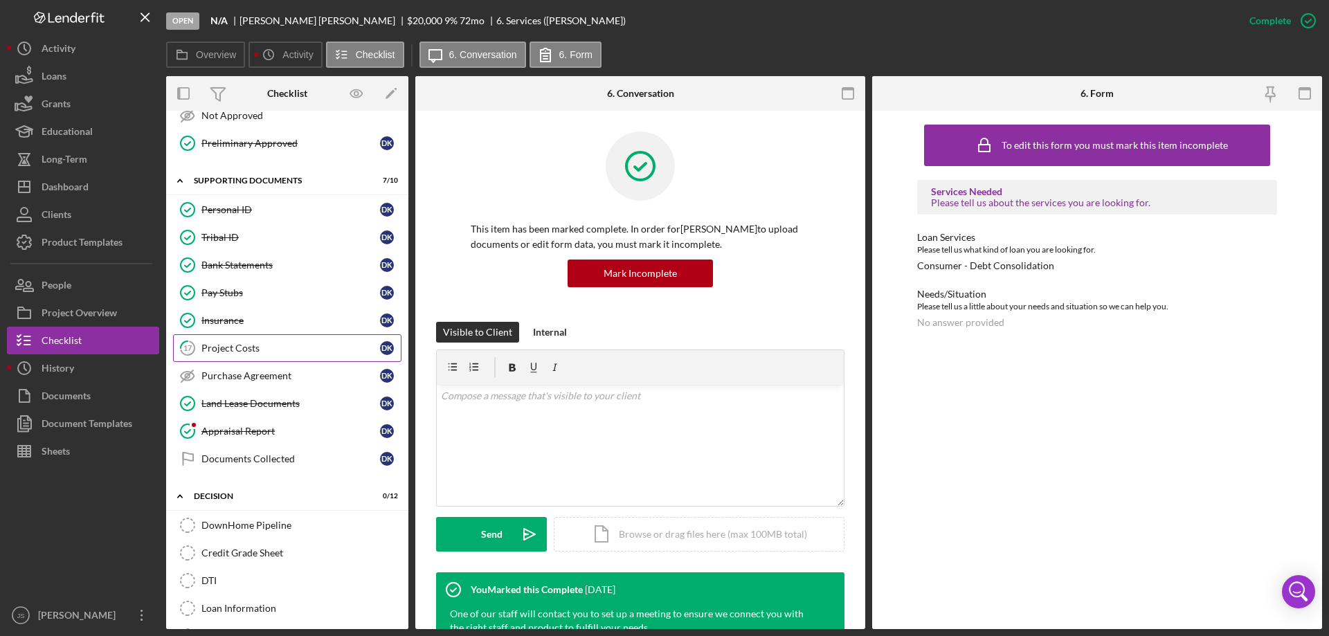
click at [288, 345] on div "Project Costs" at bounding box center [290, 348] width 179 height 11
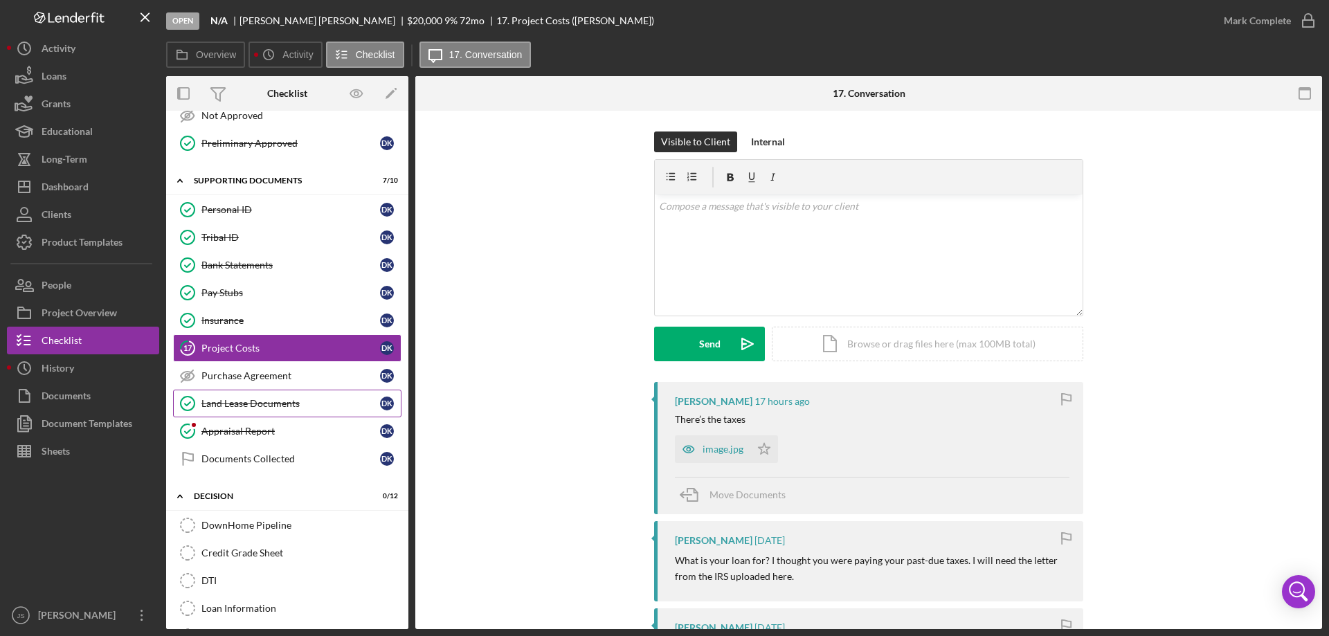
click at [322, 403] on div "Land Lease Documents" at bounding box center [290, 403] width 179 height 11
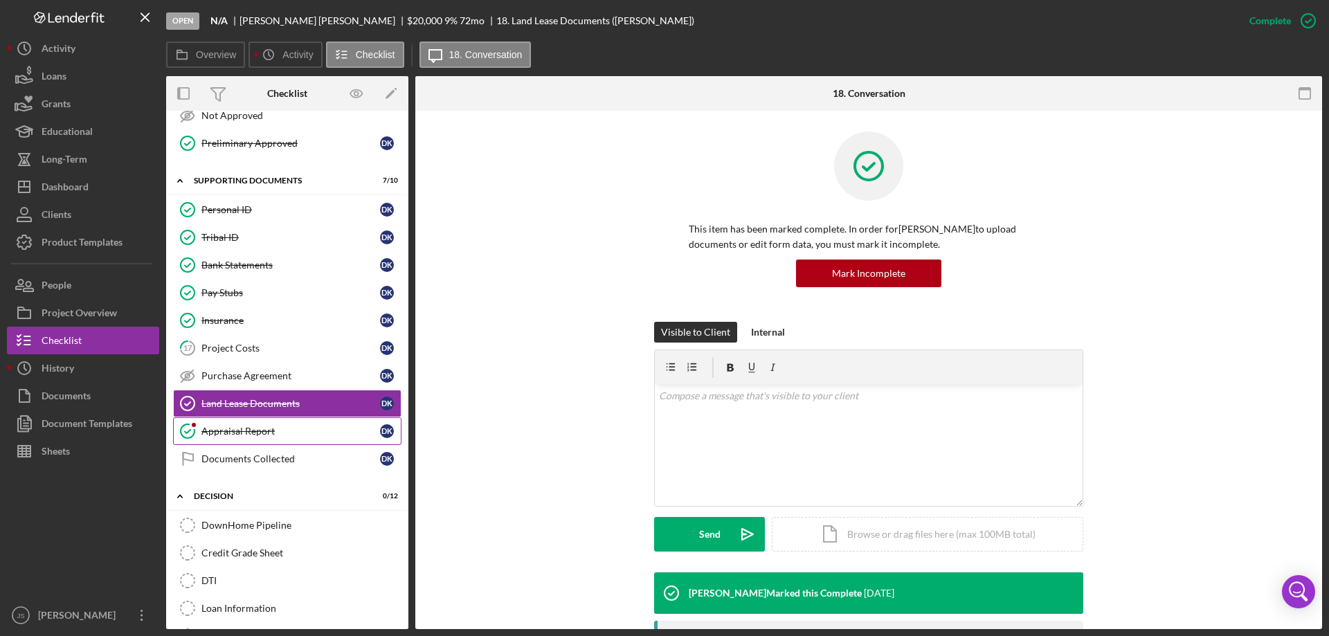
click at [319, 430] on div "Appraisal Report" at bounding box center [290, 431] width 179 height 11
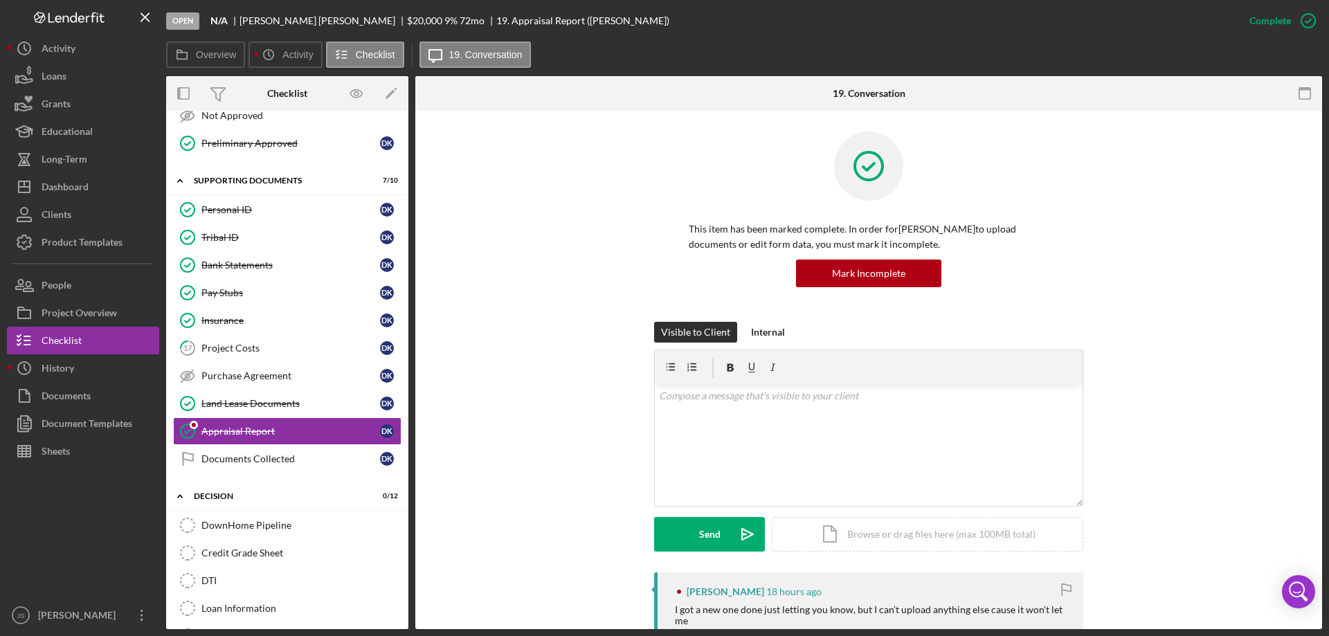
scroll to position [277, 0]
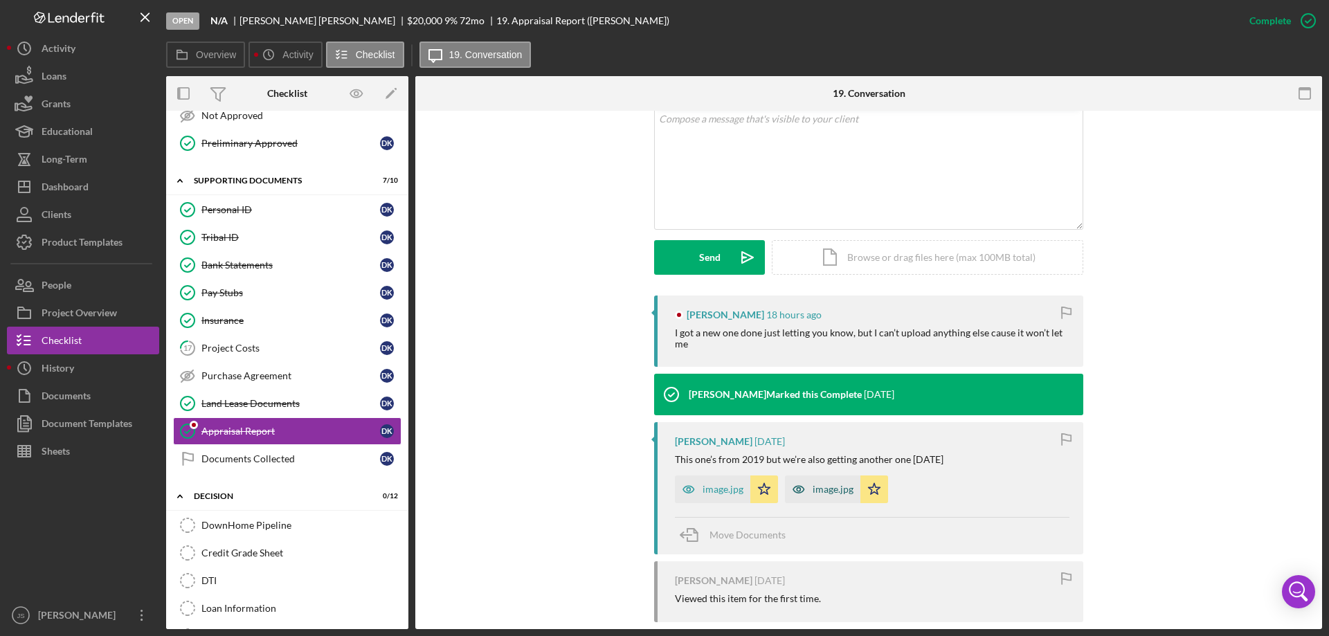
click at [797, 488] on icon "button" at bounding box center [798, 489] width 3 height 3
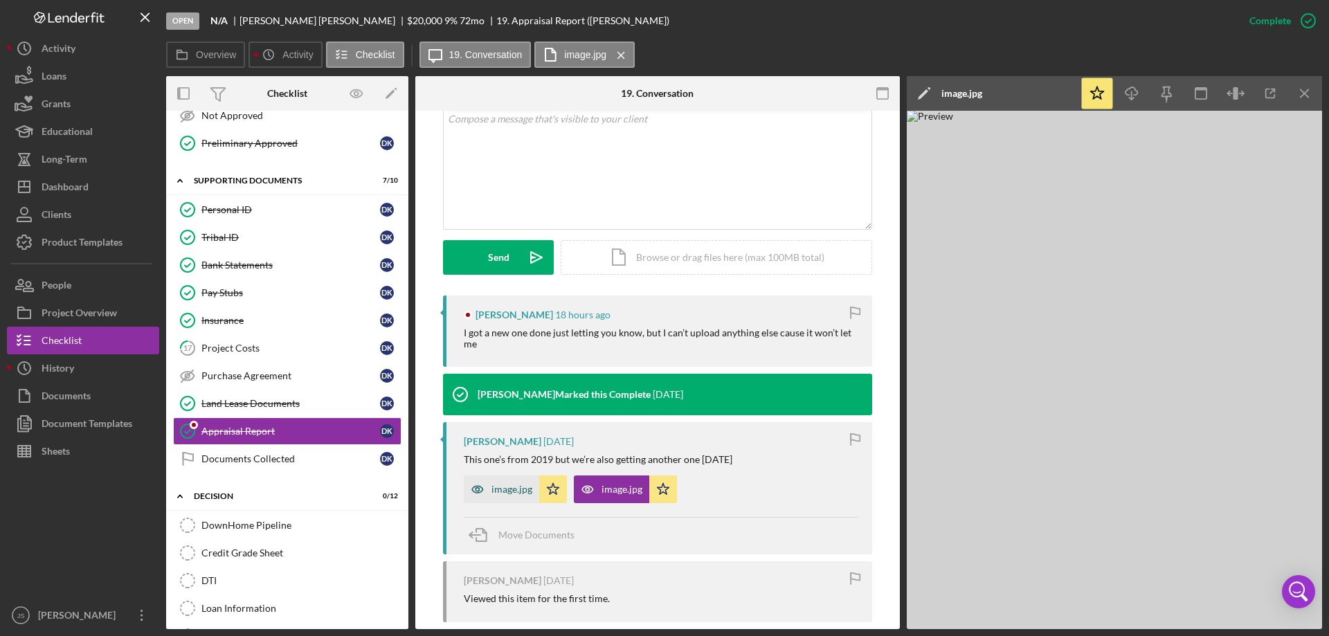
click at [475, 489] on icon "button" at bounding box center [476, 489] width 3 height 3
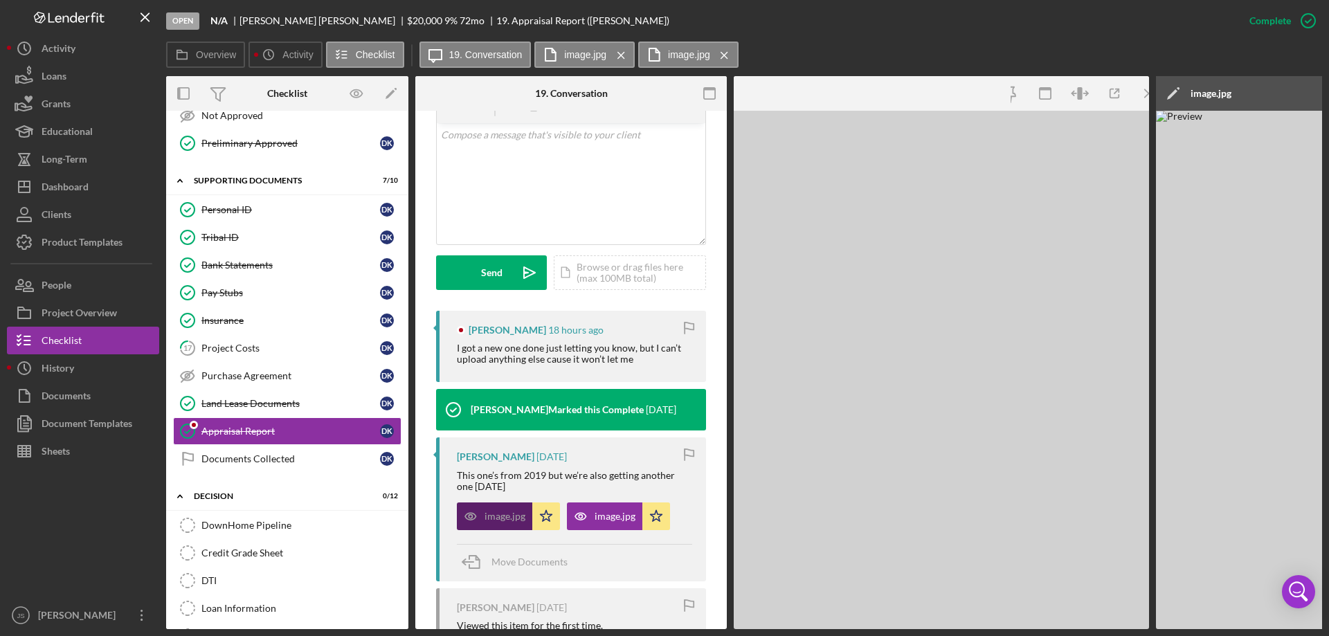
scroll to position [293, 0]
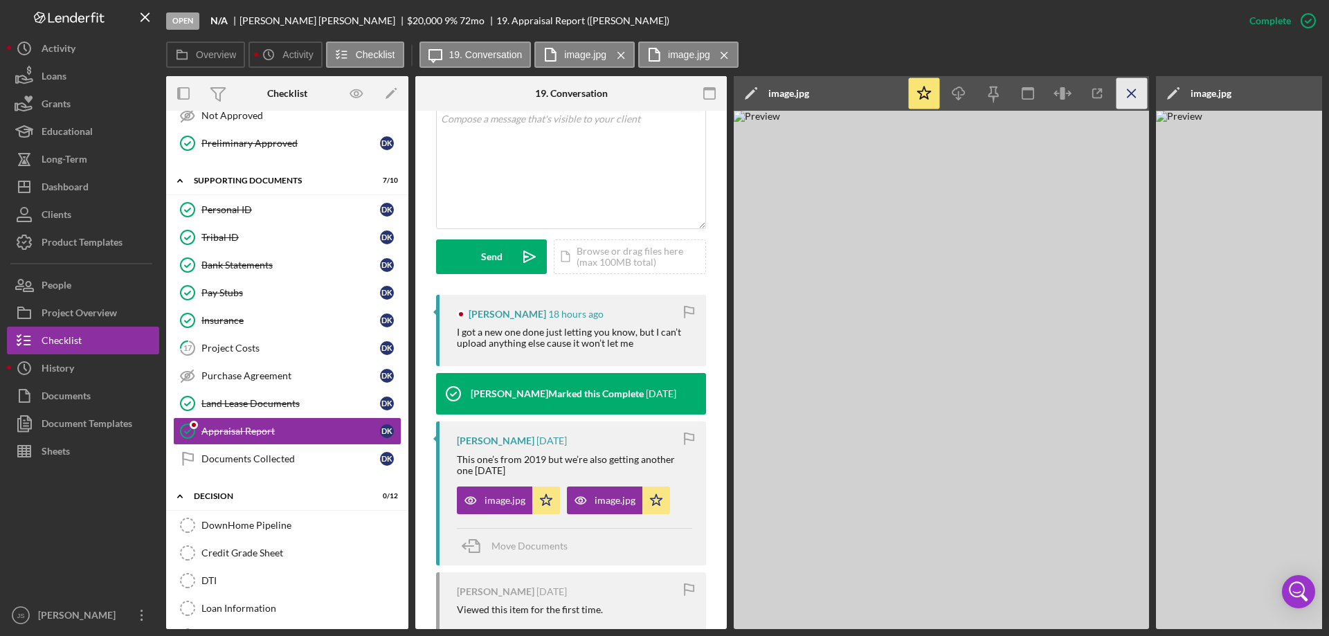
click at [1131, 89] on icon "Icon/Menu Close" at bounding box center [1131, 93] width 31 height 31
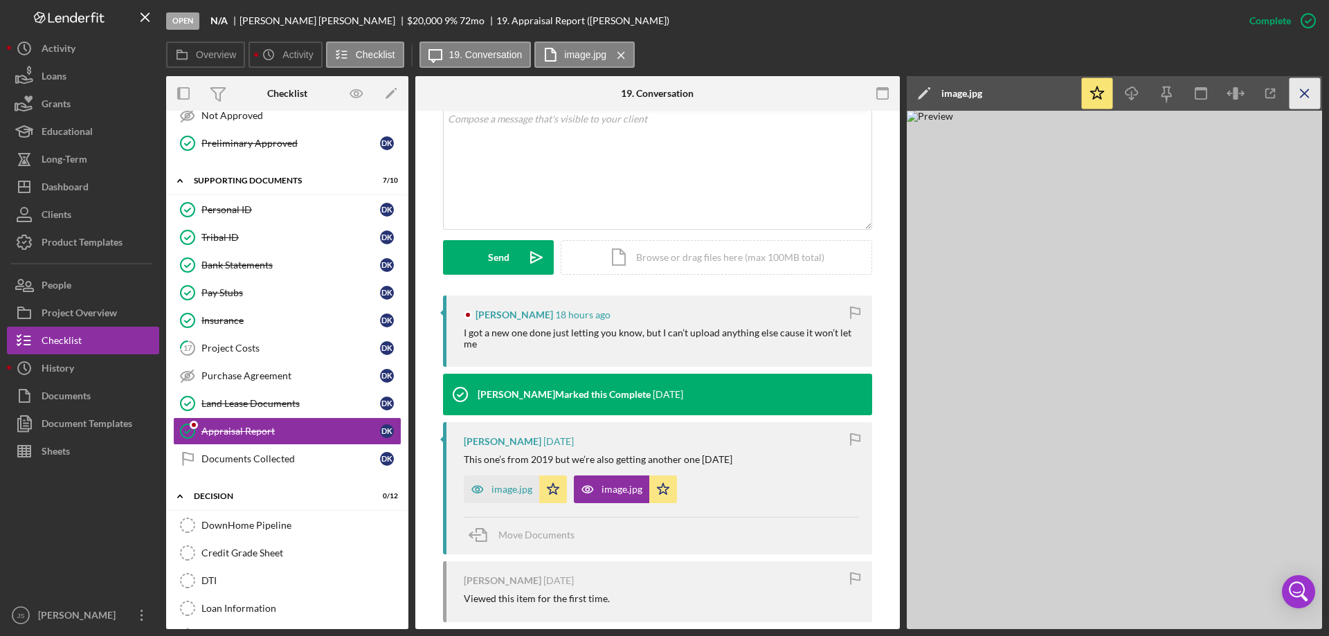
click at [1309, 96] on icon "Icon/Menu Close" at bounding box center [1304, 93] width 31 height 31
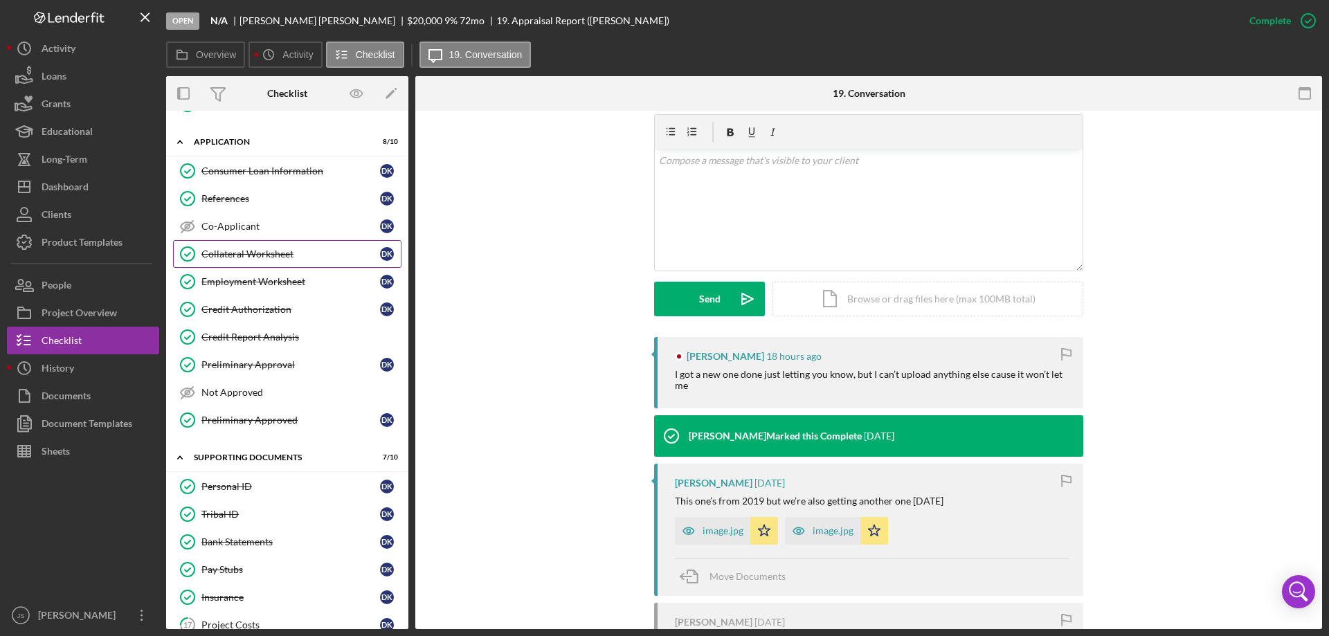
scroll to position [0, 0]
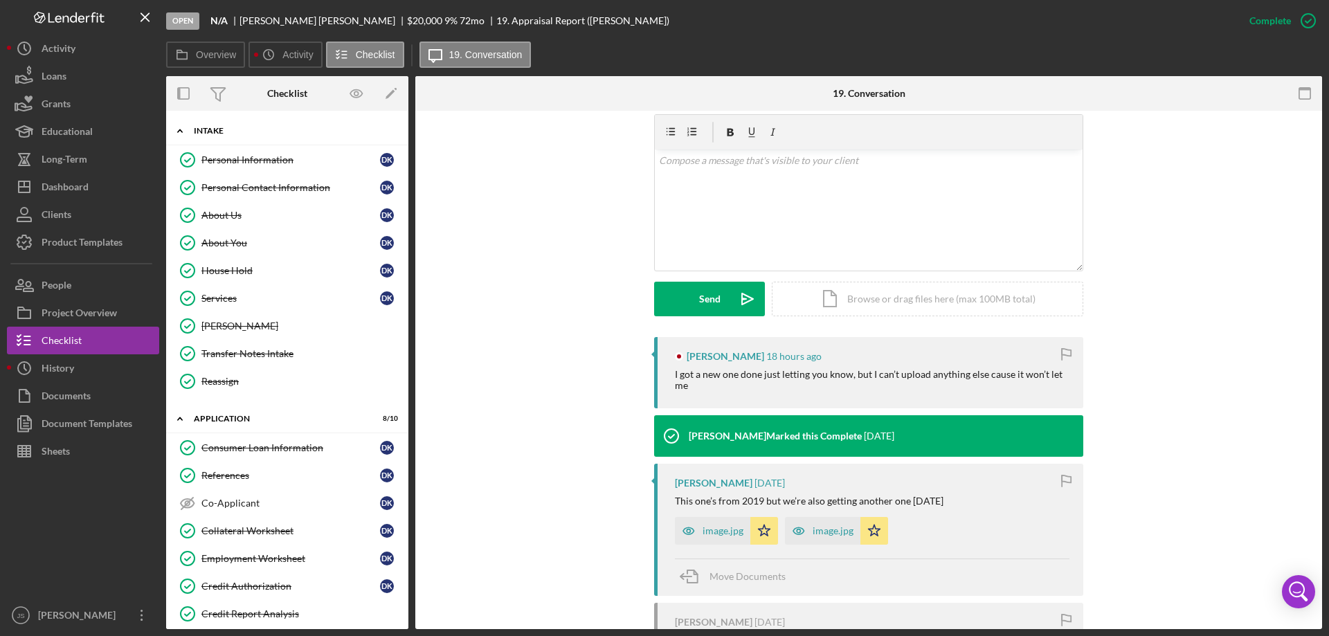
click at [183, 131] on icon "Icon/Expander" at bounding box center [180, 131] width 28 height 28
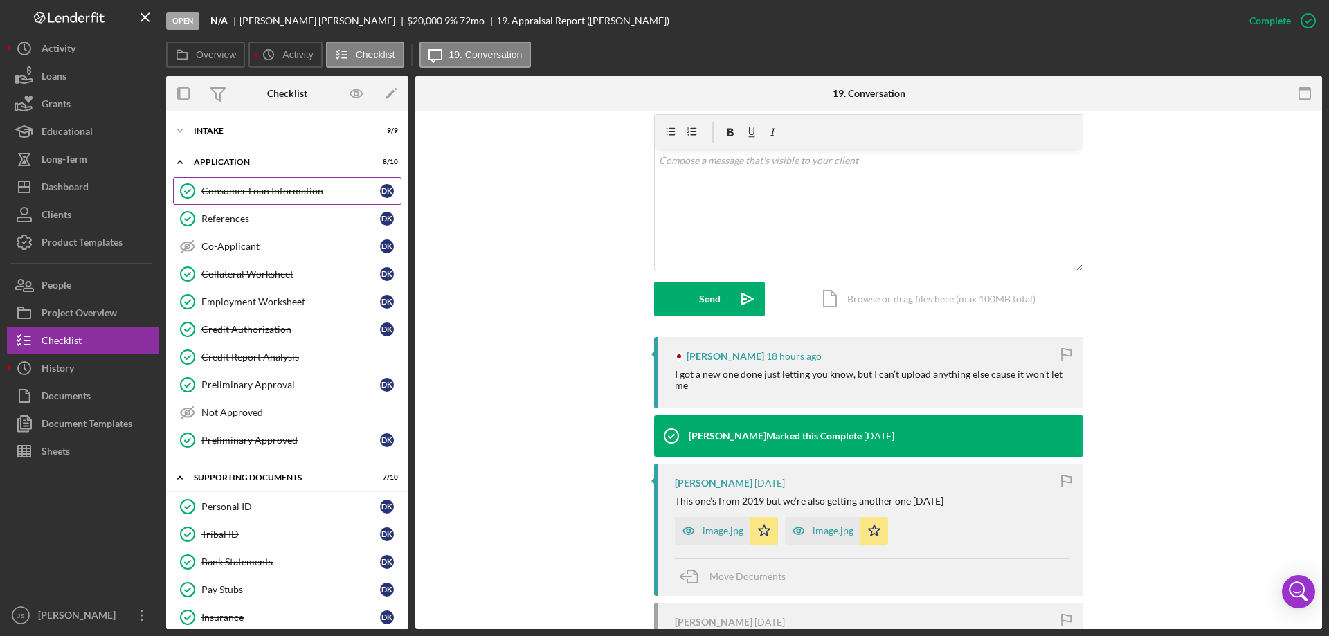
click at [253, 193] on div "Consumer Loan Information" at bounding box center [290, 190] width 179 height 11
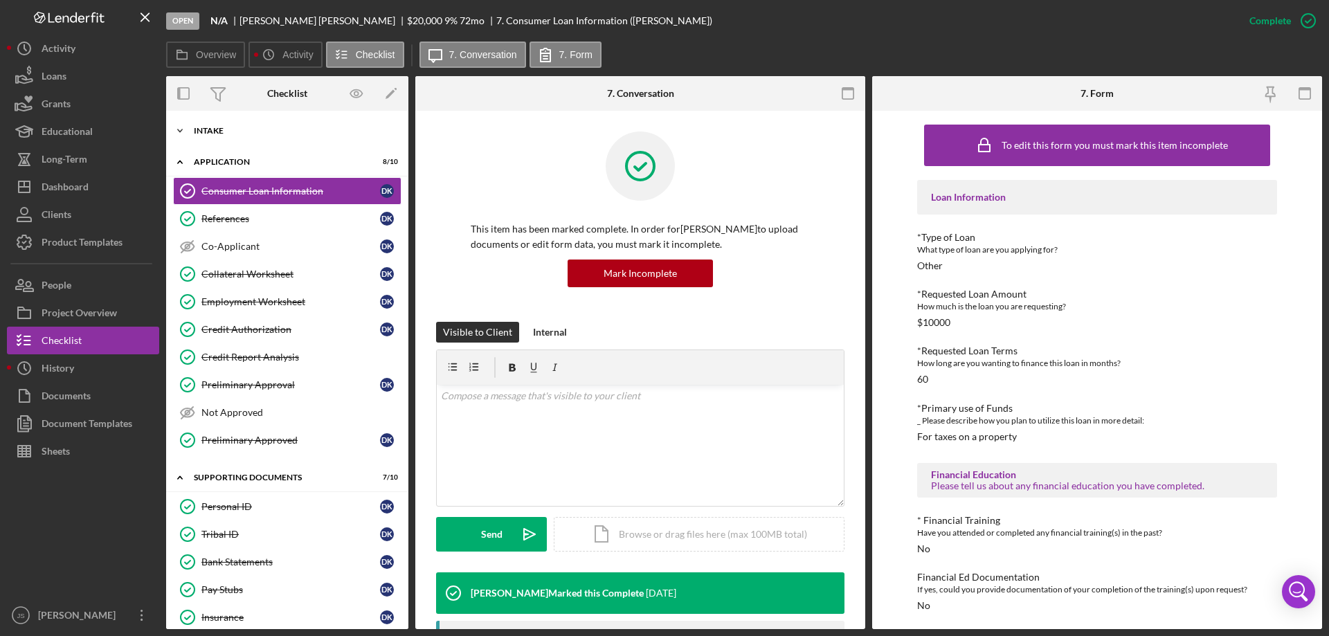
click at [181, 131] on polyline at bounding box center [180, 130] width 4 height 3
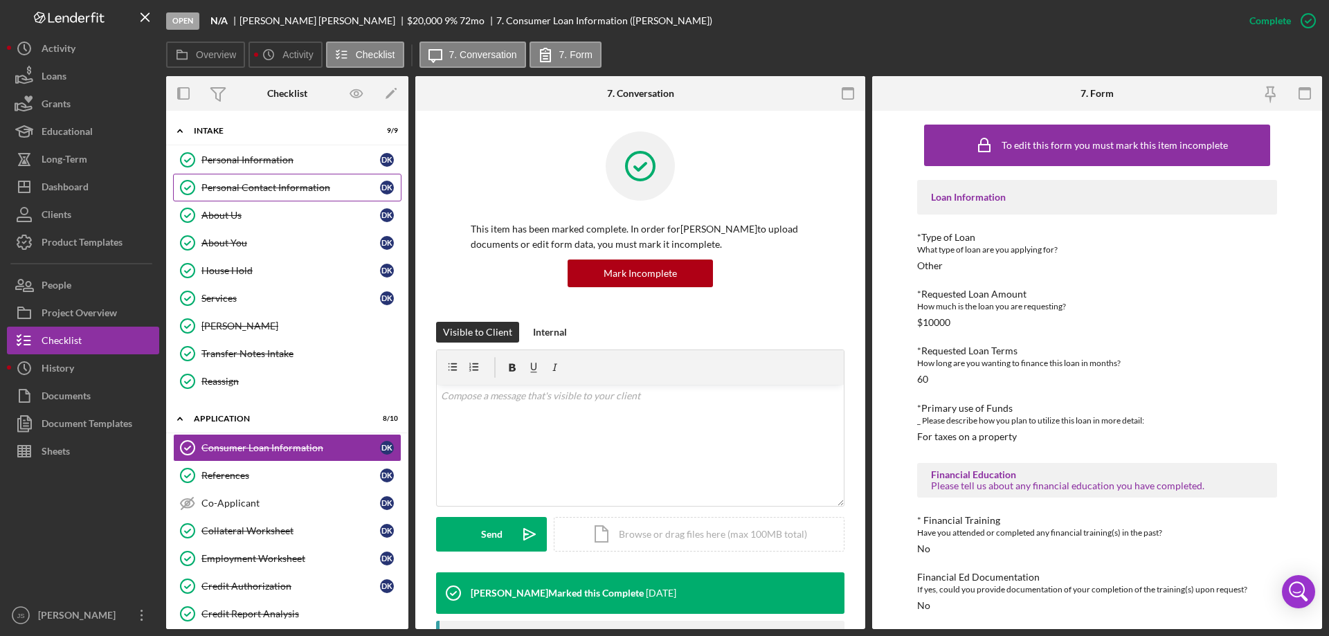
click at [266, 182] on div "Personal Contact Information" at bounding box center [290, 187] width 179 height 11
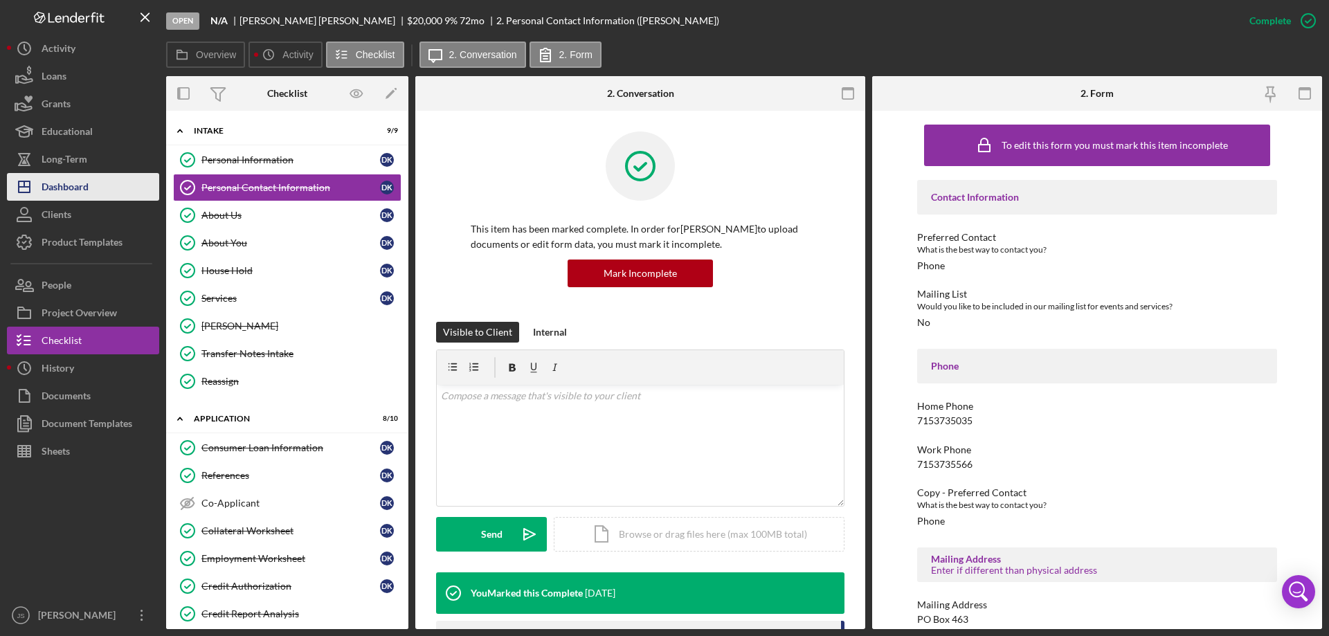
click at [76, 190] on div "Dashboard" at bounding box center [65, 188] width 47 height 31
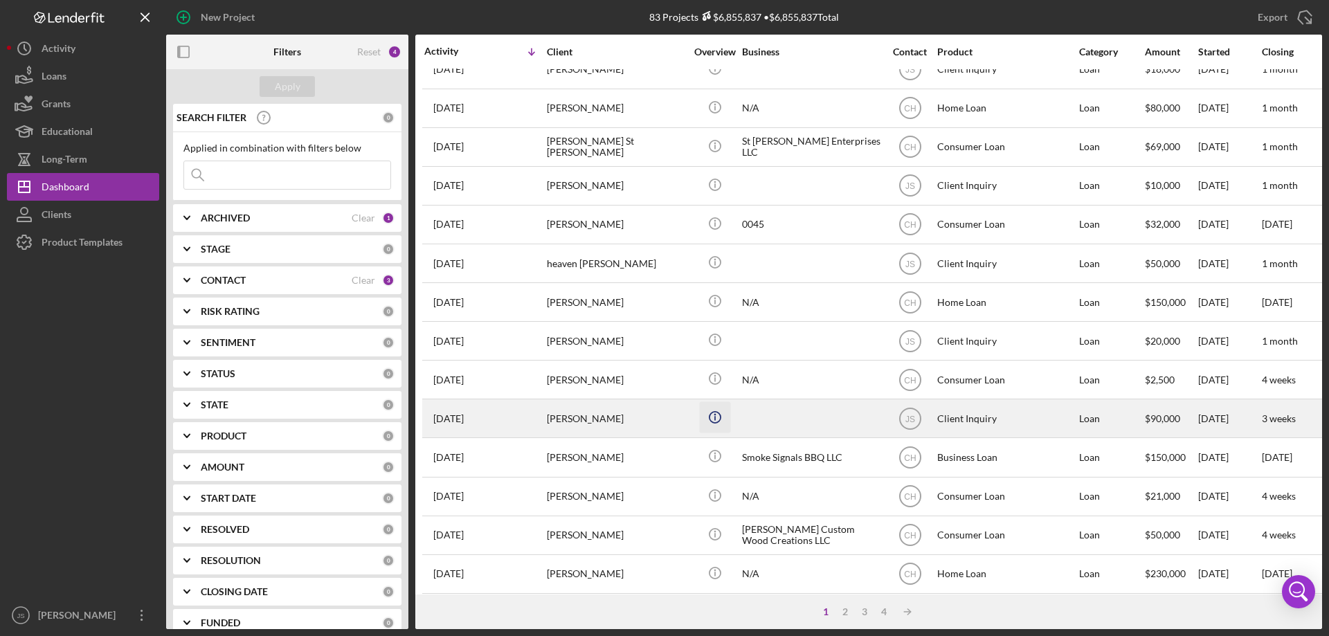
scroll to position [463, 0]
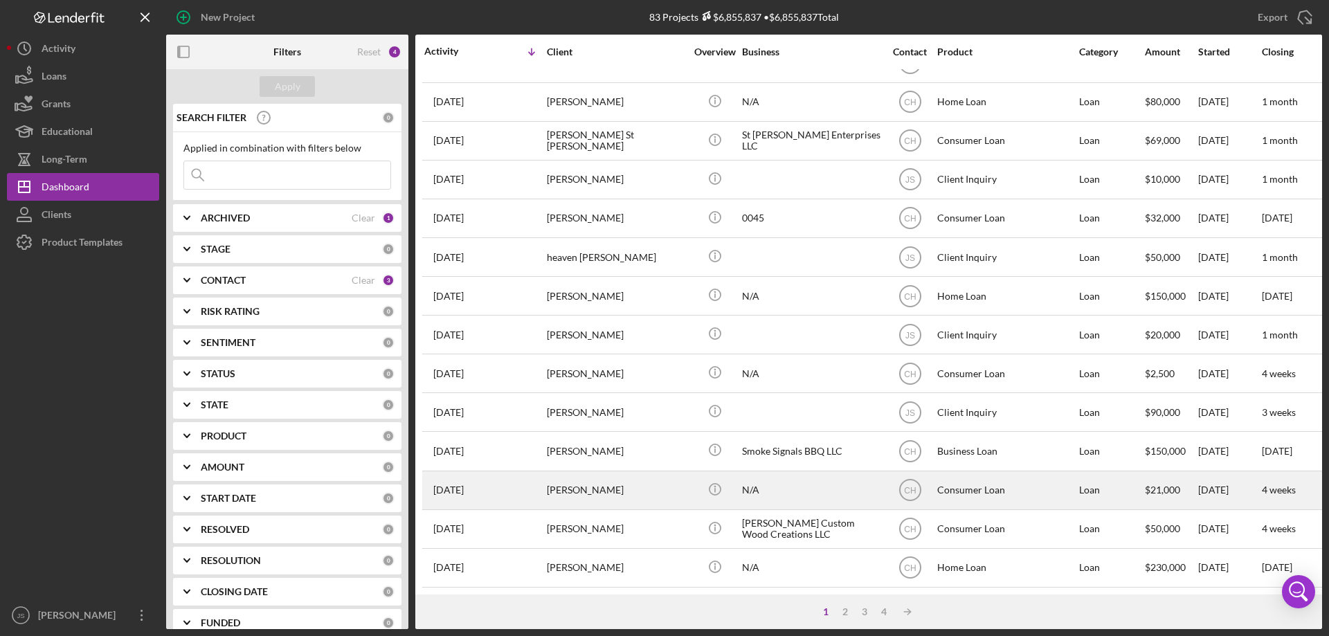
click at [649, 483] on div "[PERSON_NAME]" at bounding box center [616, 490] width 138 height 37
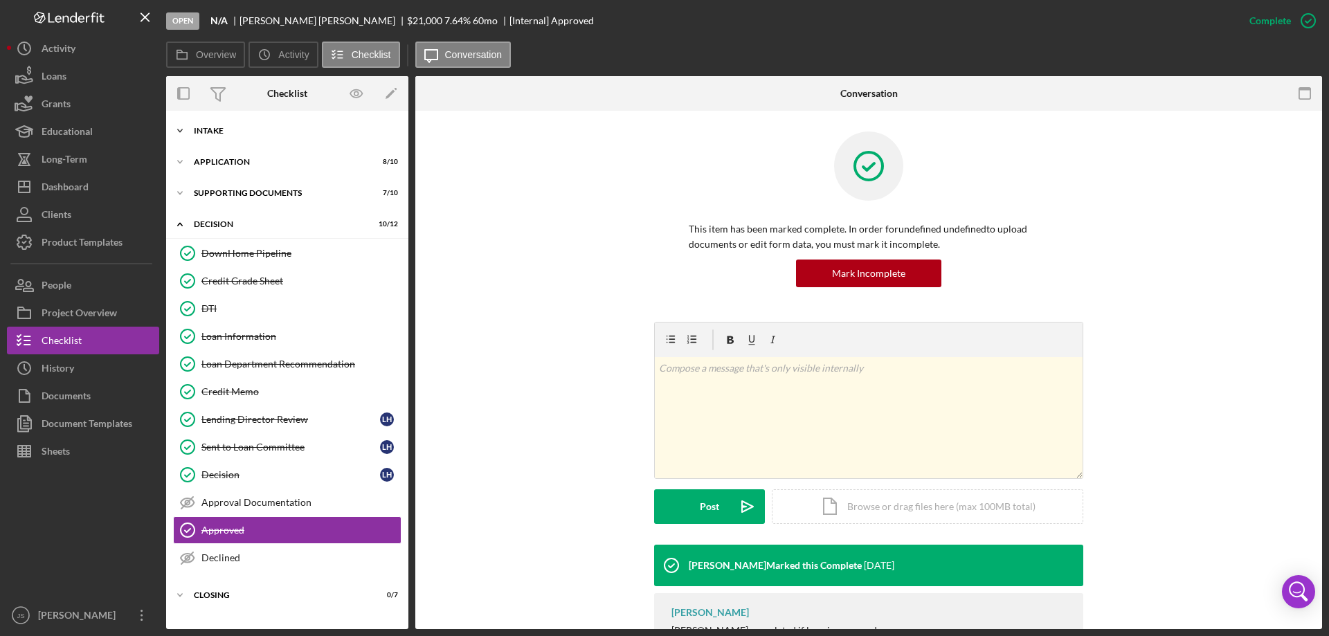
click at [176, 129] on icon "Icon/Expander" at bounding box center [180, 131] width 28 height 28
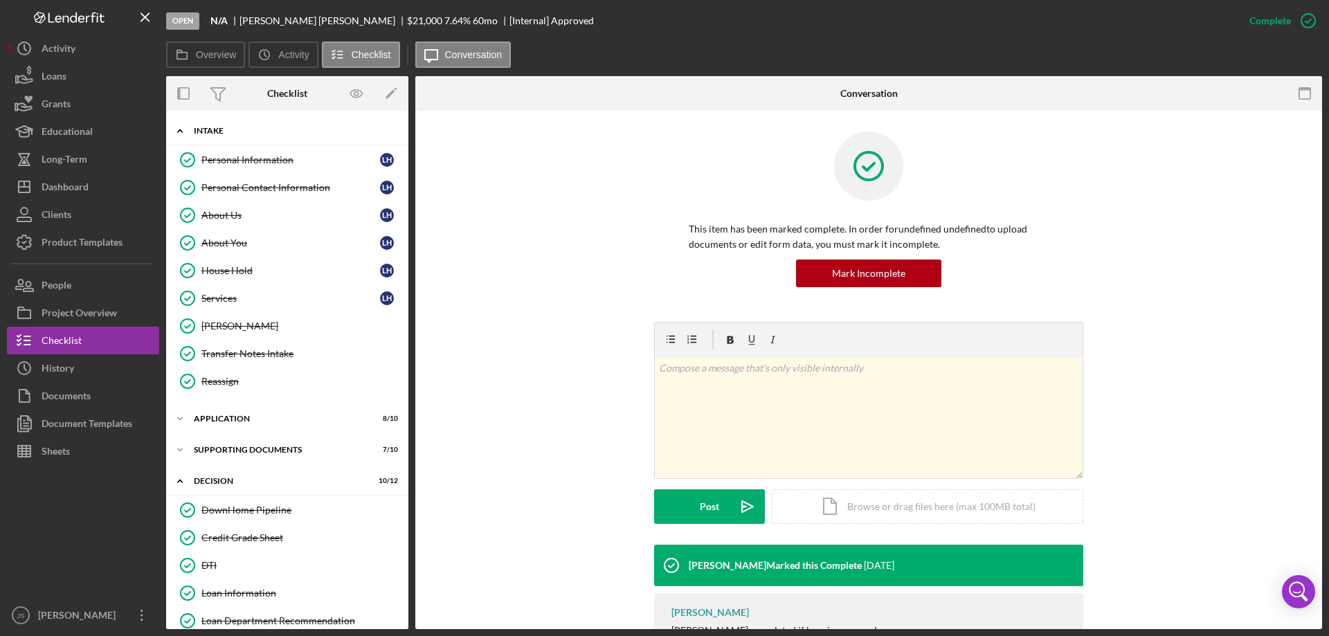
click at [177, 129] on icon "Icon/Expander" at bounding box center [180, 131] width 28 height 28
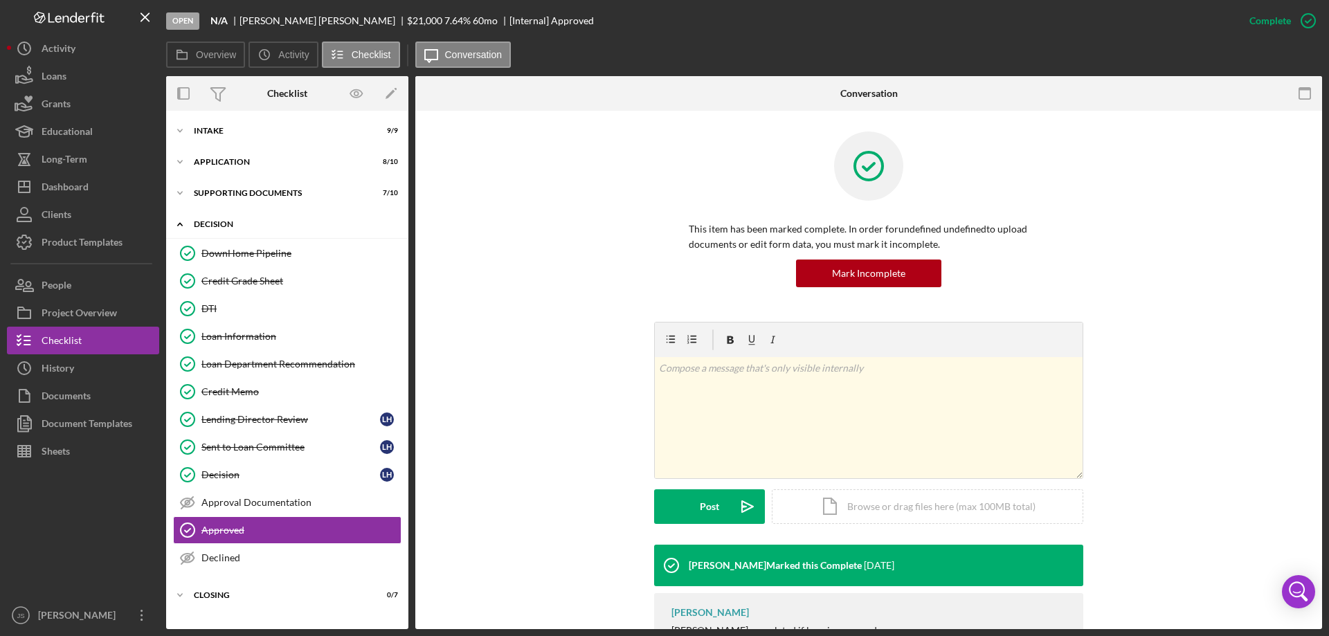
click at [182, 224] on icon "Icon/Expander" at bounding box center [180, 224] width 28 height 28
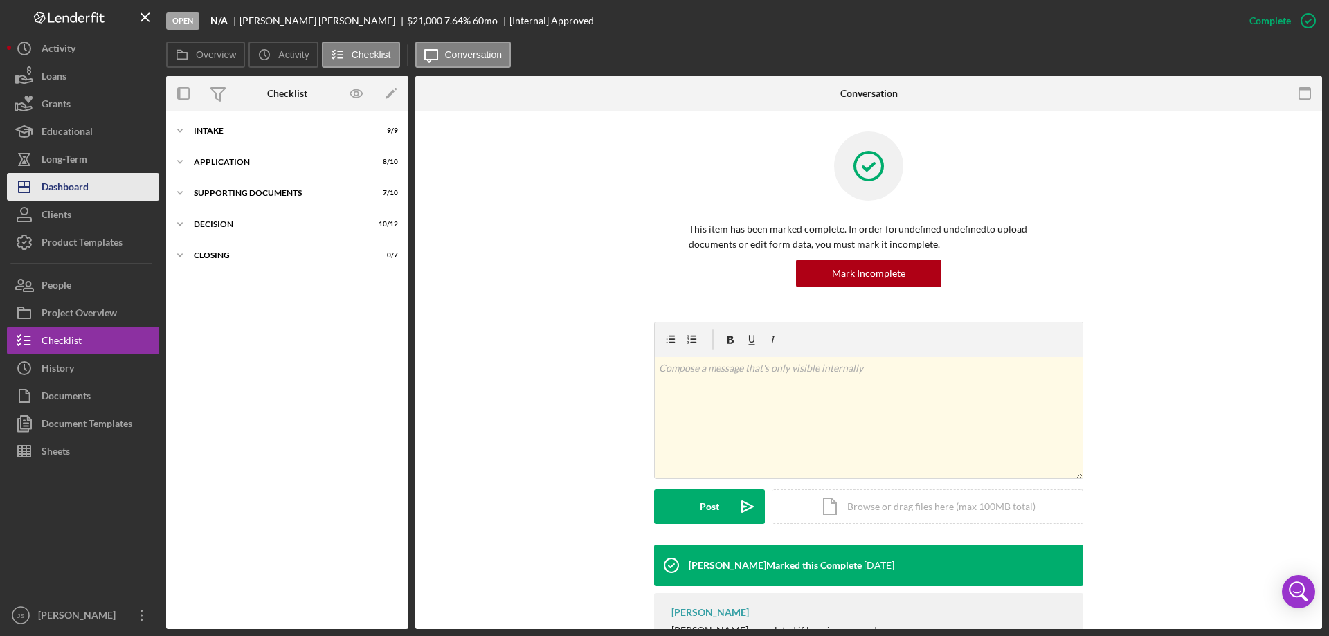
click at [80, 193] on div "Dashboard" at bounding box center [65, 188] width 47 height 31
